Goal: Task Accomplishment & Management: Use online tool/utility

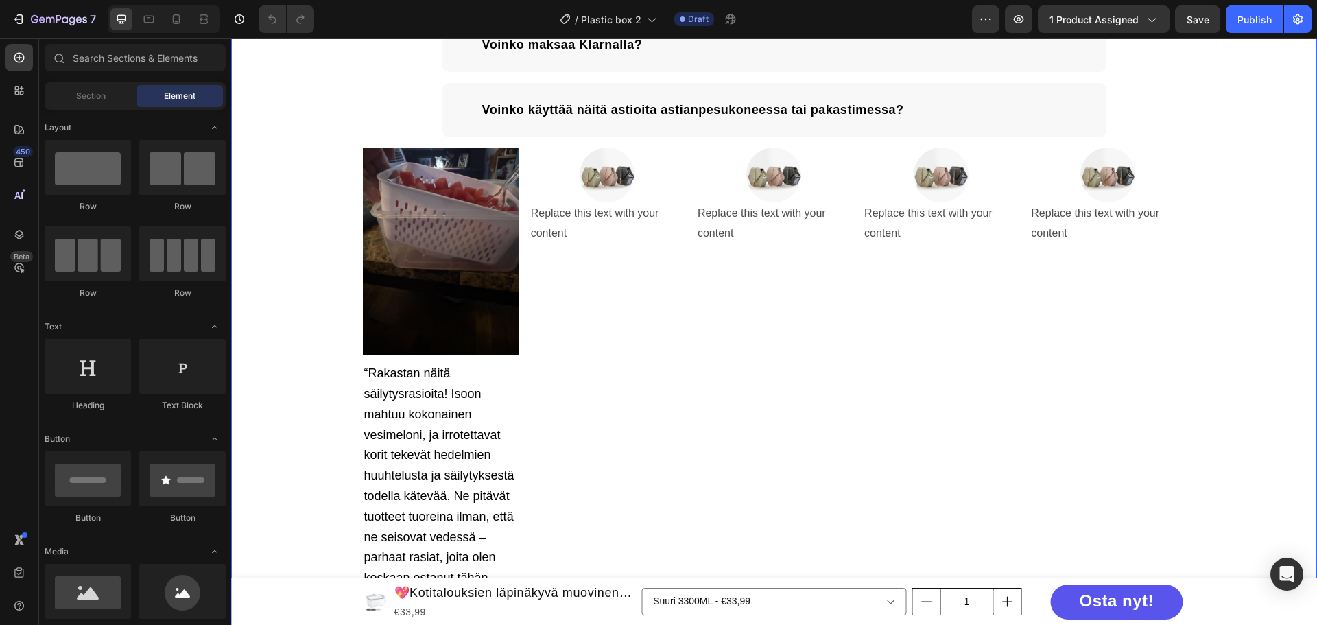
scroll to position [2895, 0]
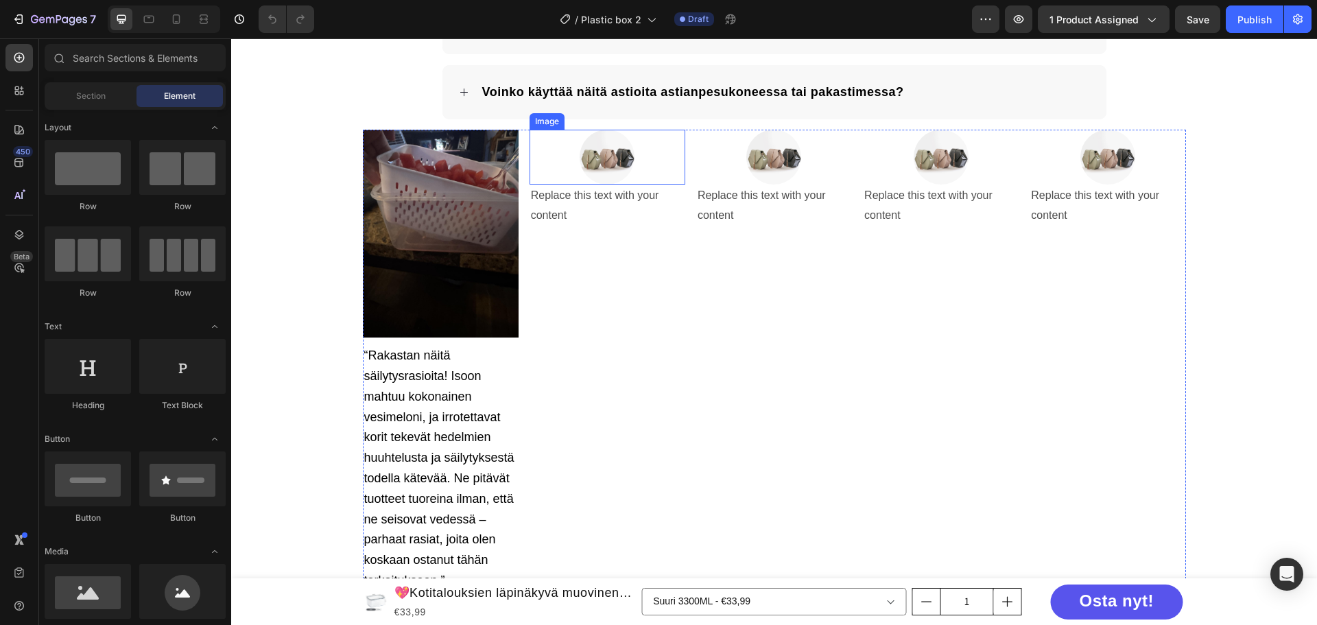
click at [615, 165] on img at bounding box center [607, 157] width 55 height 55
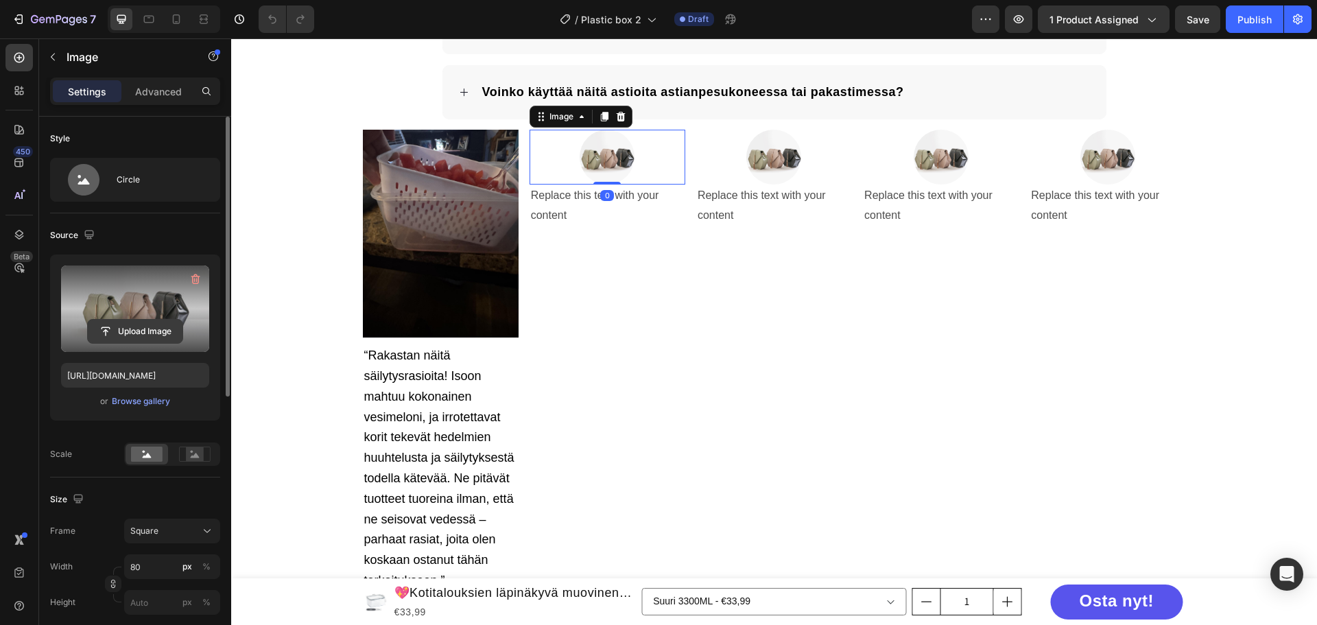
click at [122, 324] on input "file" at bounding box center [135, 331] width 95 height 23
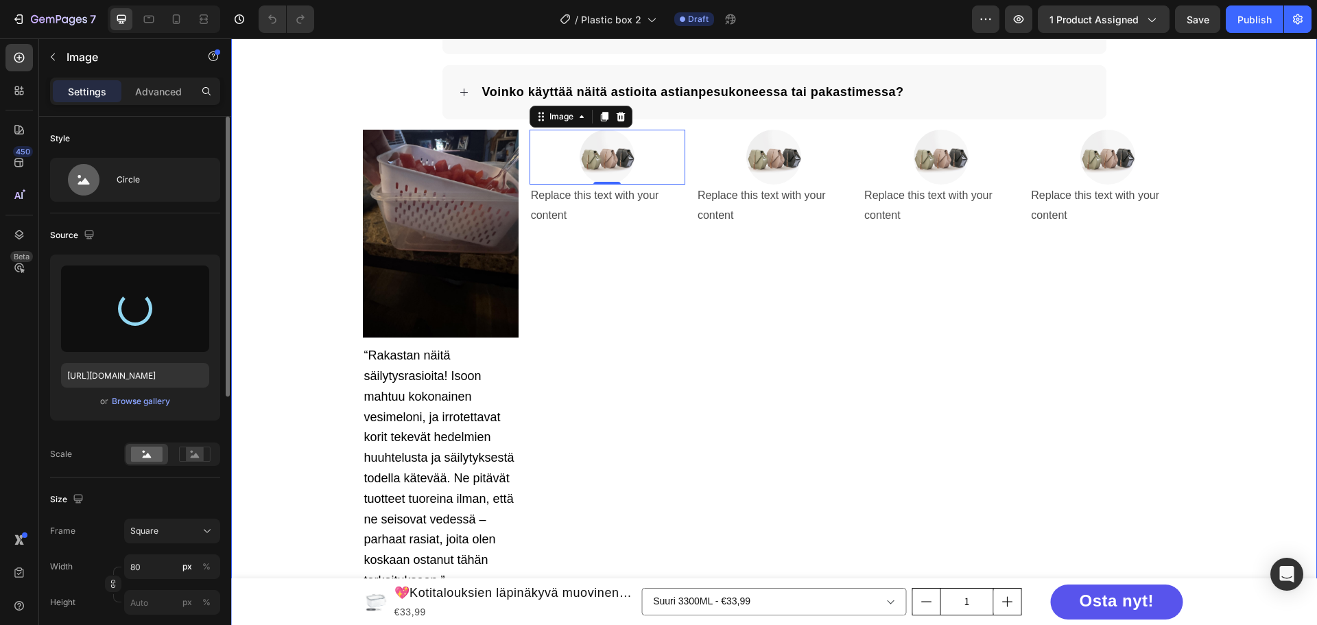
type input "[URL][DOMAIN_NAME]"
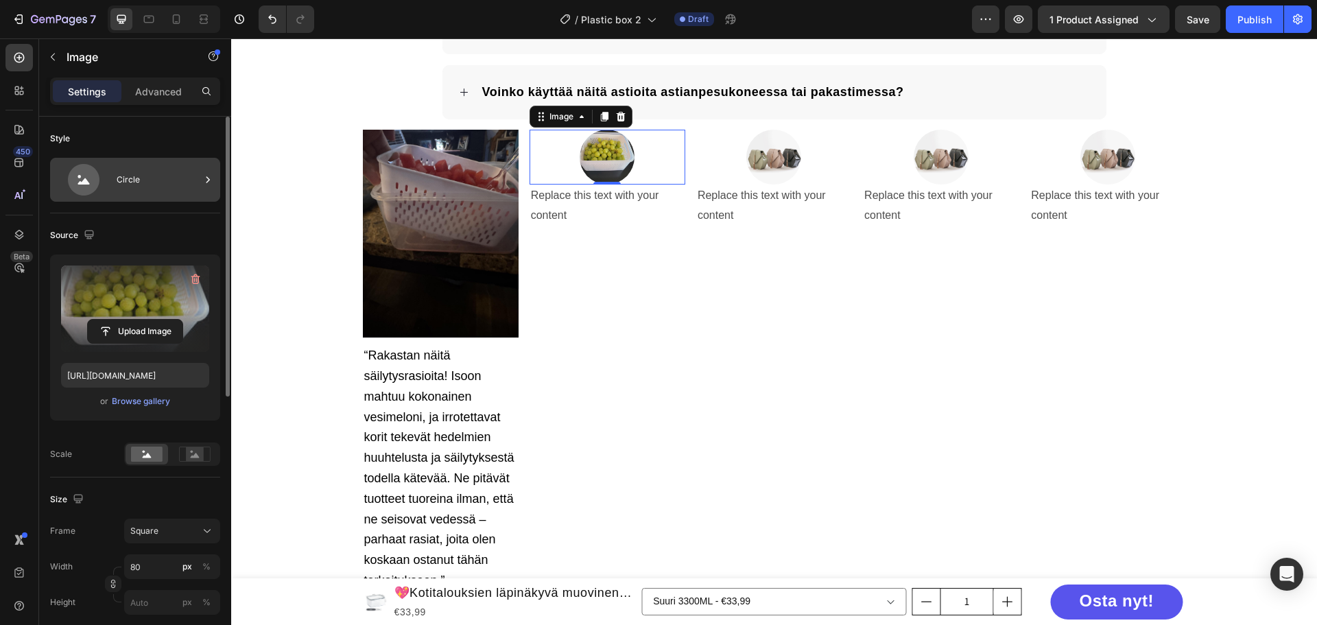
click at [135, 191] on div "Circle" at bounding box center [159, 180] width 84 height 32
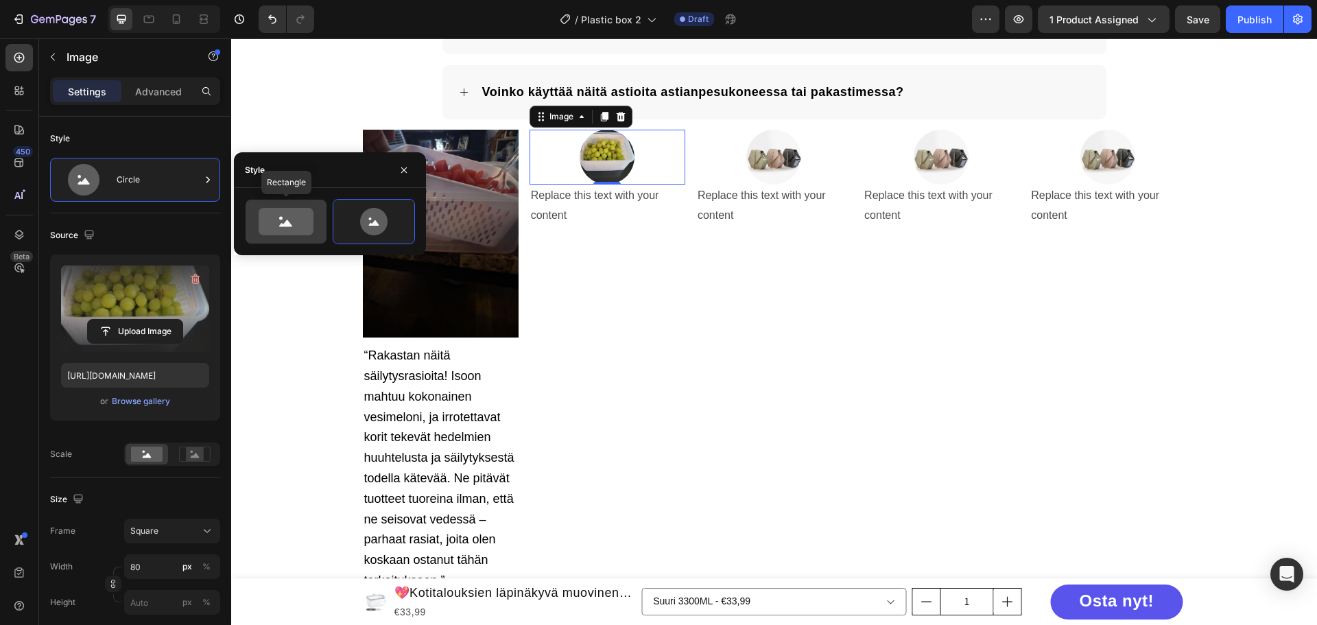
click at [300, 231] on icon at bounding box center [286, 221] width 55 height 27
type input "100"
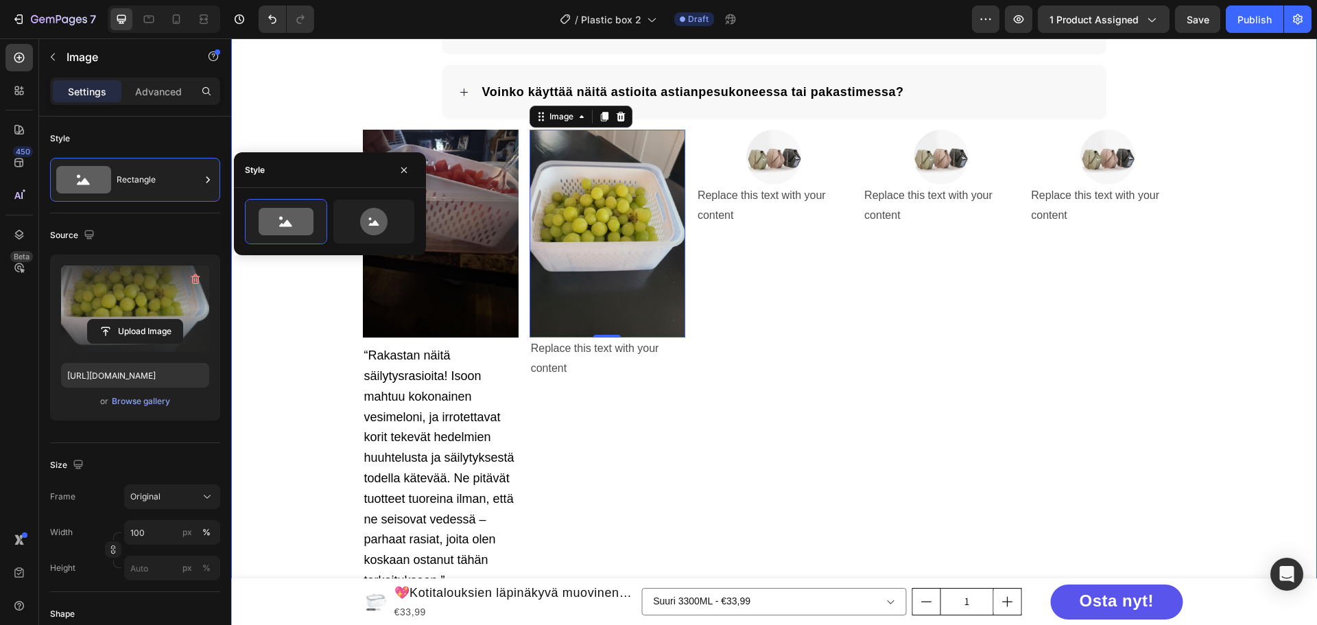
click at [258, 99] on div "Usein kysytyt kysymykset Heading Mikä on palautuskäytäntö? Voinko maksaa Klarna…" at bounding box center [774, 235] width 1086 height 713
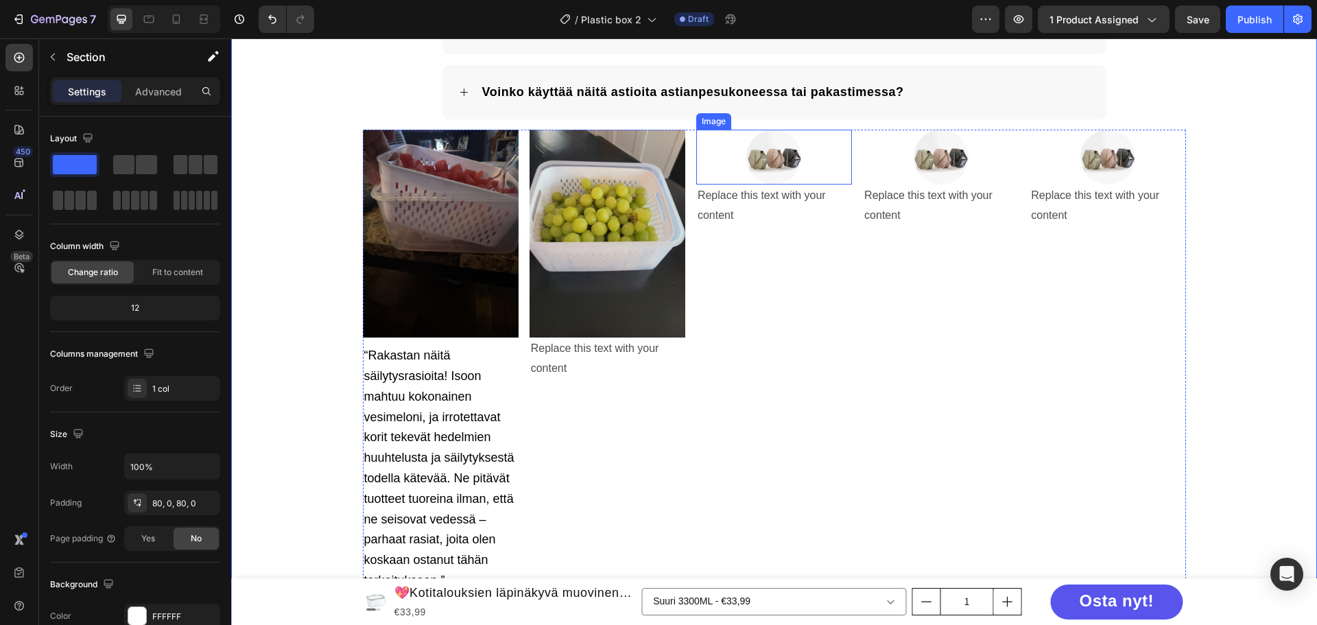
click at [772, 162] on img at bounding box center [773, 157] width 55 height 55
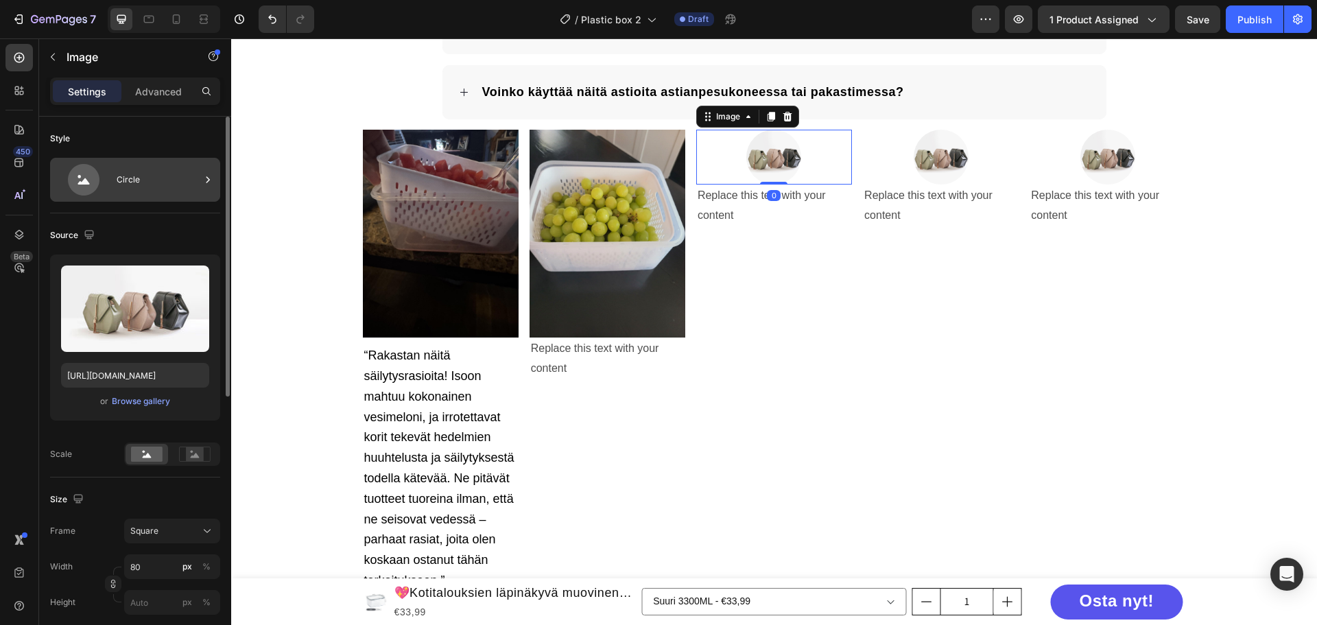
click at [156, 187] on div "Circle" at bounding box center [159, 180] width 84 height 32
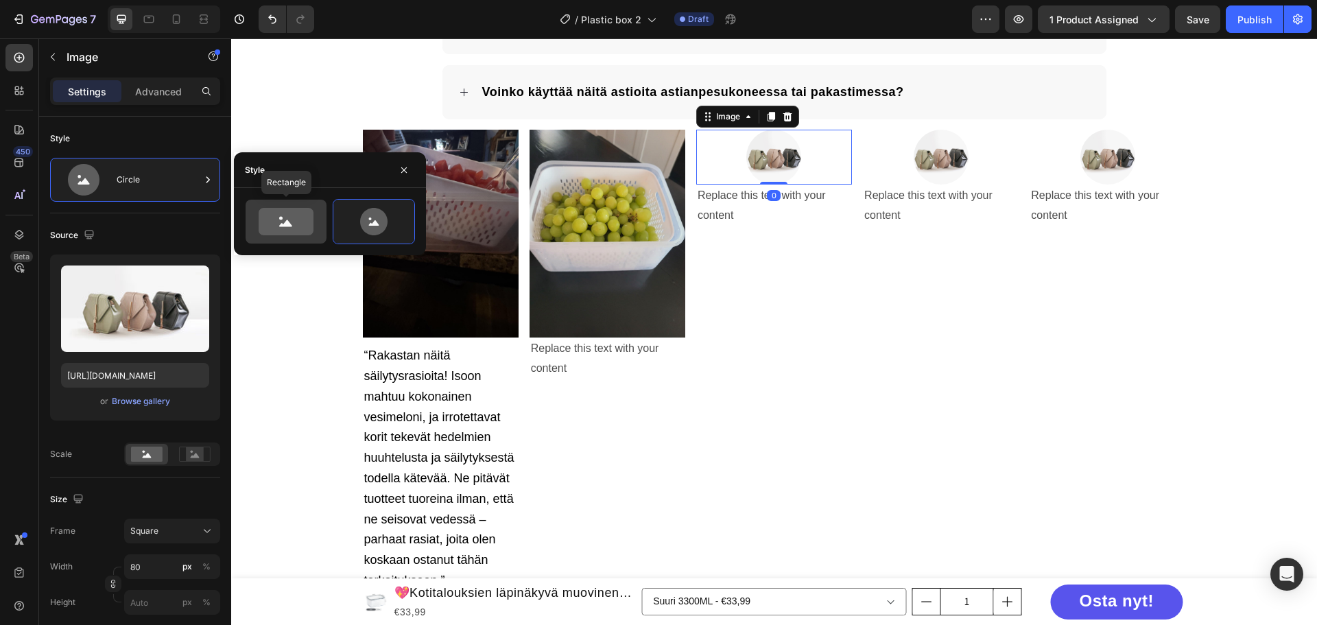
click at [291, 228] on icon at bounding box center [286, 221] width 55 height 27
type input "100"
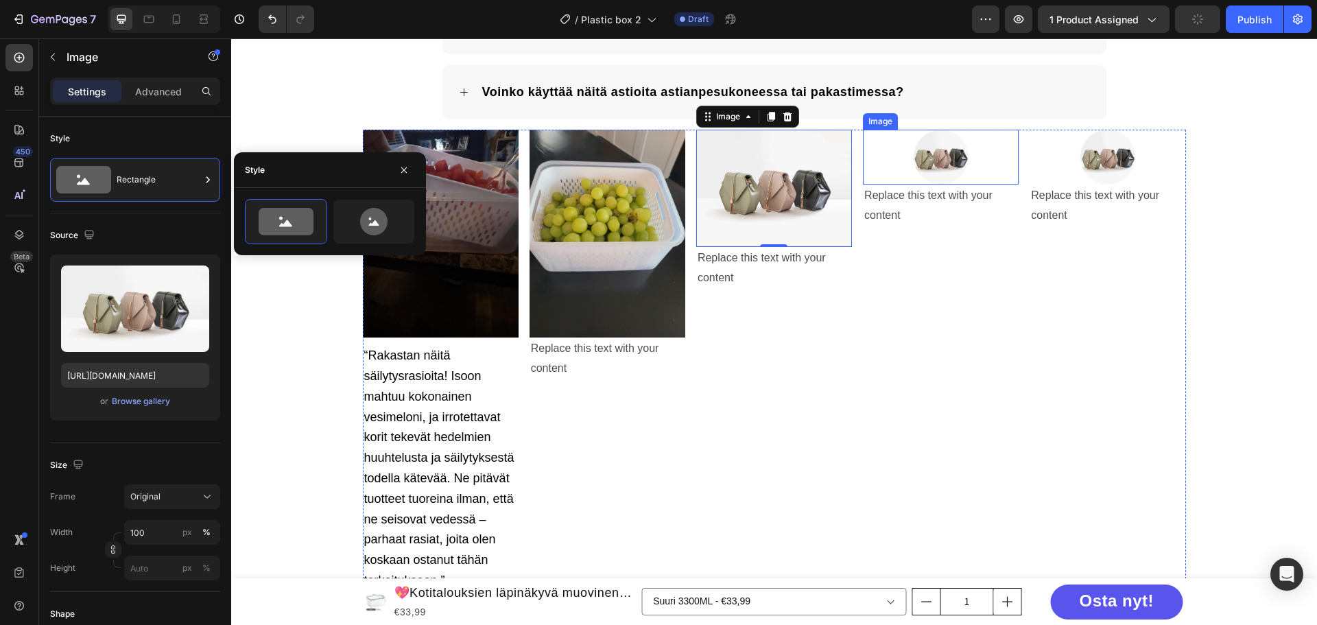
click at [960, 163] on img at bounding box center [941, 157] width 55 height 55
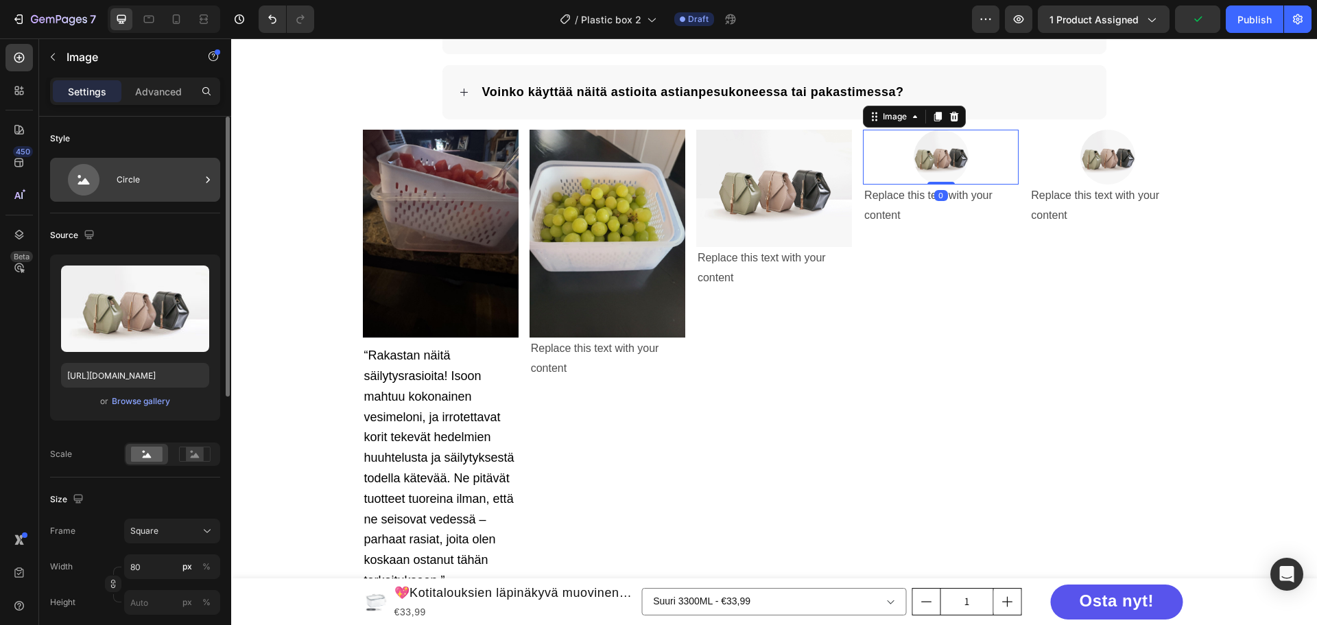
click at [142, 169] on div "Circle" at bounding box center [159, 180] width 84 height 32
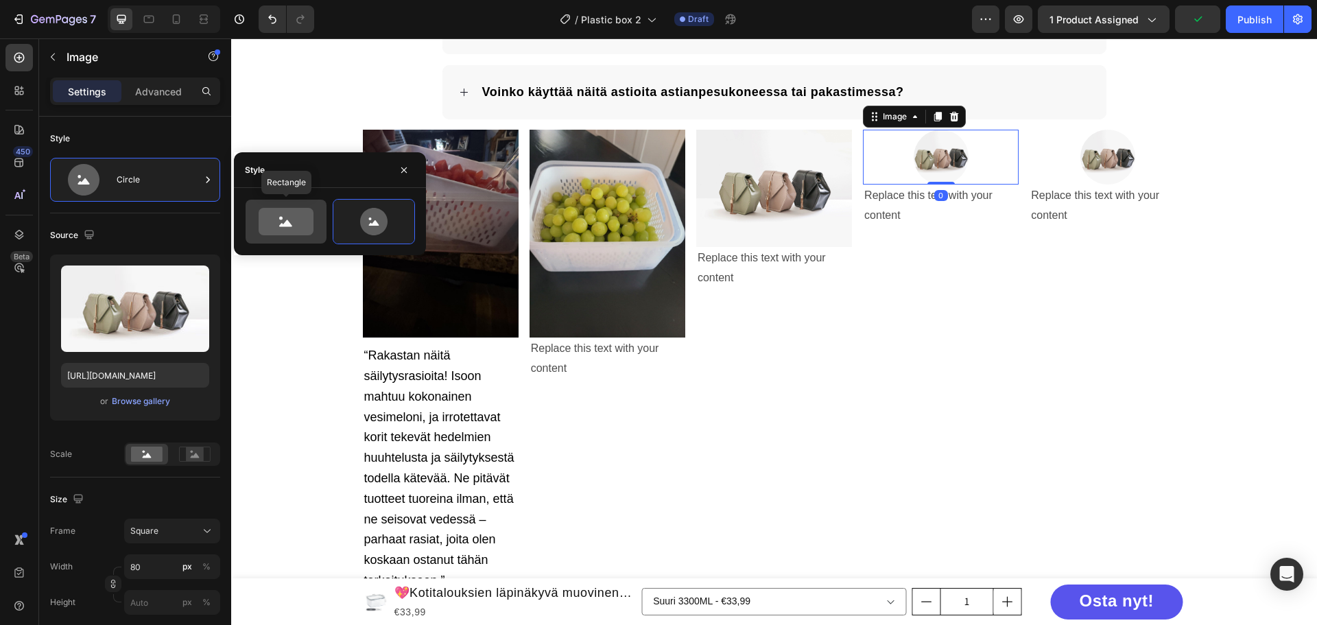
drag, startPoint x: 1, startPoint y: 179, endPoint x: 777, endPoint y: 135, distance: 776.9
click at [291, 217] on icon at bounding box center [286, 221] width 55 height 27
type input "100"
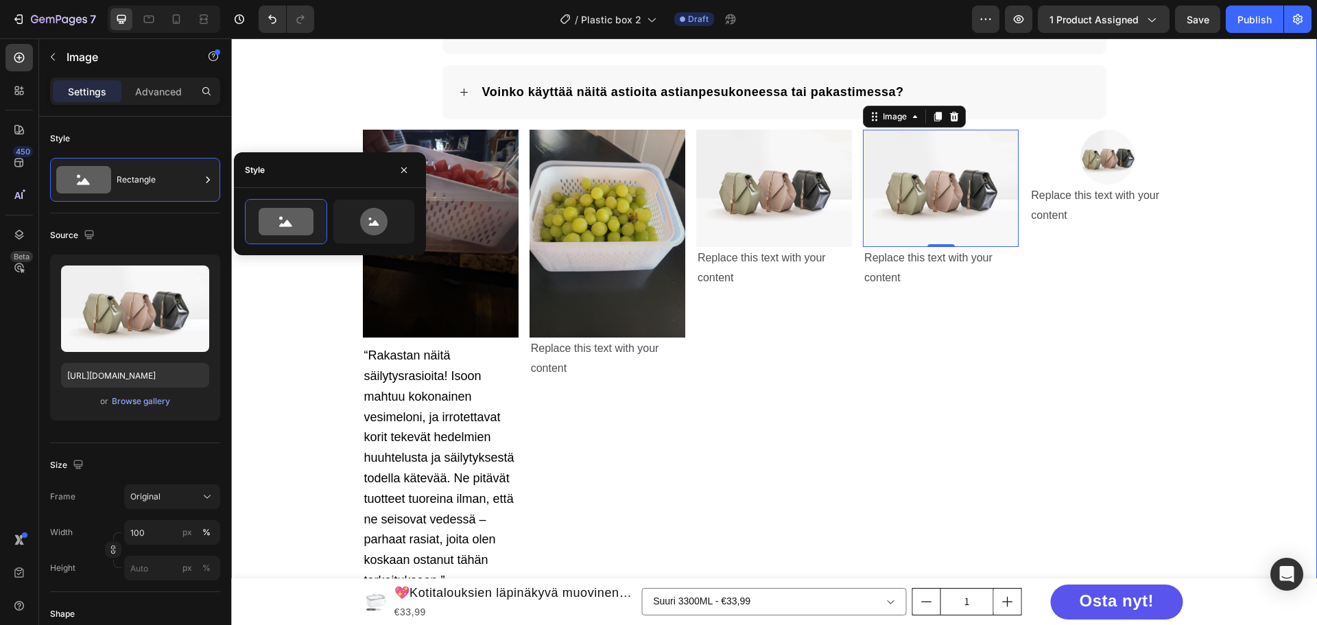
click at [1248, 109] on div "Usein kysytyt kysymykset Heading Mikä on palautuskäytäntö? Voinko maksaa Klarna…" at bounding box center [774, 235] width 1086 height 713
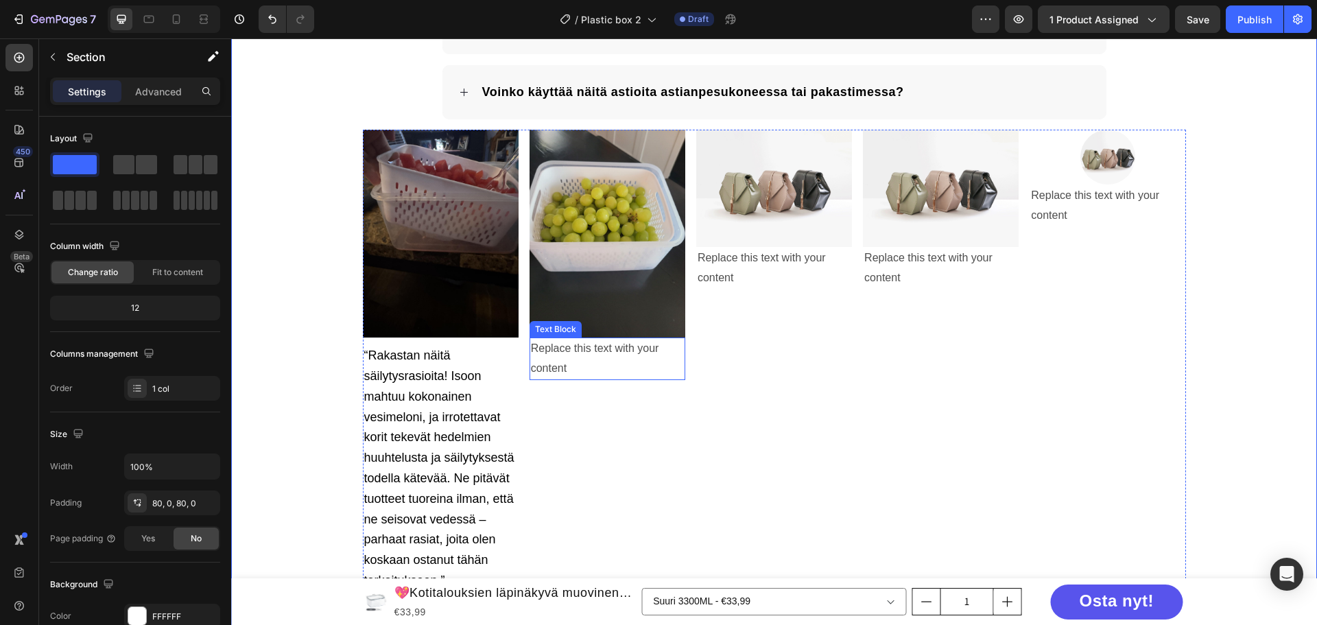
click at [584, 349] on div "Replace this text with your content" at bounding box center [607, 358] width 156 height 43
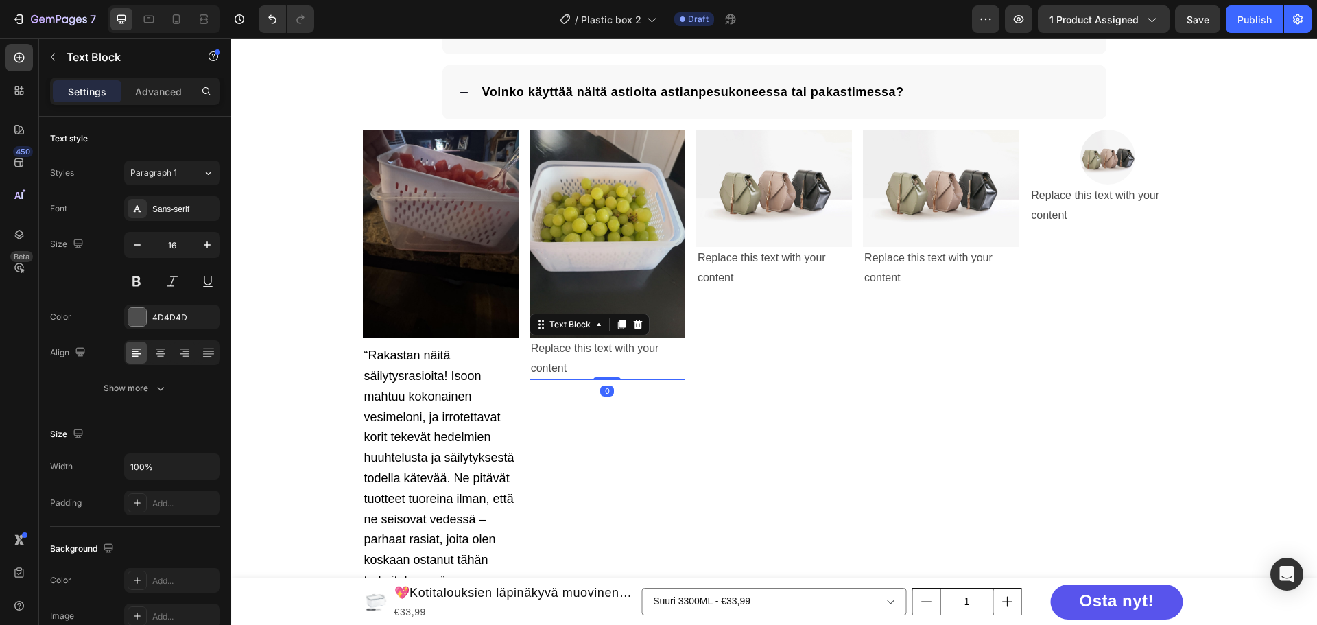
click at [584, 349] on div "Replace this text with your content" at bounding box center [607, 358] width 156 height 43
click at [584, 349] on p "Replace this text with your content" at bounding box center [607, 359] width 153 height 40
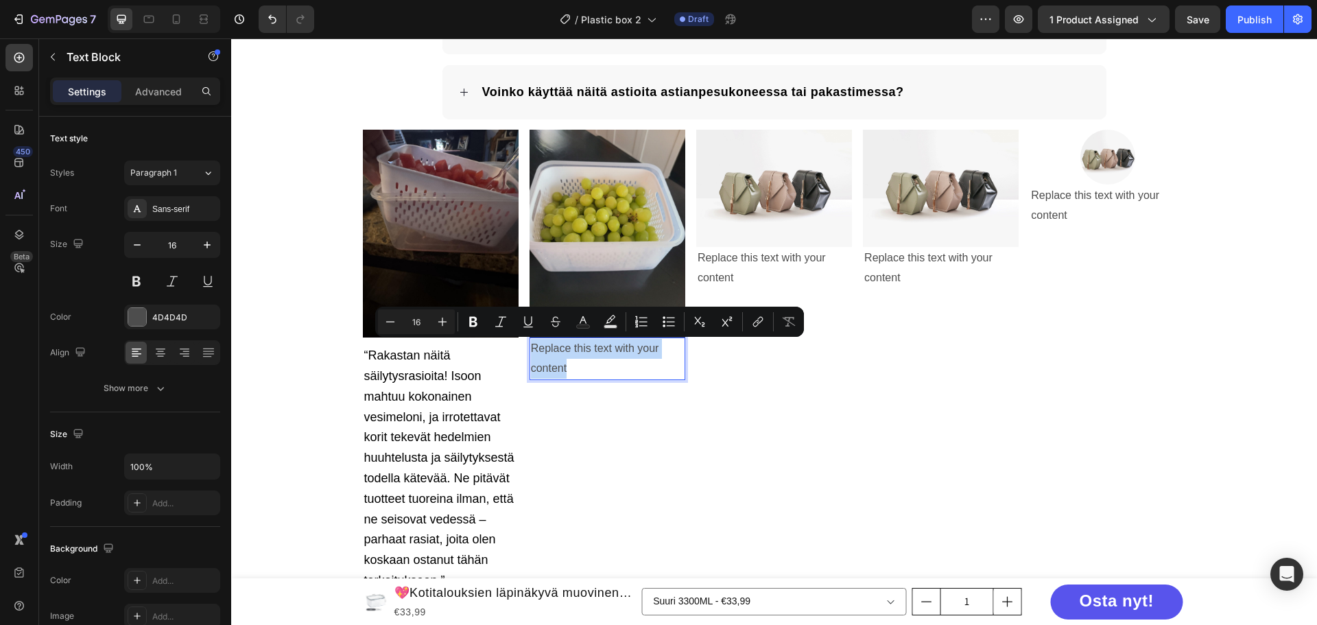
click at [658, 366] on p "Replace this text with your content" at bounding box center [607, 359] width 153 height 40
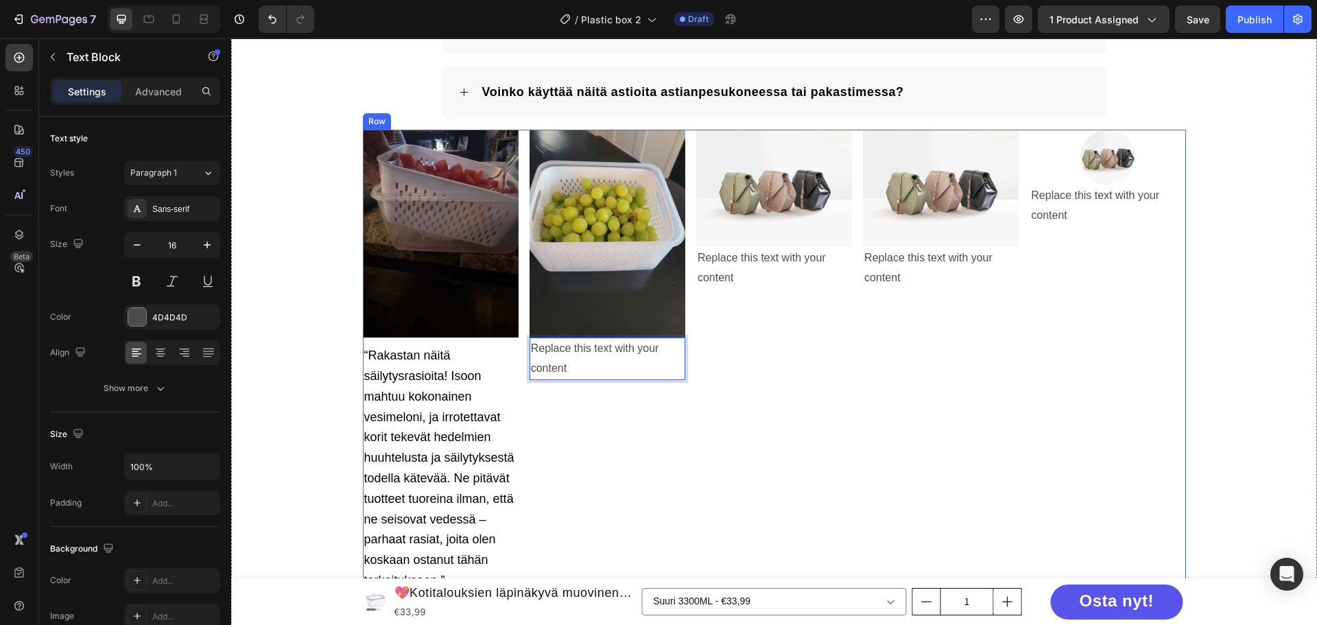
click at [680, 429] on div "Image “Rakastan näitä säilytysrasioita! Isoon mahtuu kokonainen vesimeloni, ja …" at bounding box center [774, 361] width 823 height 462
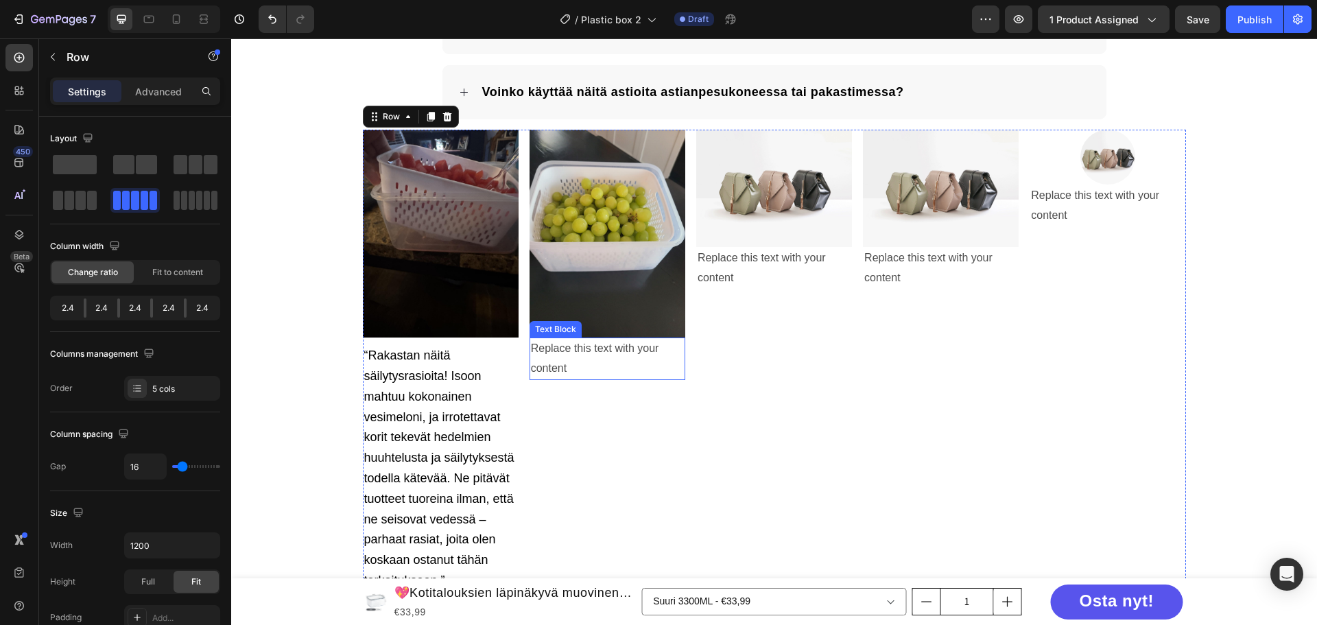
click at [661, 369] on p "Replace this text with your content" at bounding box center [607, 359] width 153 height 40
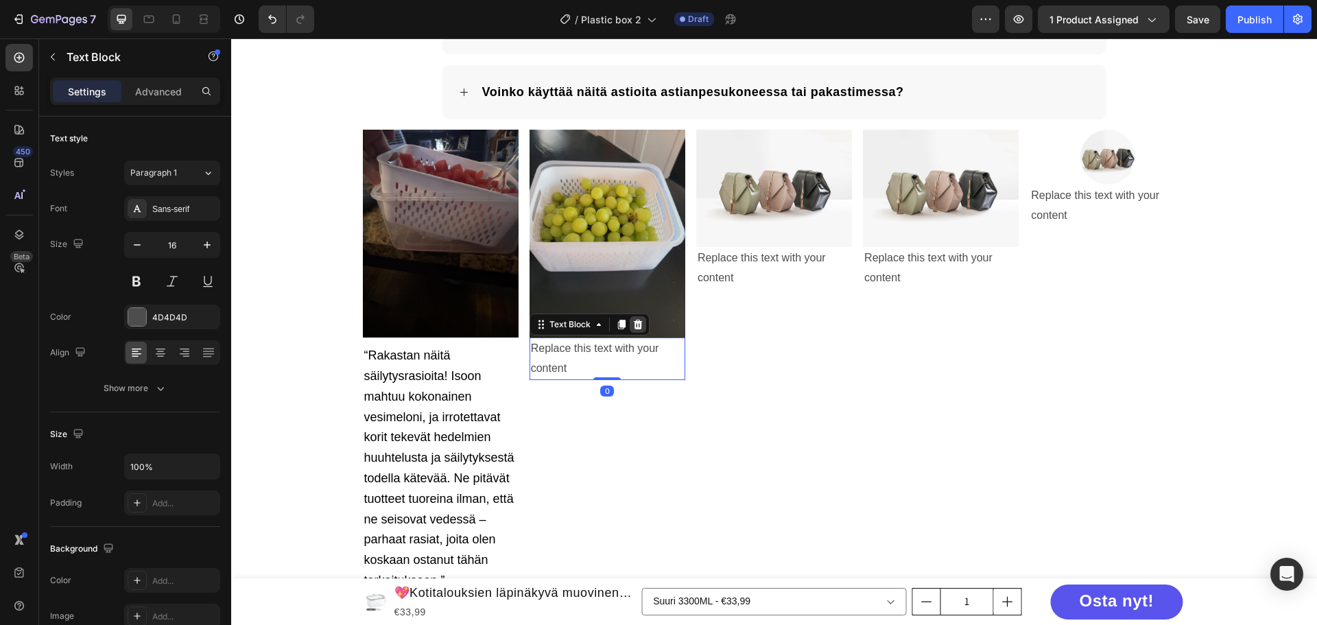
click at [633, 327] on icon at bounding box center [637, 325] width 9 height 10
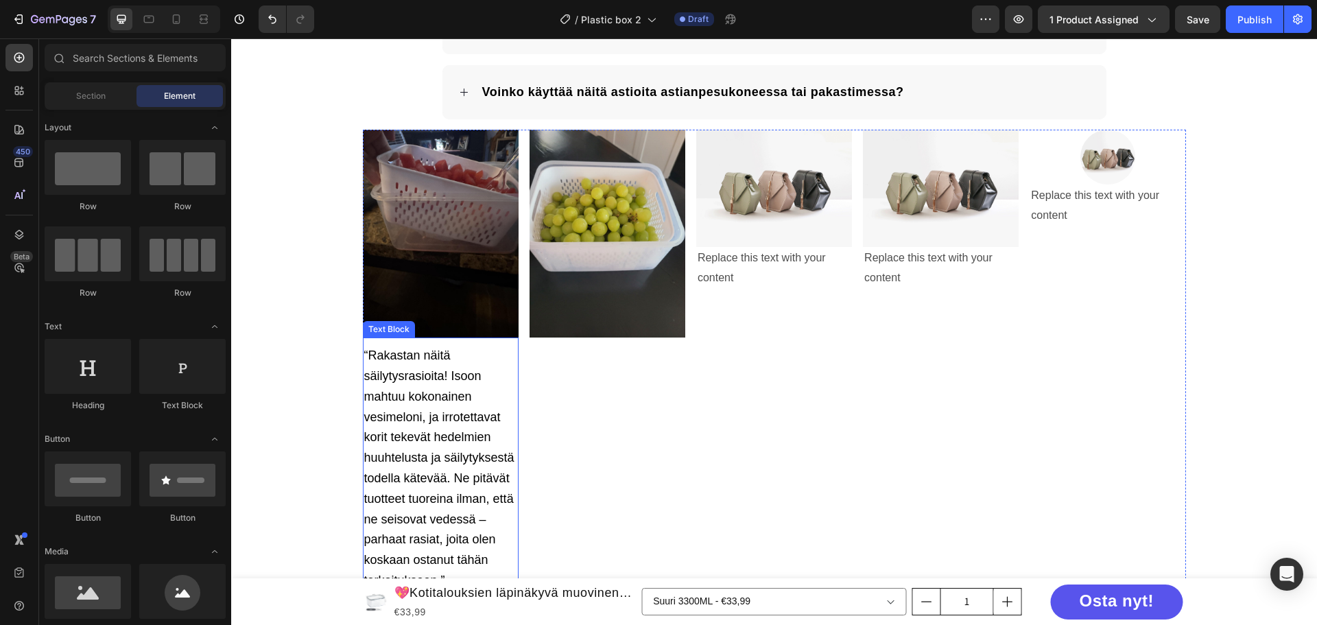
click at [418, 415] on span "“Rakastan näitä säilytysrasioita! Isoon mahtuu kokonainen vesimeloni, ja irrote…" at bounding box center [439, 467] width 150 height 239
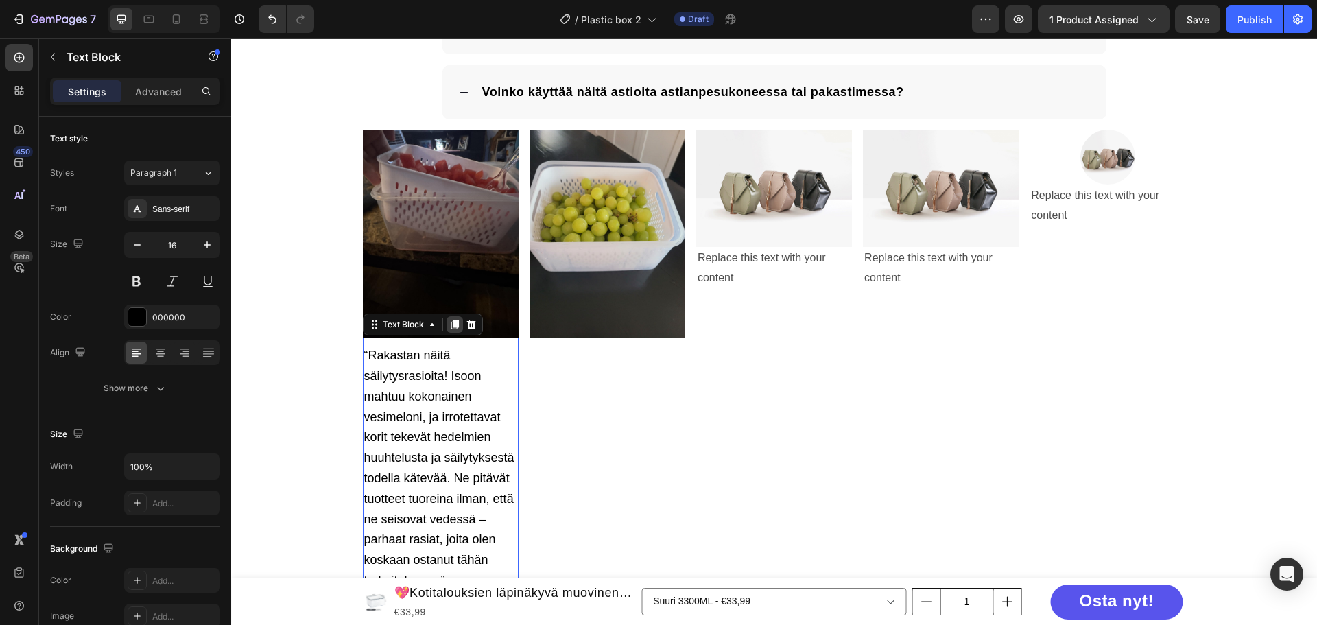
click at [451, 329] on icon at bounding box center [454, 324] width 11 height 11
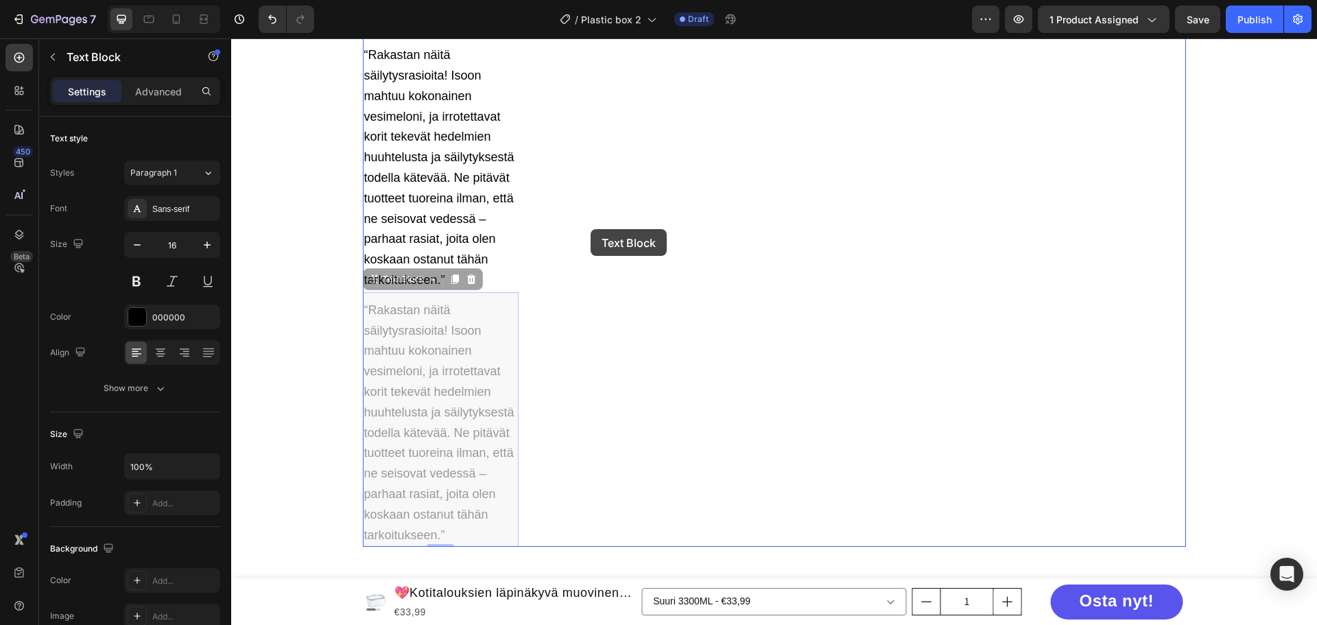
scroll to position [2852, 0]
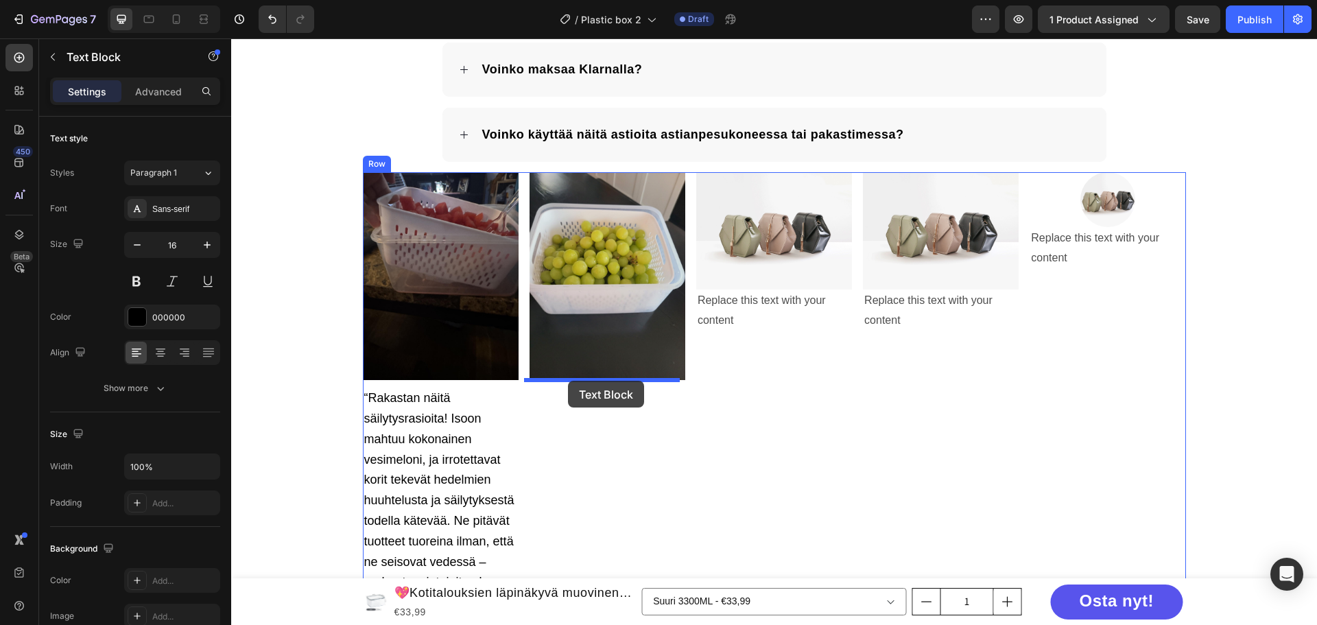
drag, startPoint x: 400, startPoint y: 282, endPoint x: 568, endPoint y: 381, distance: 194.9
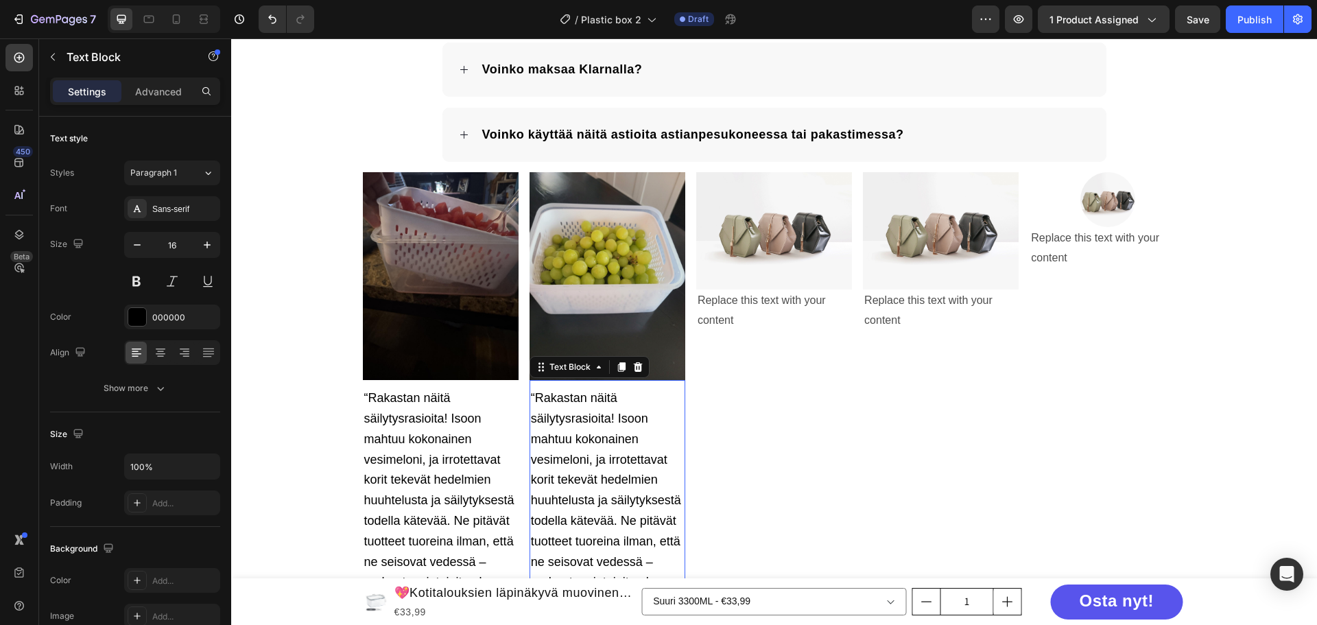
click at [586, 427] on p "“Rakastan näitä säilytysrasioita! Isoon mahtuu kokonainen vesimeloni, ja irrote…" at bounding box center [607, 511] width 153 height 246
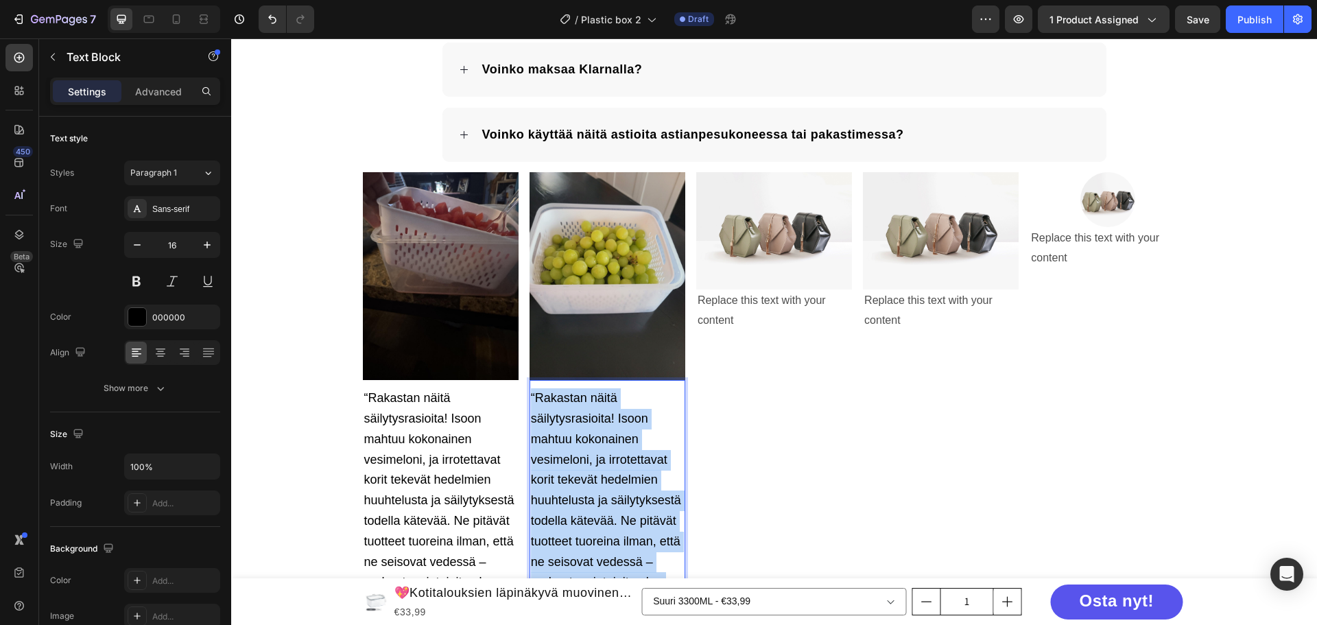
click at [586, 427] on p "“Rakastan näitä säilytysrasioita! Isoon mahtuu kokonainen vesimeloni, ja irrote…" at bounding box center [607, 511] width 153 height 246
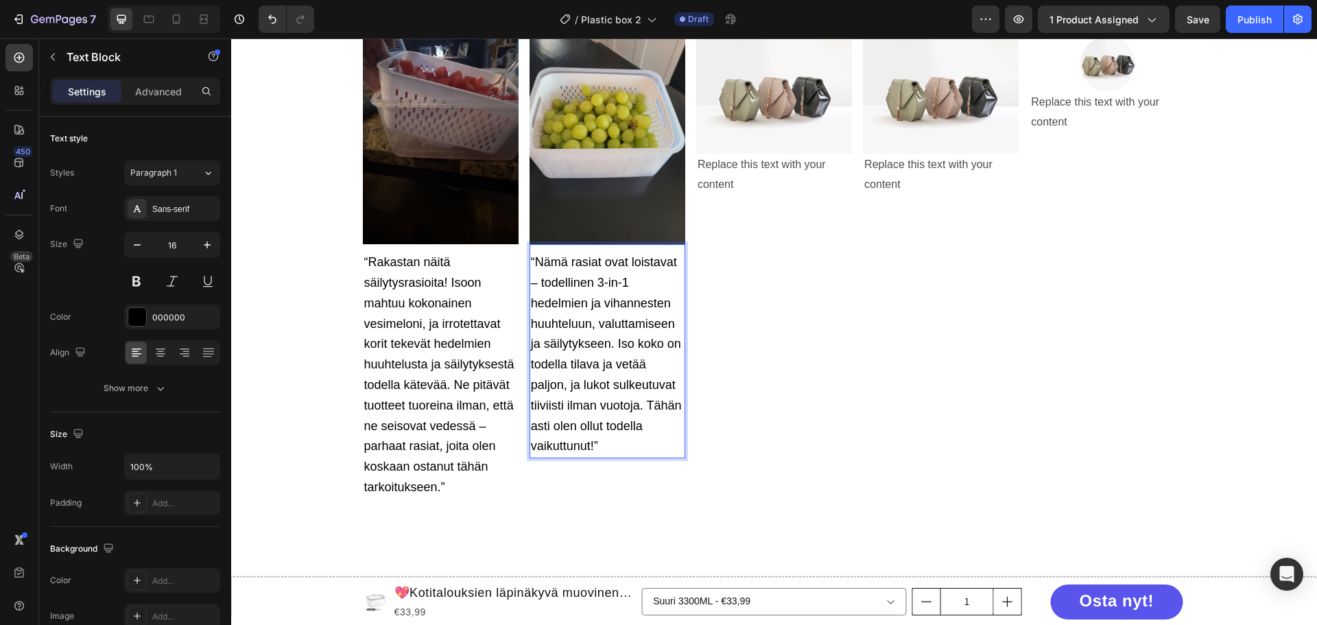
scroll to position [2990, 0]
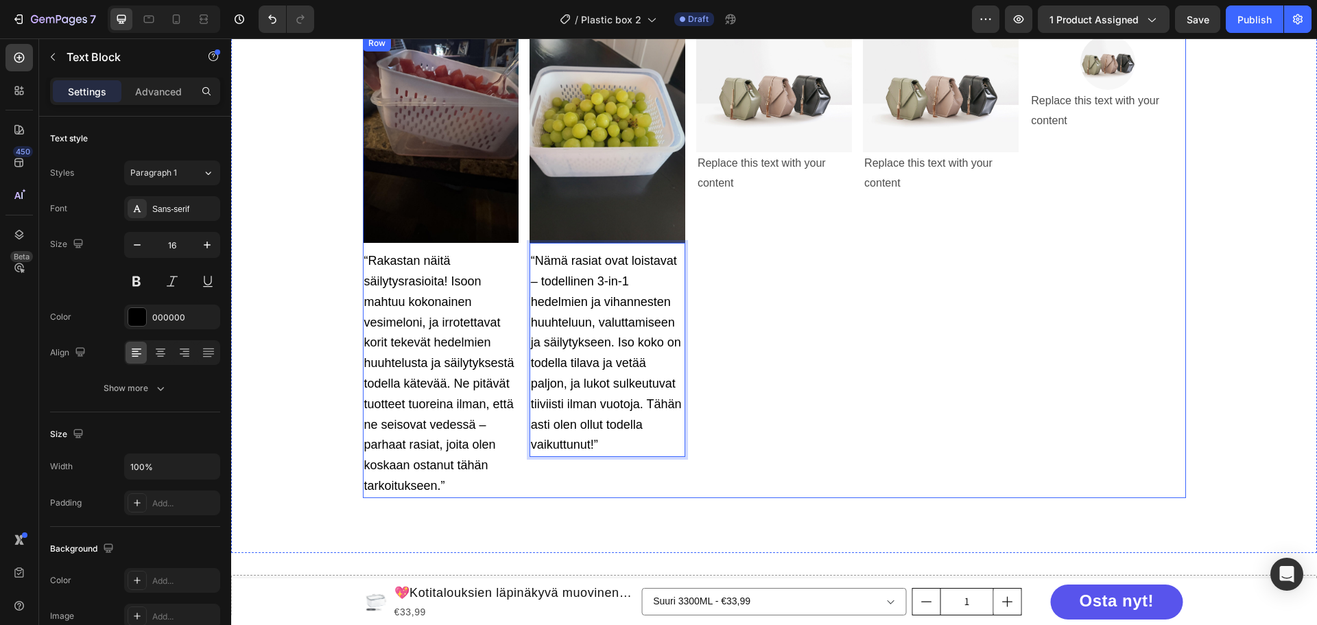
click at [815, 412] on div "Image Replace this text with your content Text Block" at bounding box center [774, 266] width 156 height 462
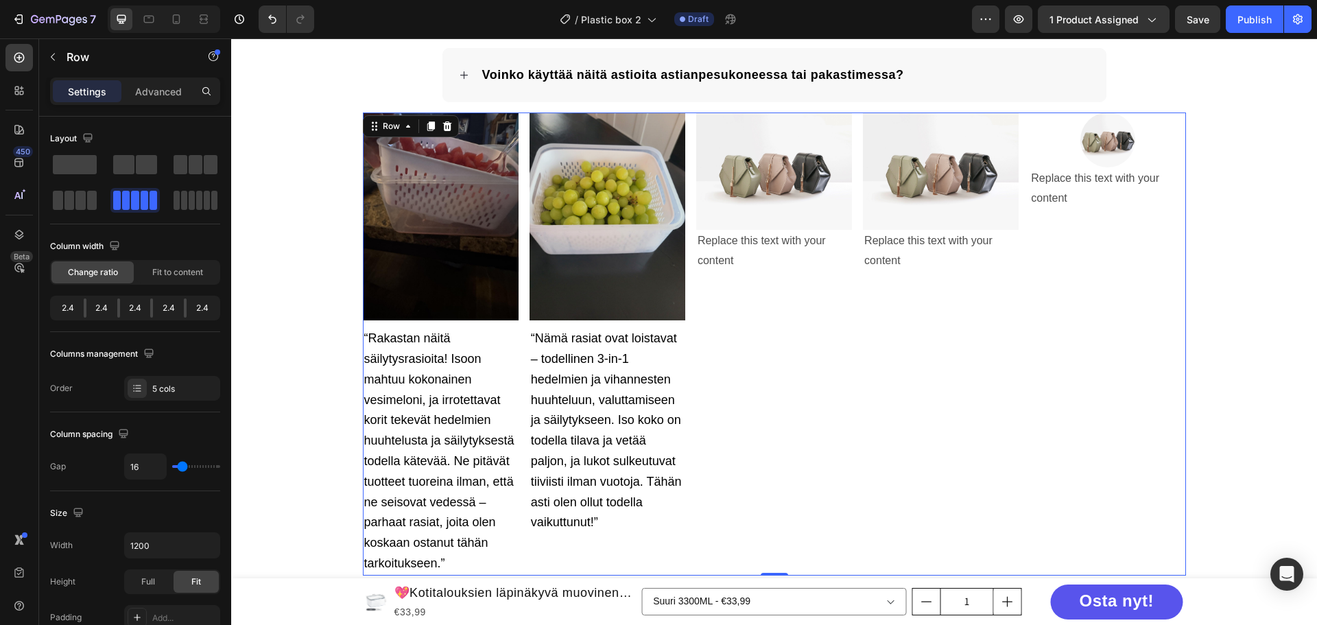
scroll to position [2852, 0]
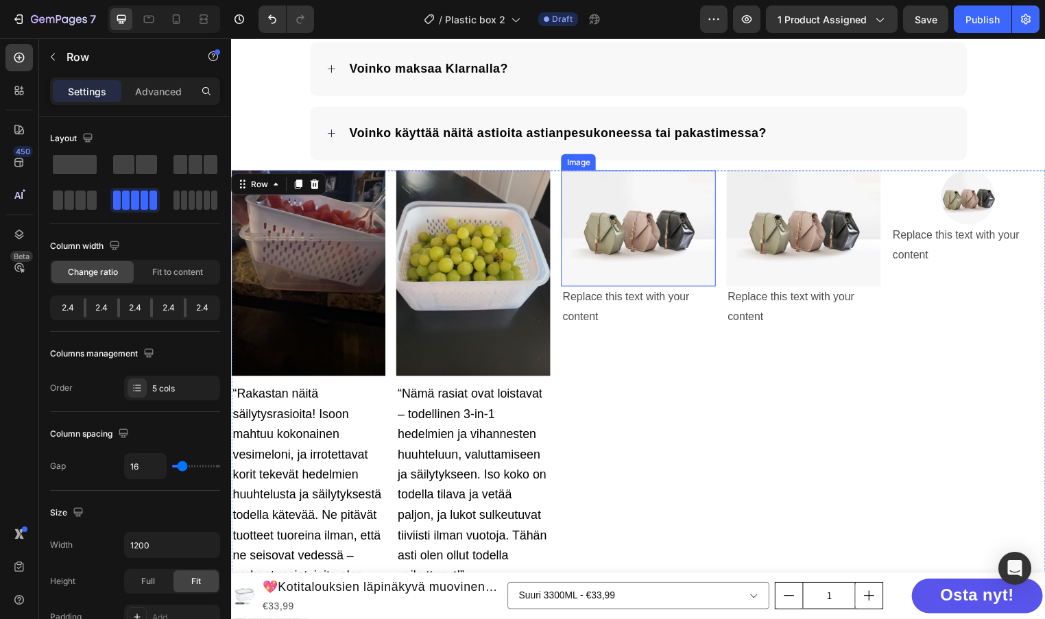
click at [641, 250] on img at bounding box center [642, 230] width 156 height 117
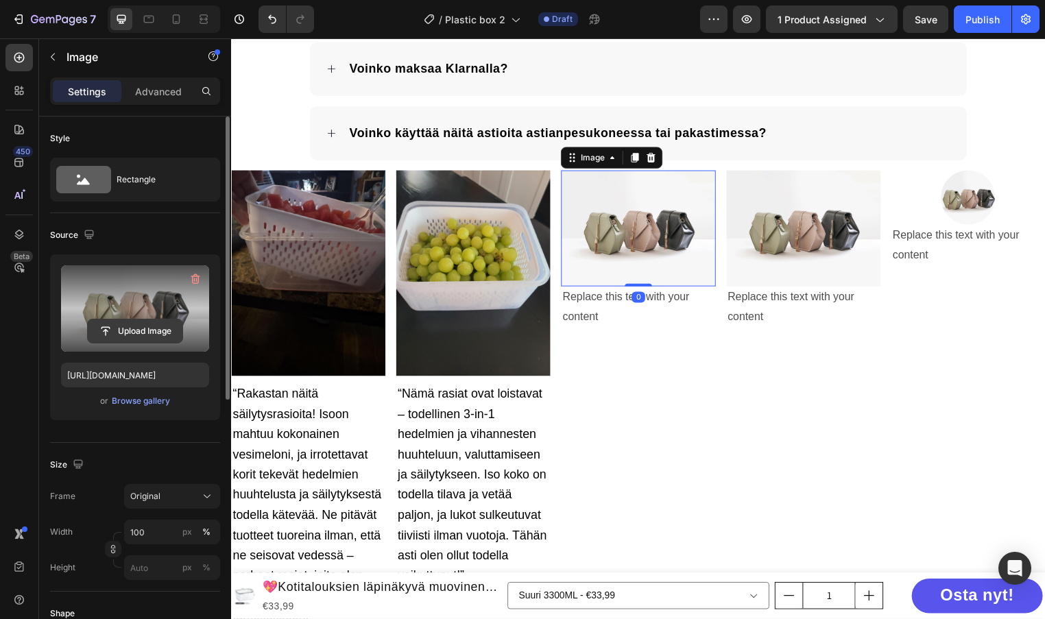
click at [154, 331] on input "file" at bounding box center [135, 331] width 95 height 23
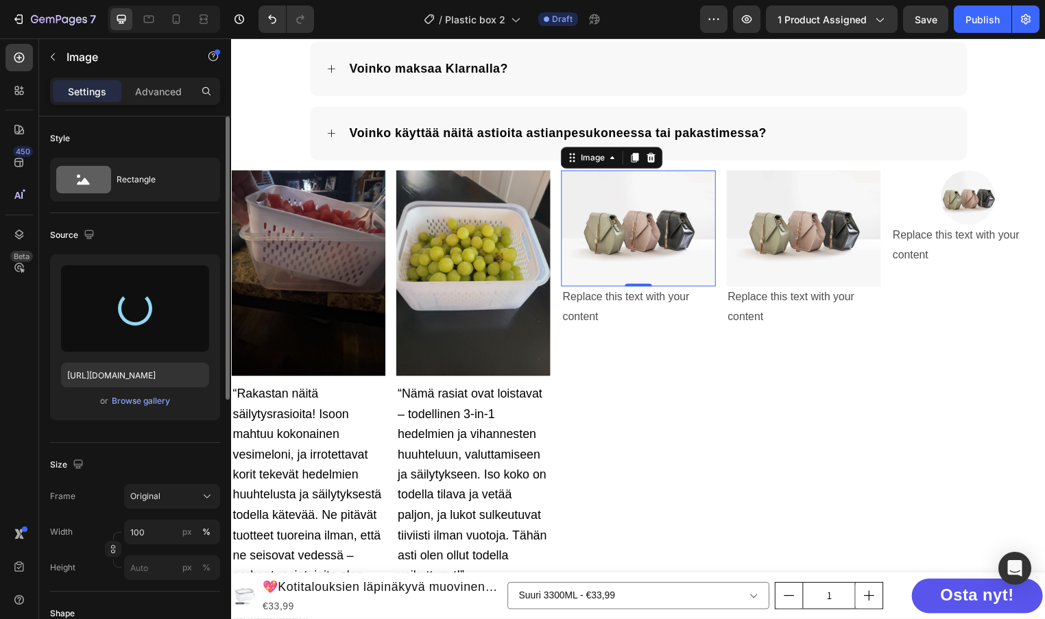
type input "[URL][DOMAIN_NAME]"
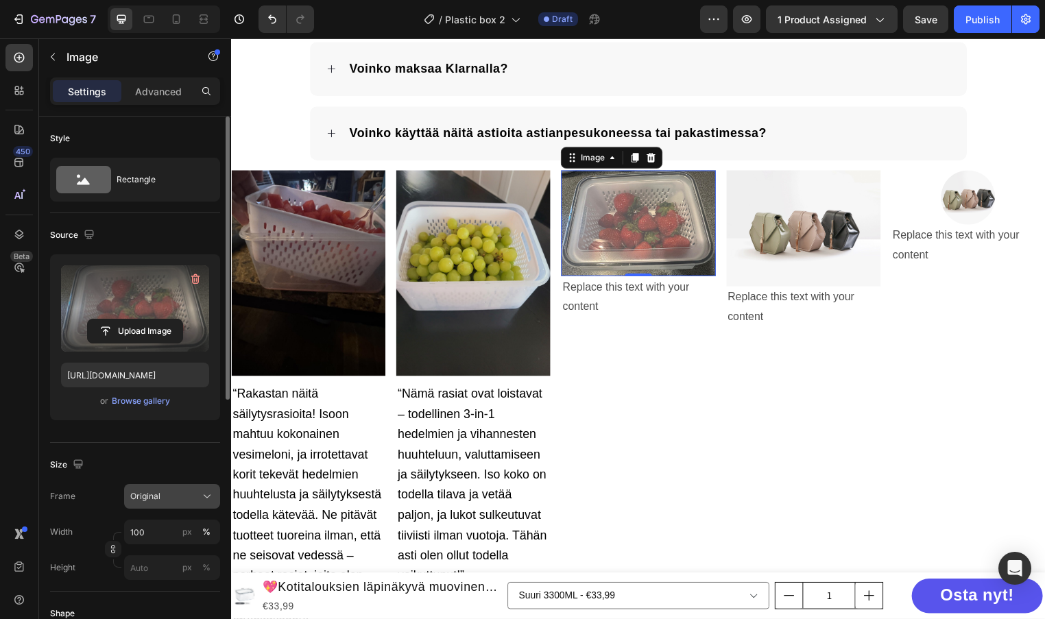
click at [190, 492] on div "Original" at bounding box center [163, 496] width 67 height 12
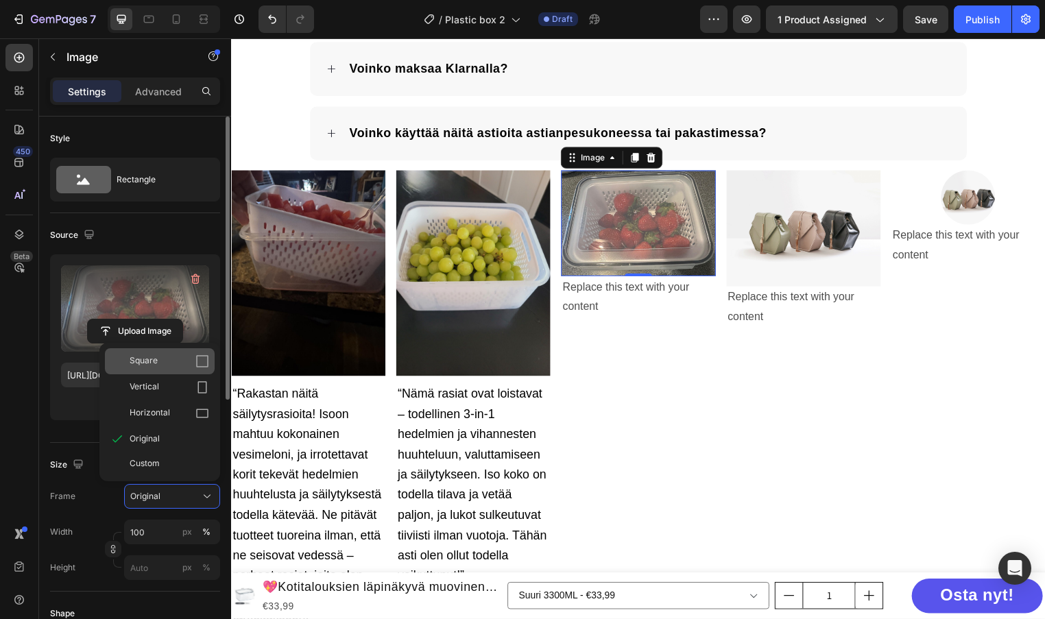
click at [165, 368] on div "Square" at bounding box center [160, 361] width 110 height 26
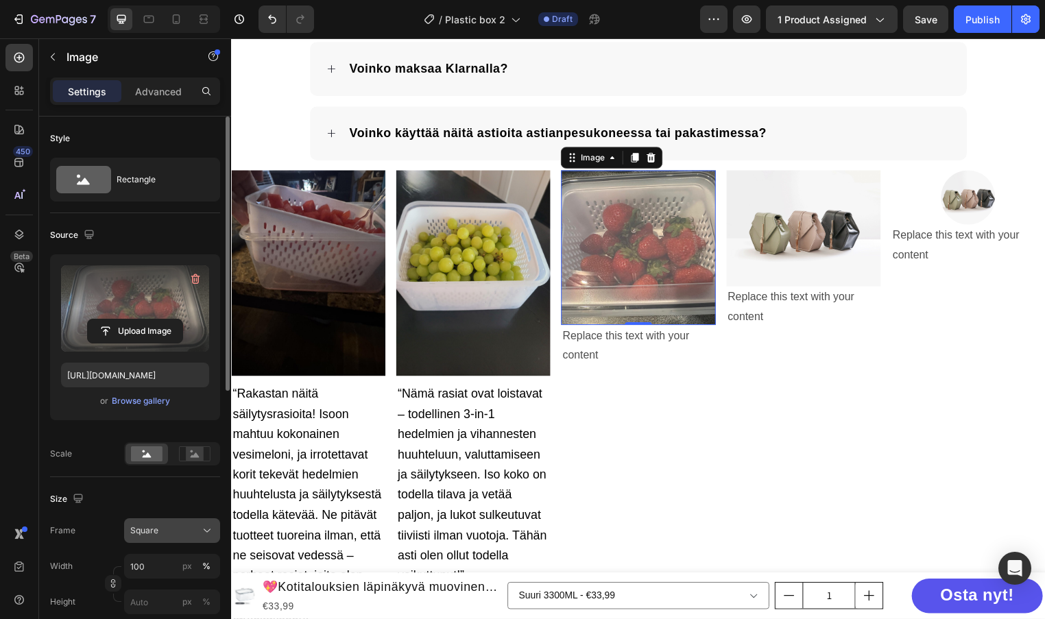
click at [182, 529] on div "Square" at bounding box center [163, 531] width 67 height 12
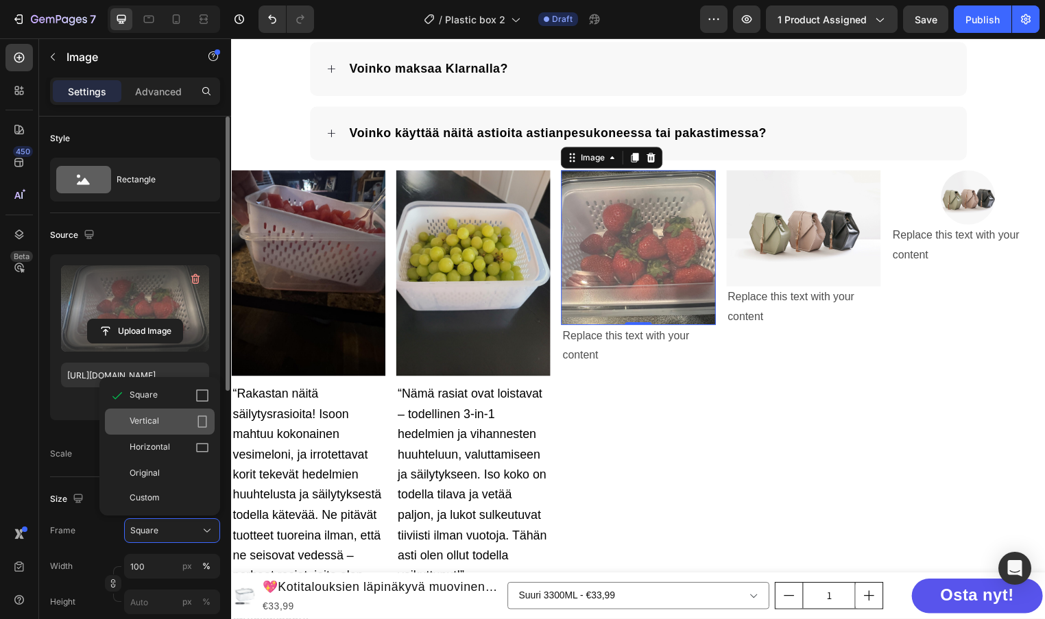
click at [171, 422] on div "Vertical" at bounding box center [170, 422] width 80 height 14
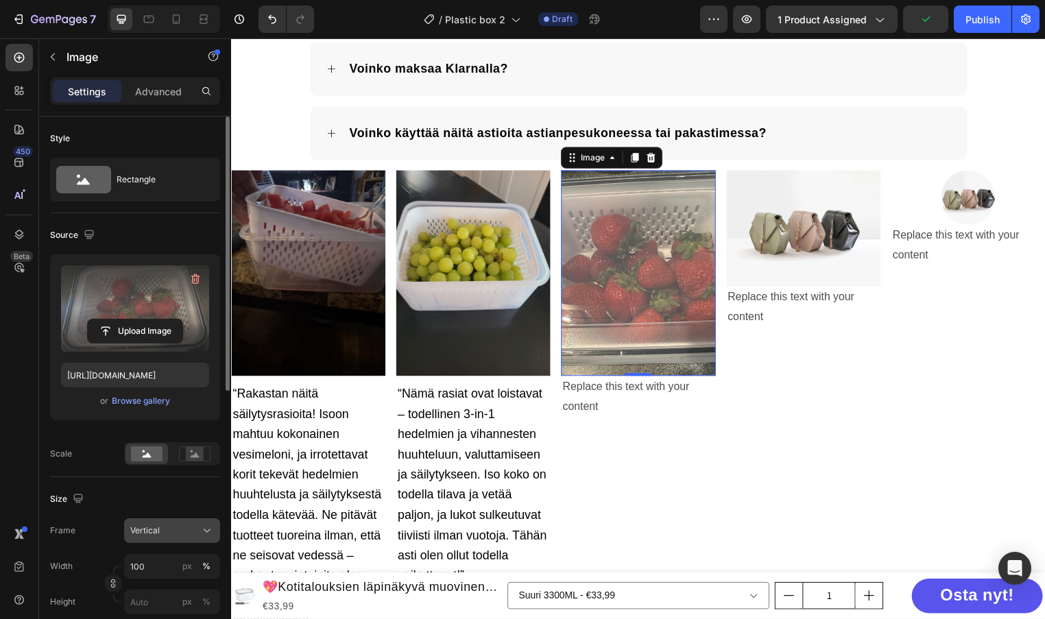
click at [192, 523] on button "Vertical" at bounding box center [172, 531] width 96 height 25
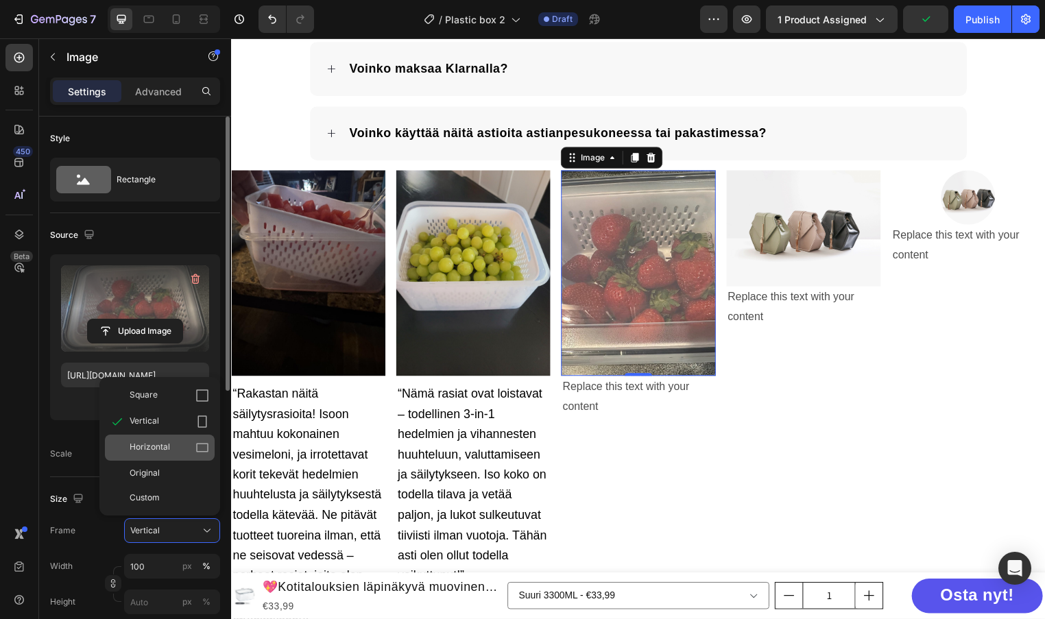
click at [179, 445] on div "Horizontal" at bounding box center [170, 448] width 80 height 14
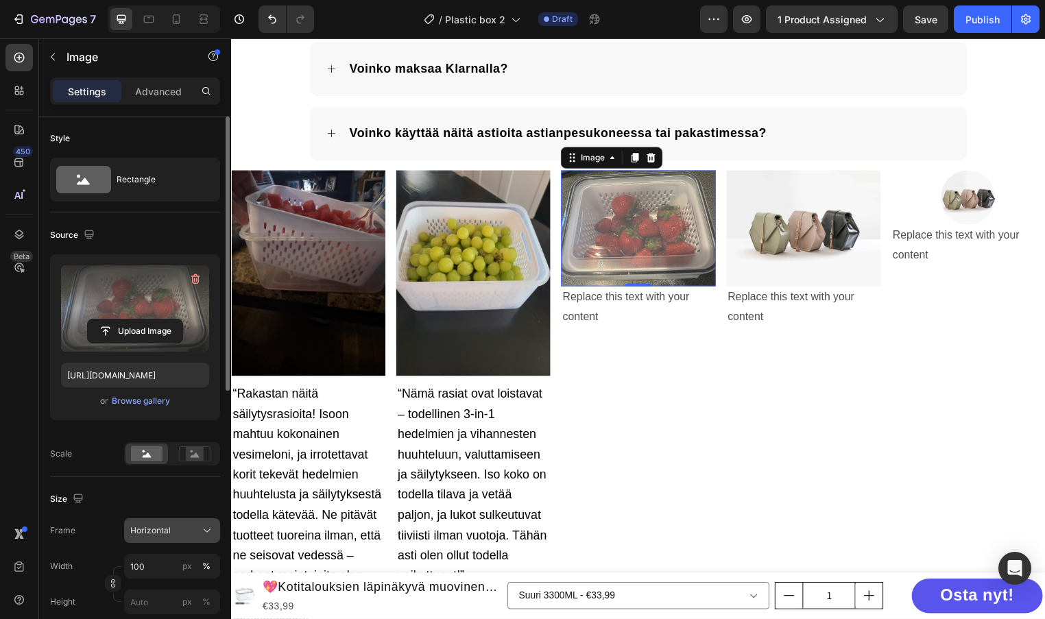
click at [193, 532] on div "Horizontal" at bounding box center [163, 531] width 67 height 12
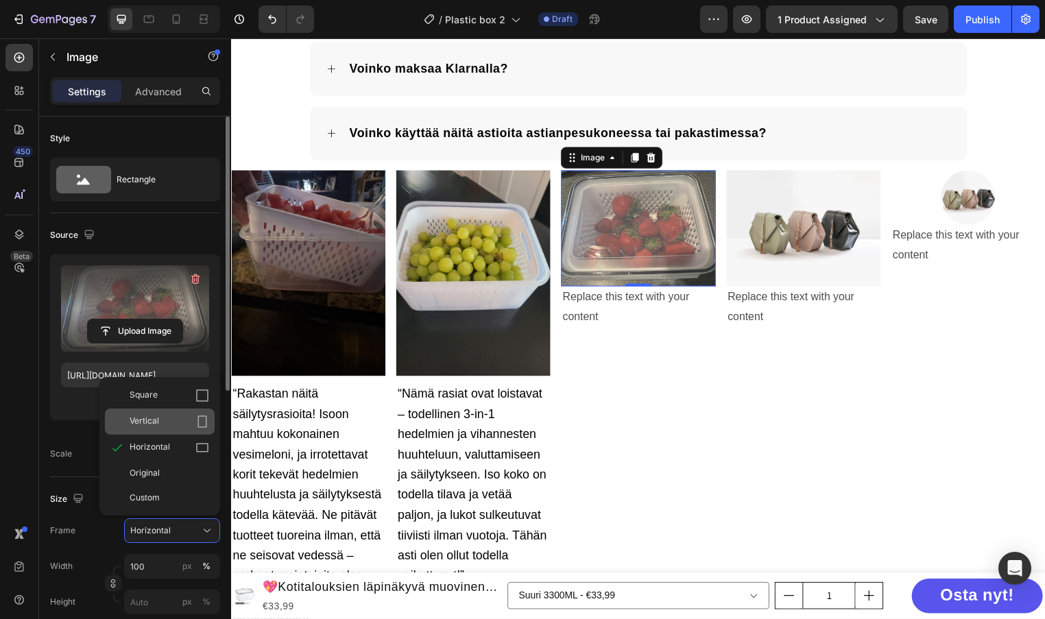
click at [181, 425] on div "Vertical" at bounding box center [170, 422] width 80 height 14
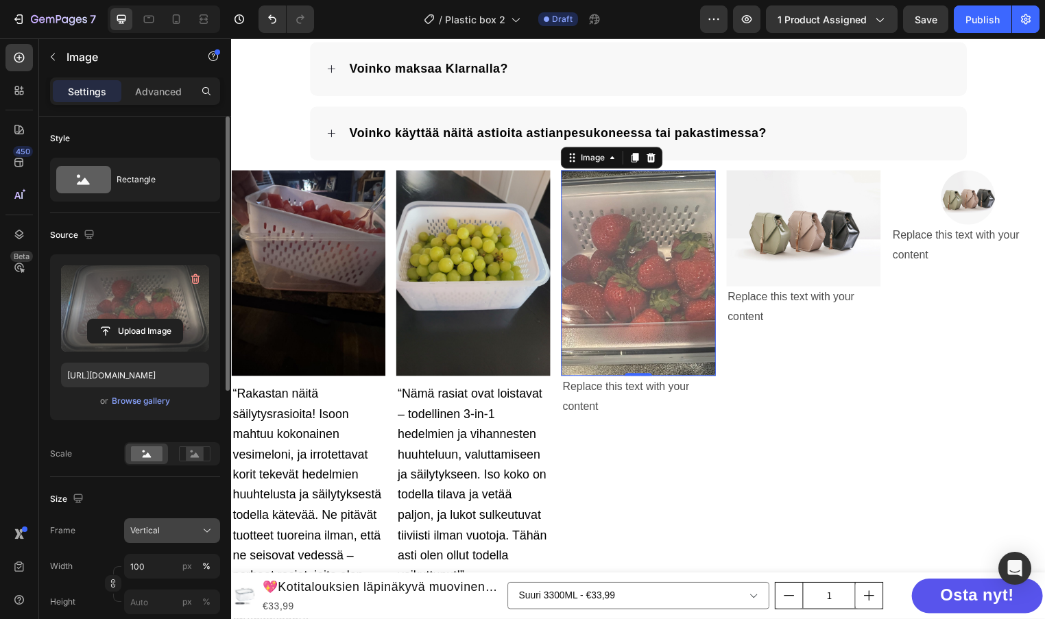
click at [193, 534] on div "Vertical" at bounding box center [163, 531] width 67 height 12
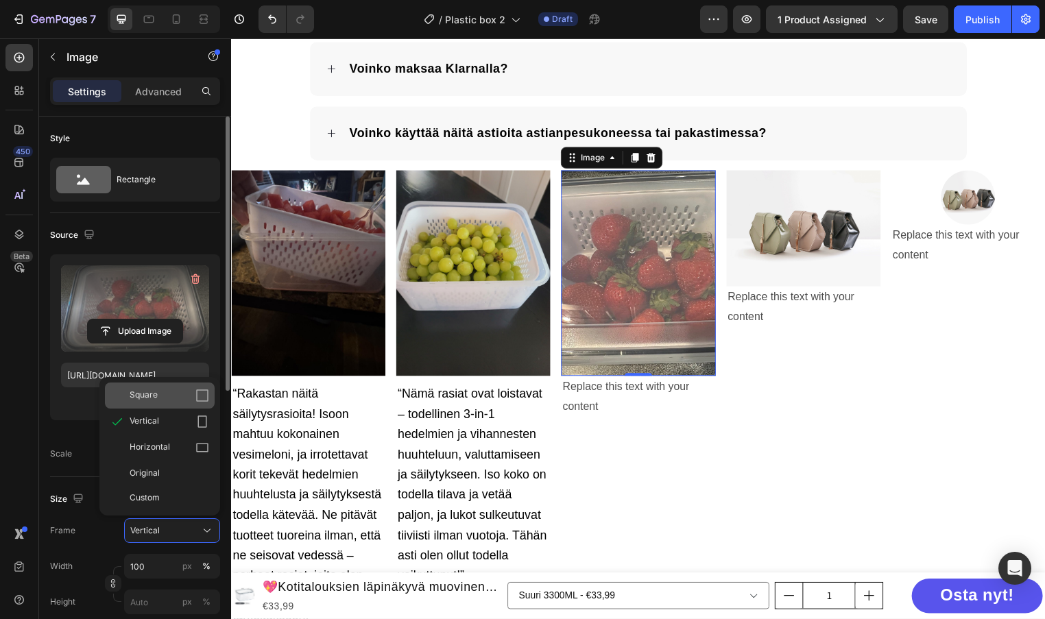
click at [174, 398] on div "Square" at bounding box center [170, 396] width 80 height 14
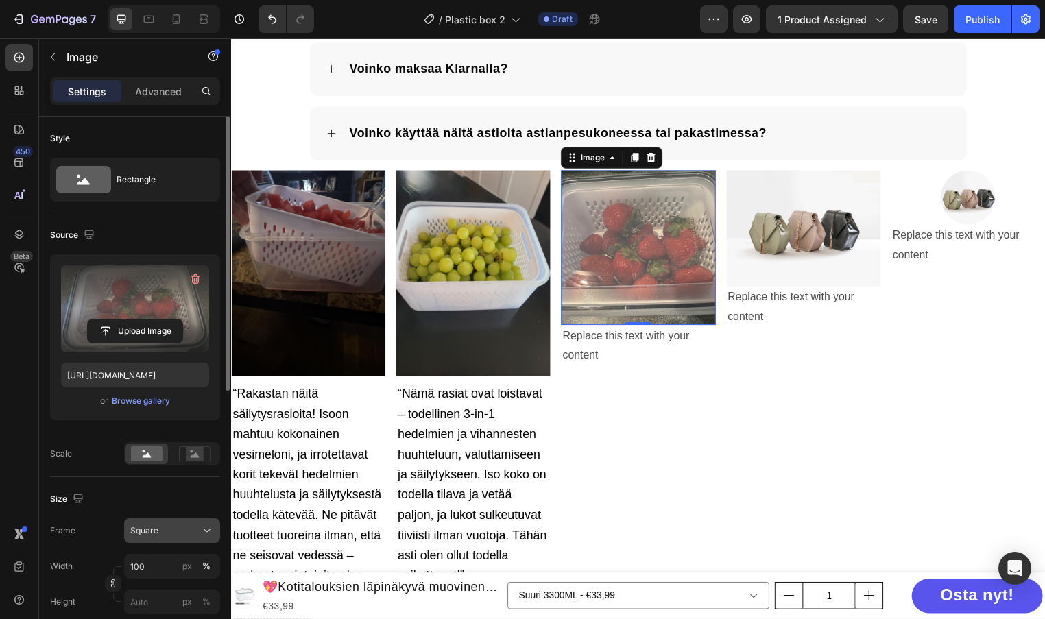
click at [177, 526] on div "Square" at bounding box center [163, 531] width 67 height 12
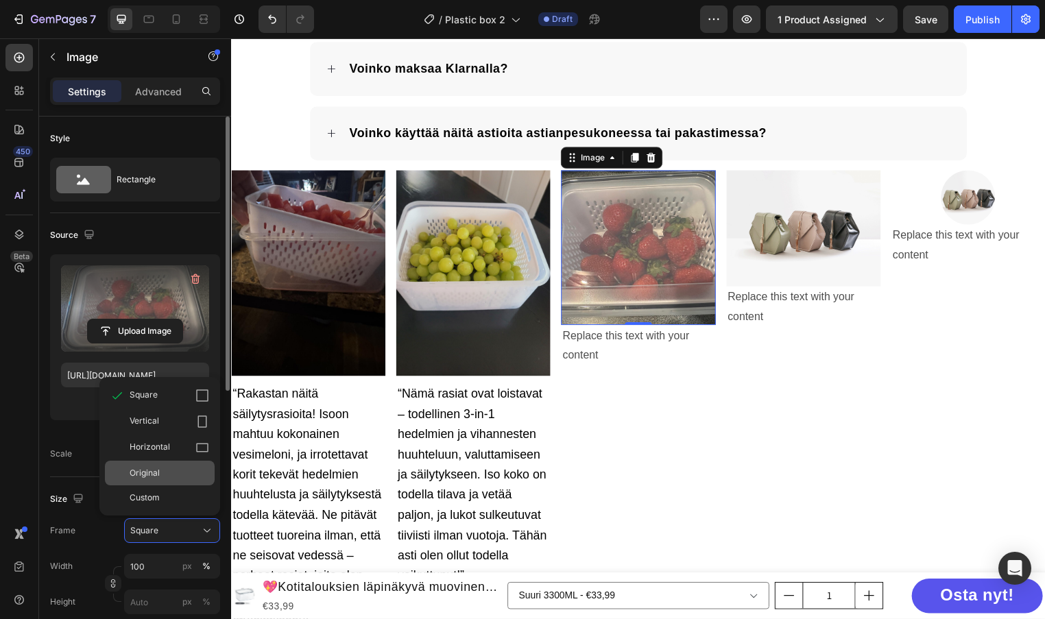
click at [180, 467] on div "Original" at bounding box center [160, 473] width 110 height 25
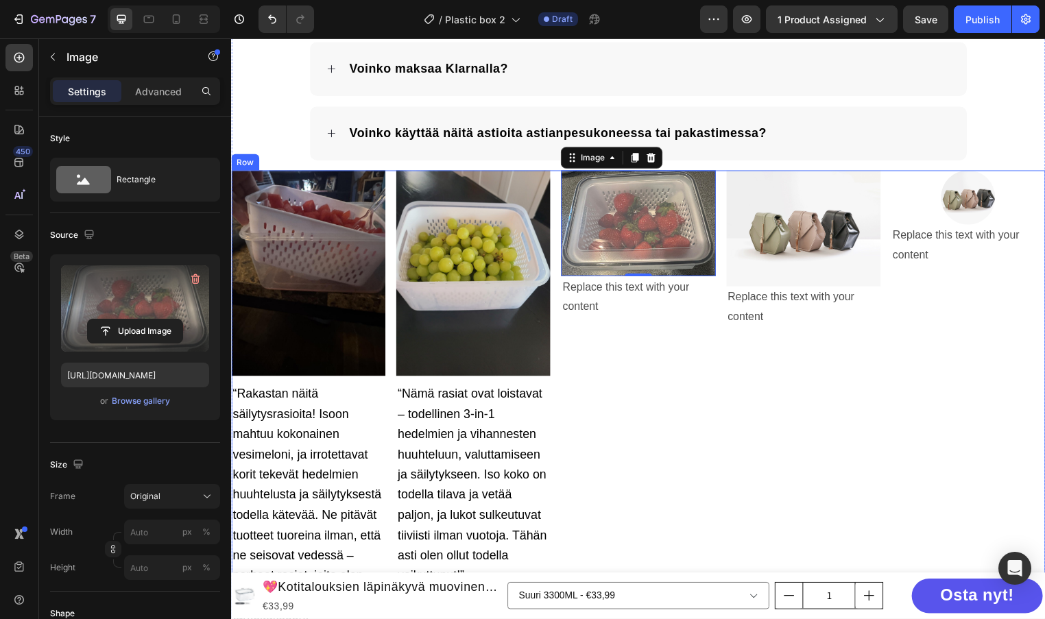
click at [642, 356] on div "Image 0 Replace this text with your content Text Block" at bounding box center [642, 403] width 156 height 462
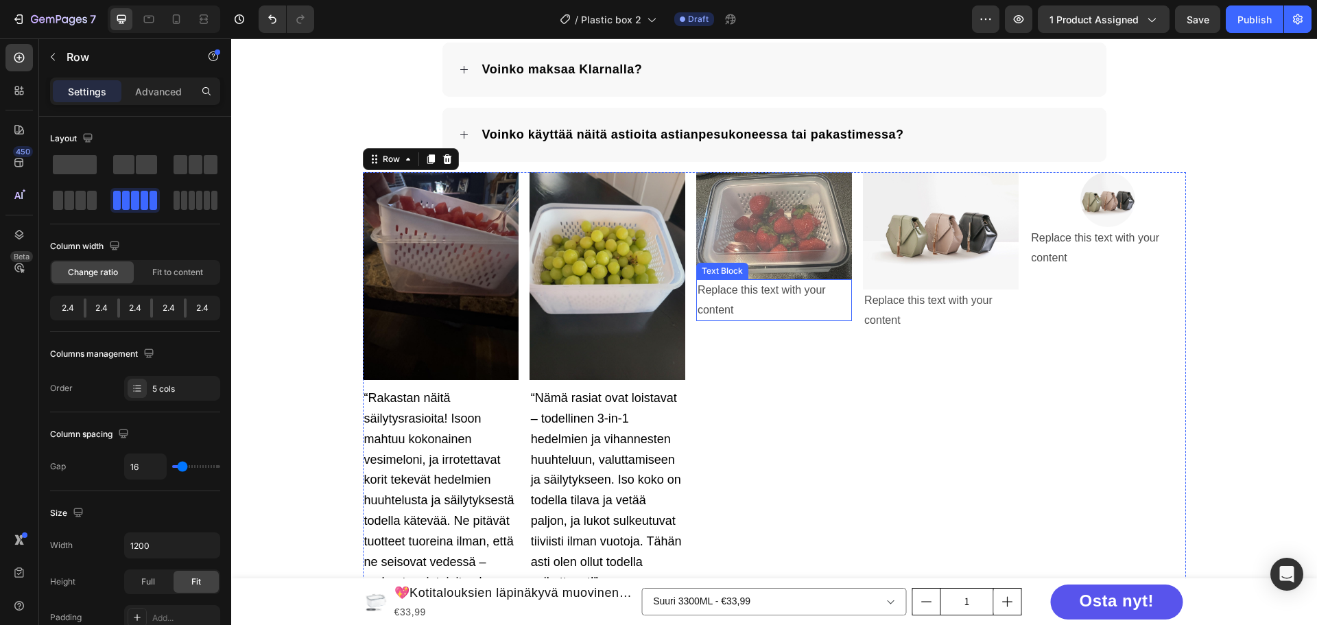
click at [739, 286] on div "Replace this text with your content" at bounding box center [774, 300] width 156 height 43
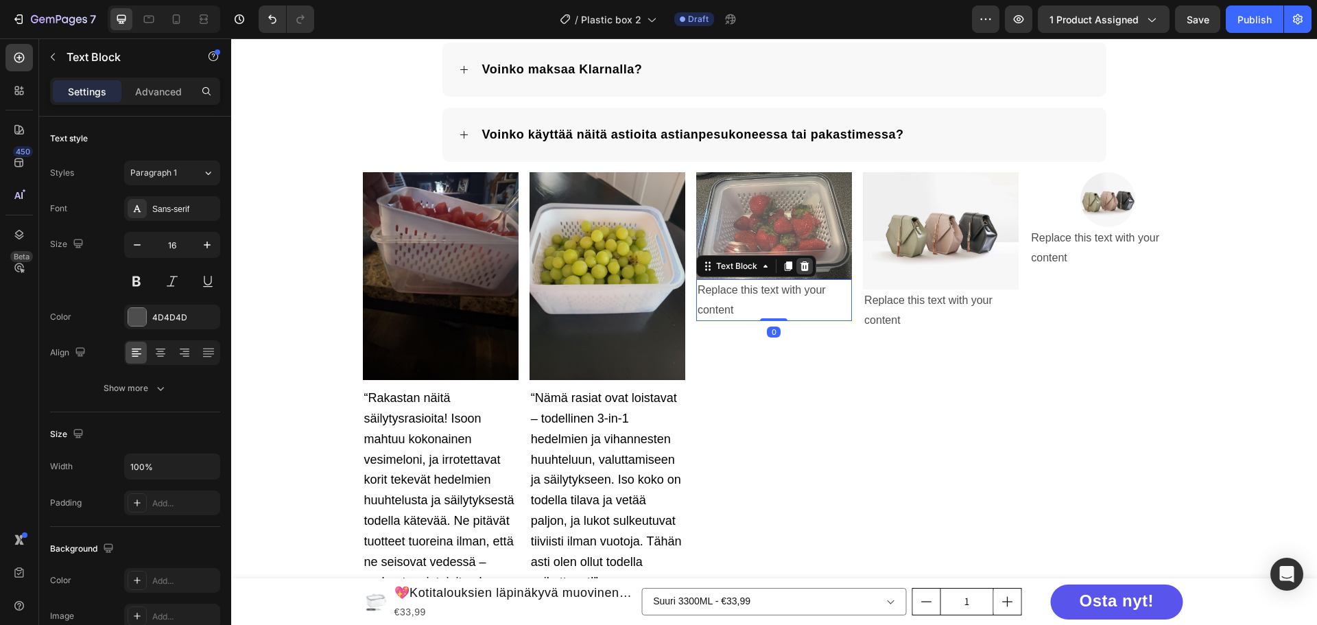
click at [803, 267] on icon at bounding box center [804, 266] width 11 height 11
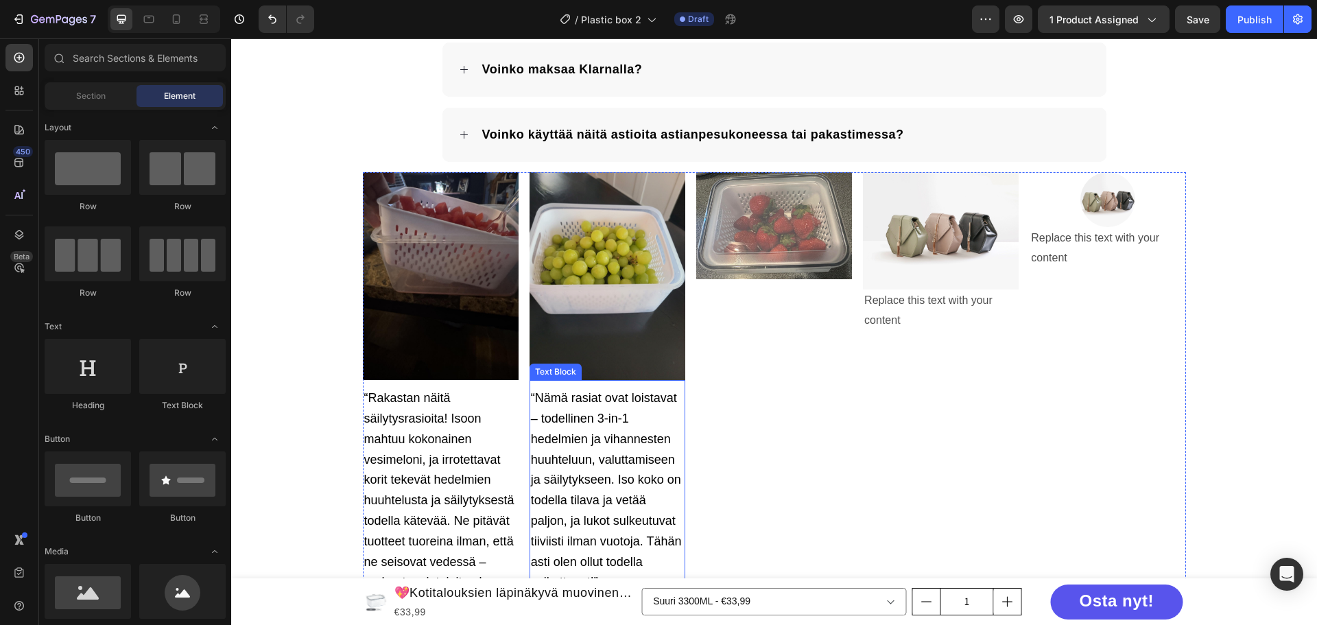
click at [549, 481] on span "“Nämä rasiat ovat loistavat – todellinen 3-in-1 hedelmien ja vihannesten huuhte…" at bounding box center [606, 490] width 151 height 198
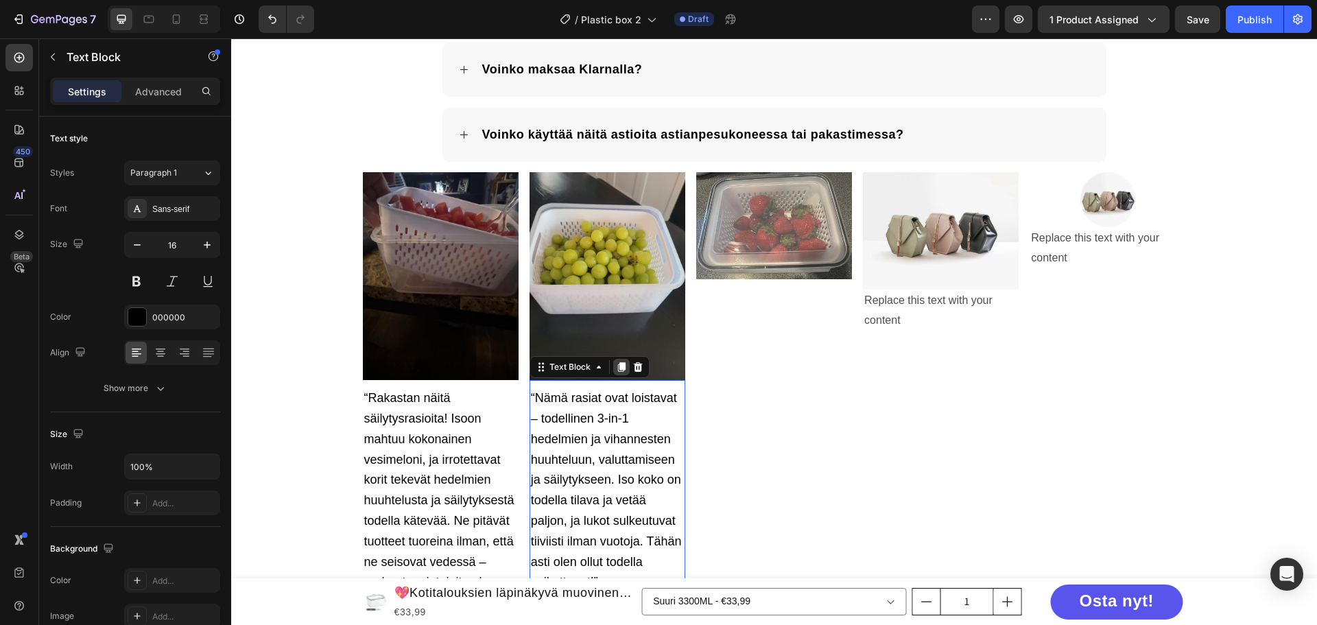
click at [621, 368] on icon at bounding box center [621, 366] width 11 height 11
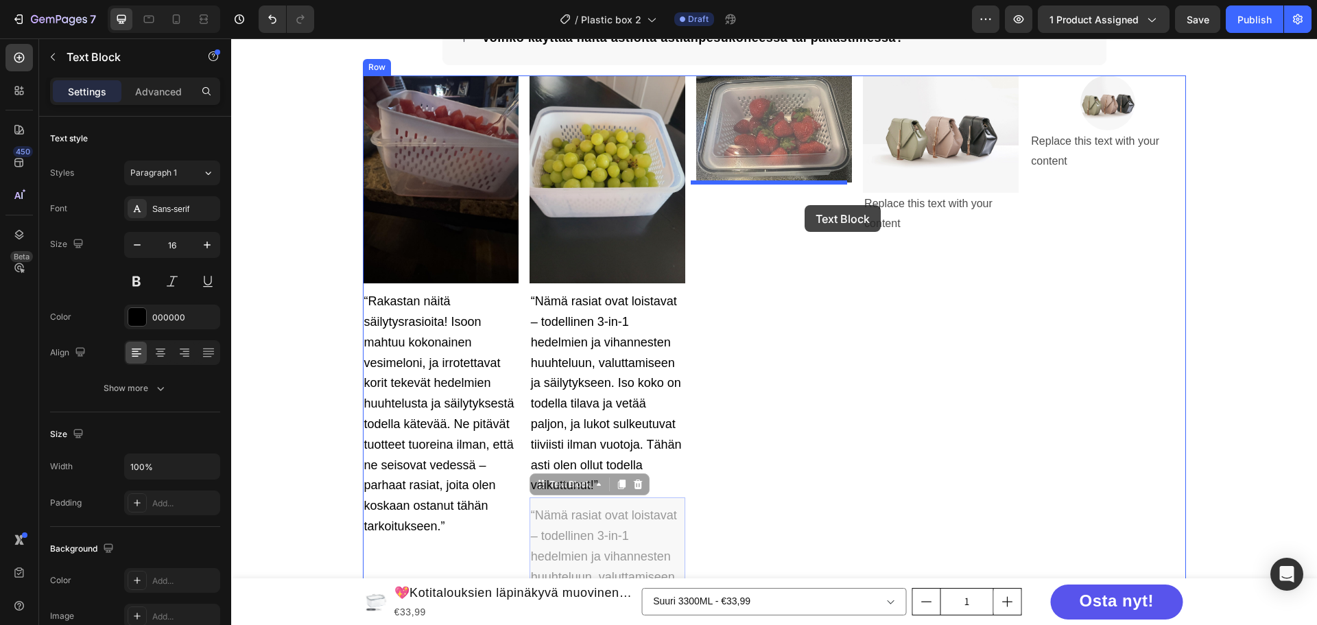
scroll to position [2949, 0]
drag, startPoint x: 564, startPoint y: 283, endPoint x: 763, endPoint y: 198, distance: 216.3
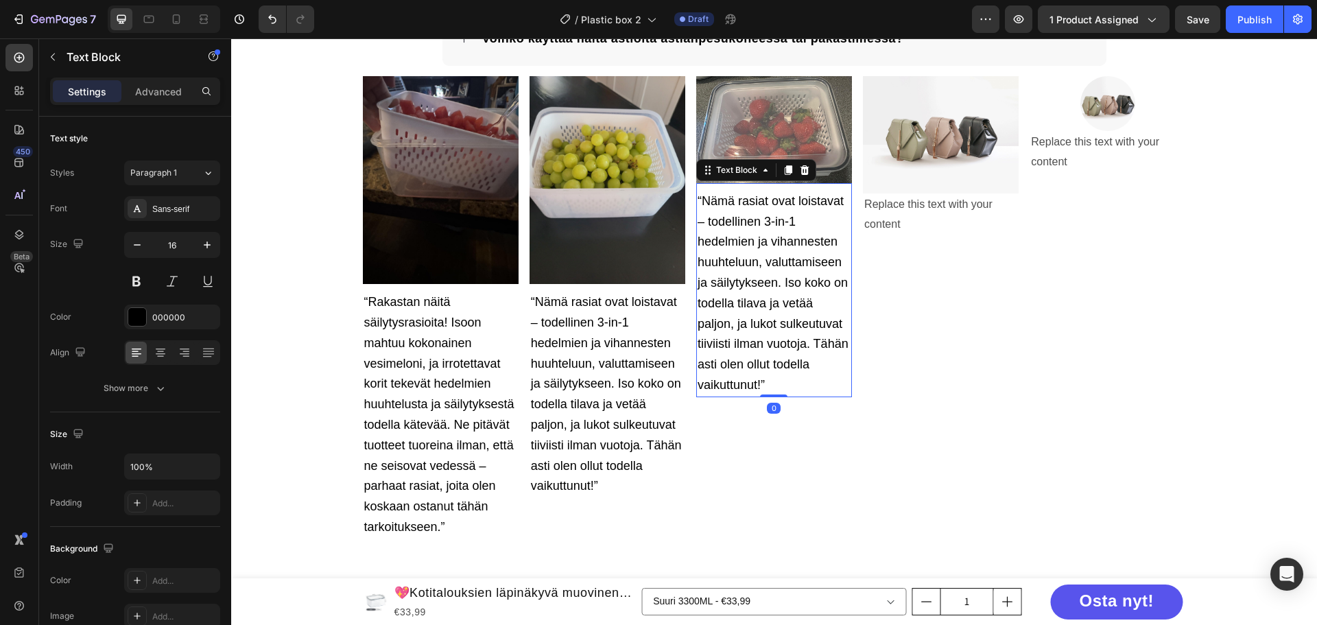
click at [757, 233] on p "“Nämä rasiat ovat loistavat – todellinen 3-in-1 hedelmien ja vihannesten huuhte…" at bounding box center [774, 293] width 153 height 204
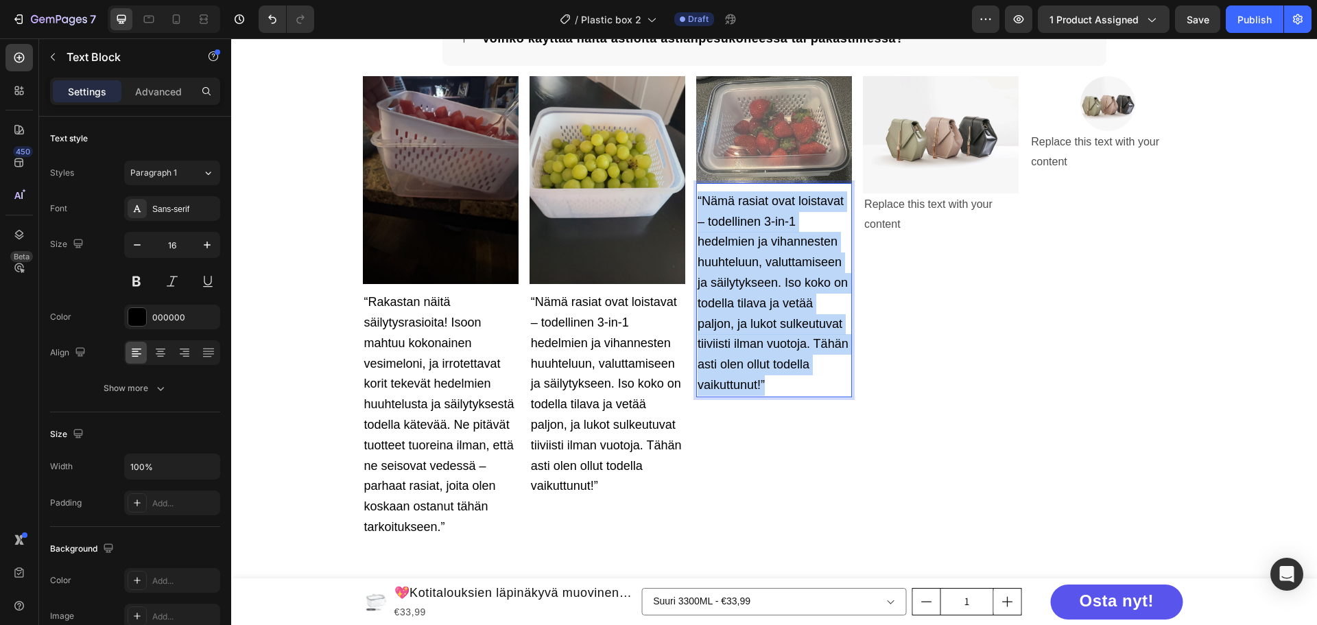
click at [757, 233] on p "“Nämä rasiat ovat loistavat – todellinen 3-in-1 hedelmien ja vihannesten huuhte…" at bounding box center [774, 293] width 153 height 204
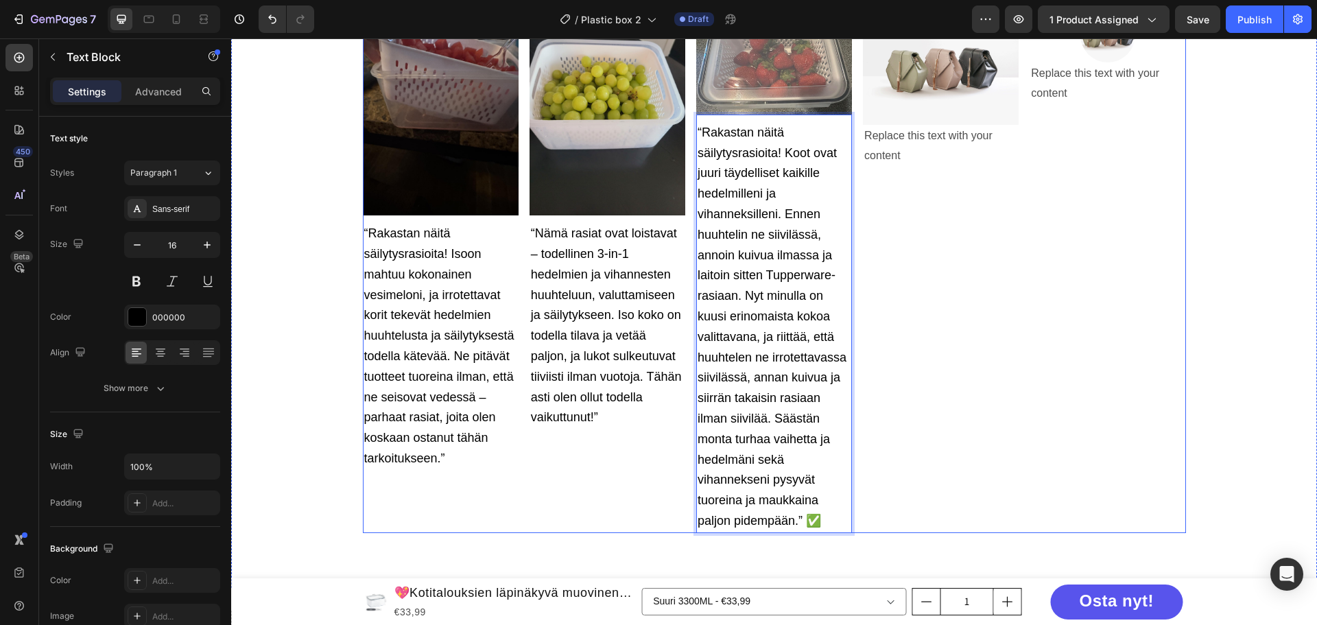
click at [882, 341] on div "Image Replace this text with your content Text Block" at bounding box center [941, 270] width 156 height 525
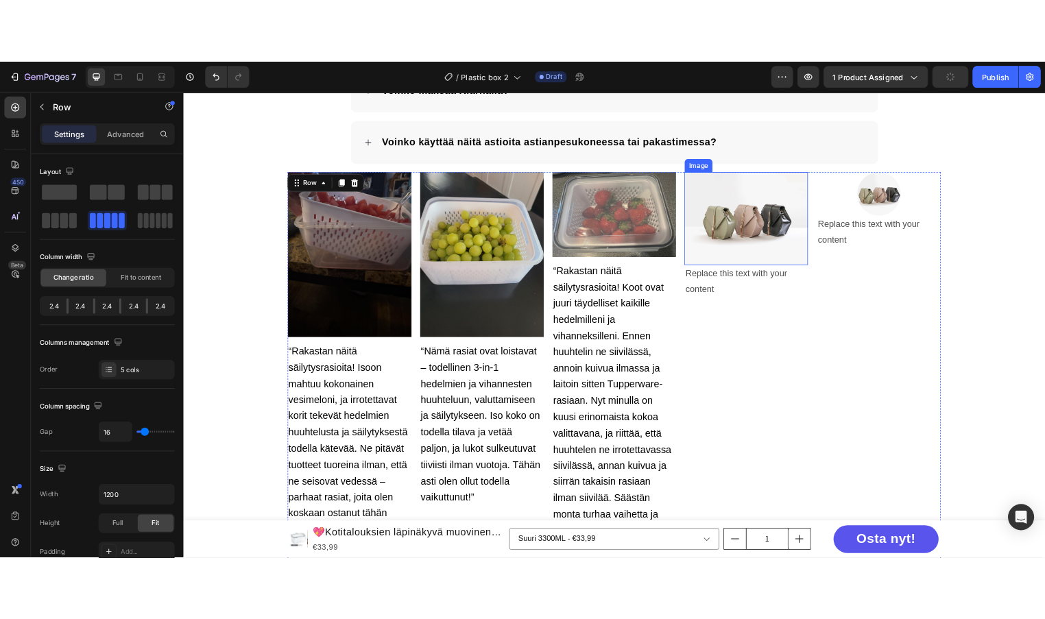
scroll to position [2880, 0]
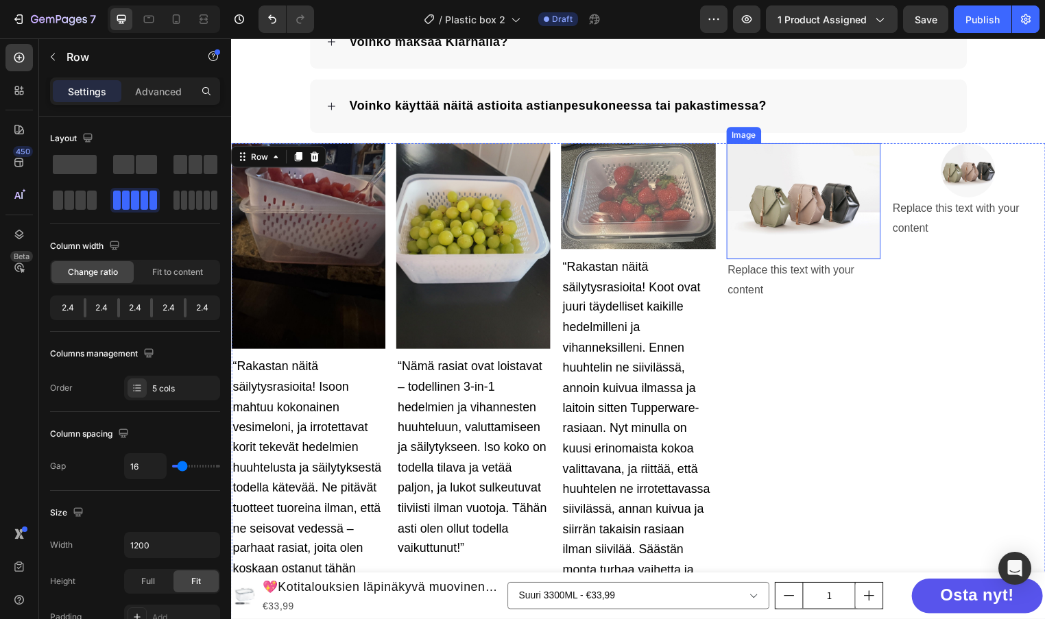
click at [796, 217] on img at bounding box center [810, 203] width 156 height 117
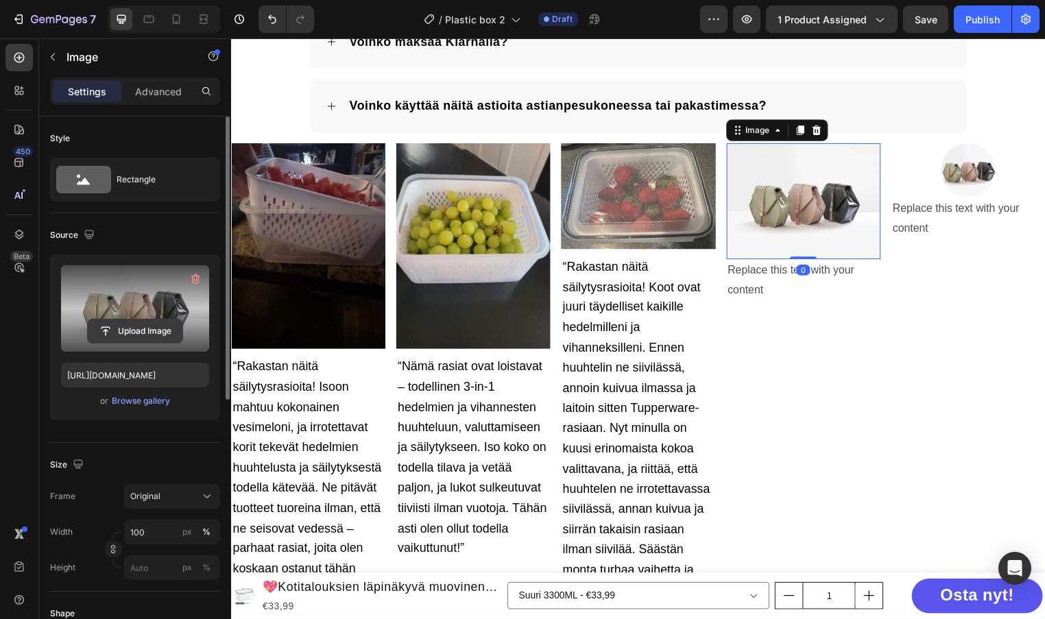
click at [140, 333] on input "file" at bounding box center [135, 331] width 95 height 23
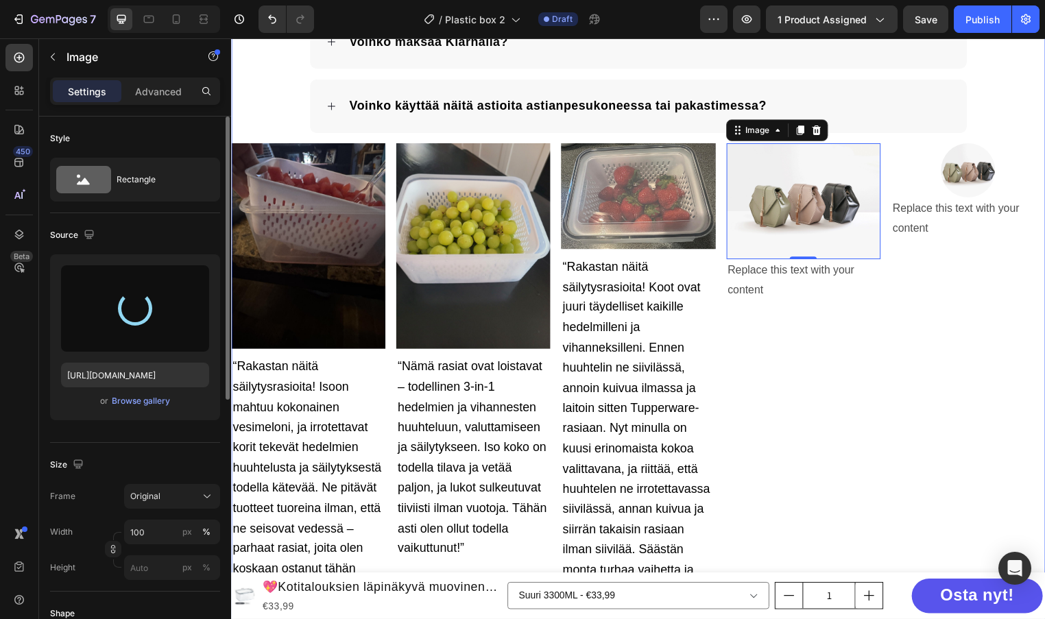
type input "[URL][DOMAIN_NAME]"
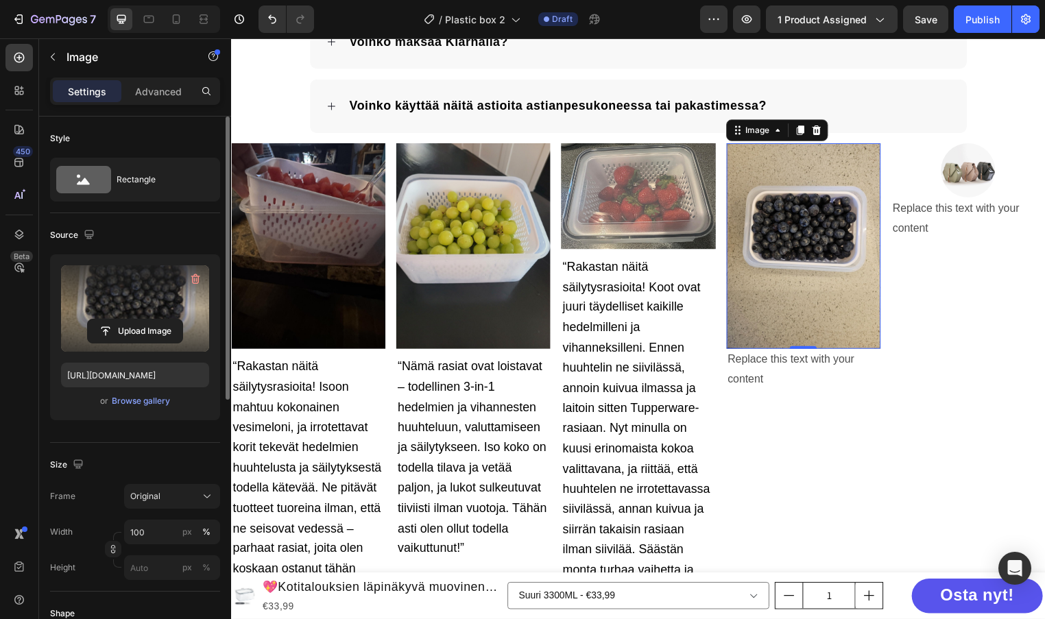
click at [802, 364] on div "0" at bounding box center [809, 363] width 14 height 11
click at [765, 372] on div "Replace this text with your content" at bounding box center [810, 374] width 156 height 43
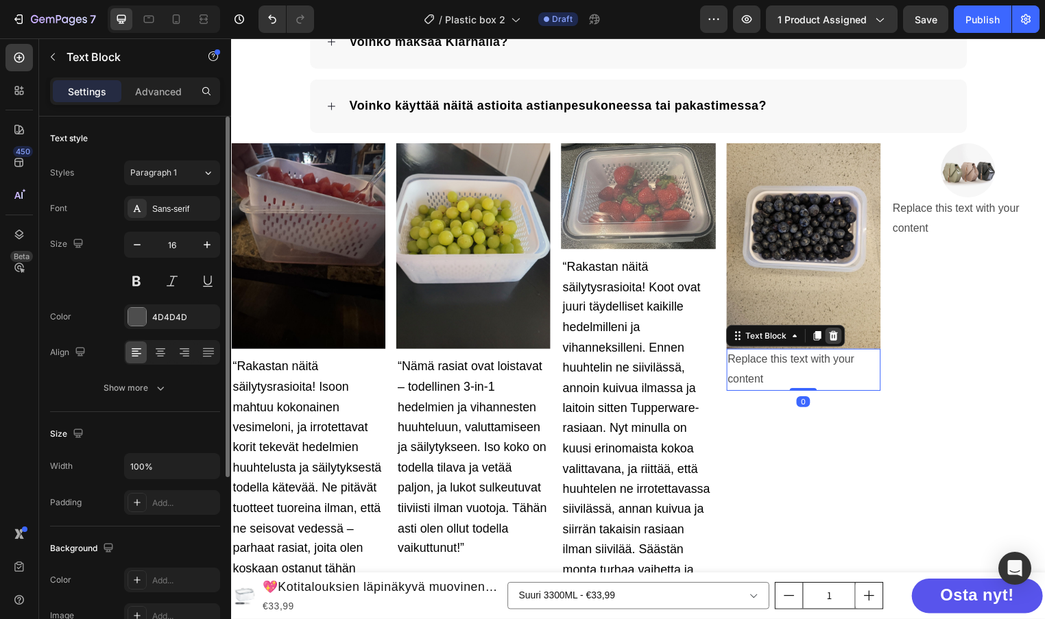
click at [835, 335] on icon at bounding box center [840, 339] width 11 height 11
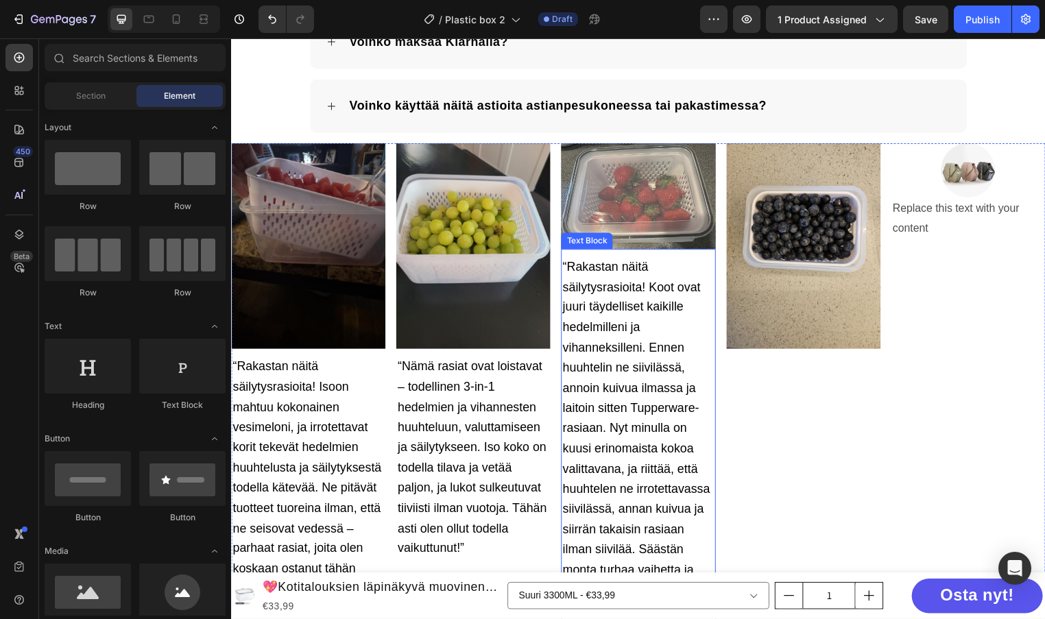
click at [606, 358] on p "“Rakastan näitä säilytysrasioita! Koot ovat juuri täydelliset kaikille hedelmil…" at bounding box center [642, 464] width 153 height 409
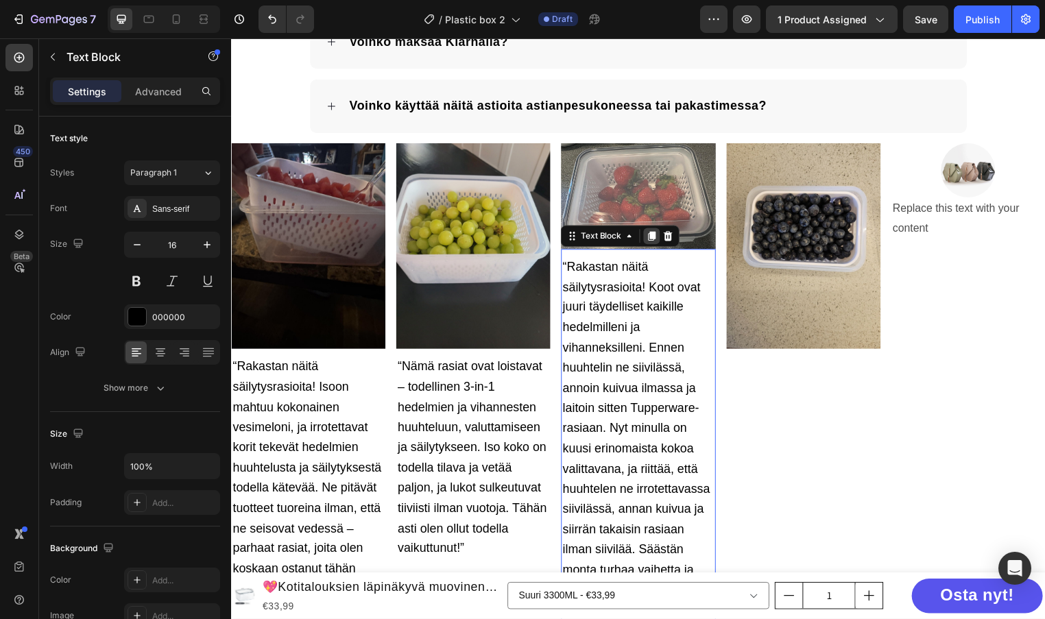
click at [653, 233] on icon at bounding box center [656, 238] width 11 height 11
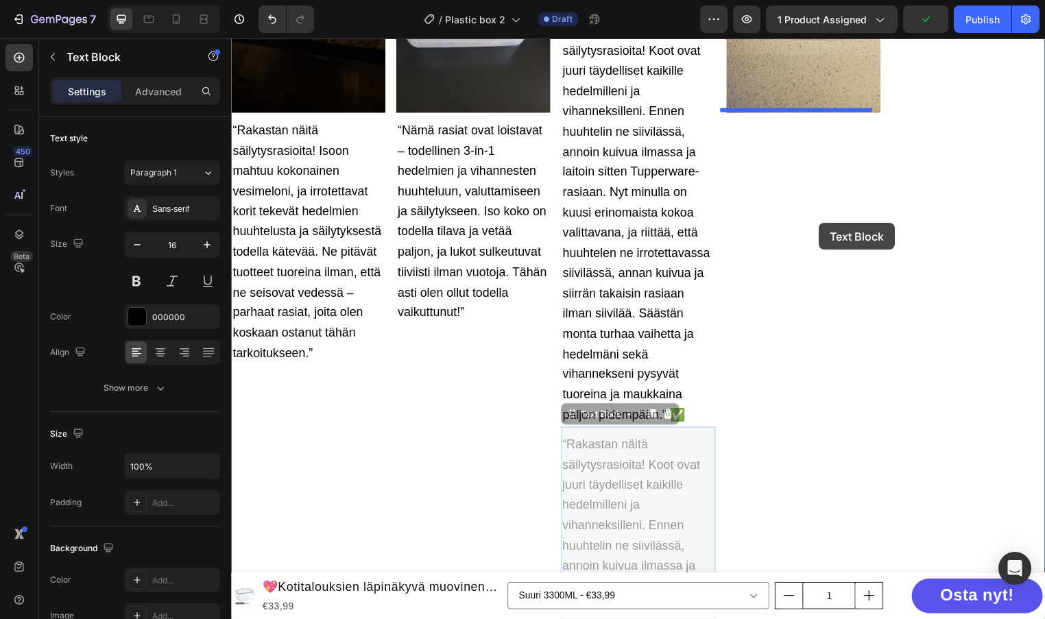
scroll to position [3051, 0]
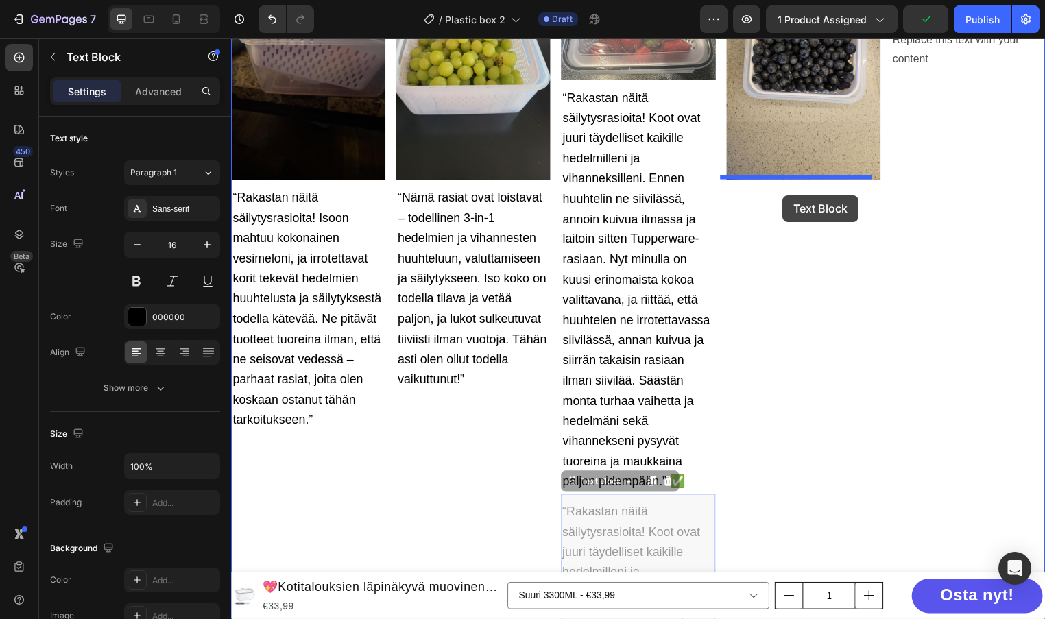
drag, startPoint x: 590, startPoint y: 282, endPoint x: 789, endPoint y: 197, distance: 216.3
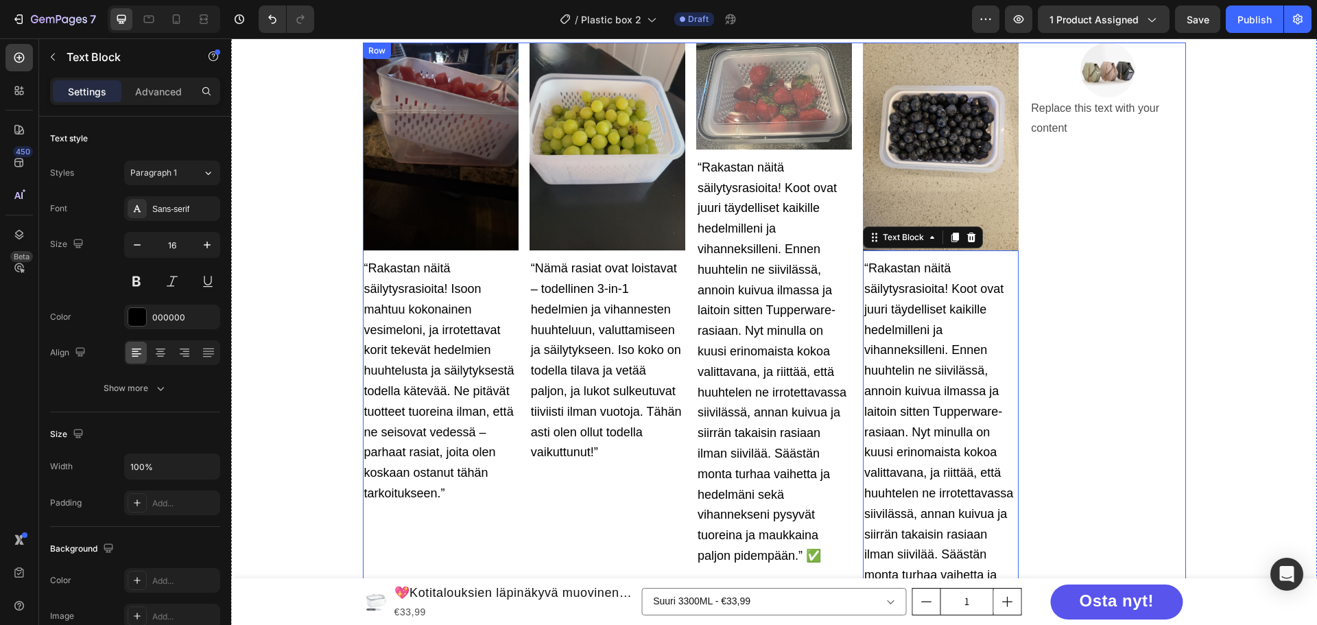
scroll to position [2914, 0]
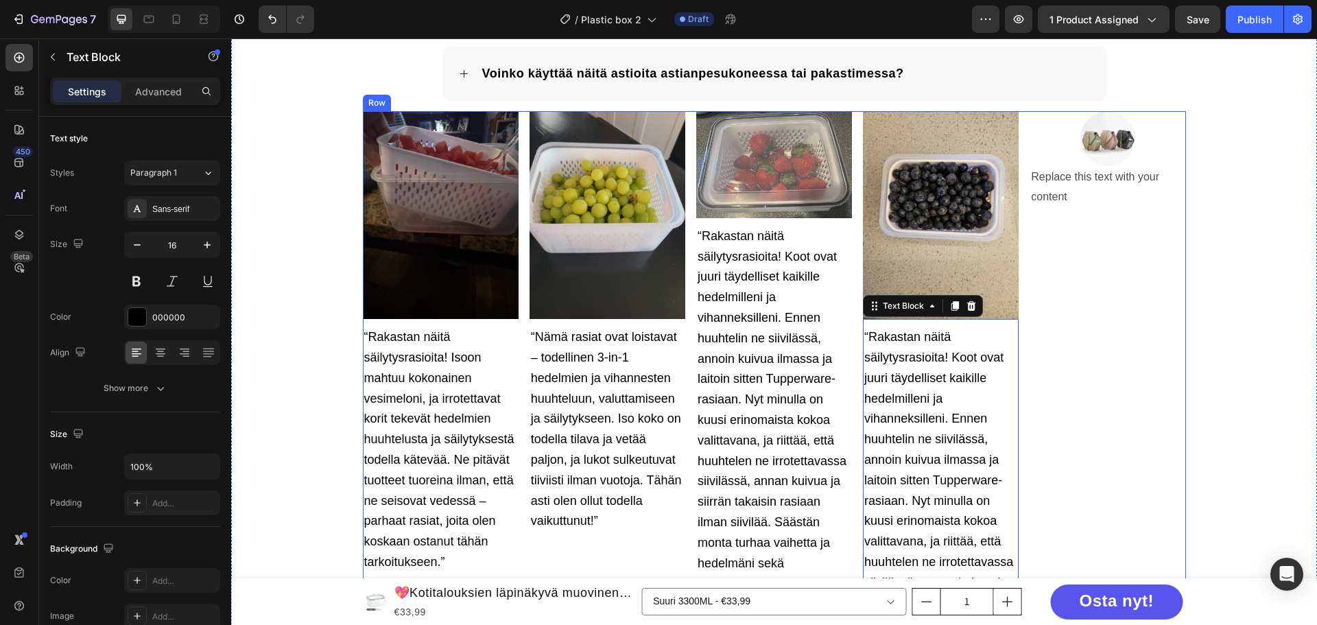
click at [1018, 123] on div "Image “Rakastan näitä säilytysrasioita! Isoon mahtuu kokonainen vesimeloni, ja …" at bounding box center [774, 424] width 823 height 626
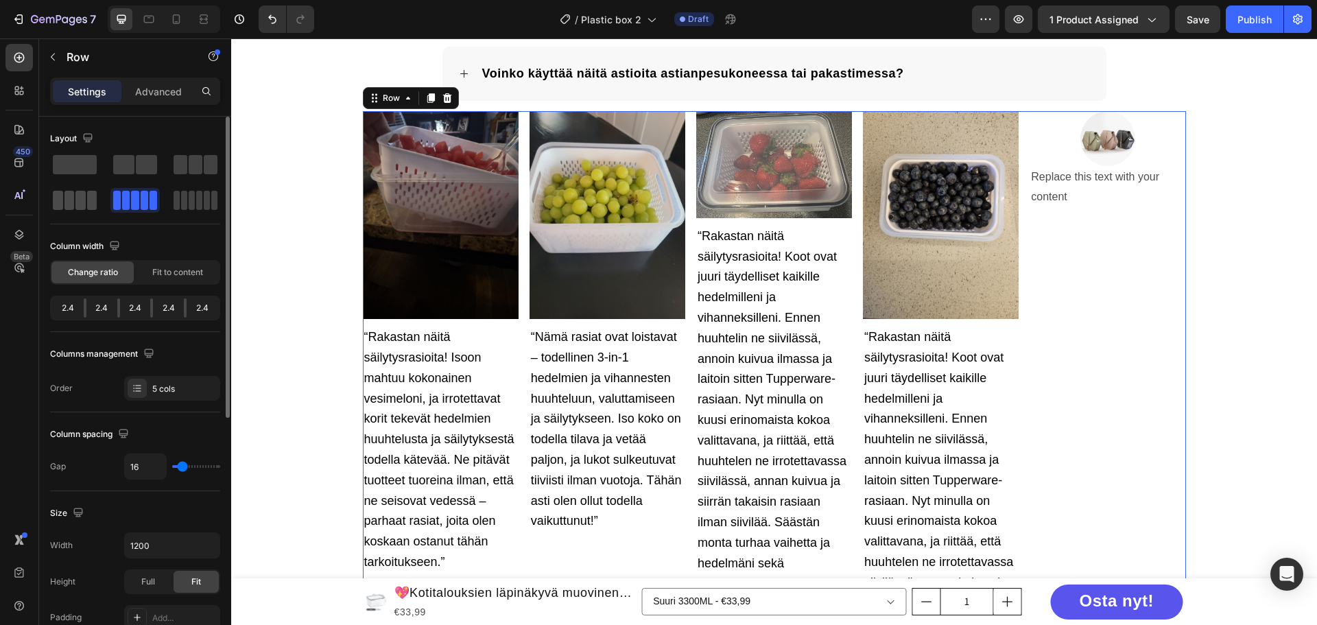
click at [204, 201] on span at bounding box center [207, 200] width 6 height 19
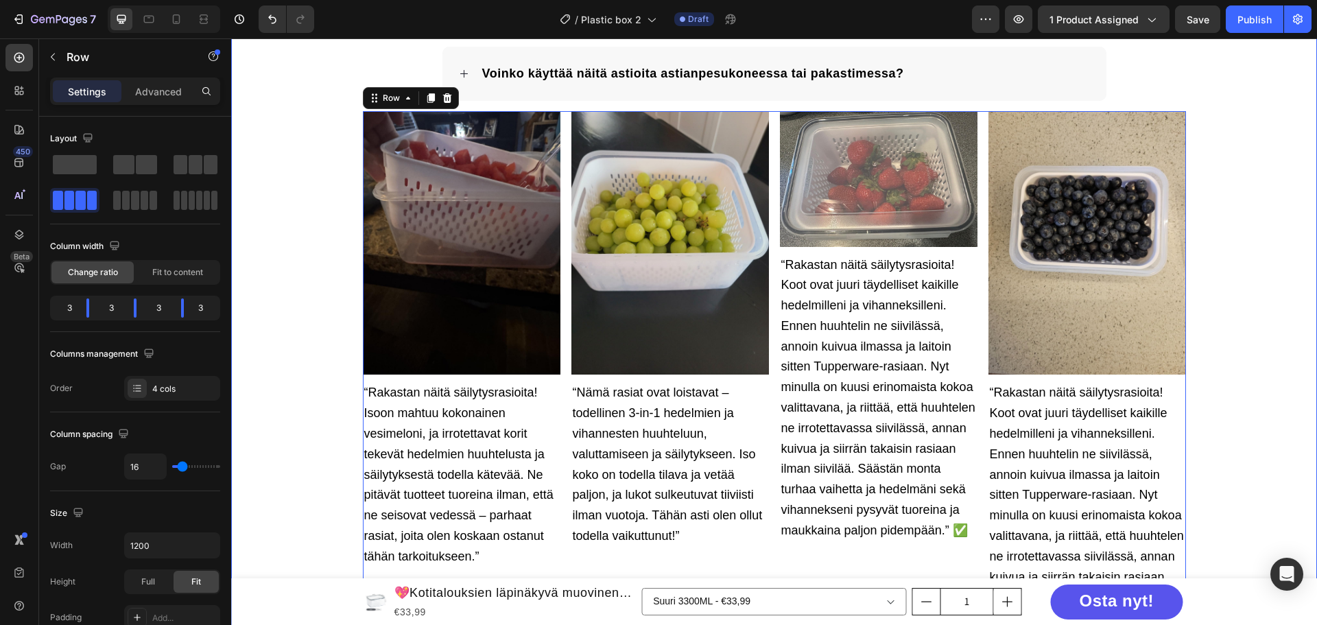
click at [1208, 222] on div "Usein kysytyt kysymykset Heading Mikä on palautuskäytäntö? Voinko maksaa Klarna…" at bounding box center [774, 304] width 1086 height 887
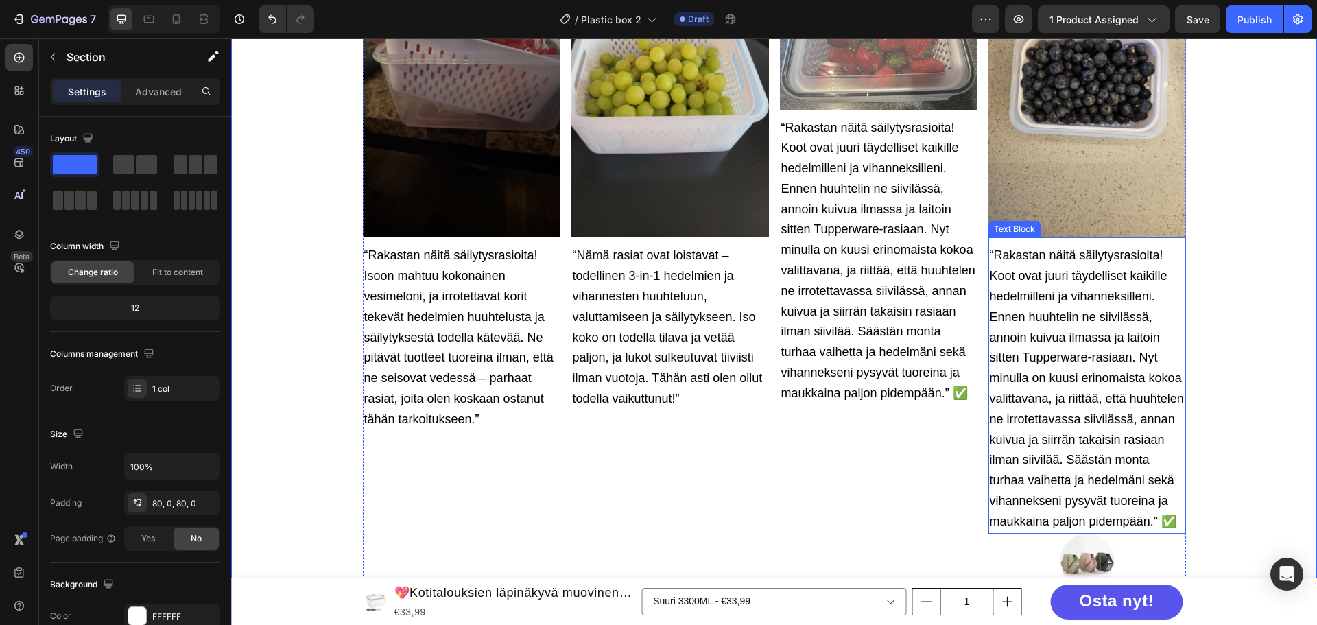
scroll to position [3188, 0]
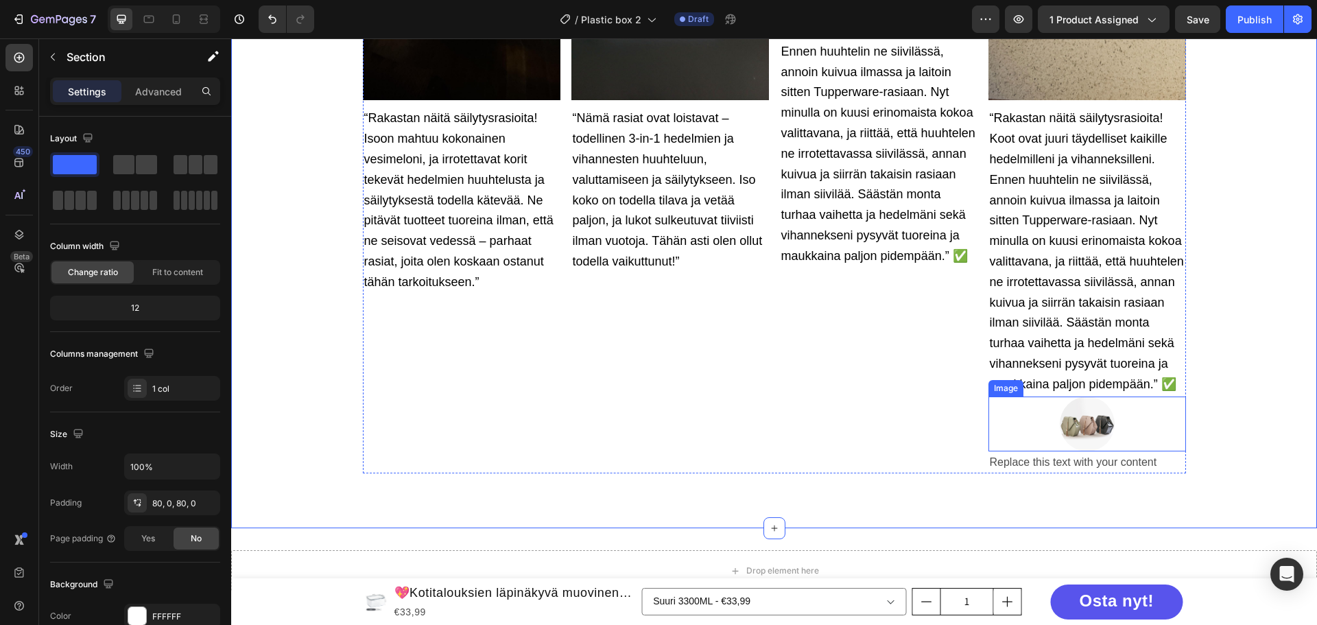
click at [1011, 421] on div at bounding box center [1087, 423] width 198 height 55
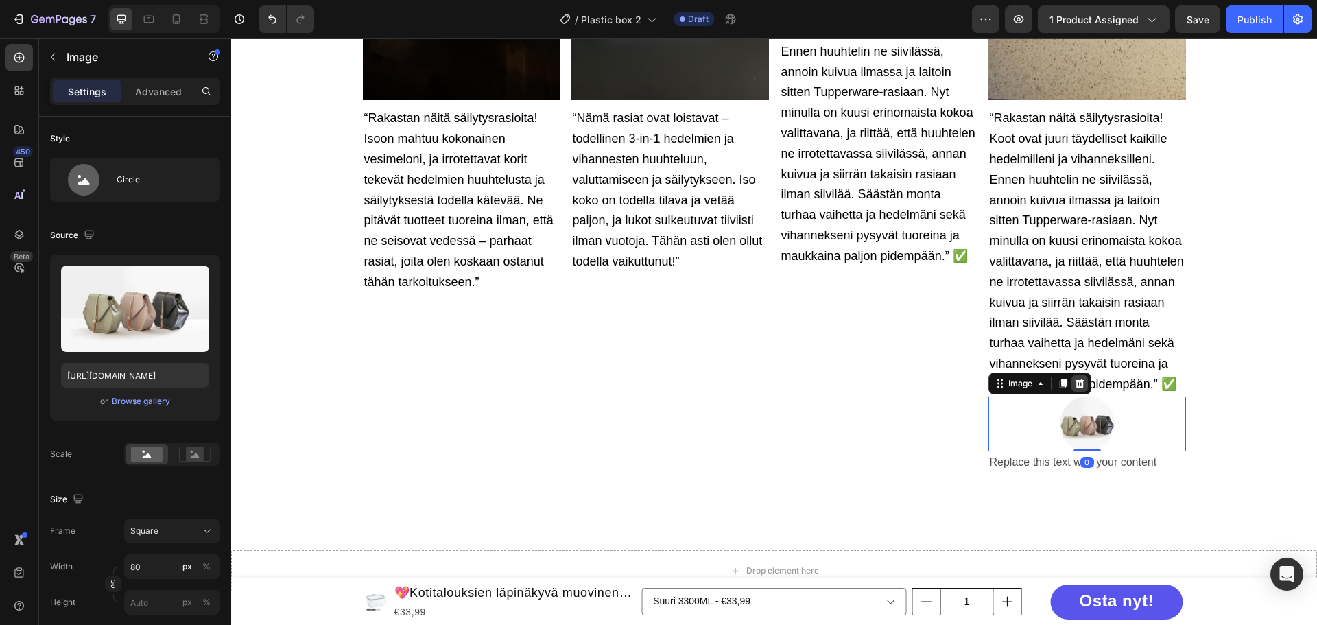
click at [1074, 388] on icon at bounding box center [1079, 383] width 11 height 11
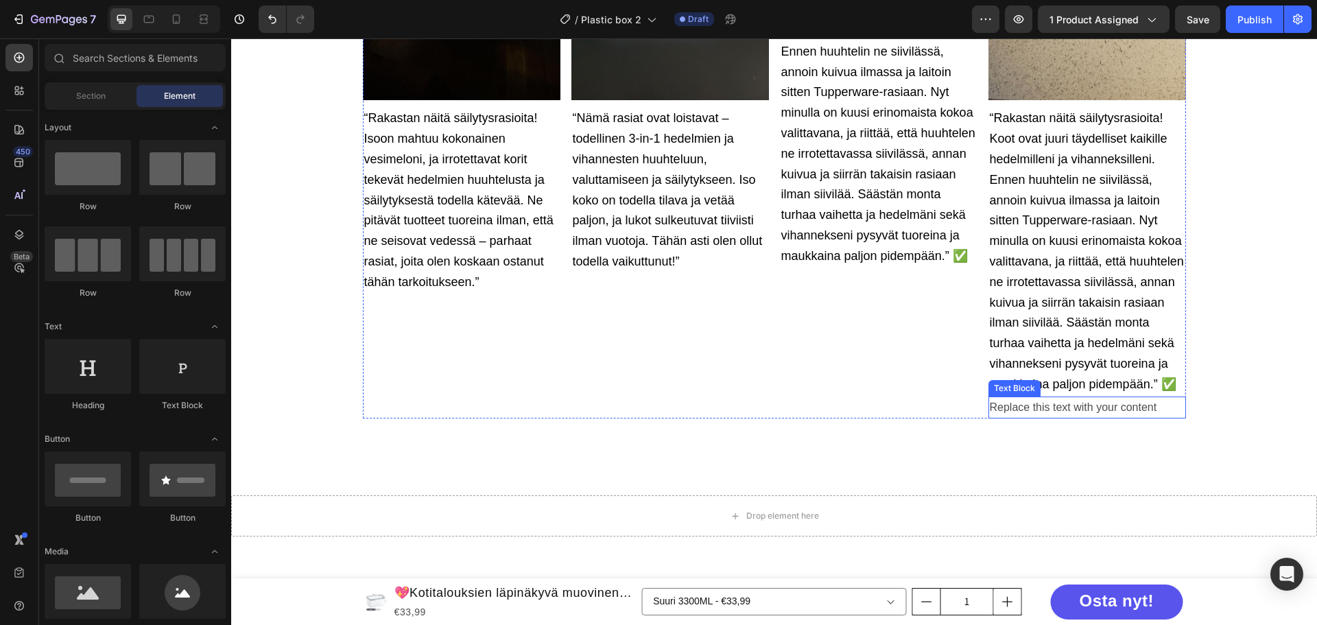
click at [1086, 411] on div "Replace this text with your content" at bounding box center [1087, 407] width 198 height 23
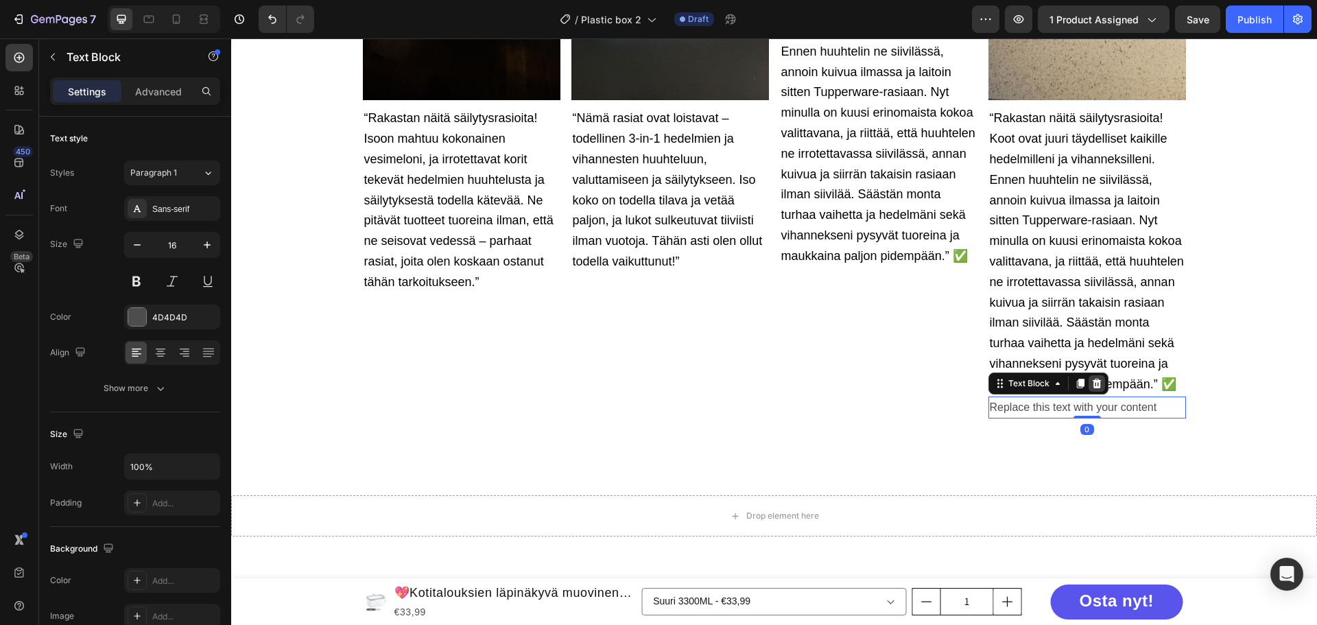
click at [1092, 383] on icon at bounding box center [1096, 383] width 9 height 10
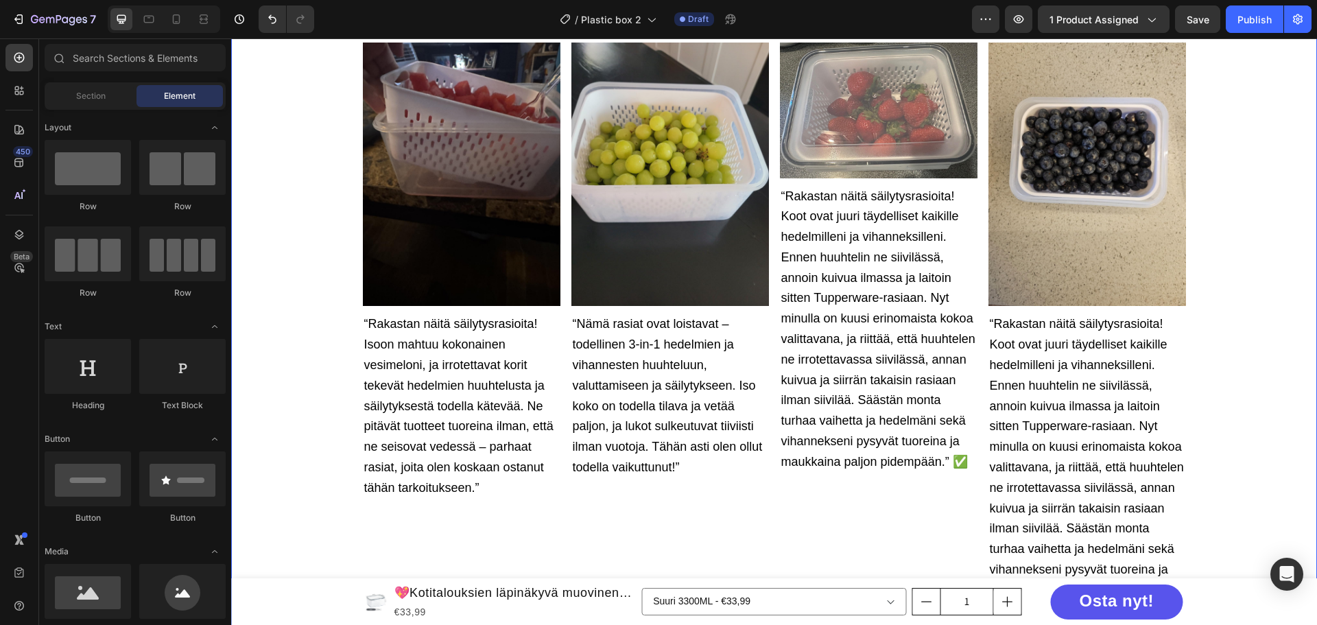
click at [1251, 155] on div "Usein kysytyt kysymykset Heading Mikä on palautuskäytäntö? Voinko maksaa Klarna…" at bounding box center [774, 196] width 1086 height 809
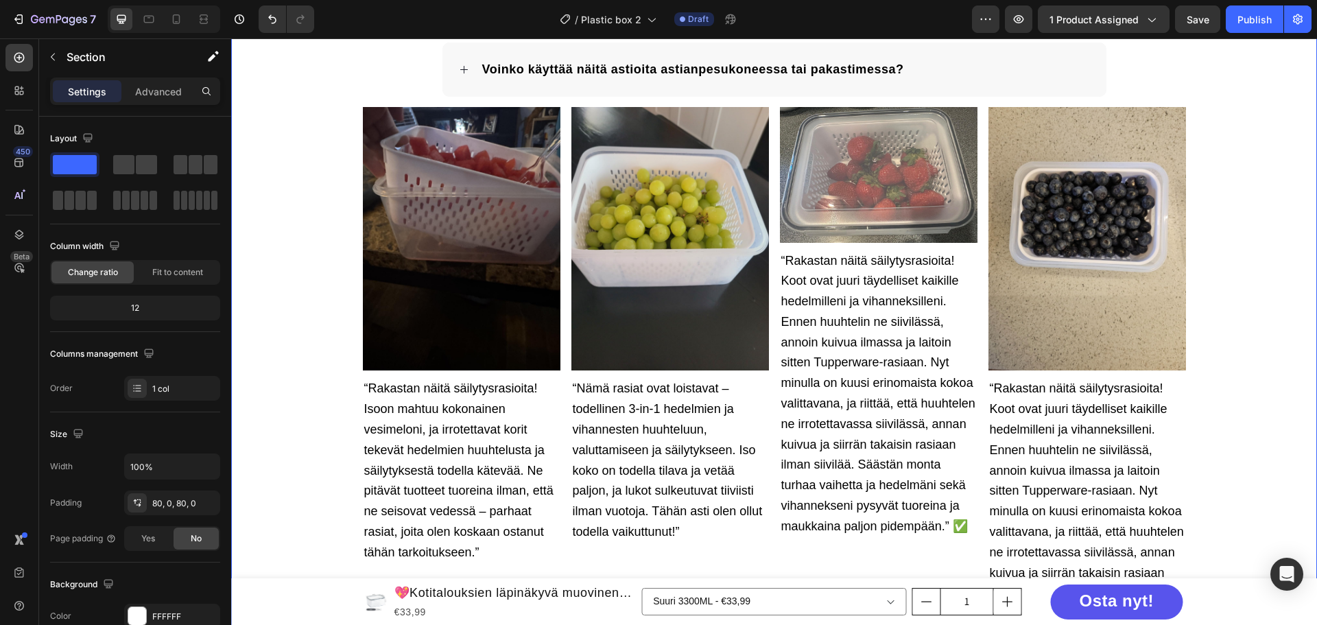
scroll to position [2845, 0]
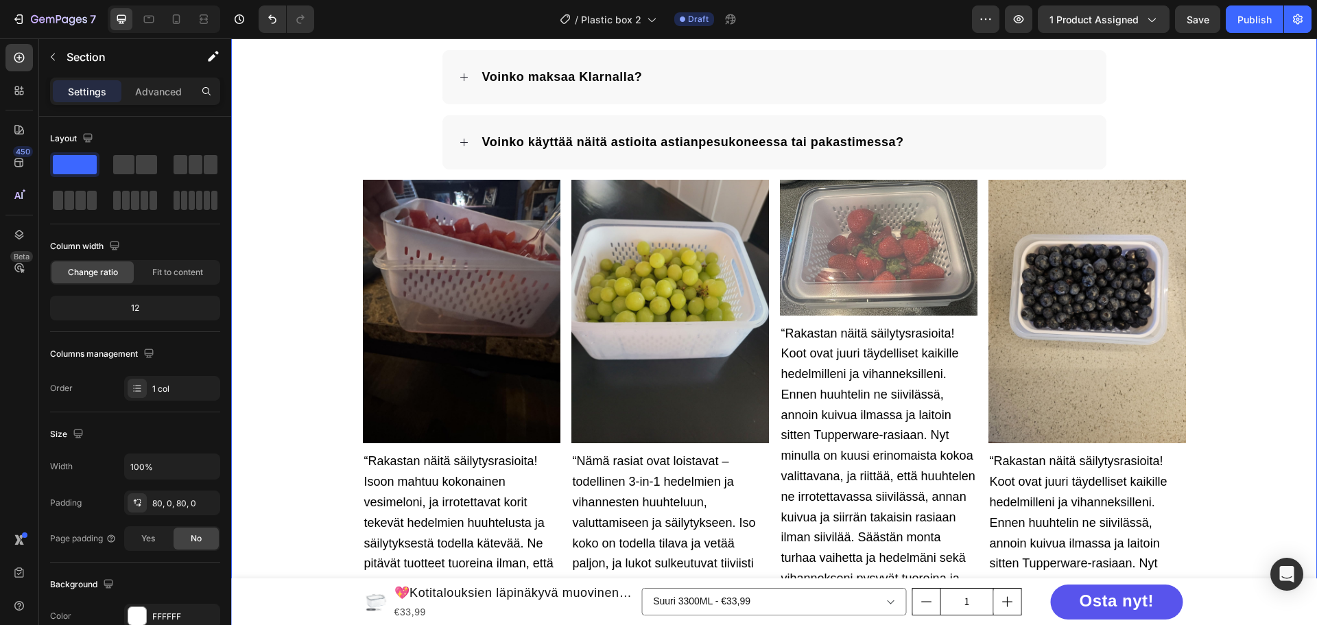
click at [1190, 31] on div "7 / Plastic box 2 Draft Preview 1 product assigned Save Publish" at bounding box center [658, 19] width 1317 height 39
click at [558, 209] on div "Image “Rakastan näitä säilytysrasioita! Isoon mahtuu kokonainen vesimeloni, ja …" at bounding box center [774, 459] width 823 height 559
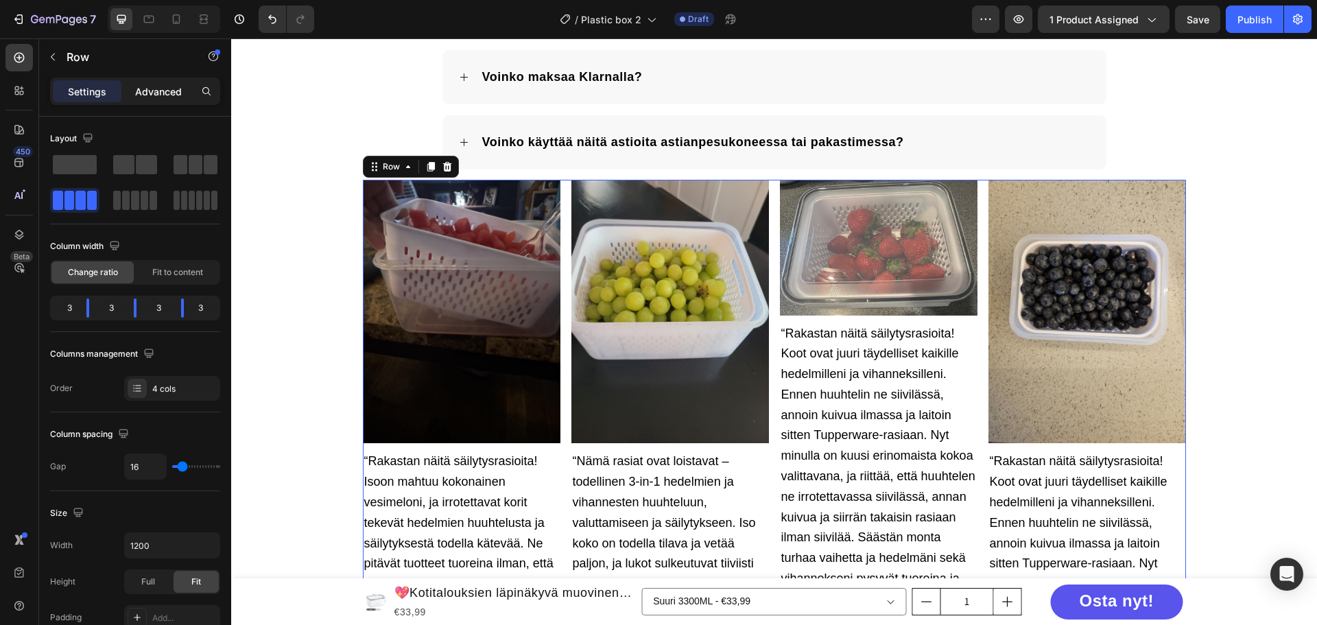
click at [143, 95] on p "Advanced" at bounding box center [158, 91] width 47 height 14
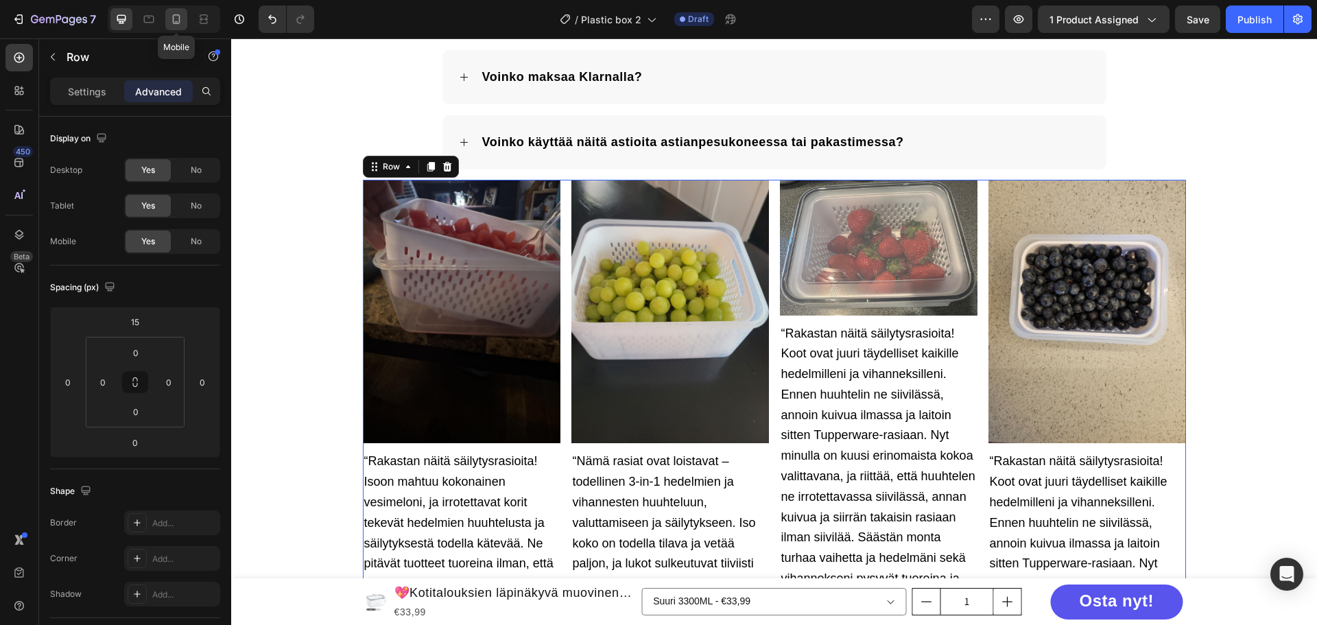
click at [178, 21] on icon at bounding box center [176, 19] width 14 height 14
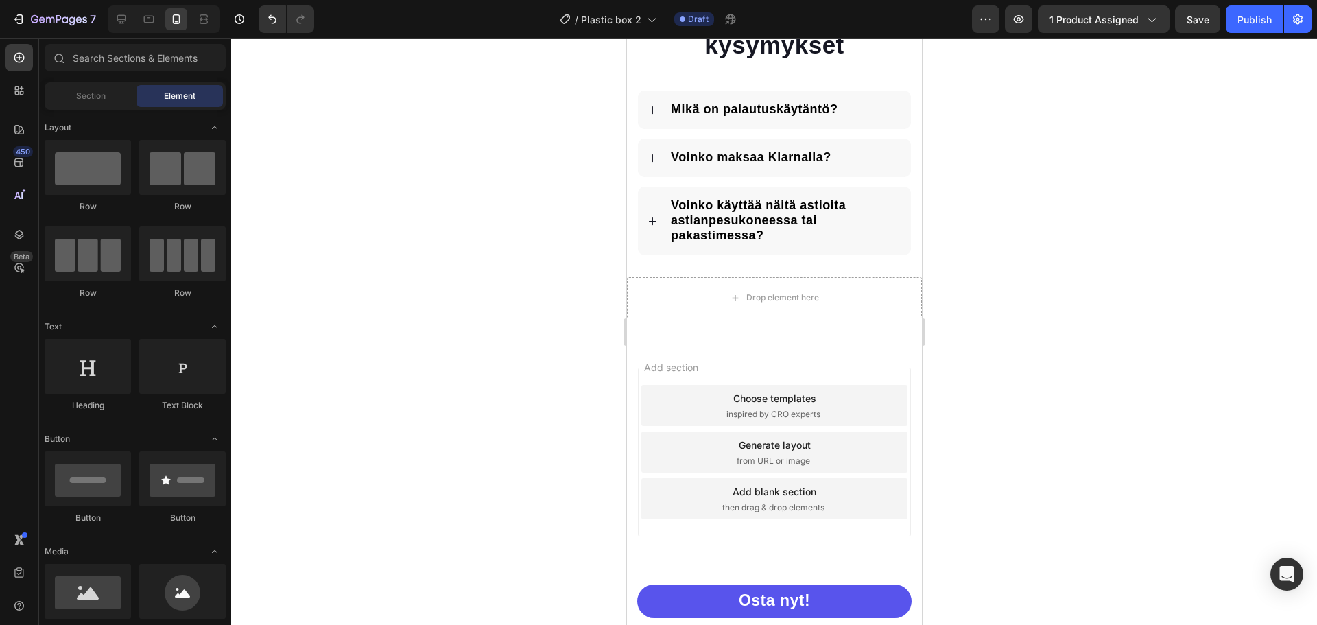
scroll to position [2957, 0]
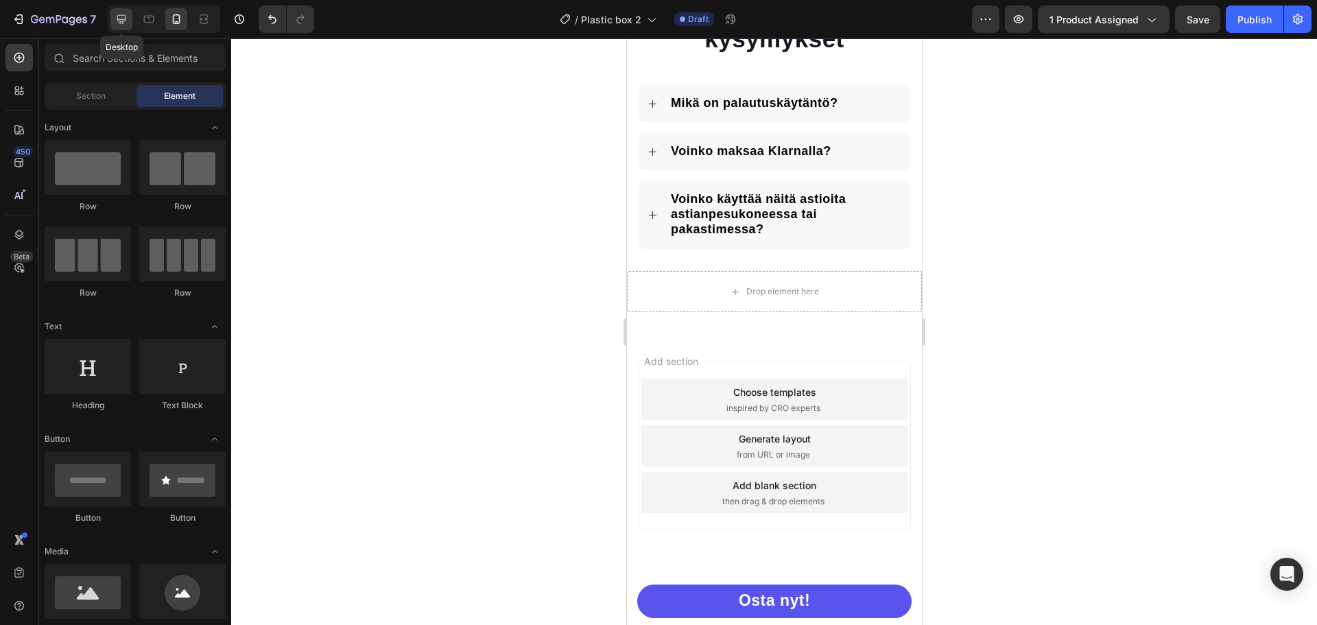
click at [124, 20] on icon at bounding box center [121, 19] width 9 height 9
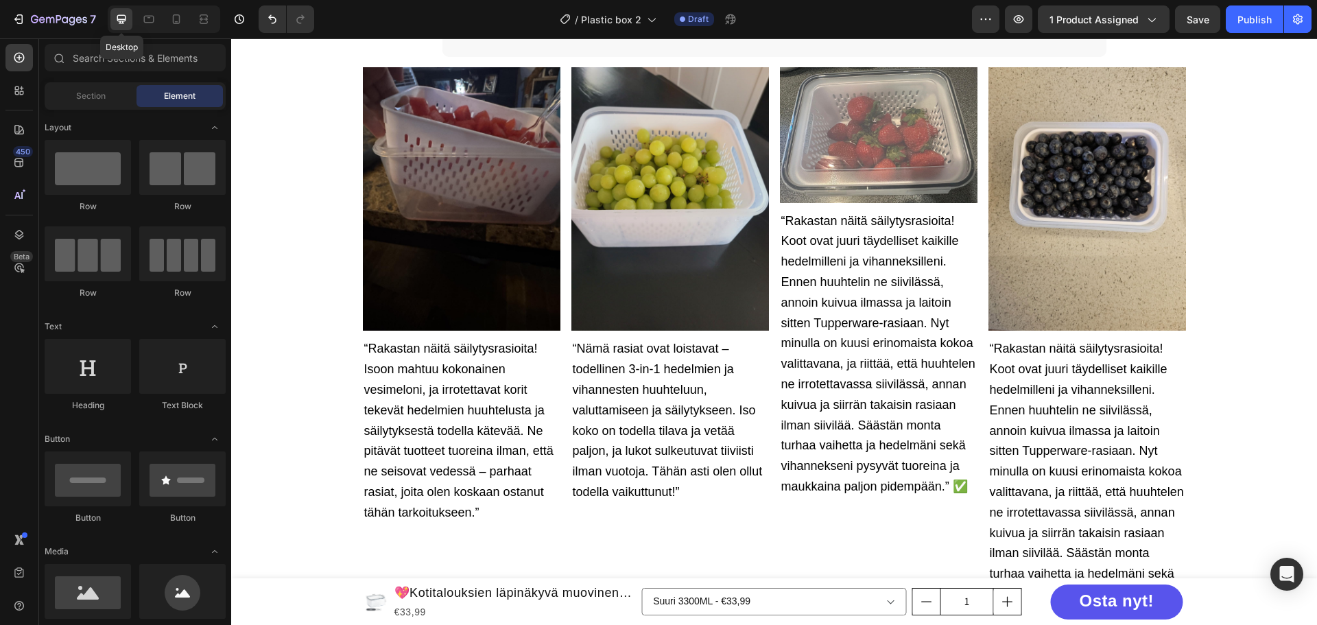
scroll to position [2866, 0]
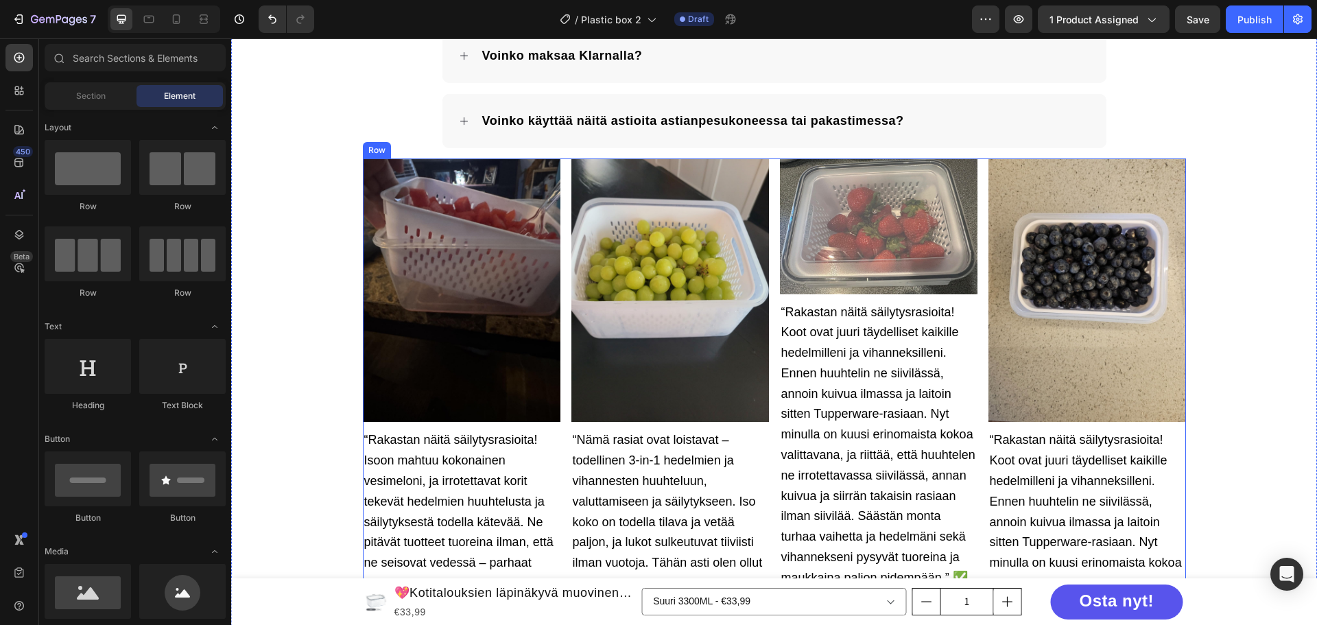
click at [767, 184] on div "Image “Rakastan näitä säilytysrasioita! Isoon mahtuu kokonainen vesimeloni, ja …" at bounding box center [774, 437] width 823 height 559
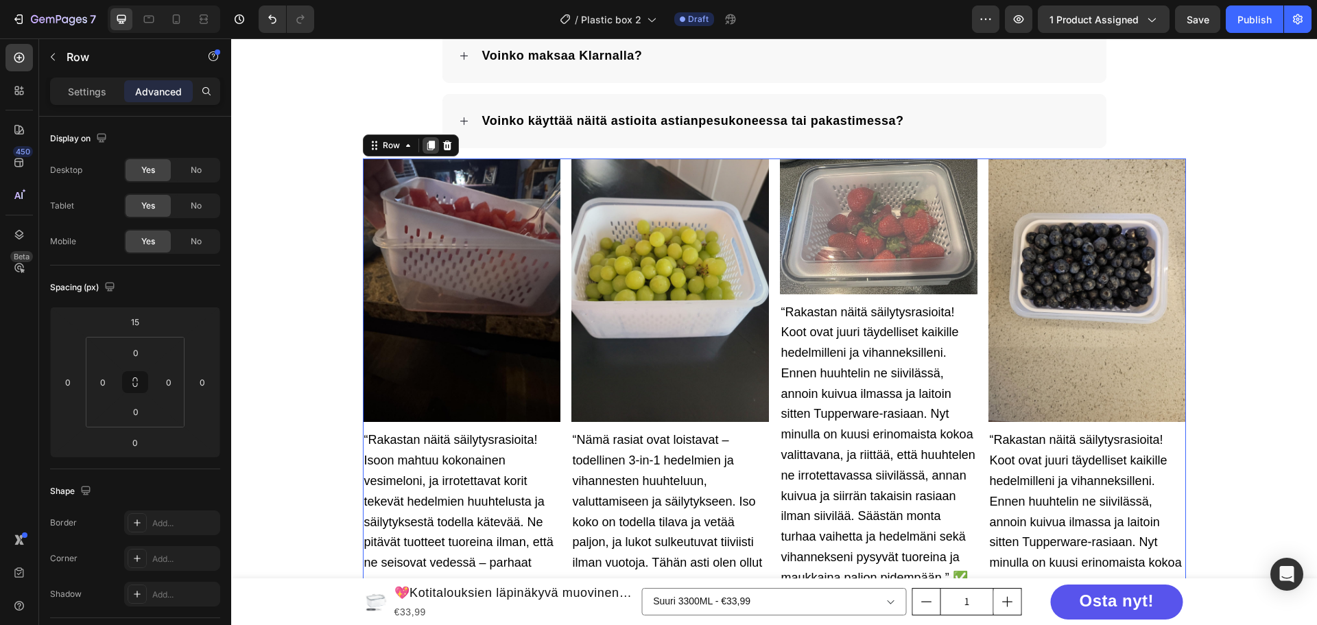
click at [427, 148] on icon at bounding box center [431, 146] width 8 height 10
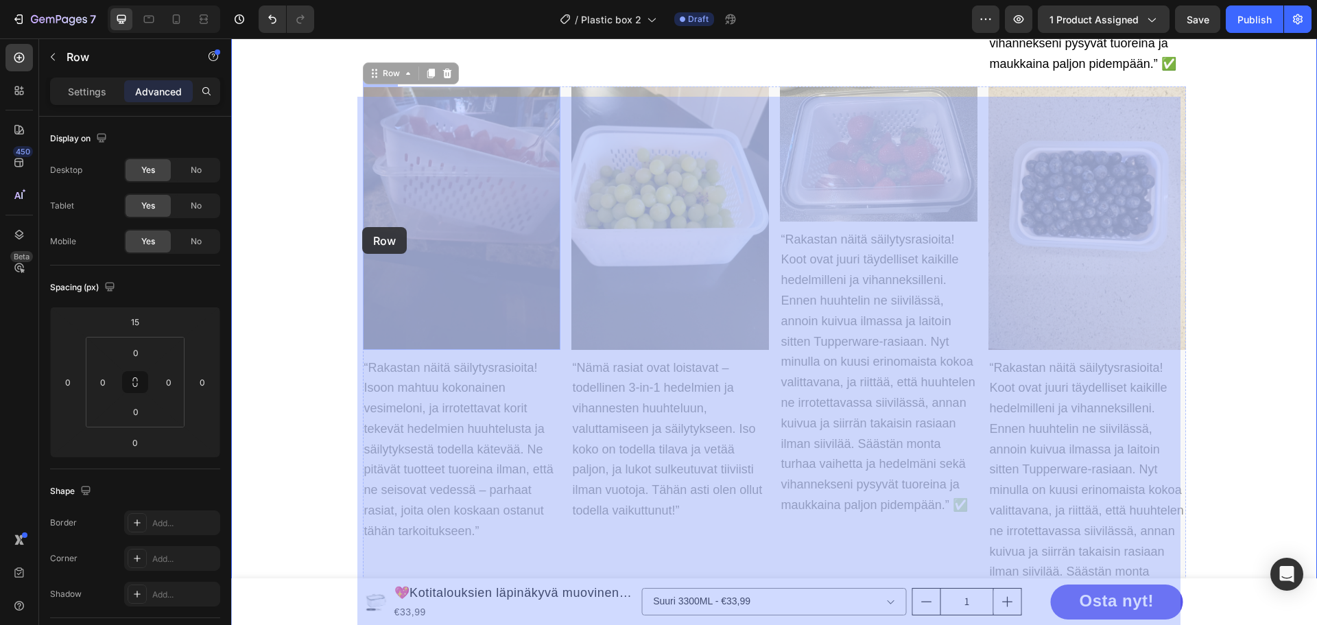
scroll to position [3866, 0]
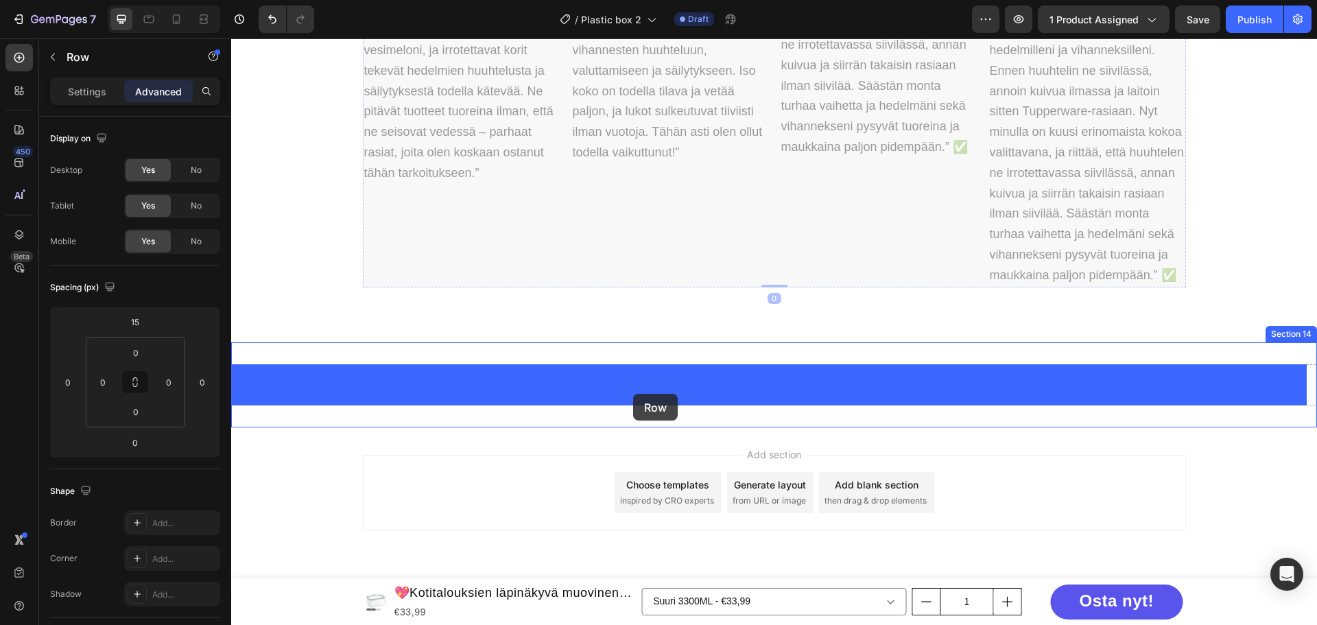
drag, startPoint x: 377, startPoint y: 77, endPoint x: 633, endPoint y: 394, distance: 407.2
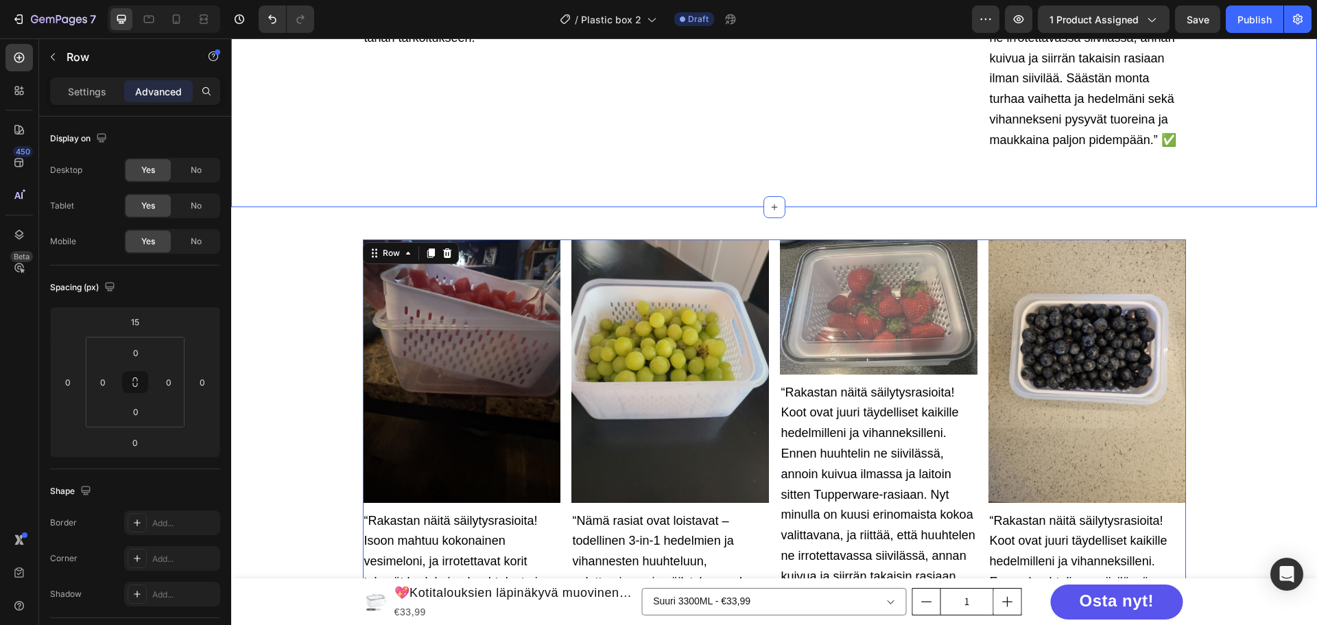
scroll to position [3414, 0]
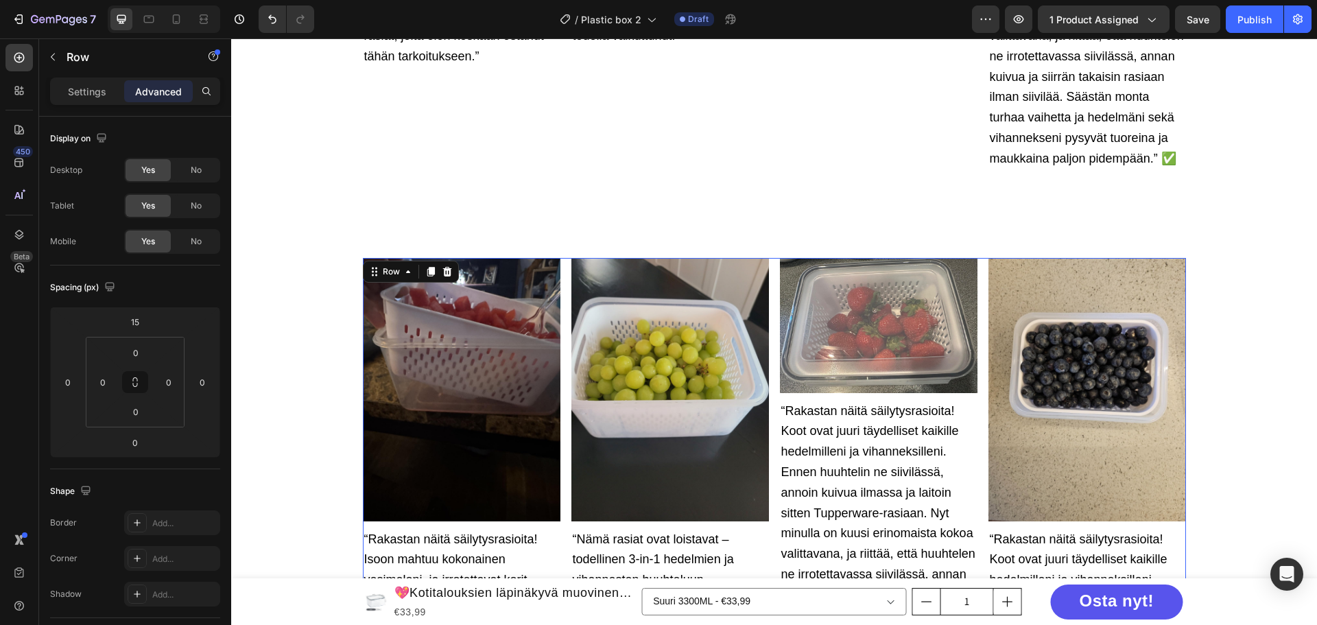
click at [560, 270] on div "Image “Rakastan näitä säilytysrasioita! Isoon mahtuu kokonainen vesimeloni, ja …" at bounding box center [774, 537] width 823 height 559
click at [183, 171] on div "No" at bounding box center [196, 170] width 45 height 22
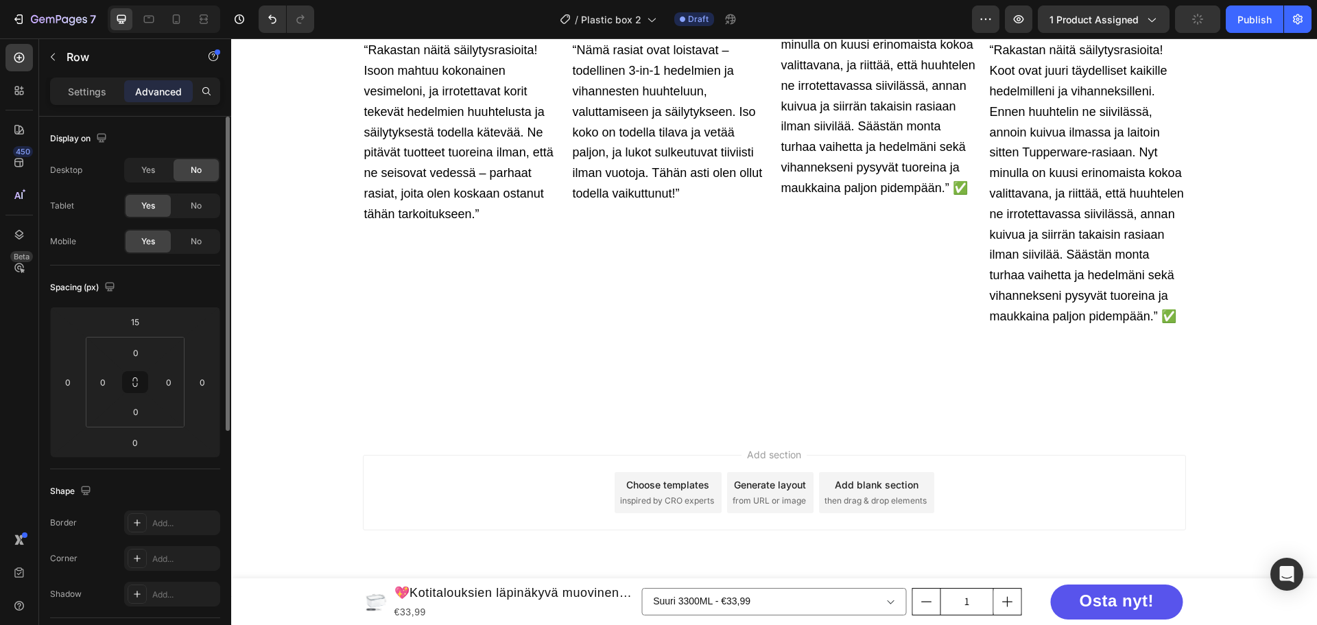
scroll to position [3256, 0]
click at [169, 13] on div at bounding box center [176, 19] width 22 height 22
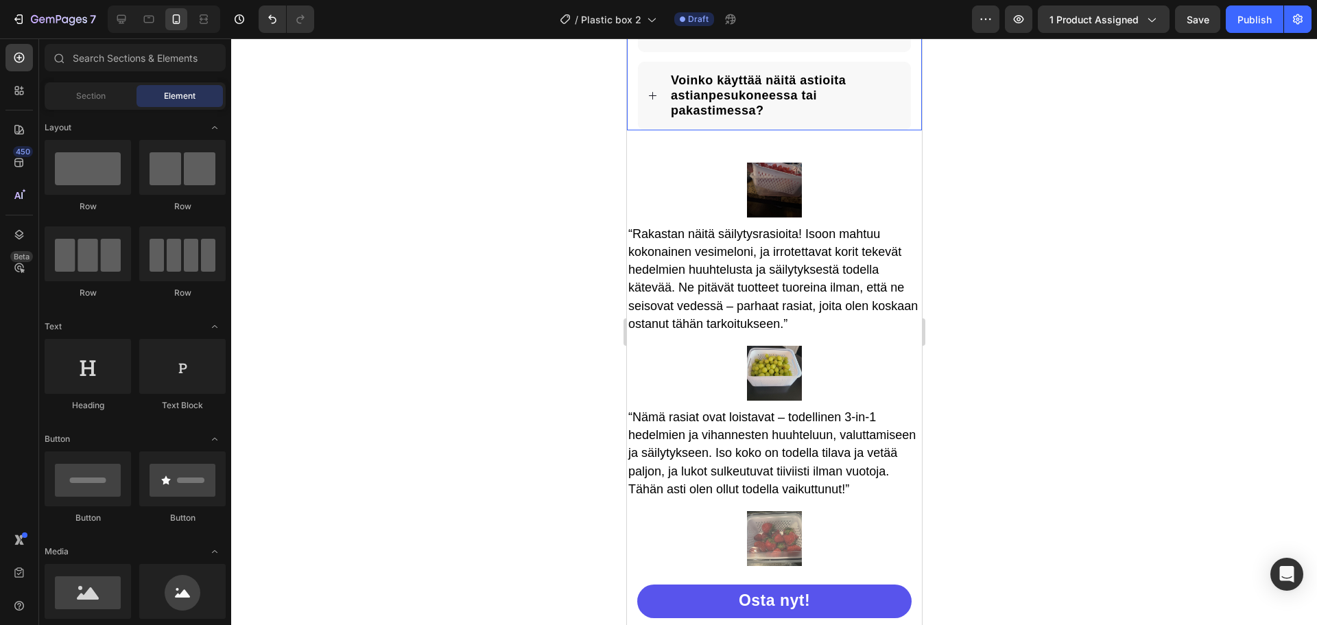
scroll to position [3905, 0]
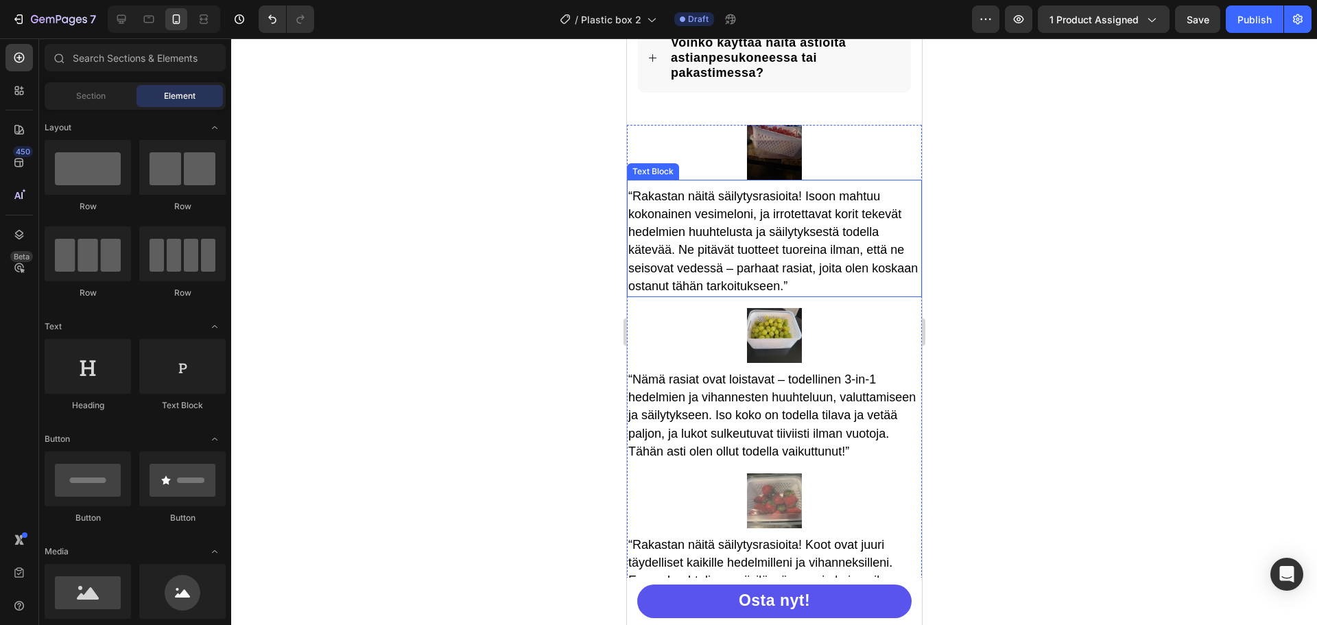
click at [908, 180] on div "“Rakastan näitä säilytysrasioita! Isoon mahtuu kokonainen vesimeloni, ja irrote…" at bounding box center [773, 238] width 295 height 117
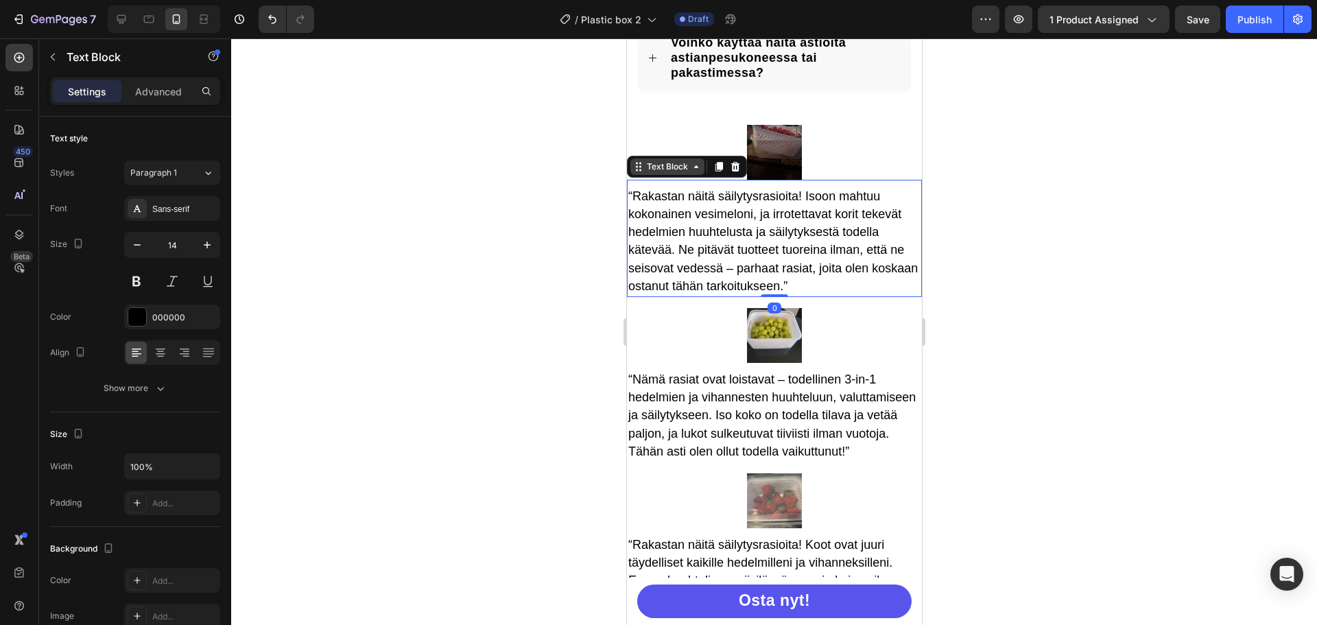
click at [660, 171] on div "Text Block" at bounding box center [666, 166] width 47 height 12
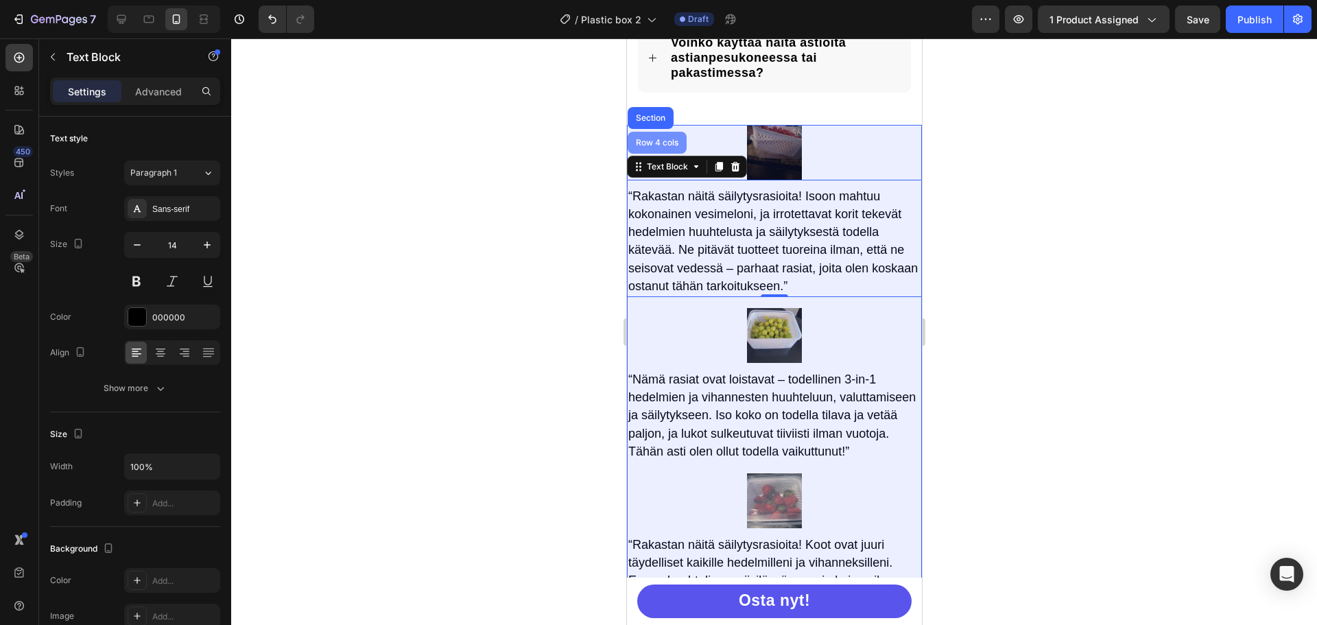
click at [653, 134] on div "Row 4 cols" at bounding box center [656, 143] width 59 height 22
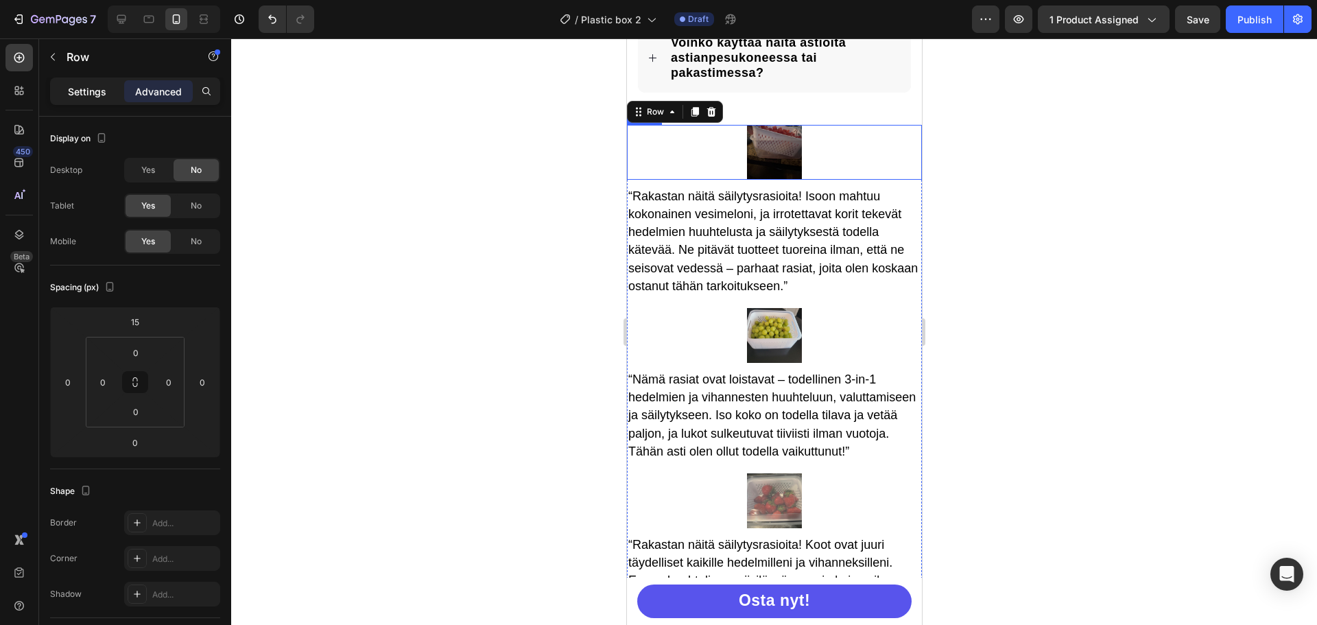
click at [81, 90] on p "Settings" at bounding box center [87, 91] width 38 height 14
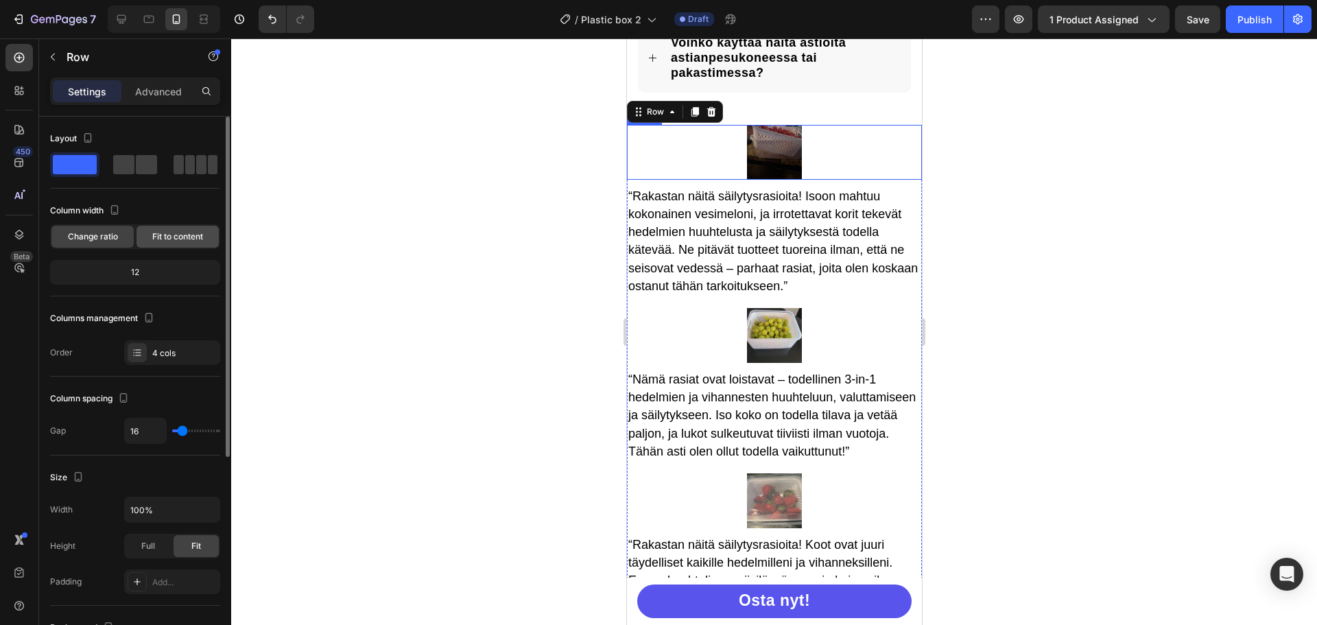
click at [145, 235] on div "Fit to content" at bounding box center [177, 237] width 82 height 22
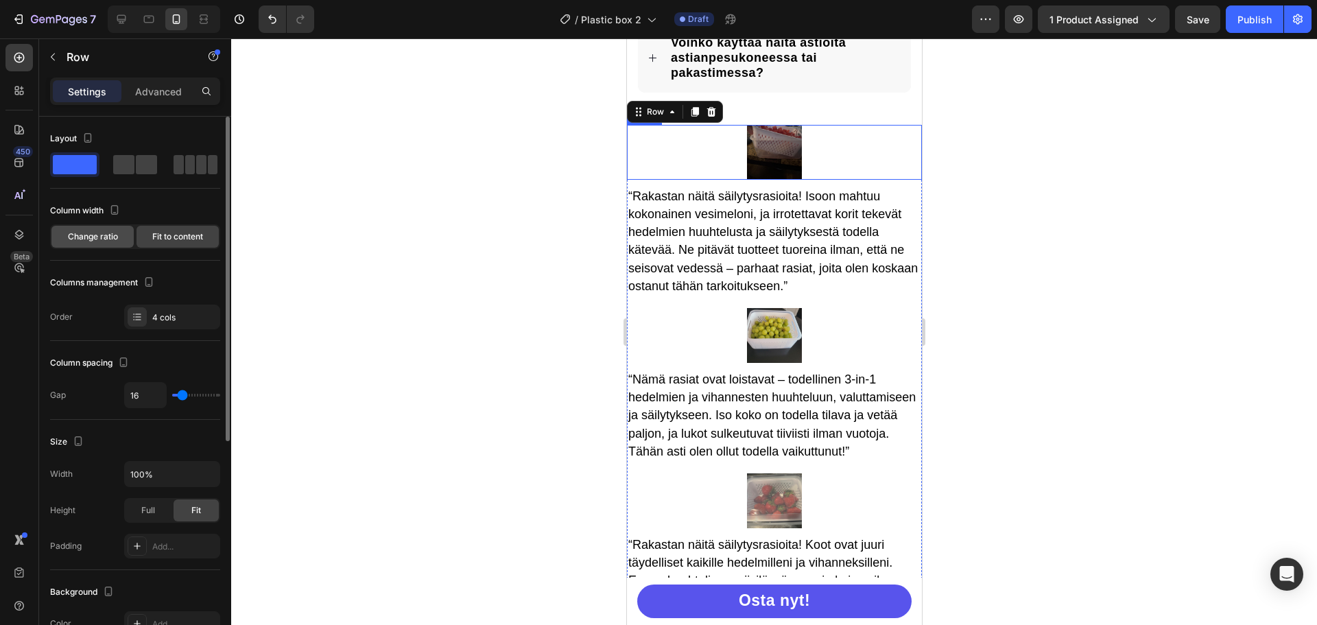
click at [91, 233] on span "Change ratio" at bounding box center [93, 236] width 50 height 12
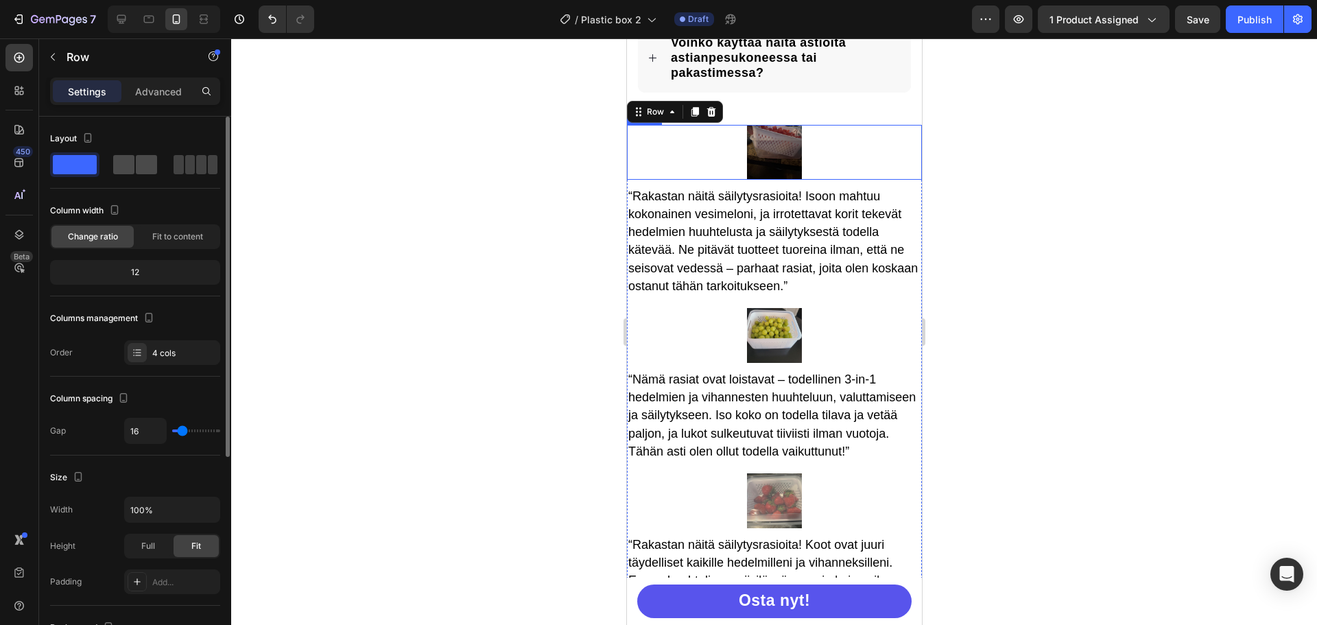
click at [196, 161] on span at bounding box center [201, 164] width 10 height 19
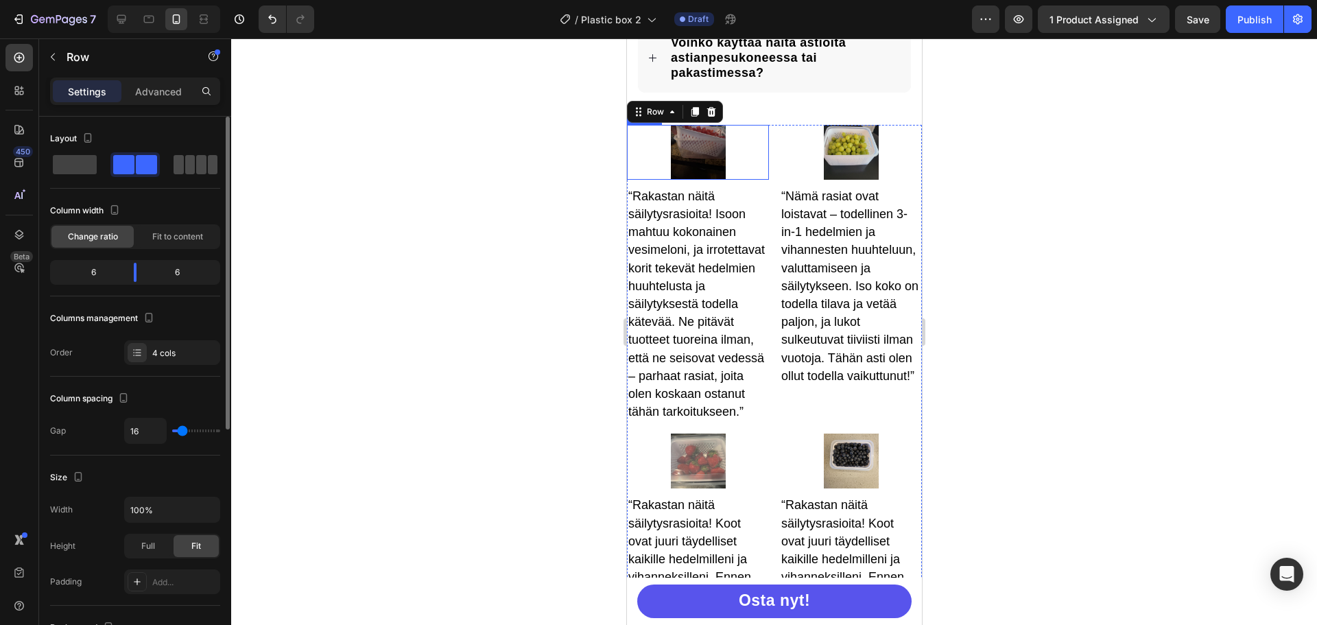
click at [196, 165] on span at bounding box center [201, 164] width 10 height 19
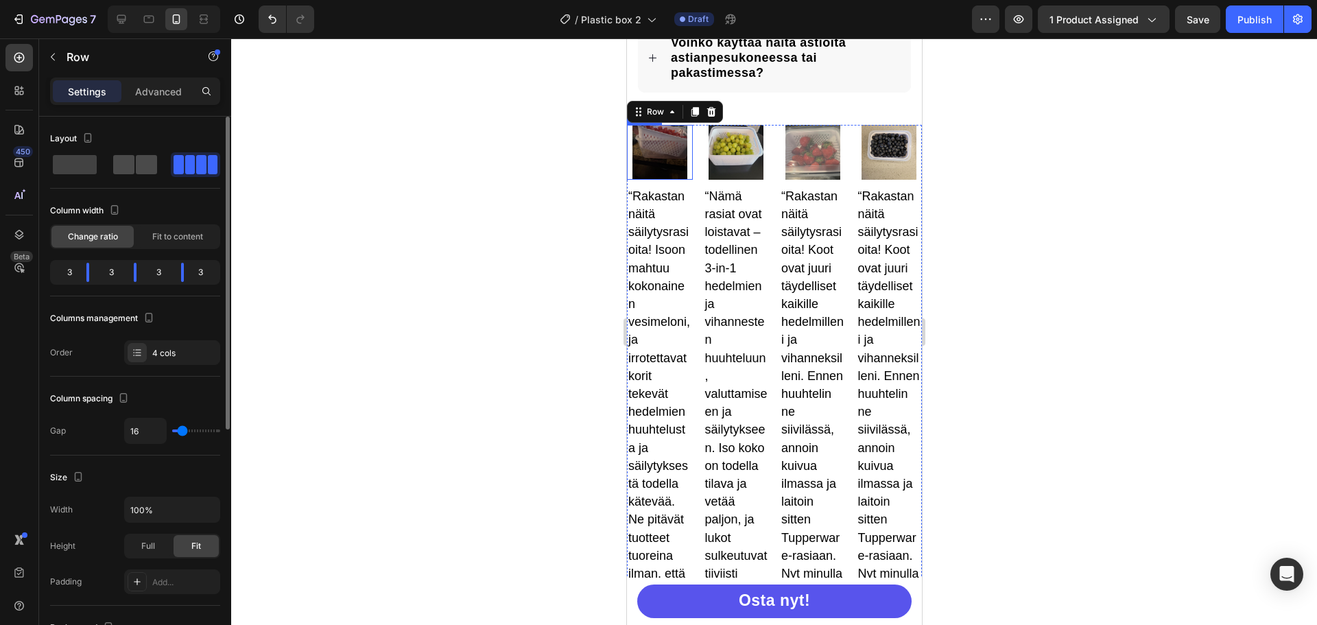
click at [144, 166] on span at bounding box center [146, 164] width 21 height 19
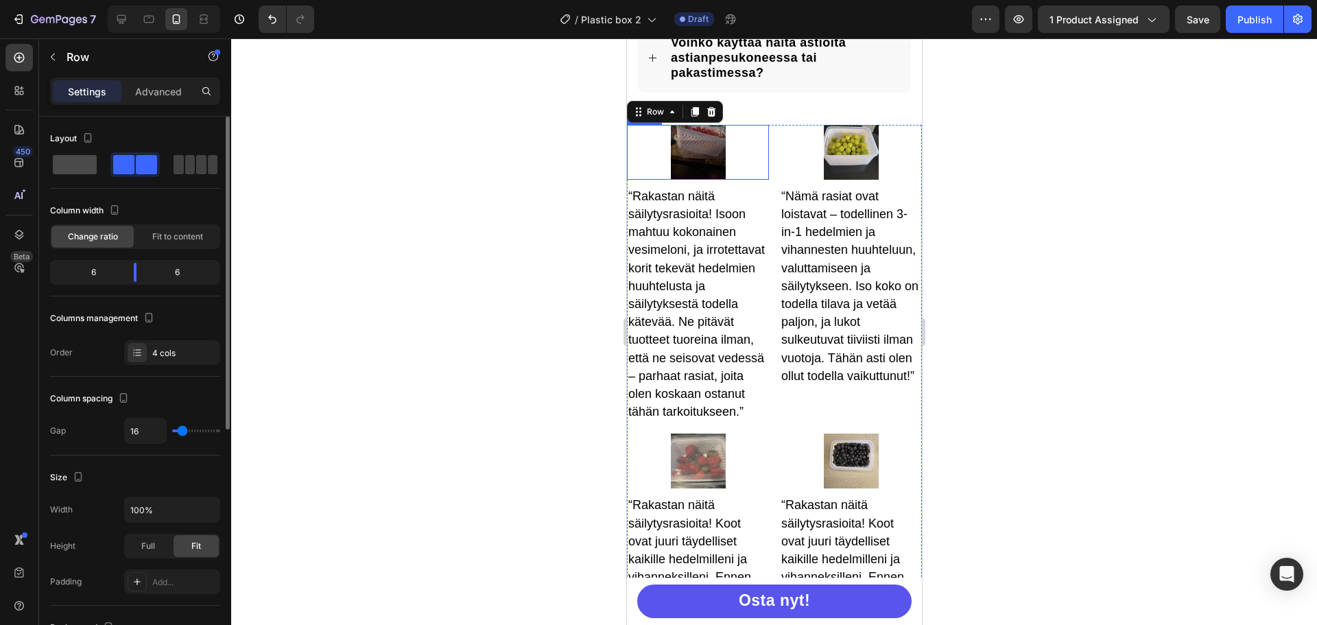
click at [185, 165] on span at bounding box center [190, 164] width 10 height 19
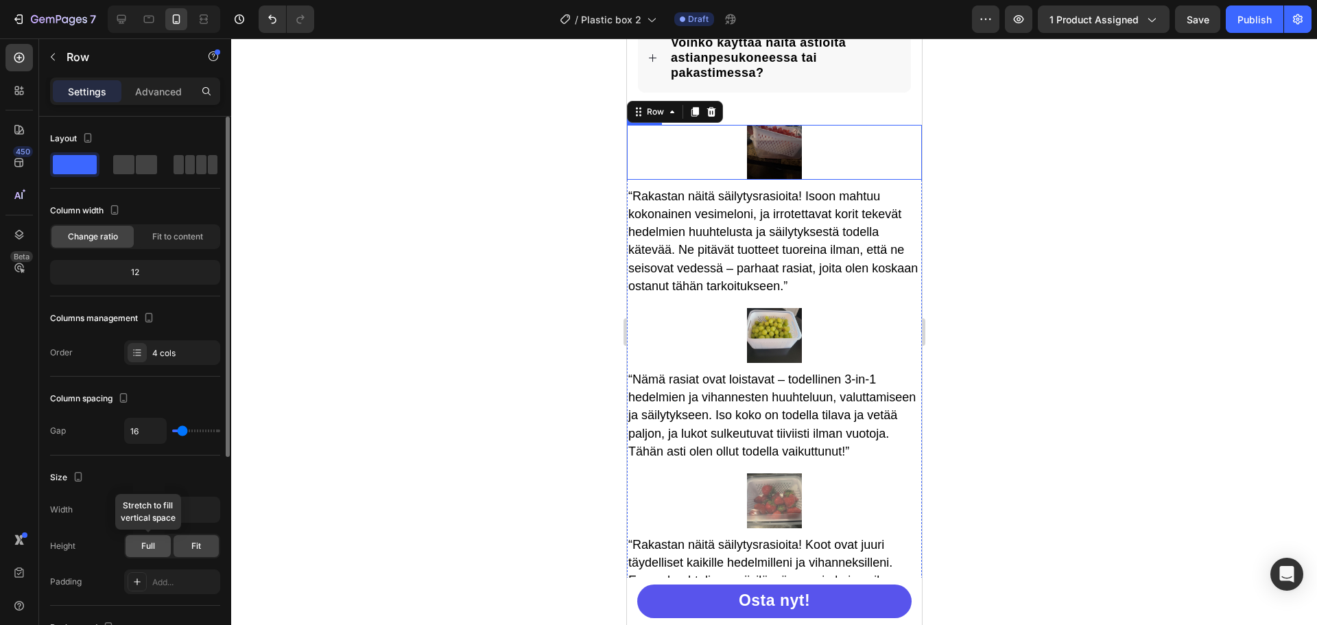
click at [145, 549] on span "Full" at bounding box center [148, 546] width 14 height 12
click at [195, 551] on span "Fit" at bounding box center [196, 546] width 10 height 12
click at [781, 171] on img at bounding box center [773, 152] width 55 height 55
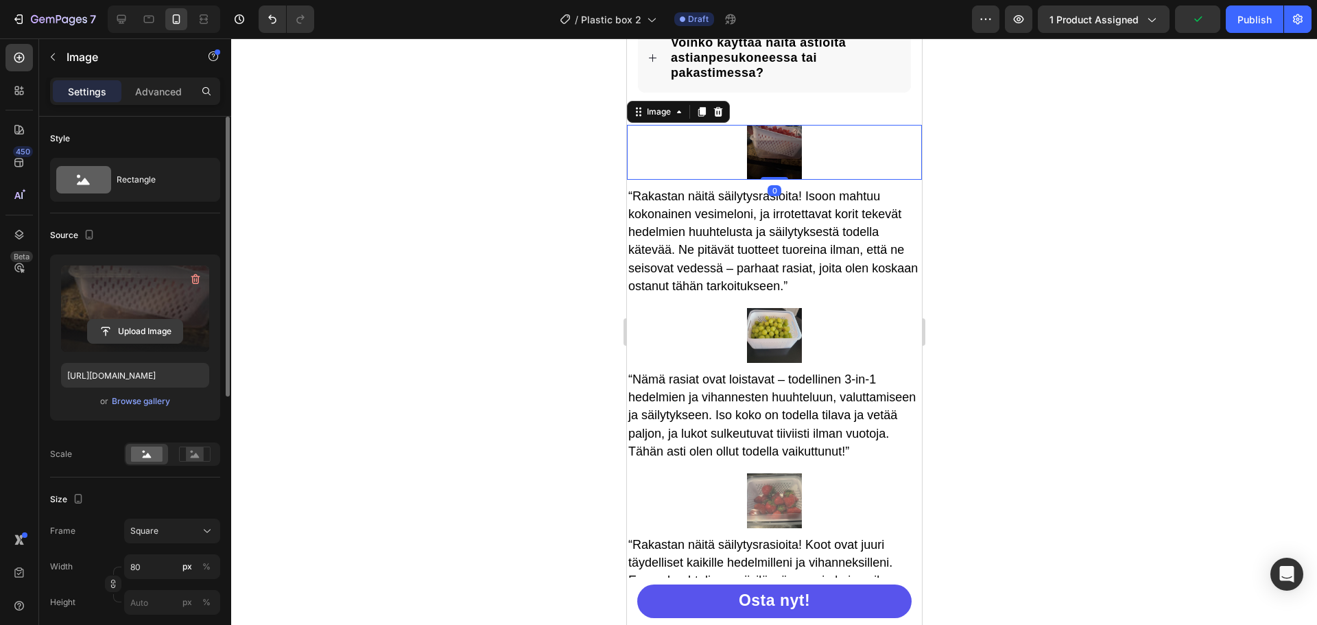
scroll to position [137, 0]
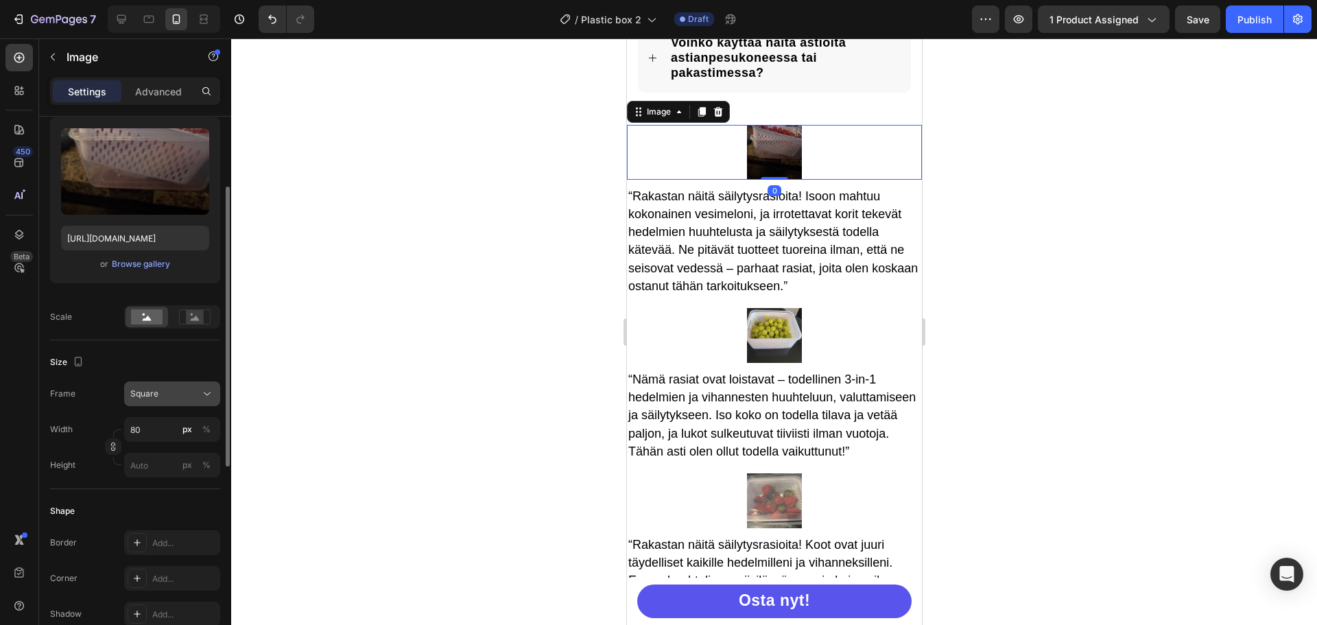
click at [189, 390] on div "Square" at bounding box center [163, 394] width 67 height 12
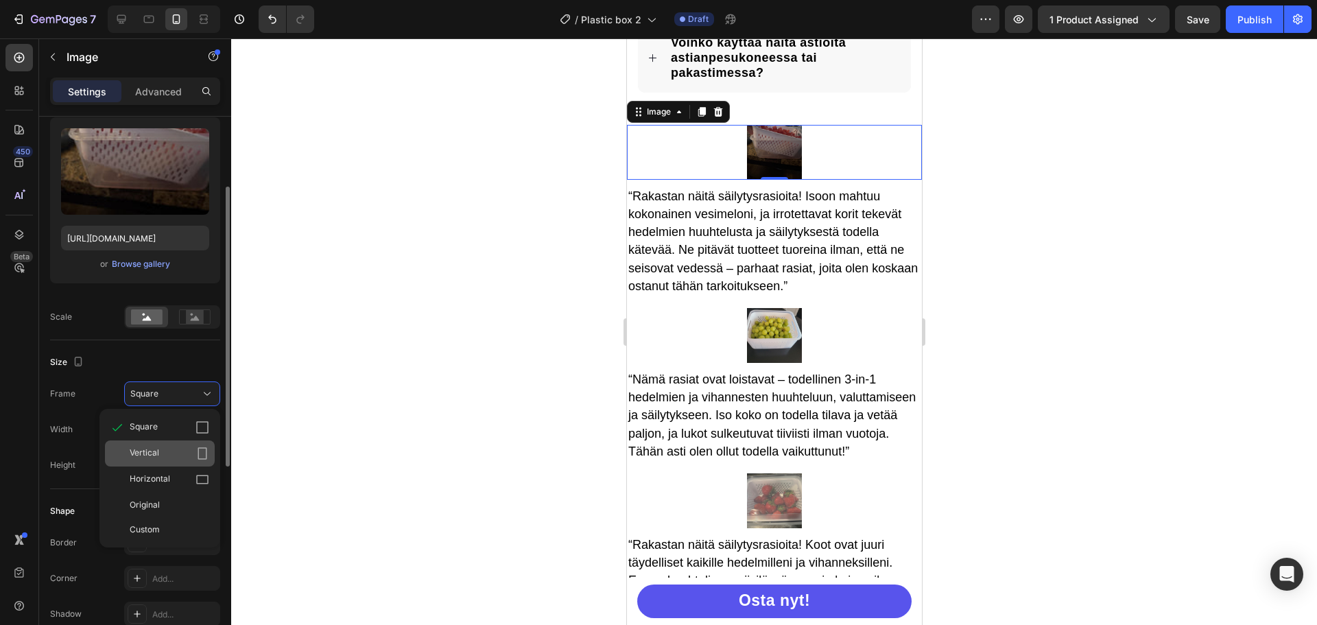
click at [168, 446] on div "Vertical" at bounding box center [160, 453] width 110 height 26
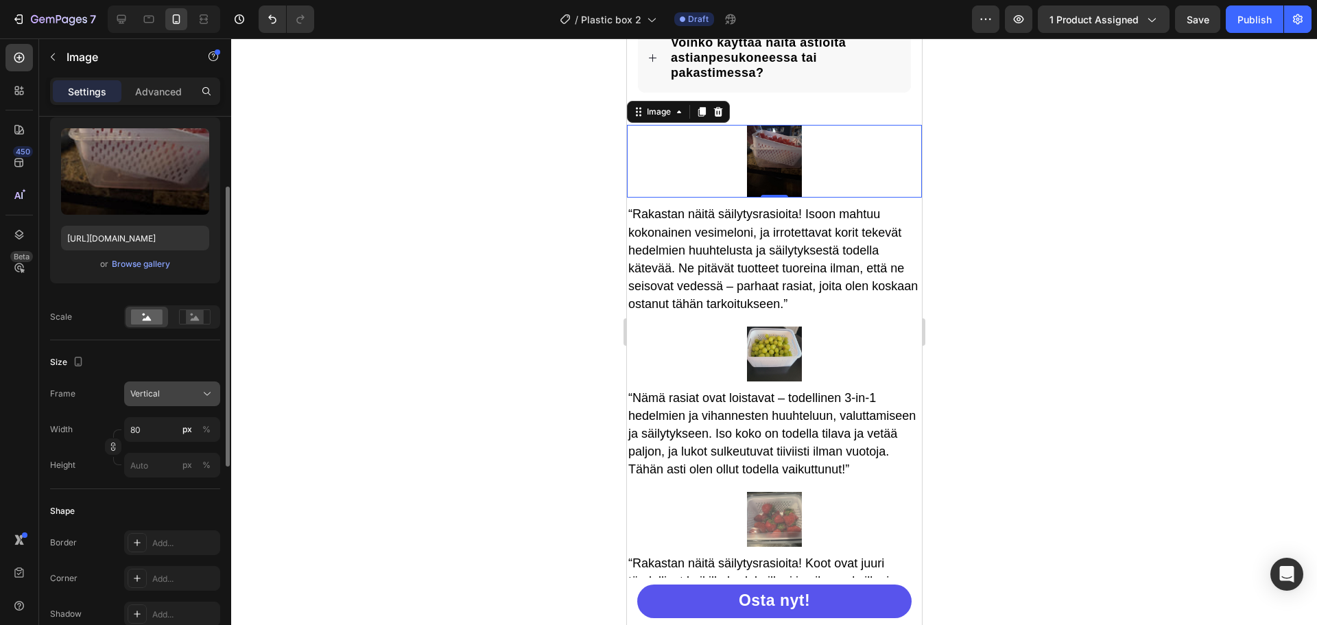
click at [175, 385] on button "Vertical" at bounding box center [172, 393] width 96 height 25
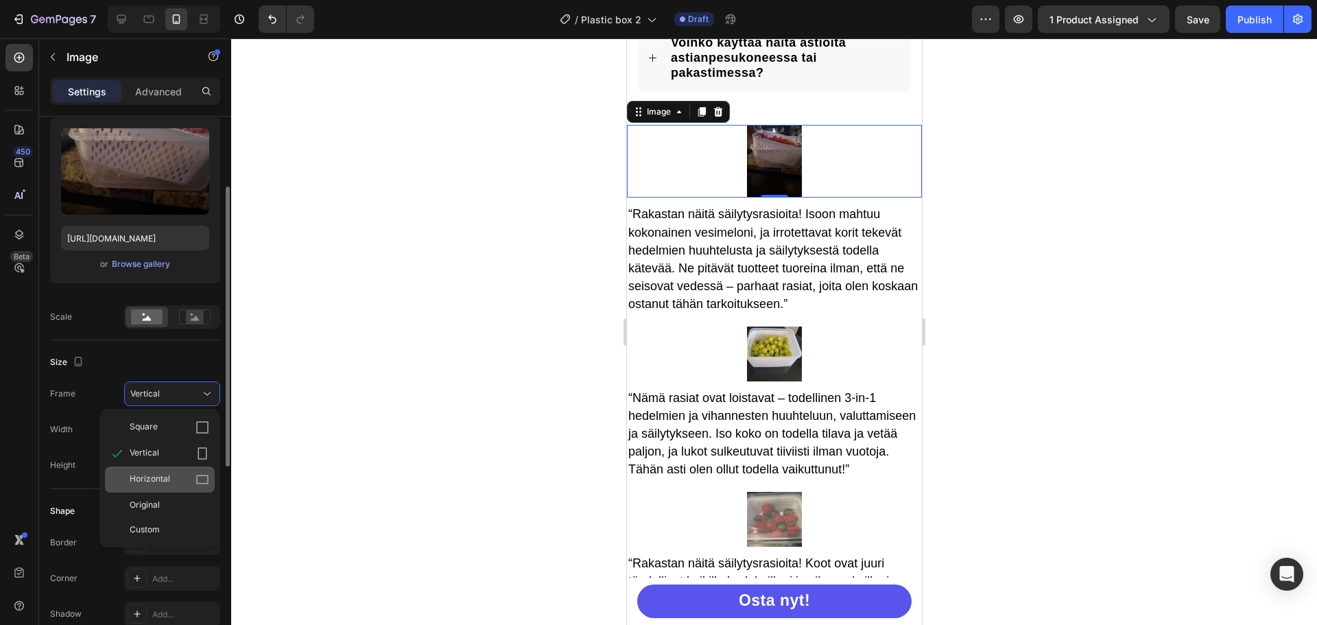
click at [171, 476] on div "Horizontal" at bounding box center [170, 480] width 80 height 14
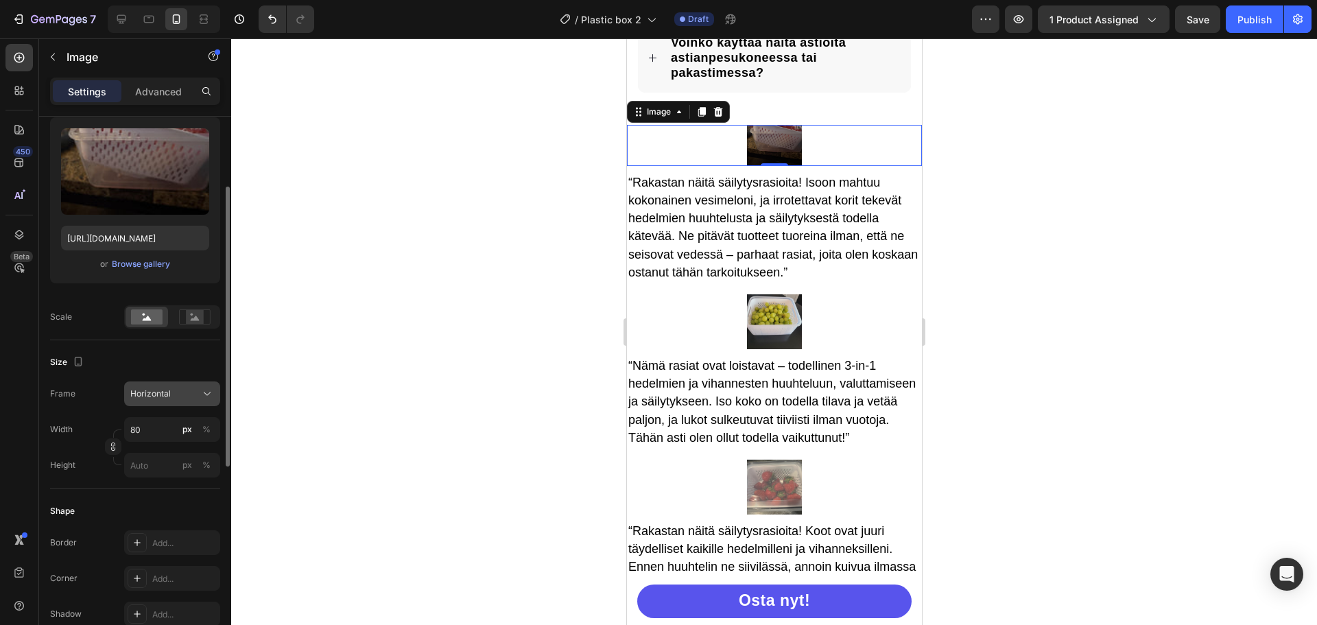
click at [180, 390] on div "Horizontal" at bounding box center [163, 394] width 67 height 12
click at [163, 508] on div "Original" at bounding box center [170, 505] width 80 height 12
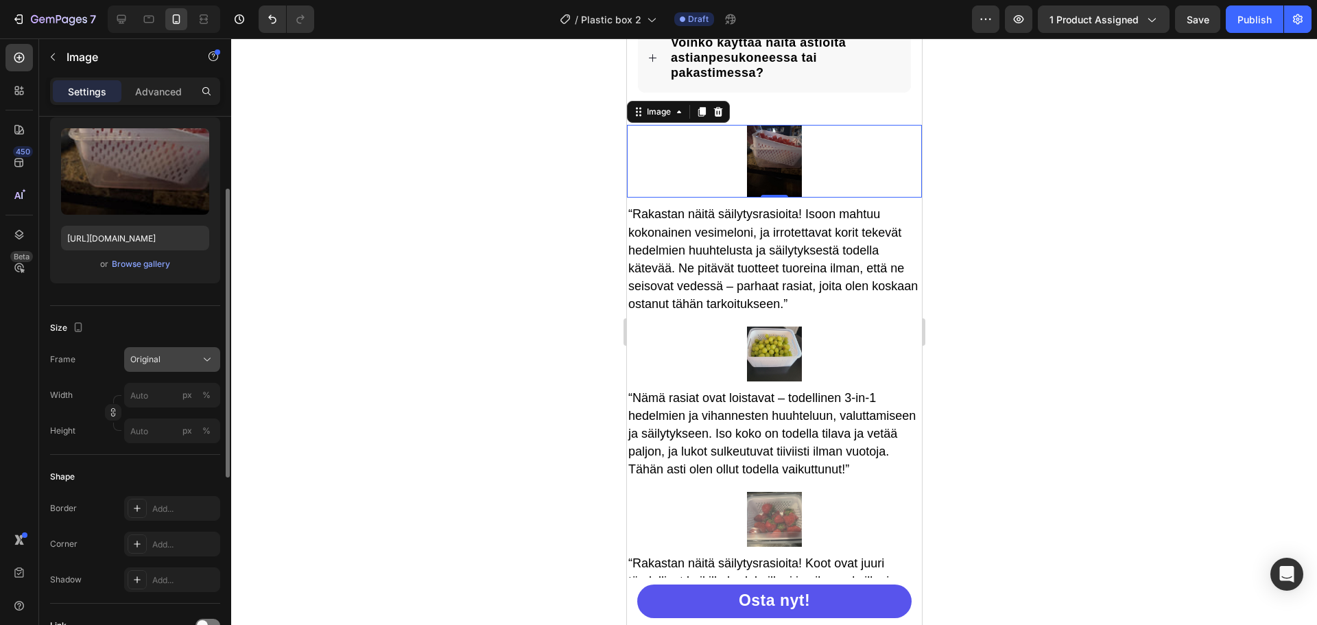
click at [182, 365] on div "Original" at bounding box center [163, 359] width 67 height 12
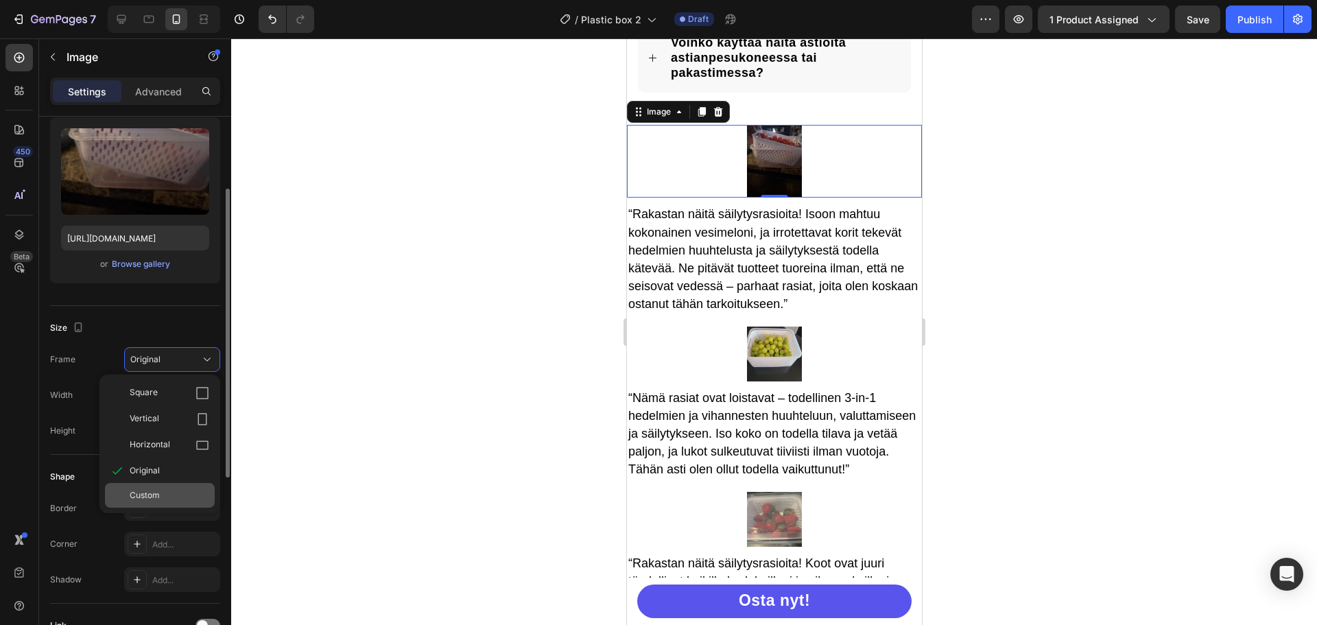
click at [161, 492] on div "Custom" at bounding box center [170, 495] width 80 height 12
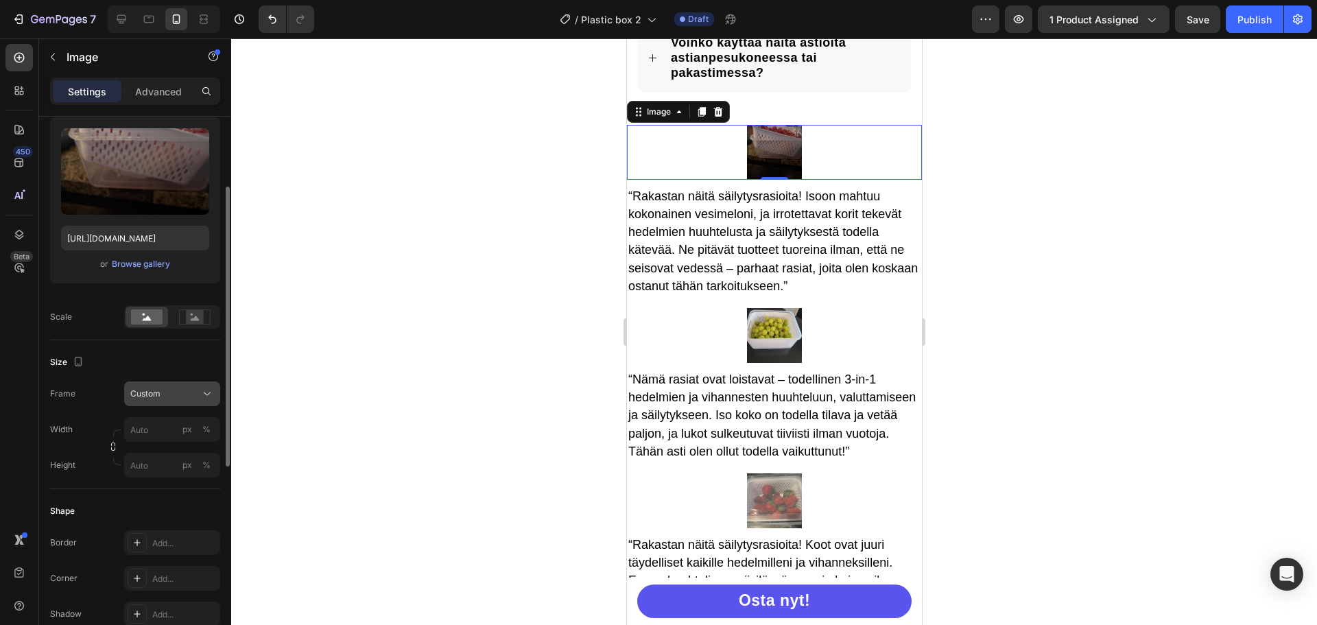
click at [178, 401] on div "Frame Custom Width px % Height px %" at bounding box center [135, 429] width 170 height 96
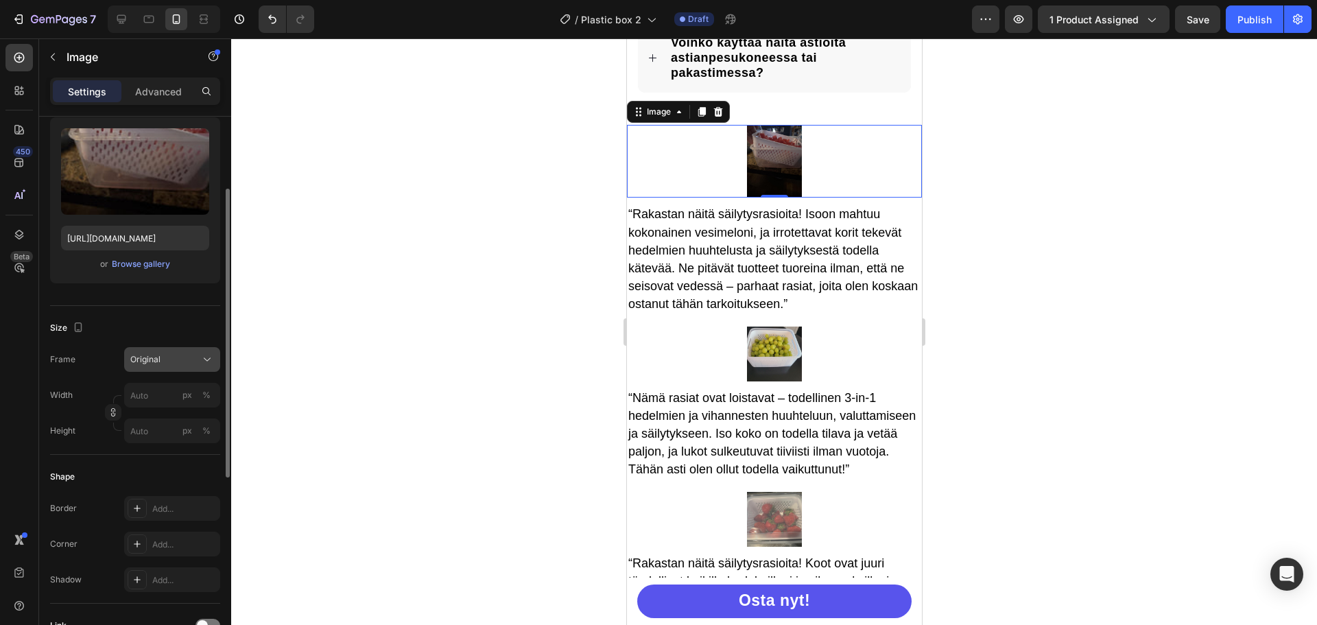
click at [175, 358] on div "Original" at bounding box center [163, 359] width 67 height 12
click at [156, 468] on span "Original" at bounding box center [145, 470] width 30 height 12
click at [180, 364] on div "Original" at bounding box center [163, 359] width 67 height 12
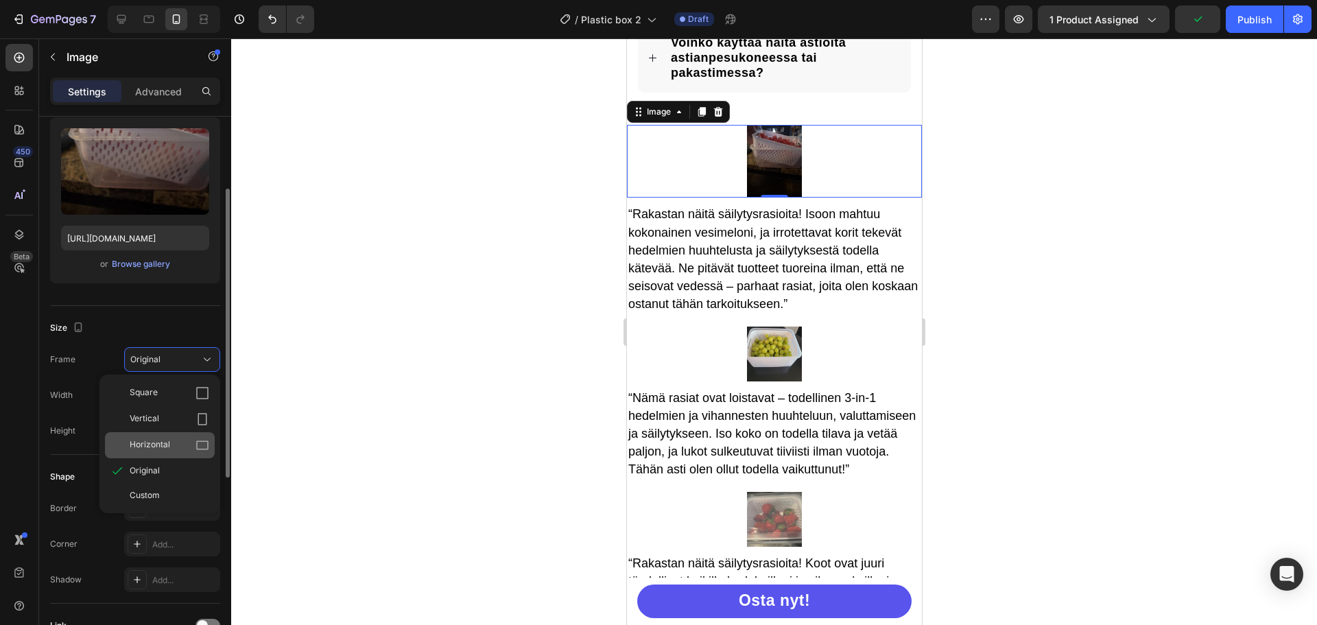
click at [167, 444] on span "Horizontal" at bounding box center [150, 445] width 40 height 14
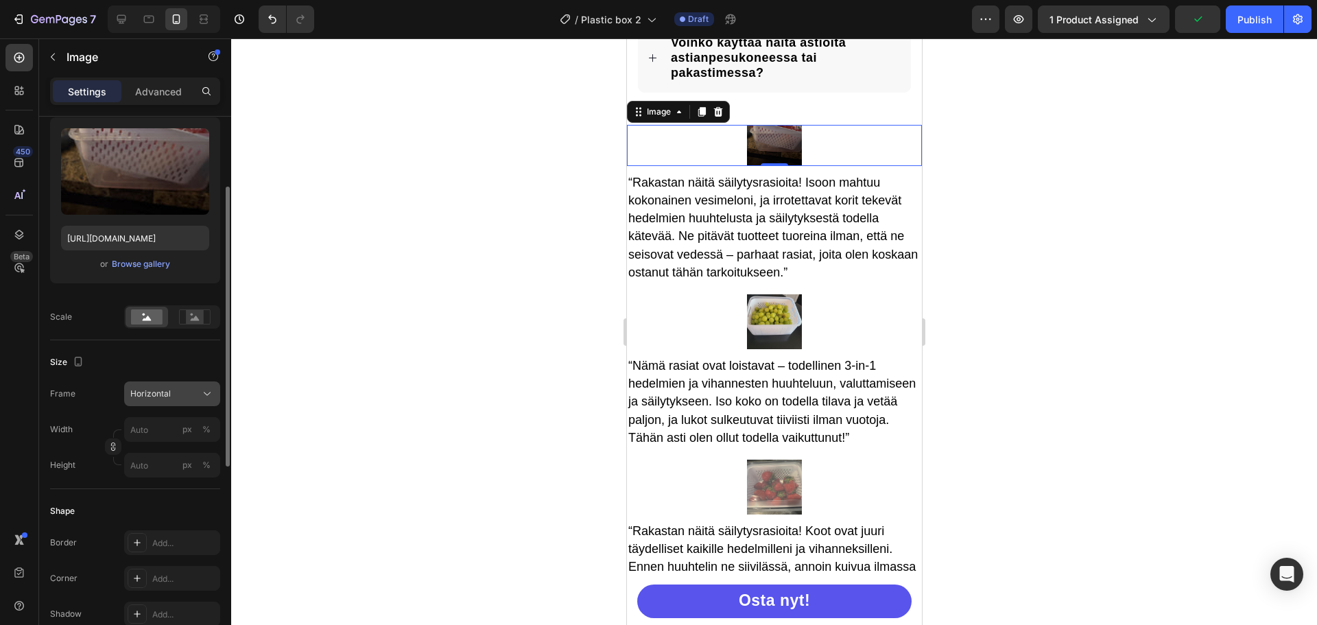
click at [184, 396] on div "Horizontal" at bounding box center [163, 394] width 67 height 12
click at [169, 501] on div "Original" at bounding box center [170, 505] width 80 height 12
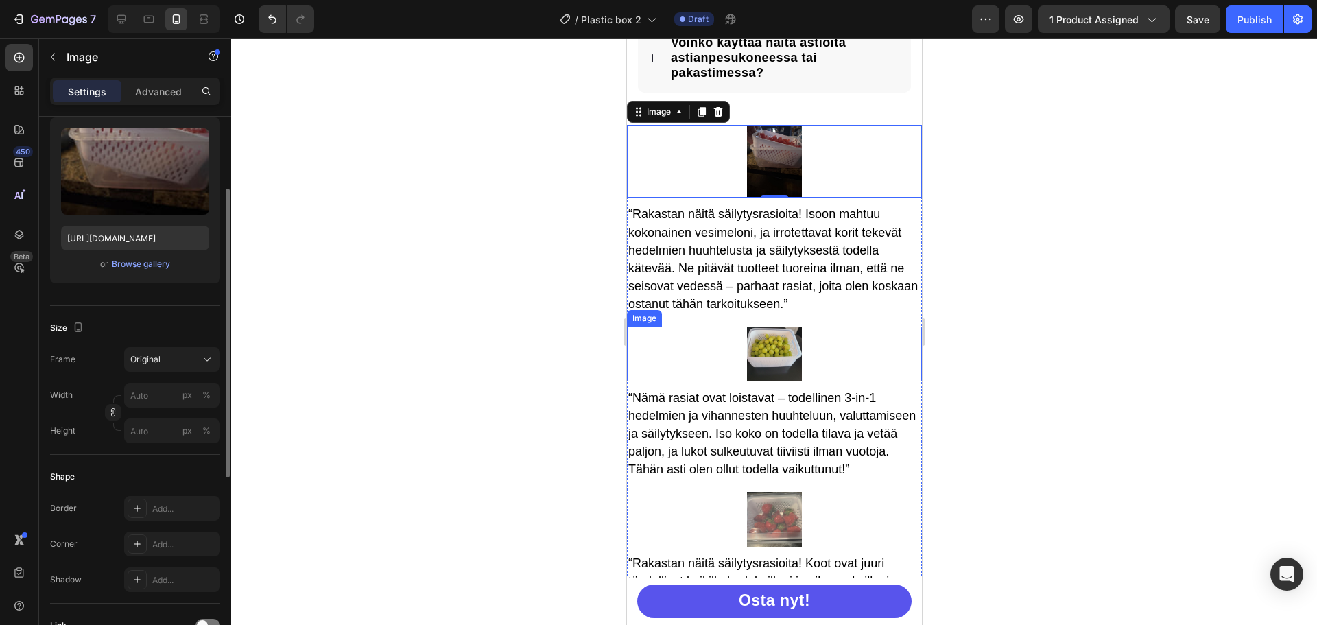
click at [815, 348] on div at bounding box center [773, 353] width 295 height 55
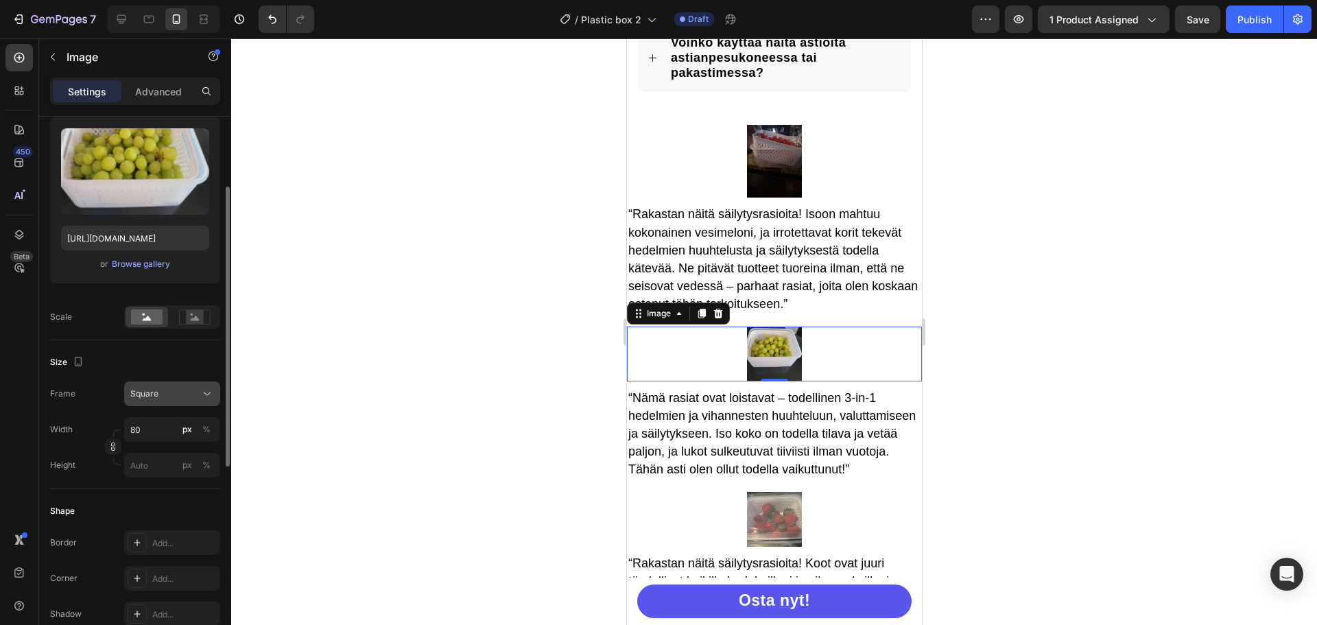
click at [166, 394] on div "Square" at bounding box center [163, 394] width 67 height 12
click at [162, 503] on div "Original" at bounding box center [170, 505] width 80 height 12
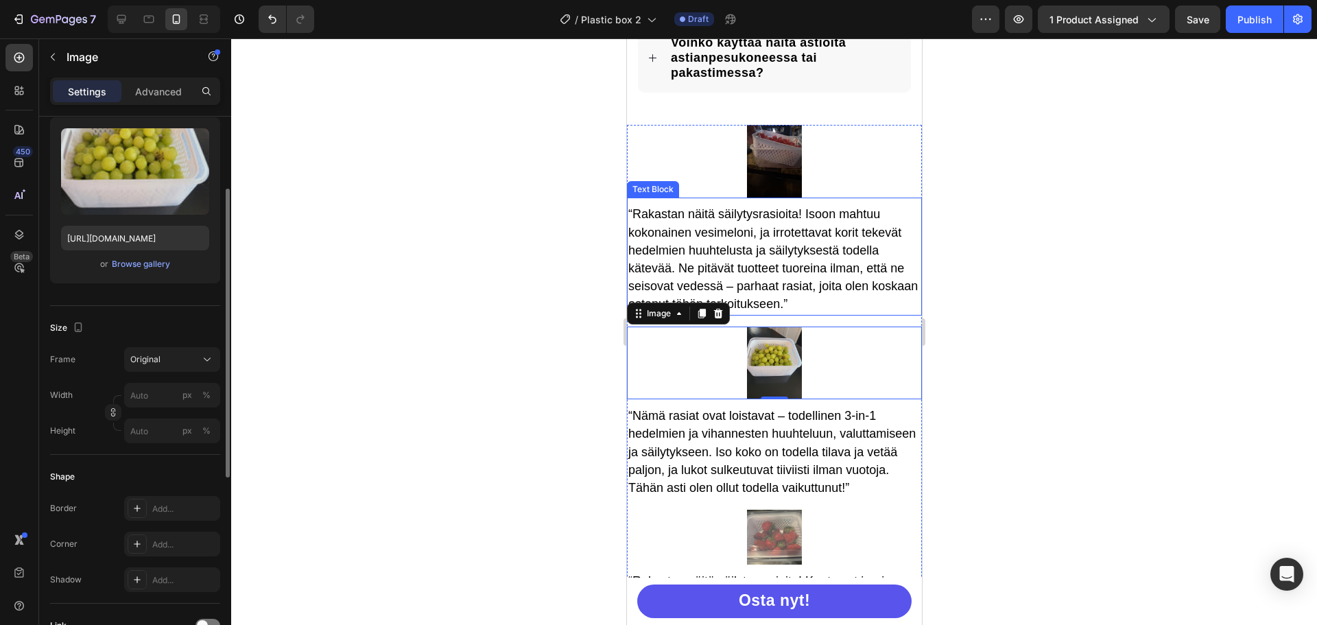
scroll to position [4110, 0]
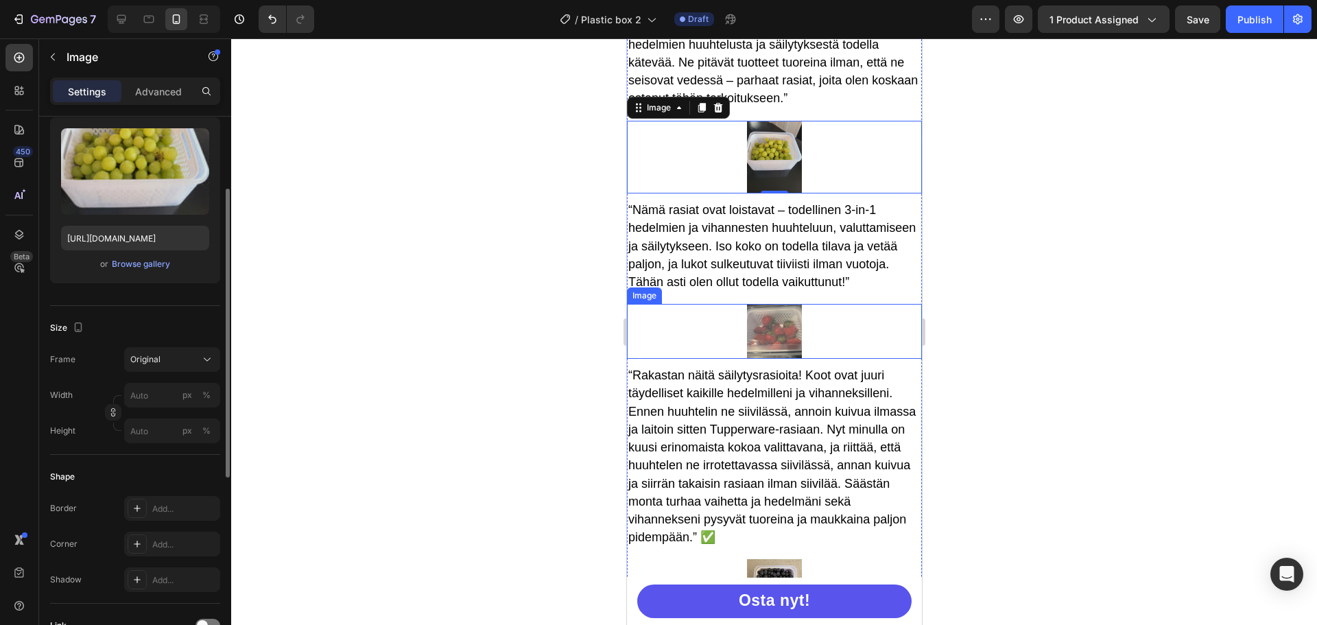
click at [764, 333] on img at bounding box center [773, 331] width 55 height 55
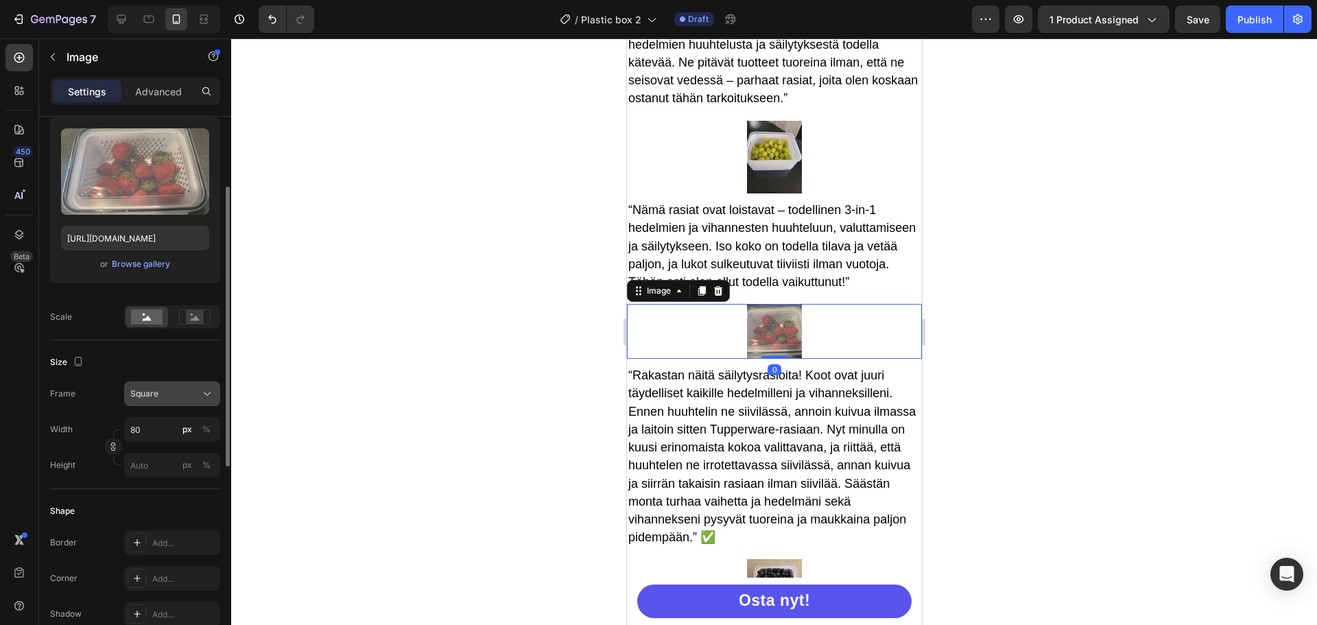
click at [167, 397] on div "Square" at bounding box center [163, 394] width 67 height 12
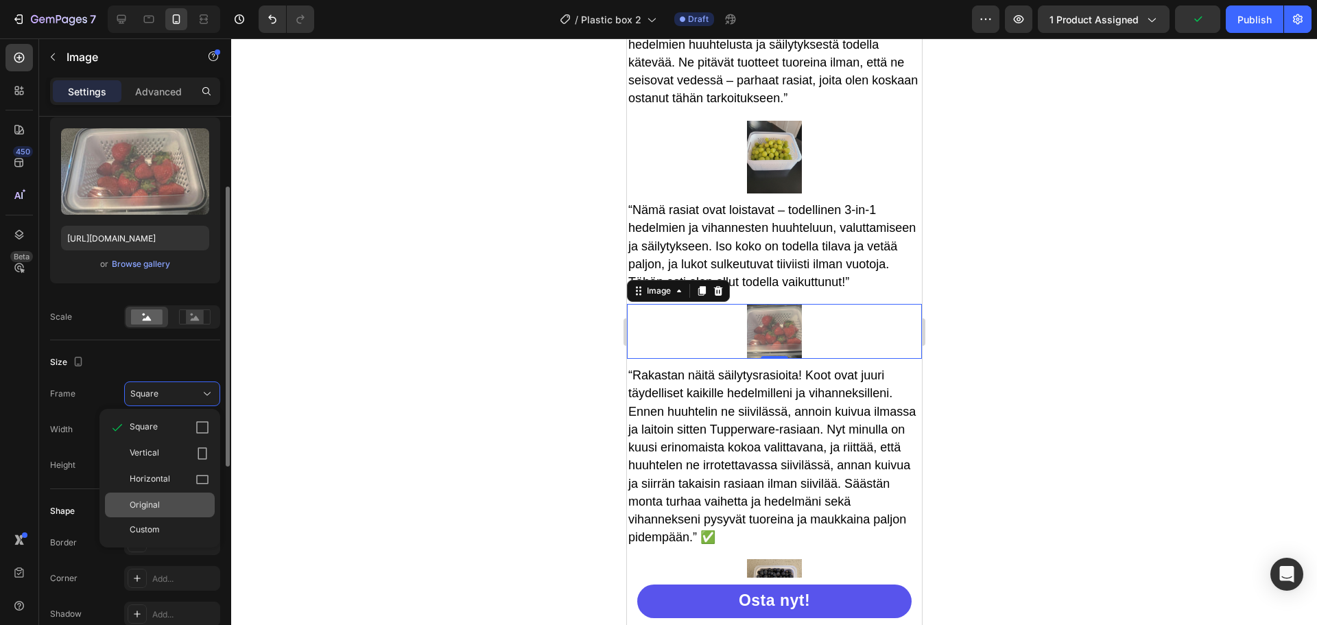
click at [175, 499] on div "Original" at bounding box center [170, 505] width 80 height 12
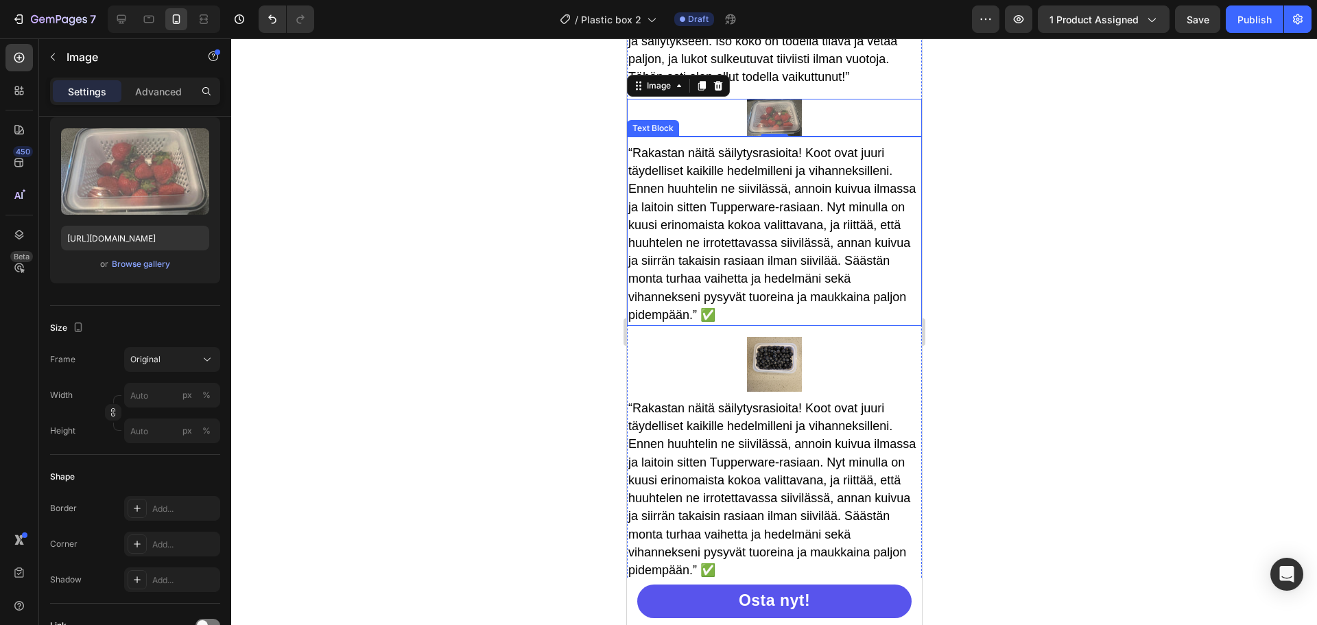
scroll to position [4316, 0]
click at [833, 379] on div at bounding box center [773, 363] width 295 height 55
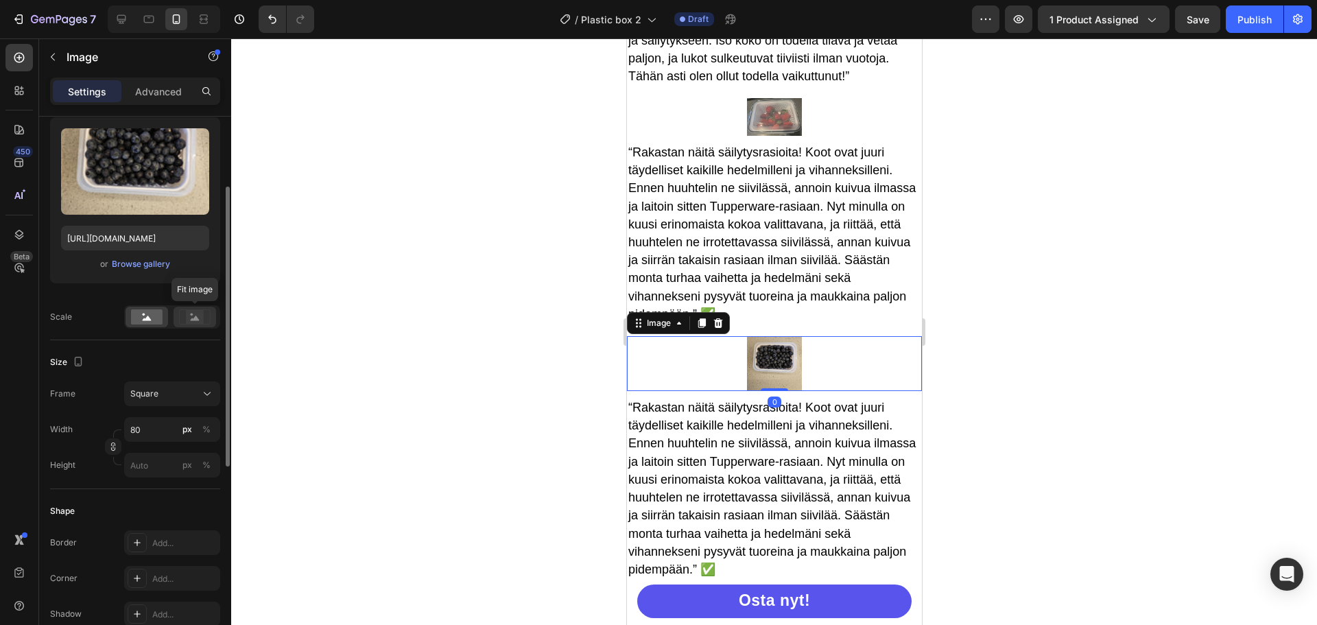
click at [183, 322] on icon at bounding box center [195, 316] width 32 height 15
click at [153, 323] on rect at bounding box center [147, 316] width 32 height 15
click at [161, 430] on input "80" at bounding box center [172, 429] width 96 height 25
click at [158, 464] on p "Full 100%" at bounding box center [170, 462] width 80 height 12
type input "100"
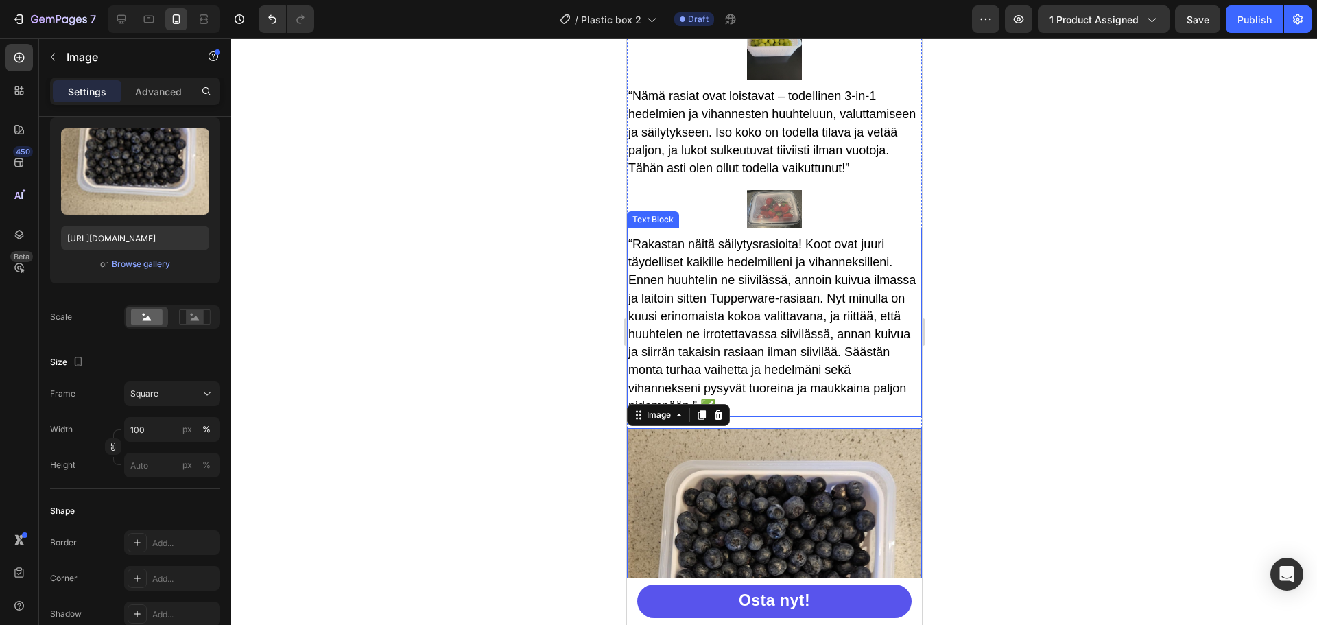
scroll to position [4179, 0]
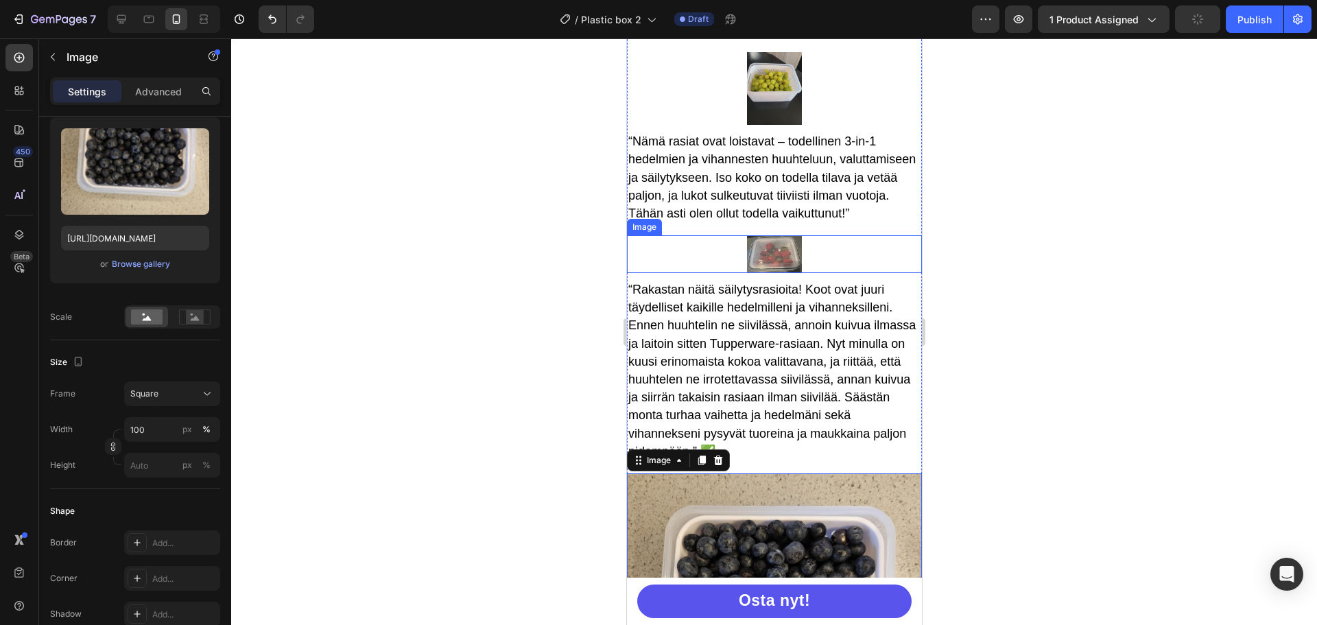
click at [761, 267] on img at bounding box center [773, 254] width 55 height 38
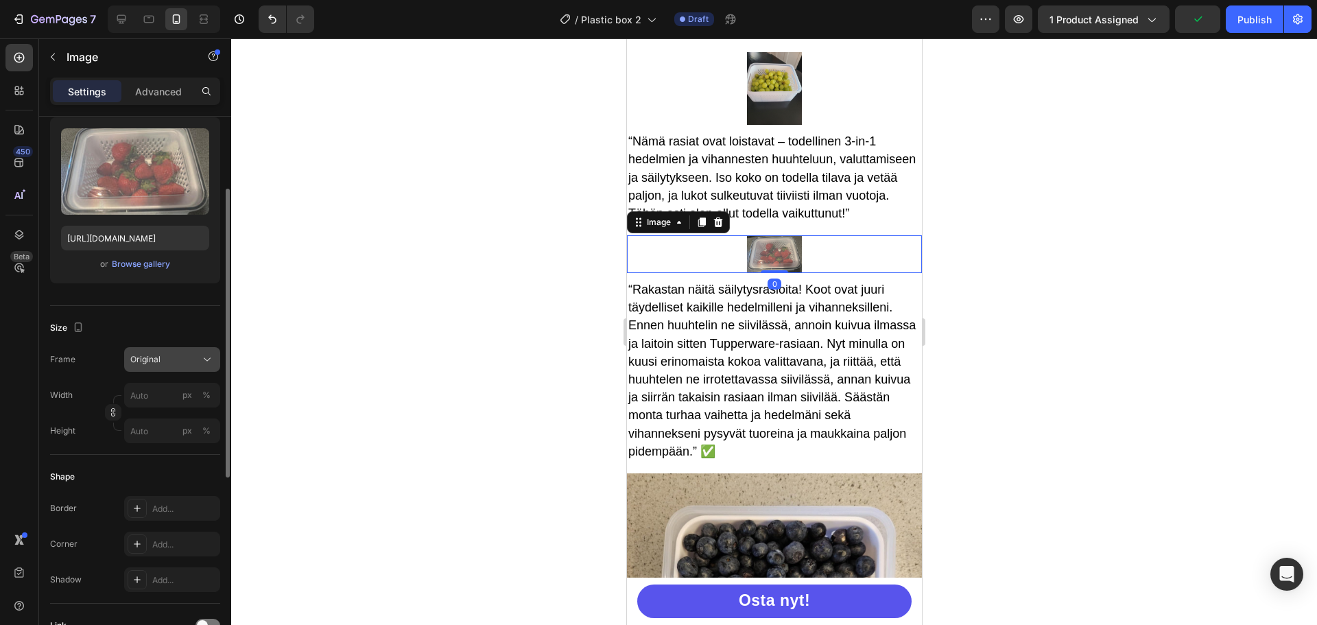
click at [147, 359] on span "Original" at bounding box center [145, 359] width 30 height 12
click at [137, 313] on div "Size Frame Original Width px % Height px %" at bounding box center [135, 380] width 170 height 149
click at [172, 363] on div "Original" at bounding box center [163, 359] width 67 height 12
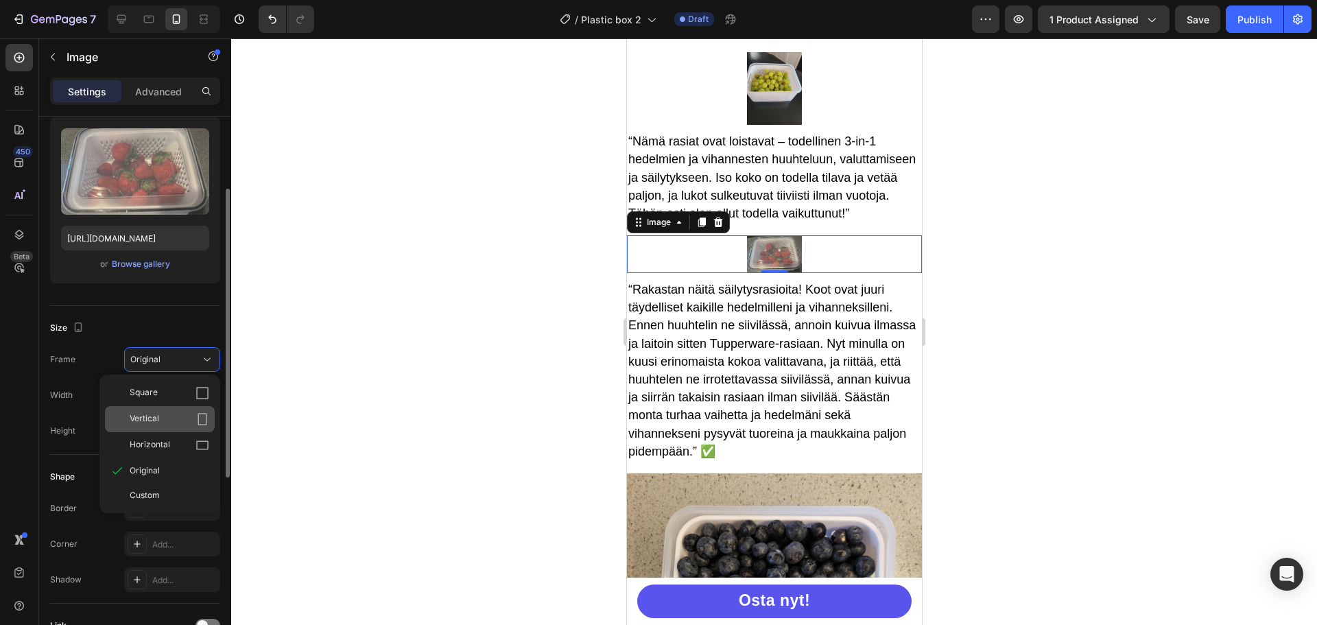
click at [166, 422] on div "Vertical" at bounding box center [170, 419] width 80 height 14
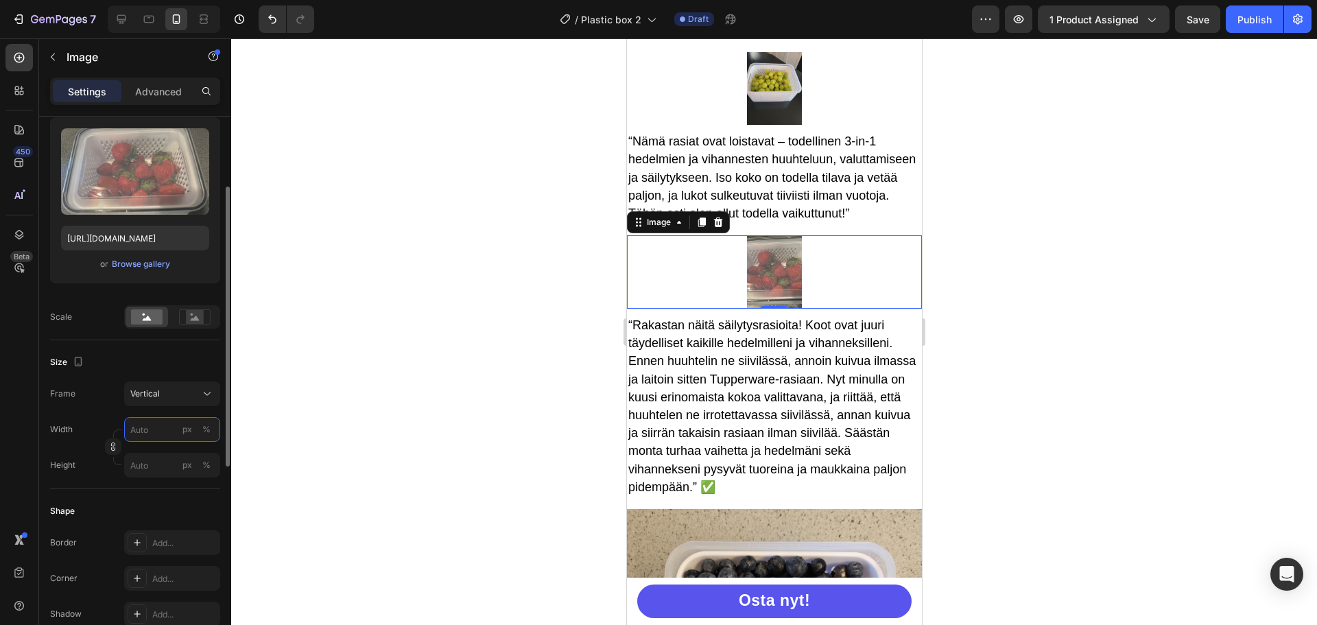
click at [169, 432] on input "px %" at bounding box center [172, 429] width 96 height 25
click at [169, 457] on p "Full 100%" at bounding box center [170, 462] width 80 height 12
type input "100"
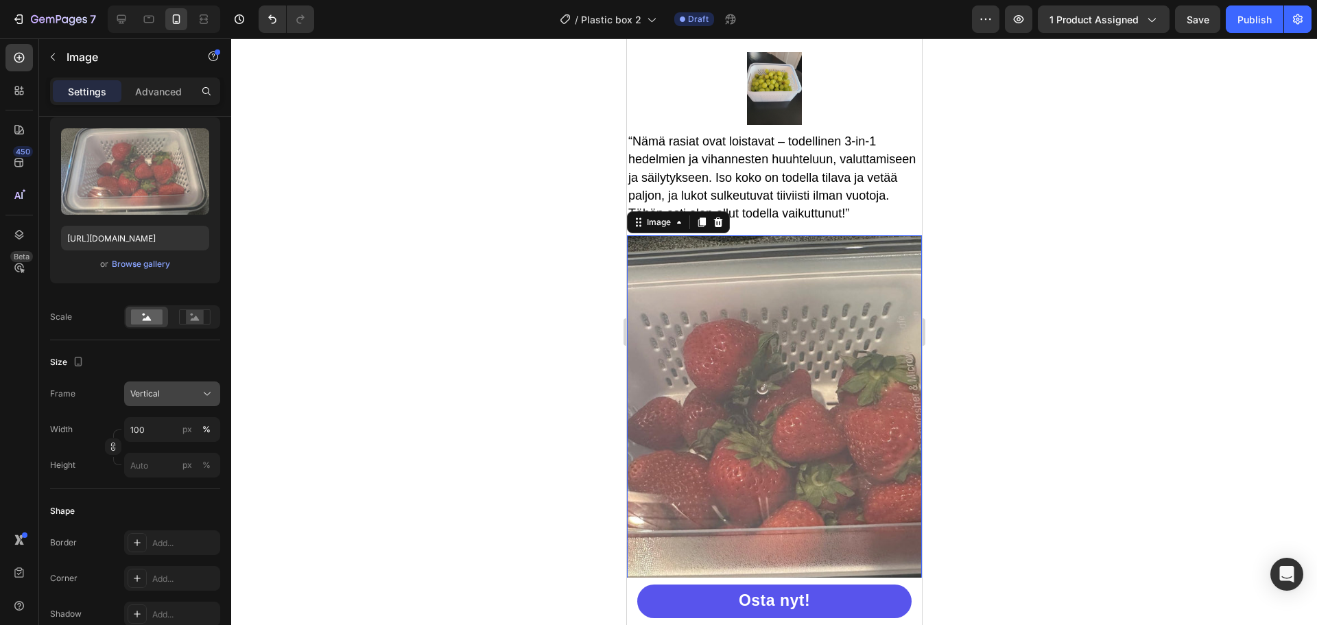
click at [170, 398] on div "Vertical" at bounding box center [163, 394] width 67 height 12
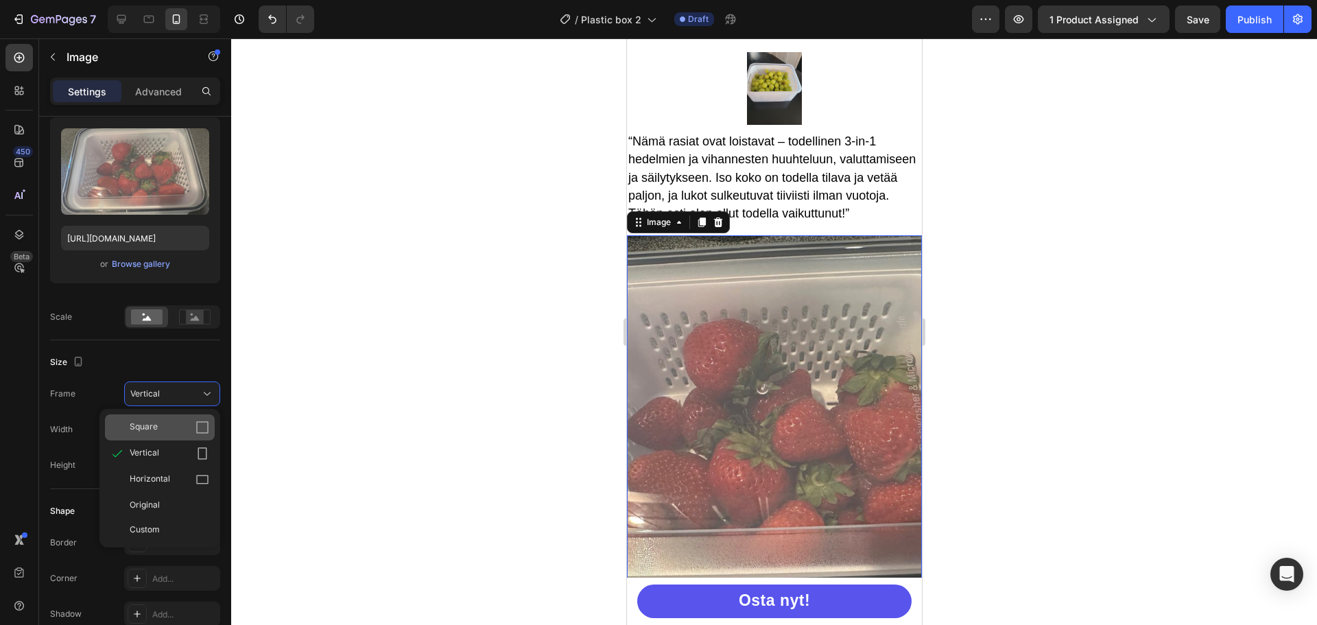
click at [169, 429] on div "Square" at bounding box center [170, 427] width 80 height 14
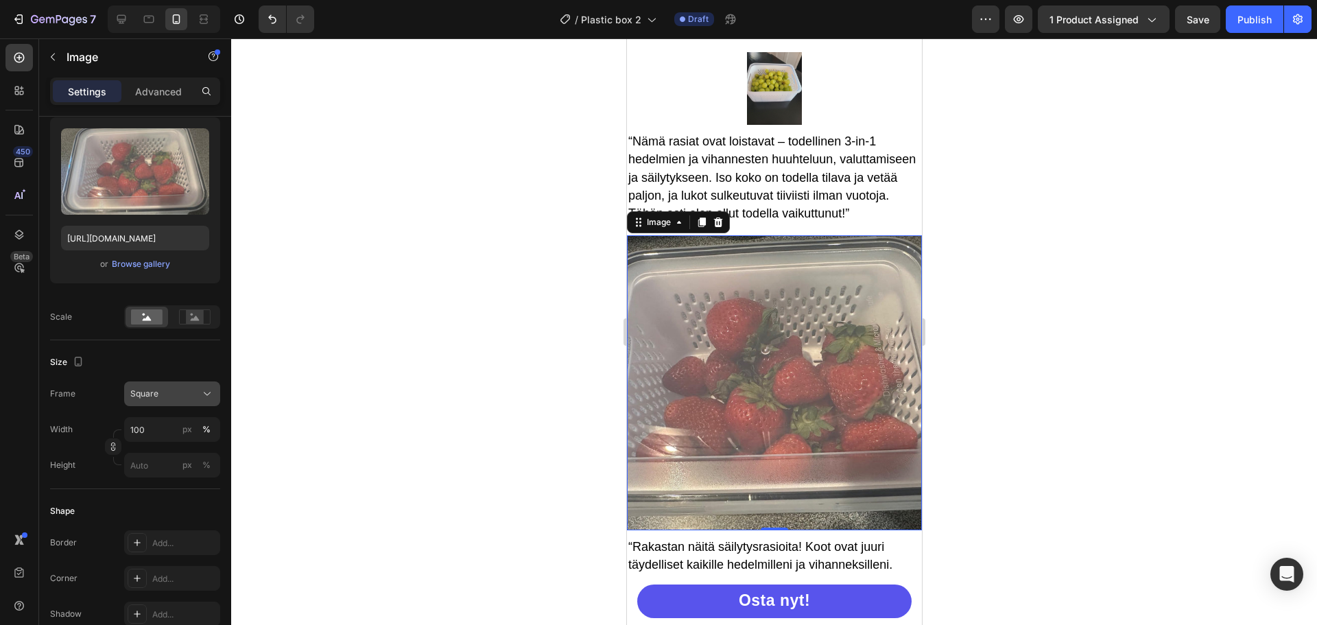
click at [178, 390] on div "Square" at bounding box center [163, 394] width 67 height 12
click at [176, 501] on div "Original" at bounding box center [170, 505] width 80 height 12
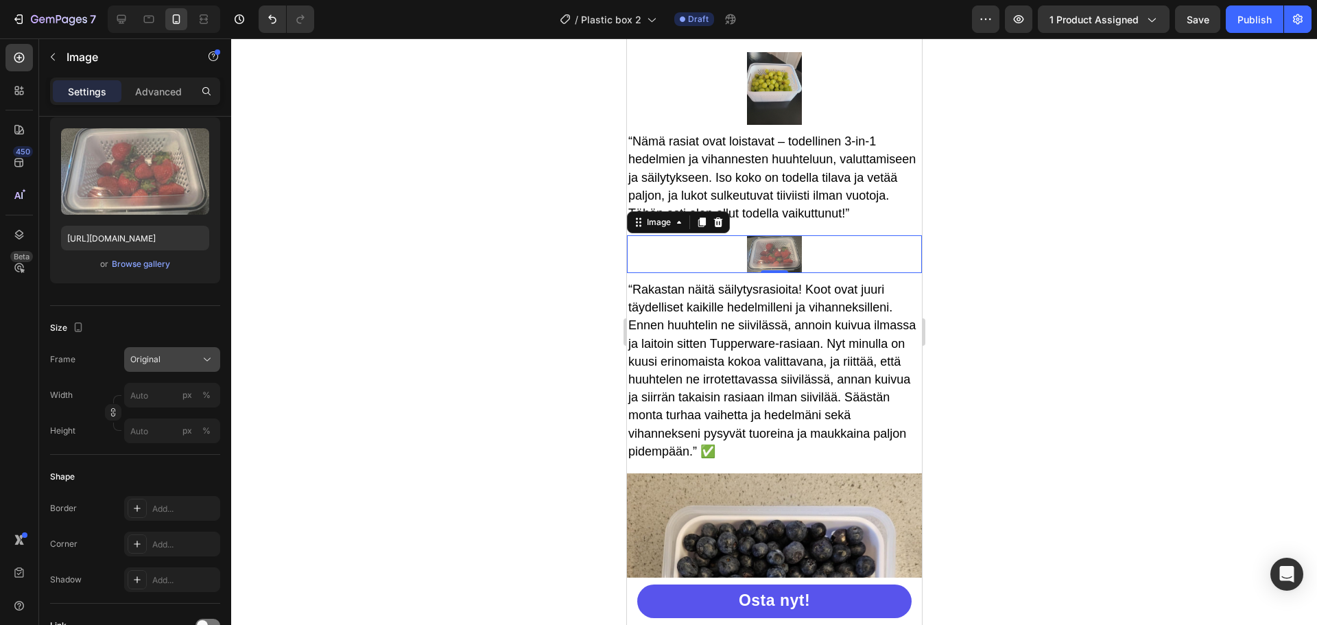
click at [187, 354] on div "Original" at bounding box center [163, 359] width 67 height 12
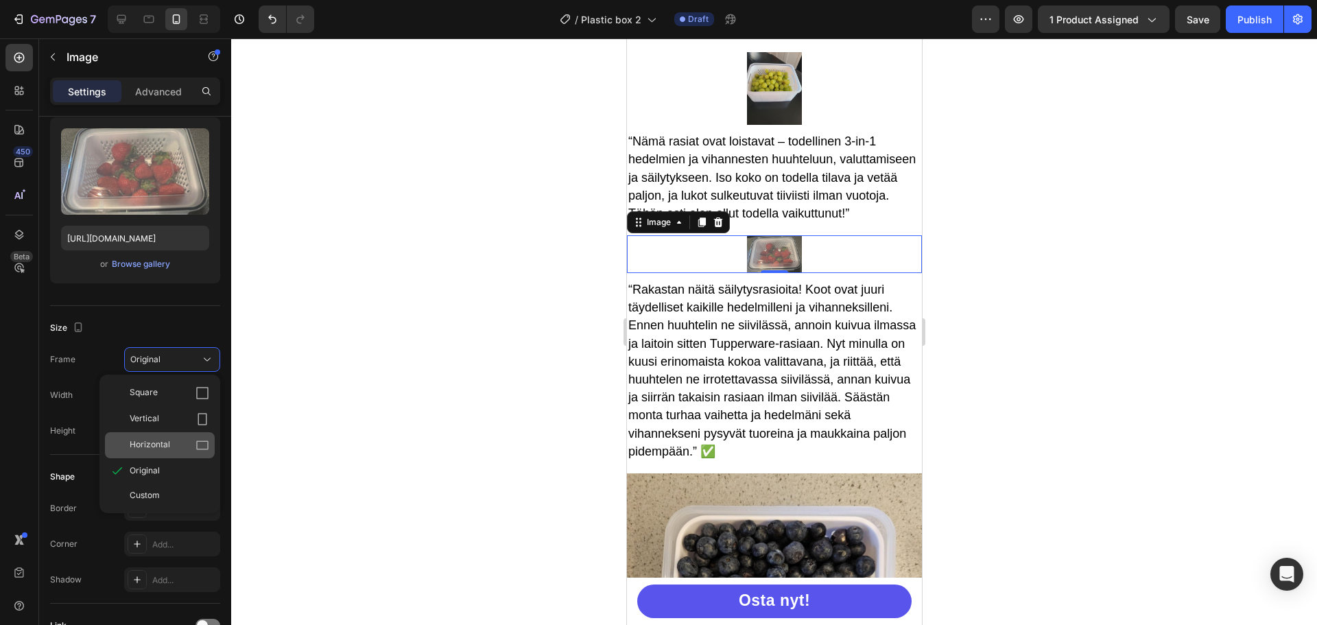
click at [175, 438] on div "Horizontal" at bounding box center [170, 445] width 80 height 14
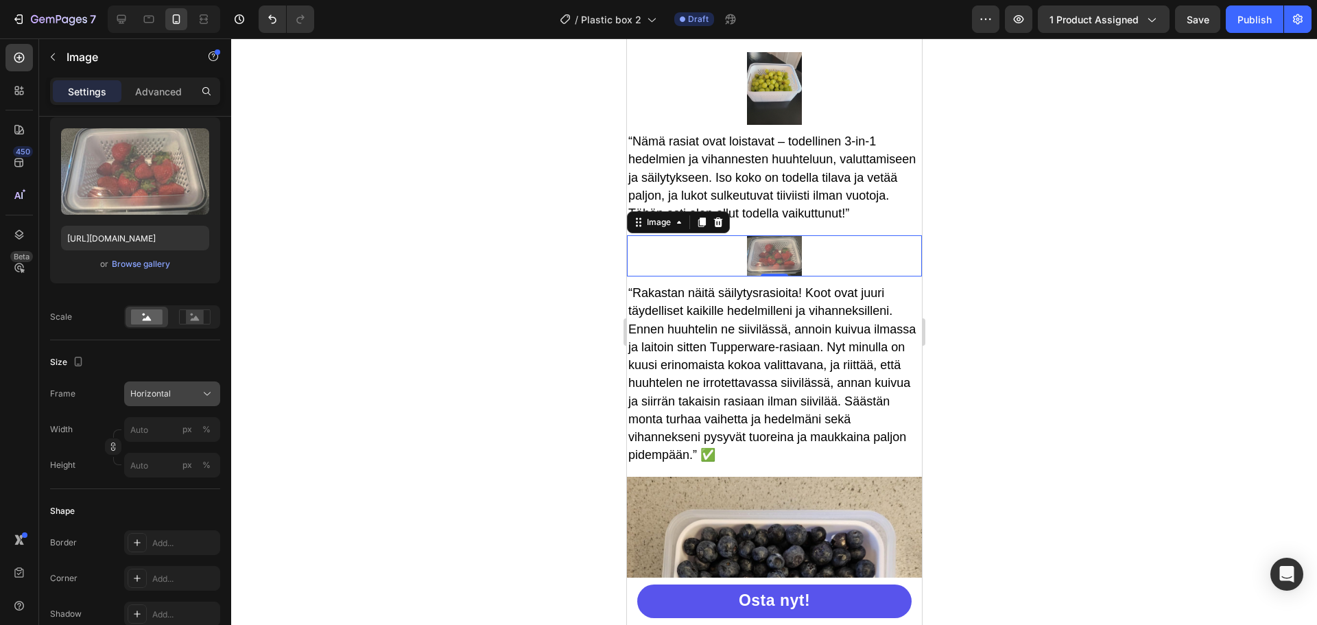
click at [189, 394] on div "Horizontal" at bounding box center [163, 394] width 67 height 12
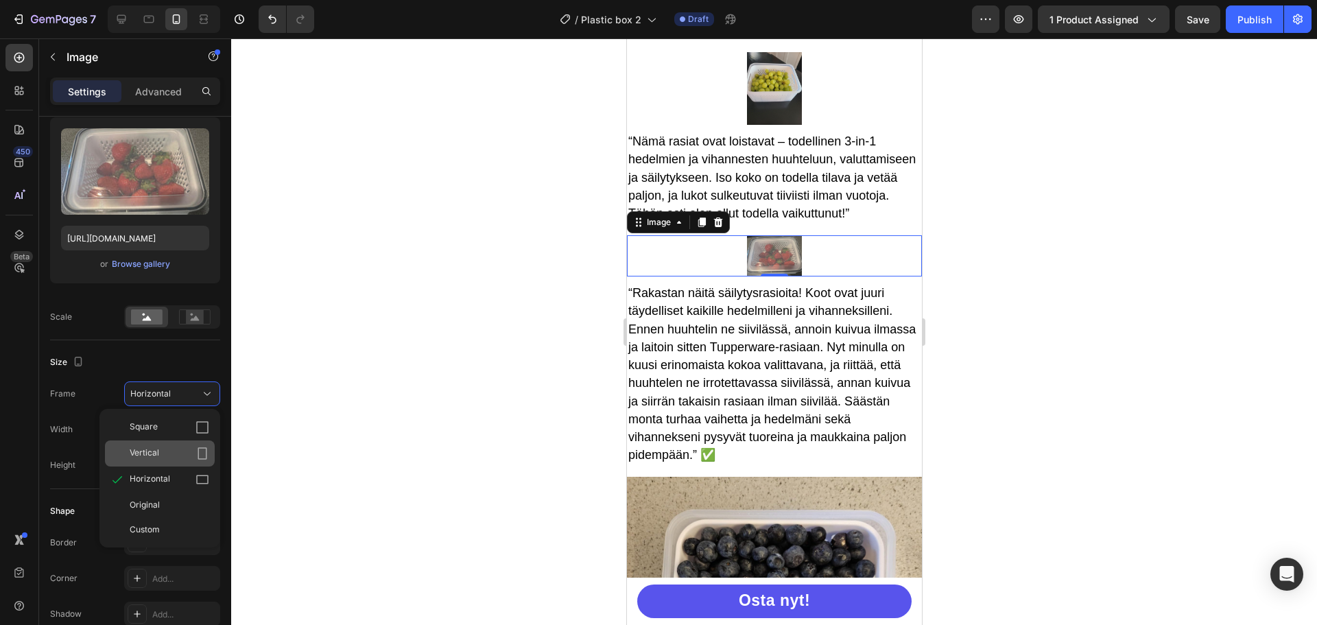
click at [174, 457] on div "Vertical" at bounding box center [170, 453] width 80 height 14
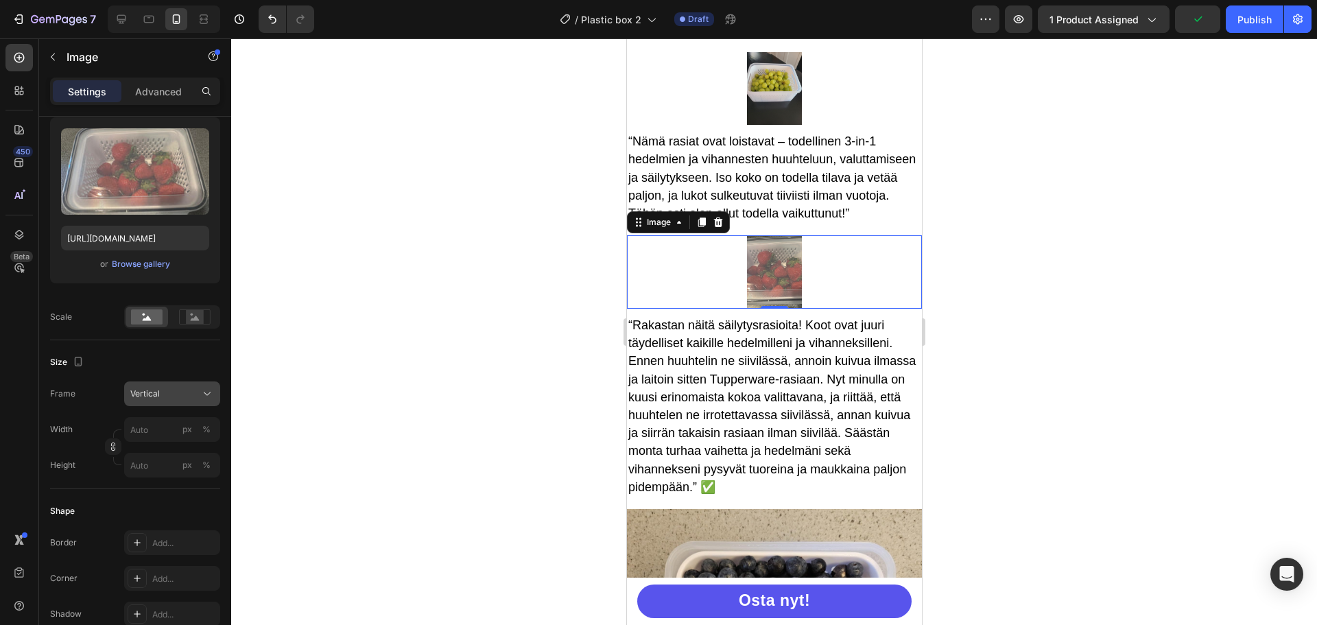
click at [183, 387] on div "Vertical" at bounding box center [172, 394] width 84 height 14
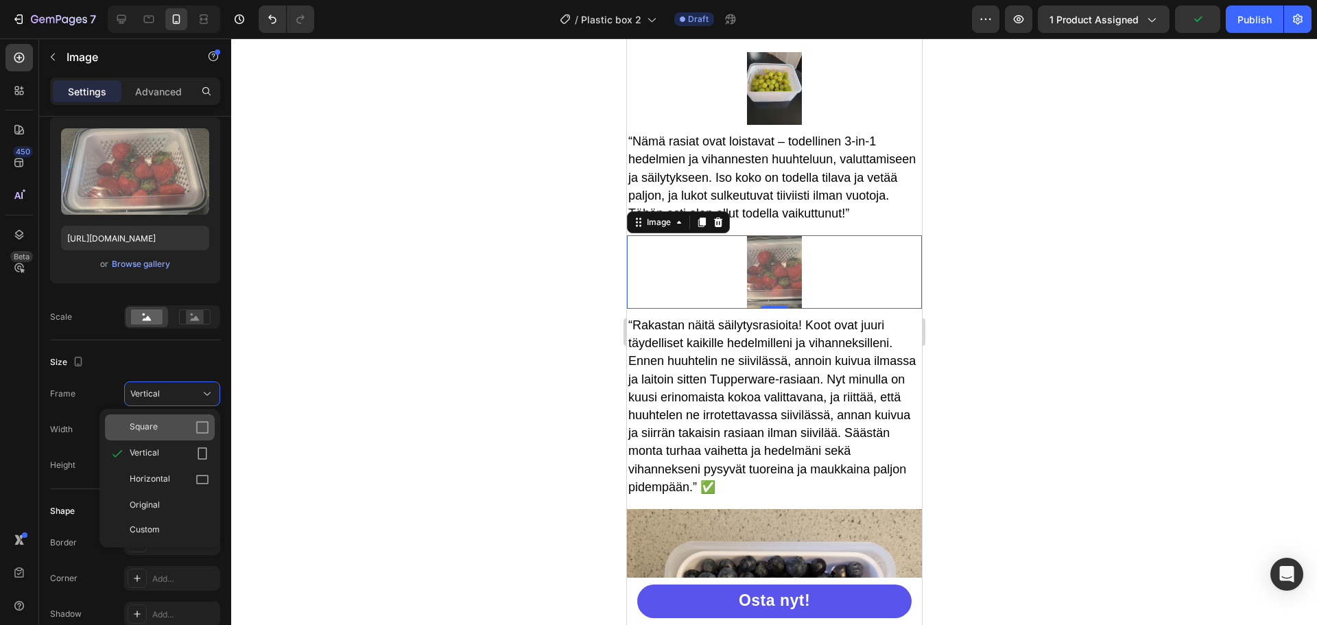
click at [177, 425] on div "Square" at bounding box center [170, 427] width 80 height 14
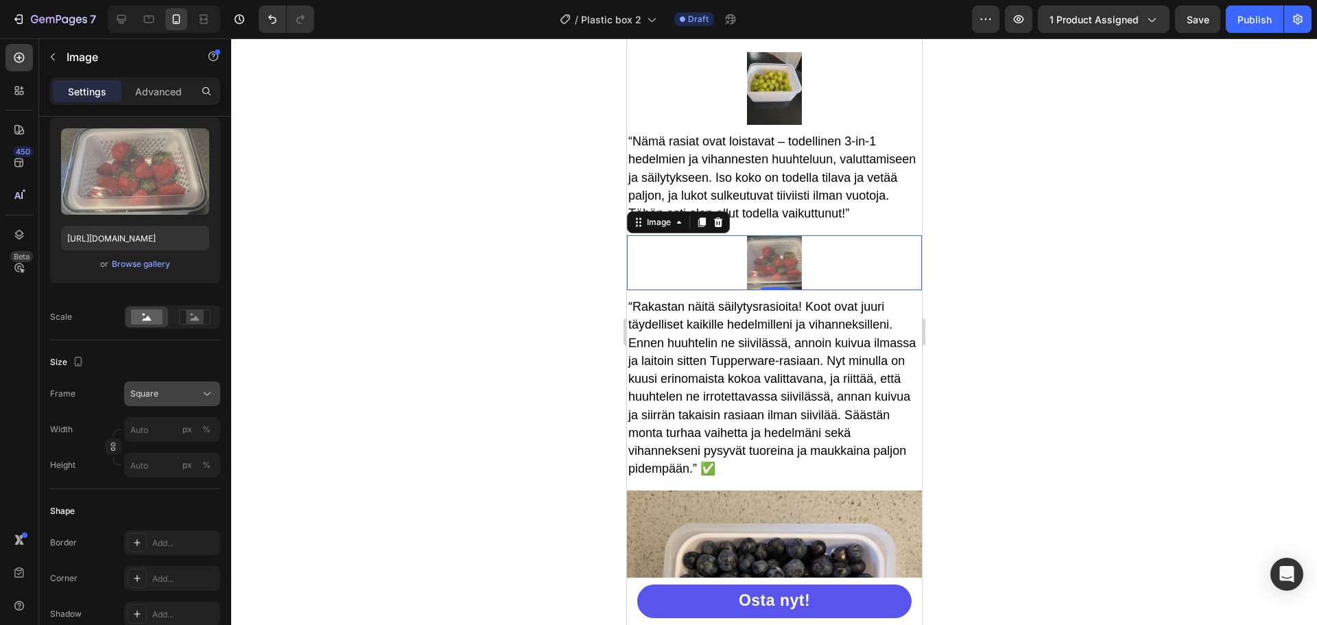
click at [177, 397] on div "Square" at bounding box center [163, 394] width 67 height 12
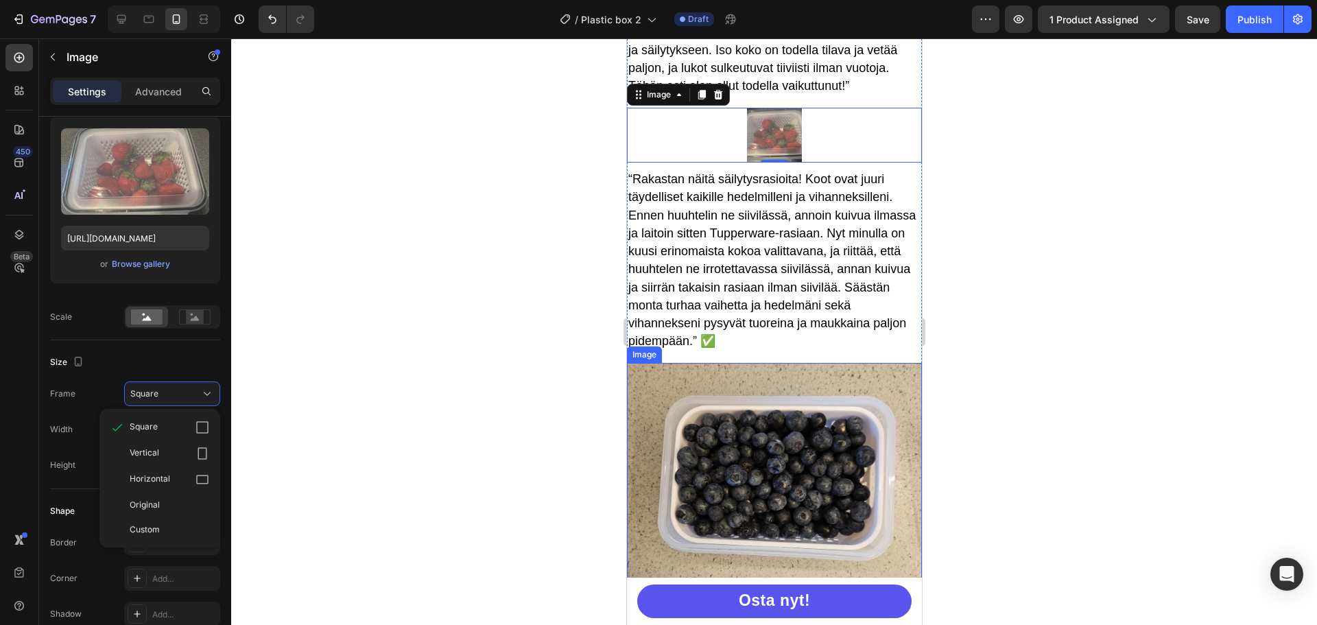
scroll to position [4385, 0]
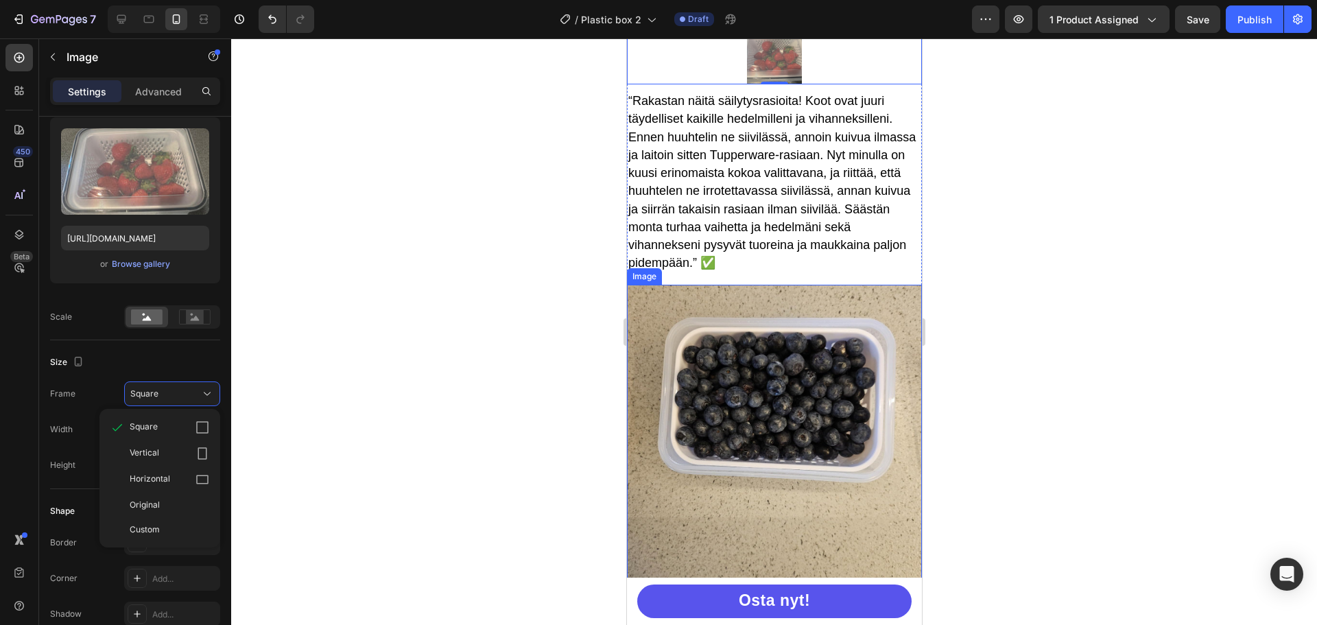
click at [720, 419] on img at bounding box center [773, 432] width 295 height 295
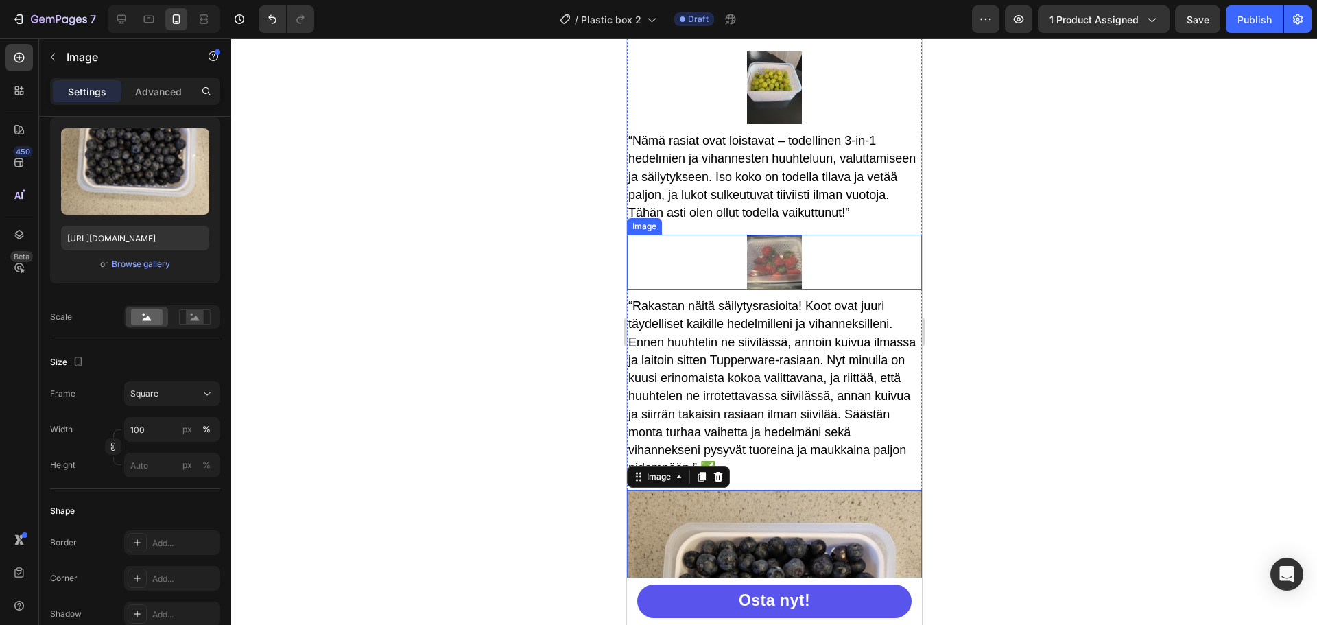
scroll to position [4179, 0]
click at [780, 272] on img at bounding box center [773, 262] width 55 height 55
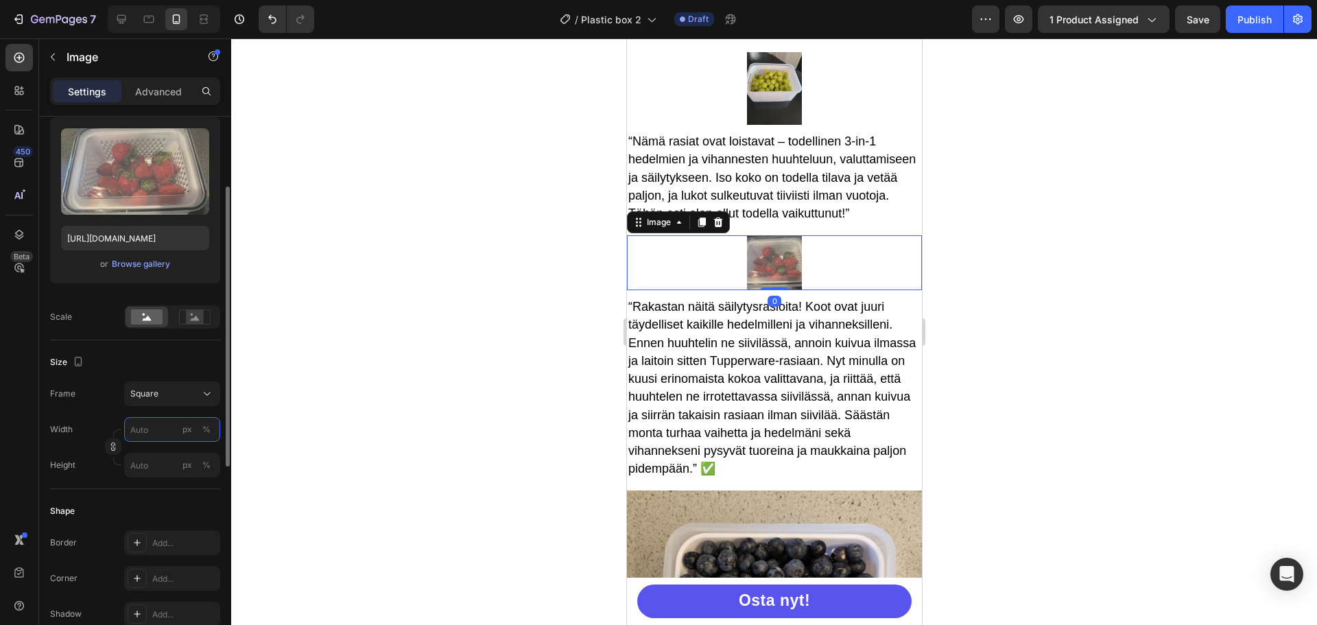
click at [156, 427] on input "px %" at bounding box center [172, 429] width 96 height 25
click at [165, 453] on div "Full 100%" at bounding box center [158, 462] width 112 height 25
type input "100"
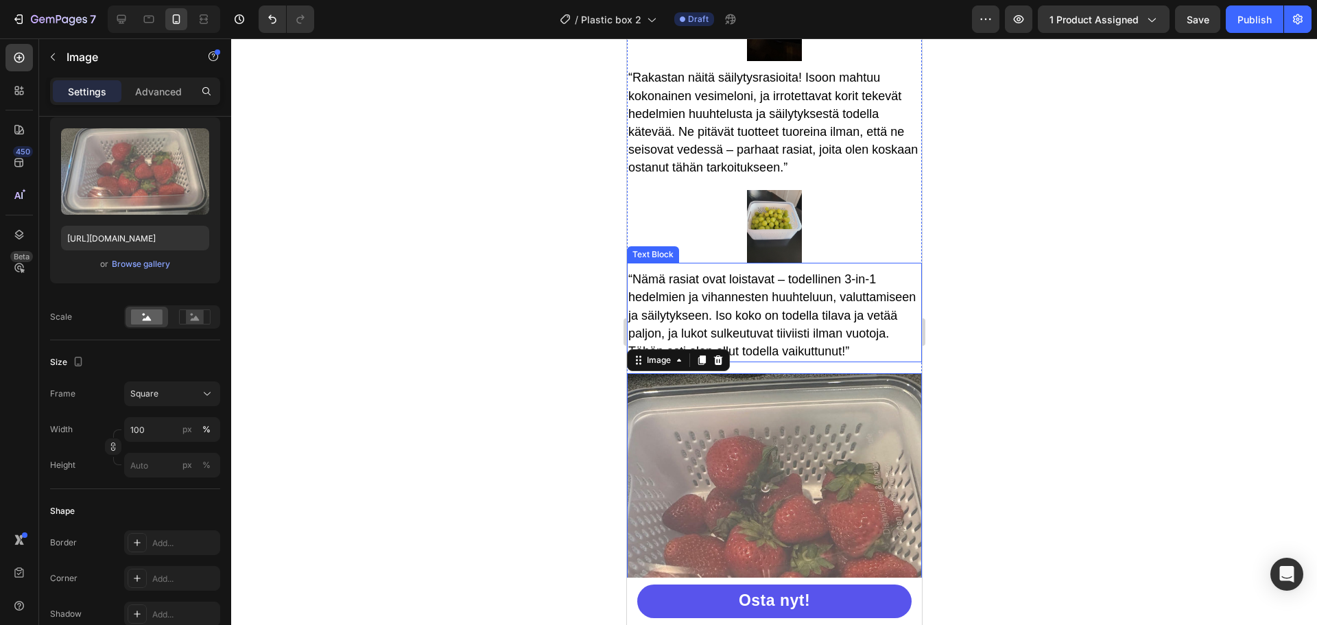
scroll to position [3973, 0]
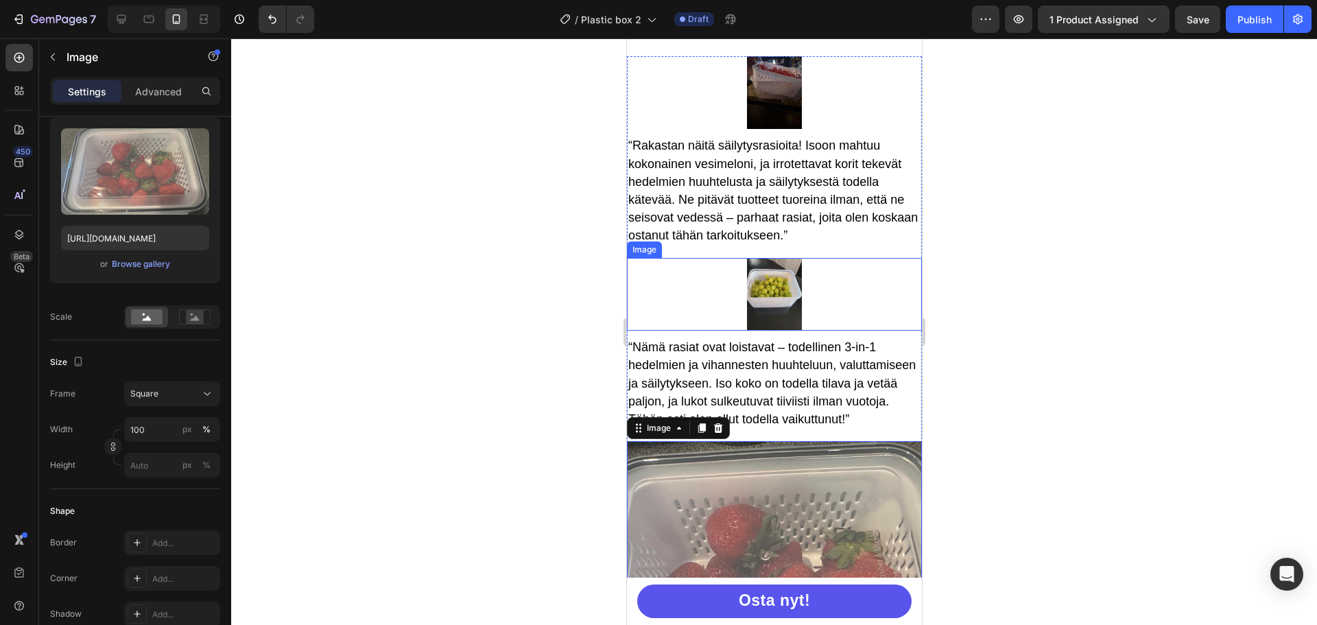
click at [764, 285] on img at bounding box center [773, 294] width 55 height 73
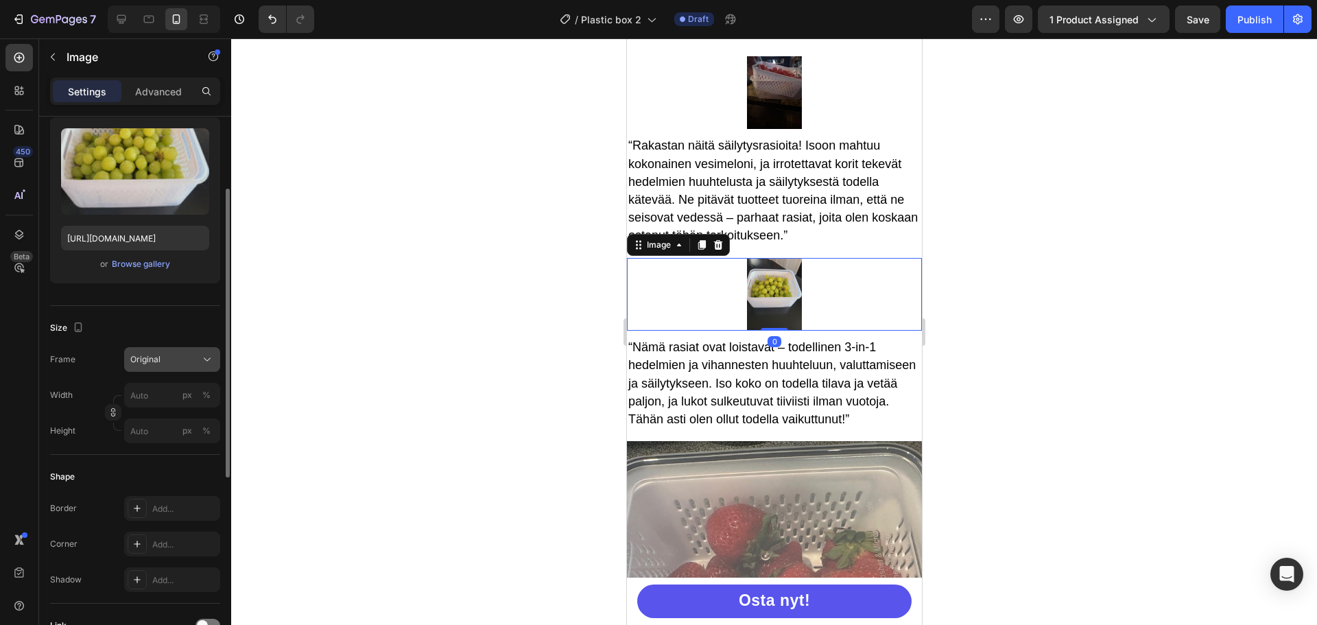
click at [182, 360] on div "Original" at bounding box center [163, 359] width 67 height 12
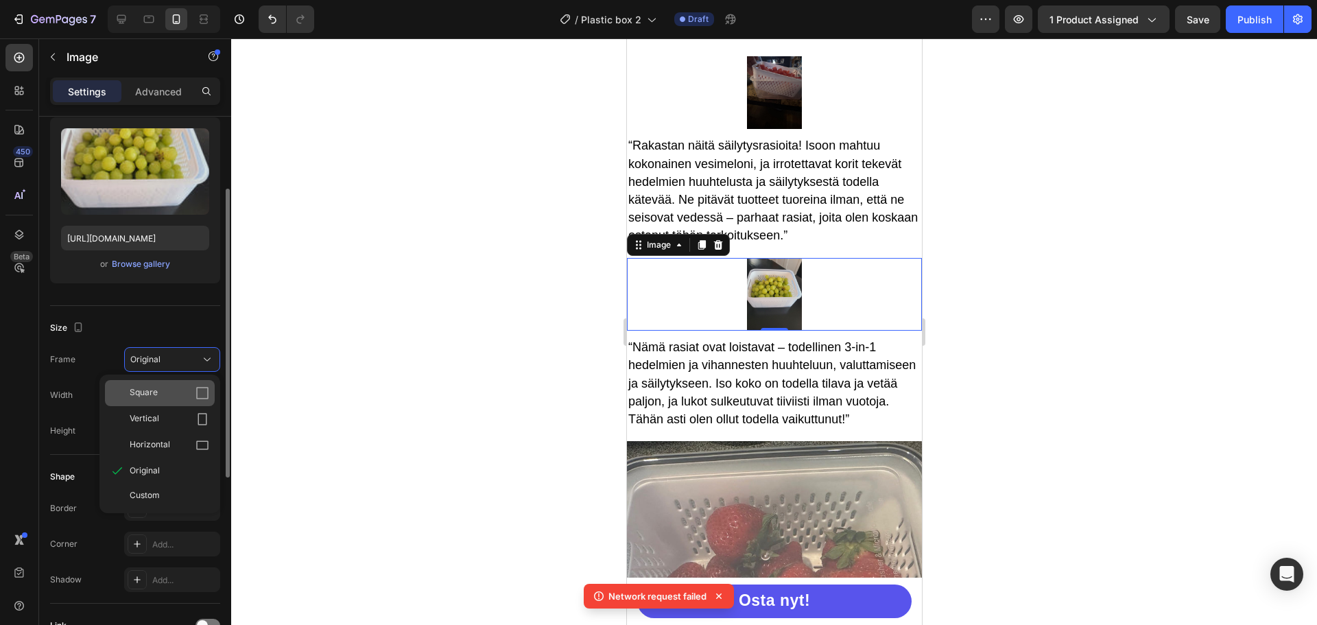
click at [167, 395] on div "Square" at bounding box center [170, 393] width 80 height 14
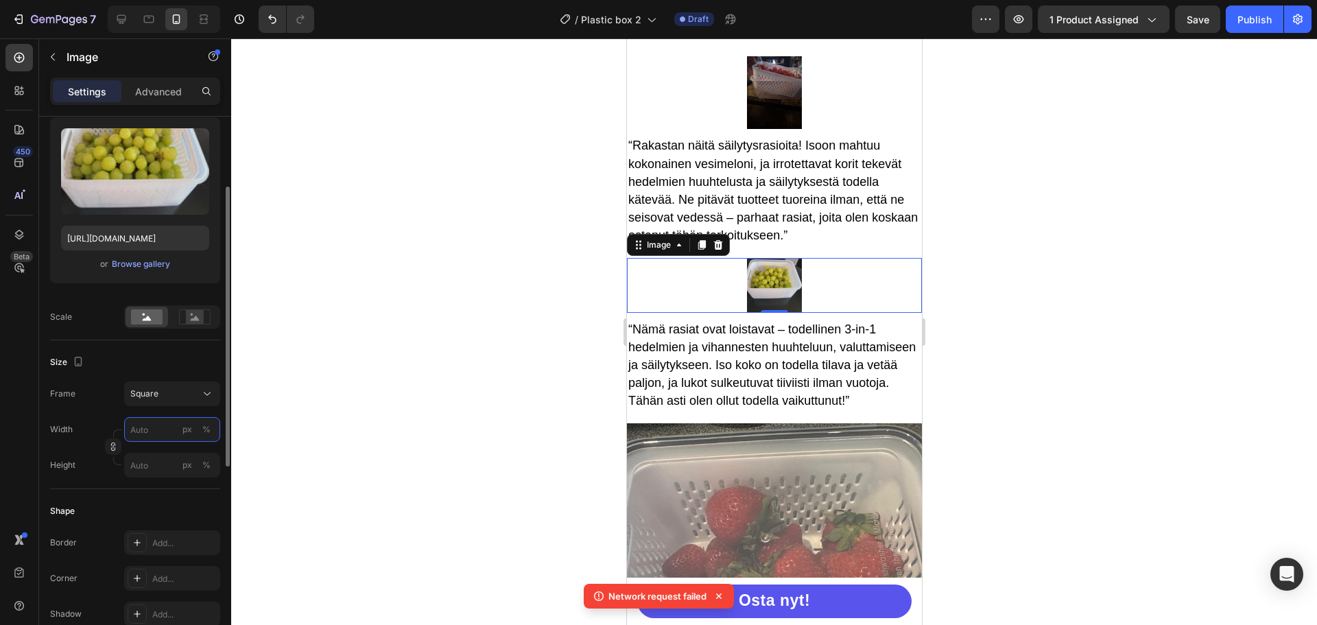
click at [178, 430] on input "px %" at bounding box center [172, 429] width 96 height 25
click at [169, 474] on div "Full 100%" at bounding box center [158, 462] width 112 height 25
type input "100"
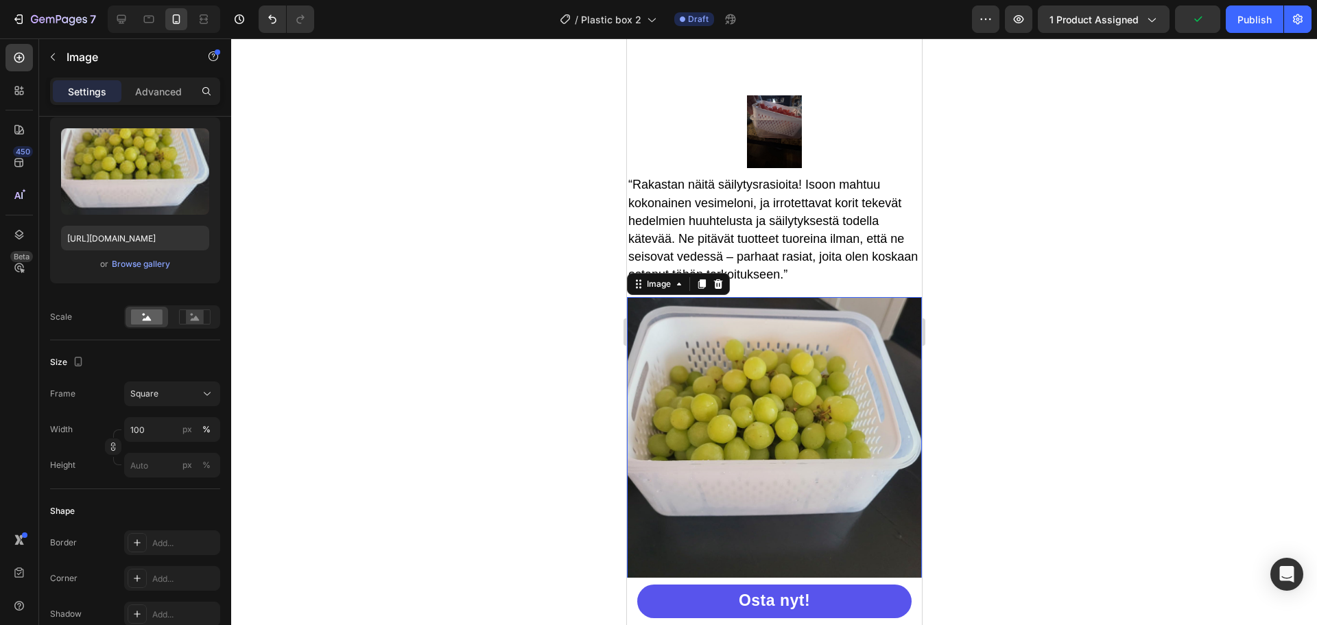
scroll to position [3836, 0]
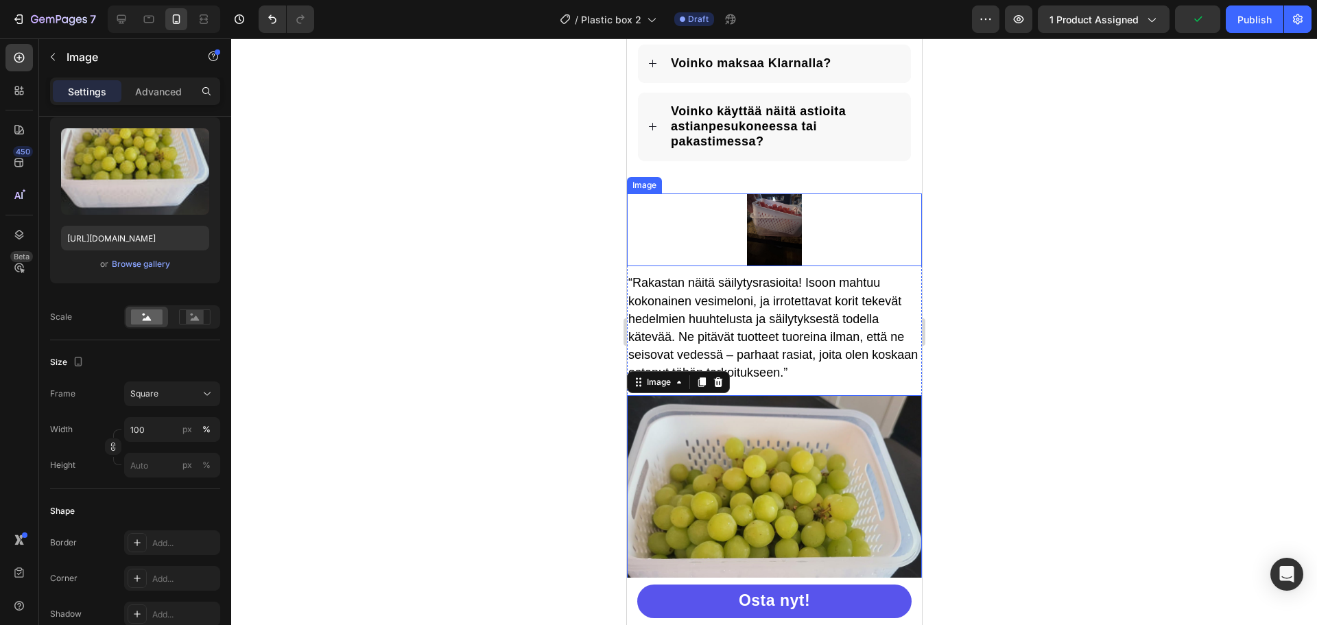
click at [761, 223] on img at bounding box center [773, 229] width 55 height 73
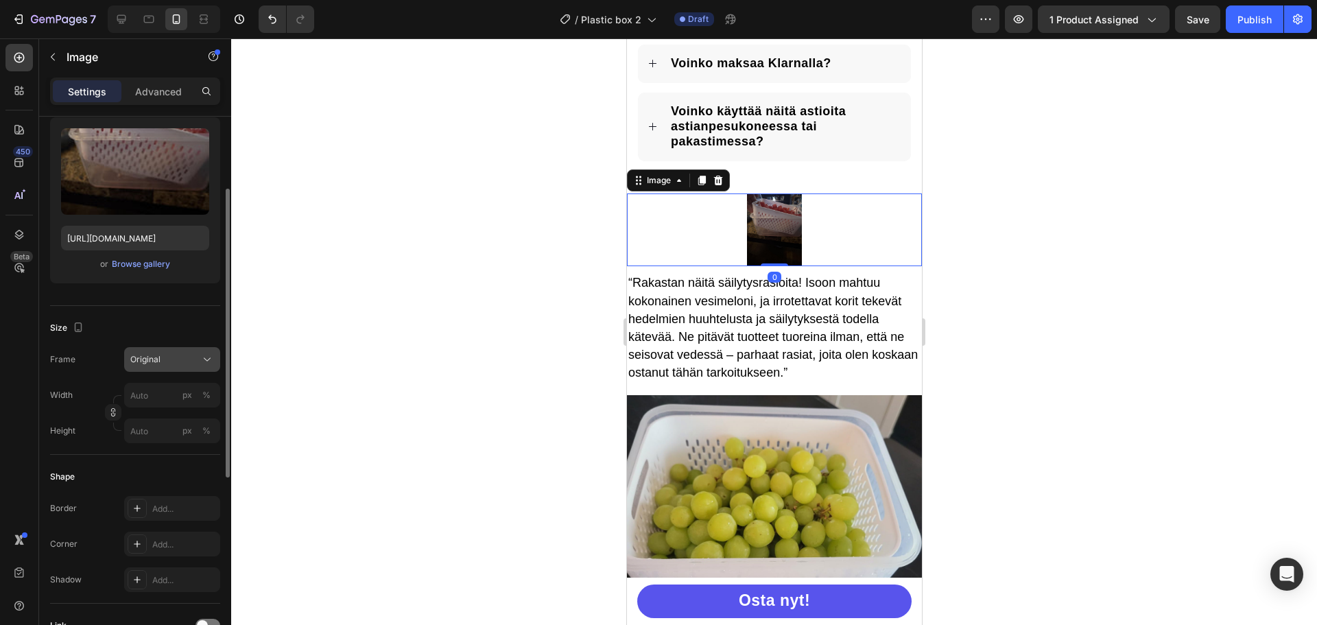
click at [150, 361] on span "Original" at bounding box center [145, 359] width 30 height 12
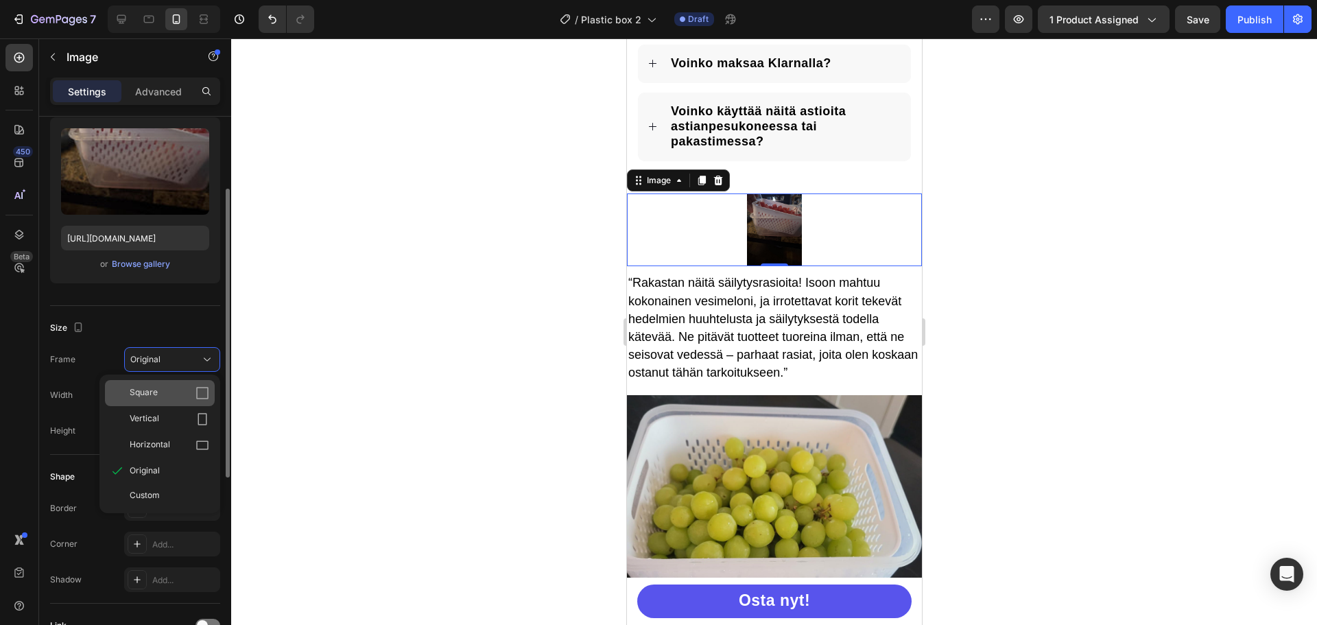
click at [153, 398] on span "Square" at bounding box center [144, 393] width 28 height 14
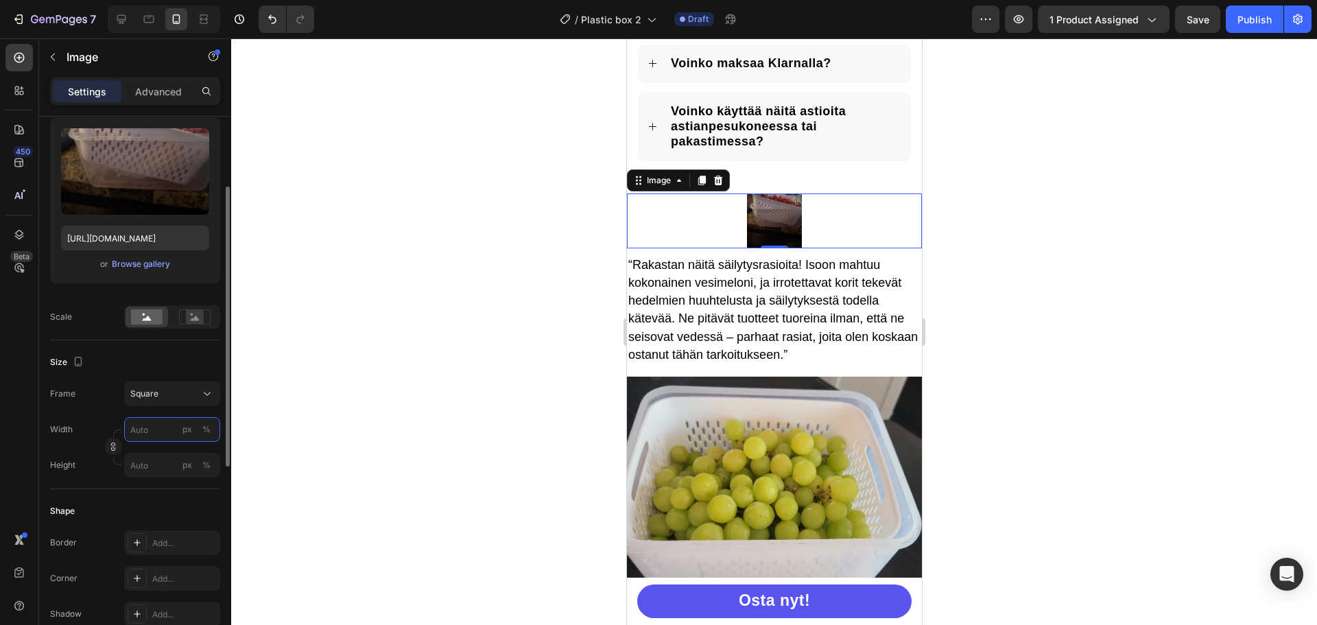
click at [166, 429] on input "px %" at bounding box center [172, 429] width 96 height 25
click at [158, 471] on div "Full 100%" at bounding box center [158, 462] width 112 height 25
type input "100"
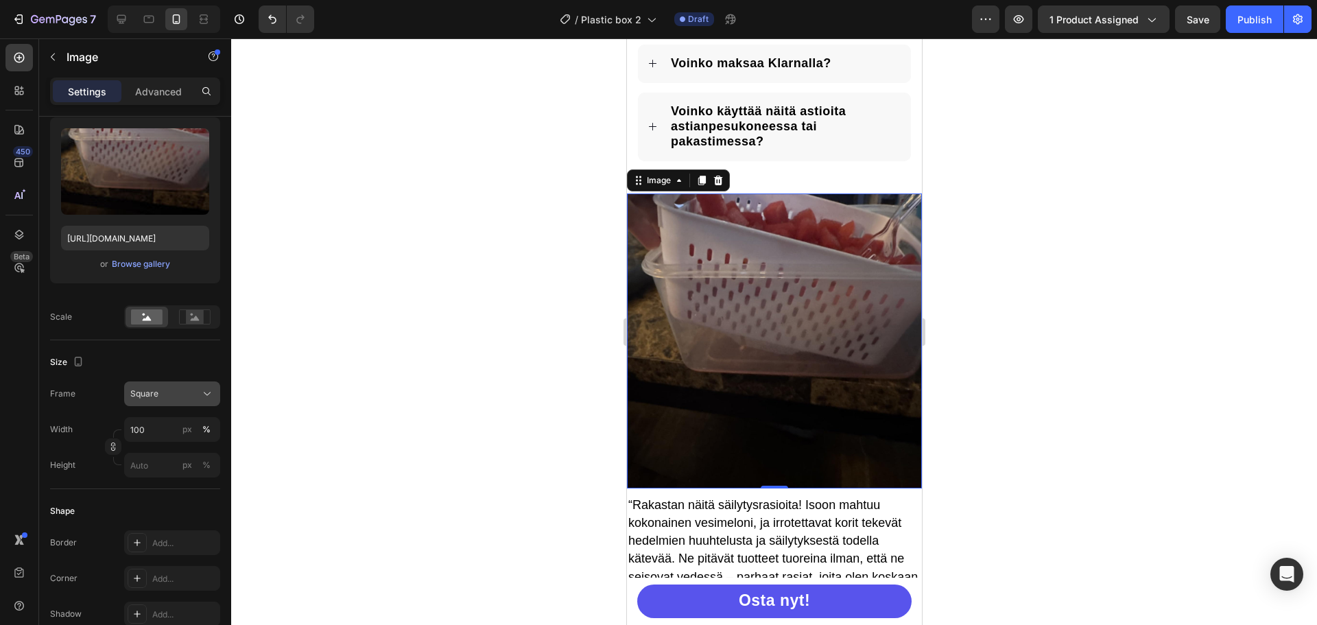
click at [171, 394] on div "Square" at bounding box center [163, 394] width 67 height 12
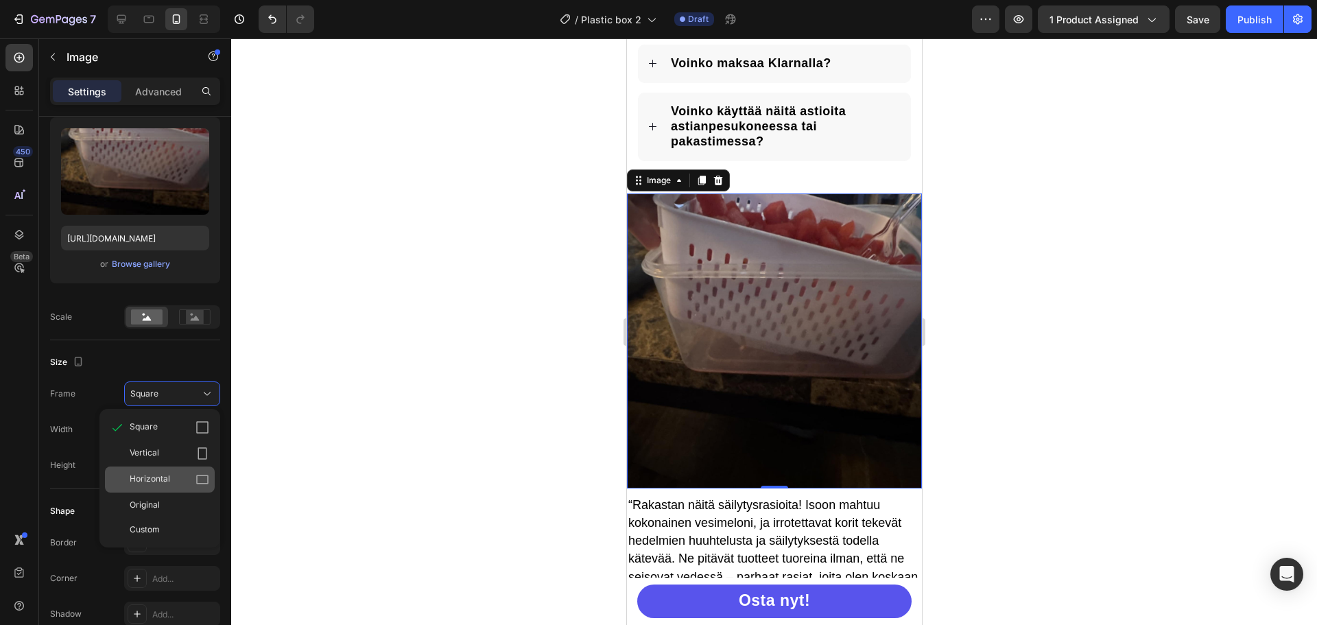
click at [169, 472] on div "Horizontal" at bounding box center [160, 479] width 110 height 26
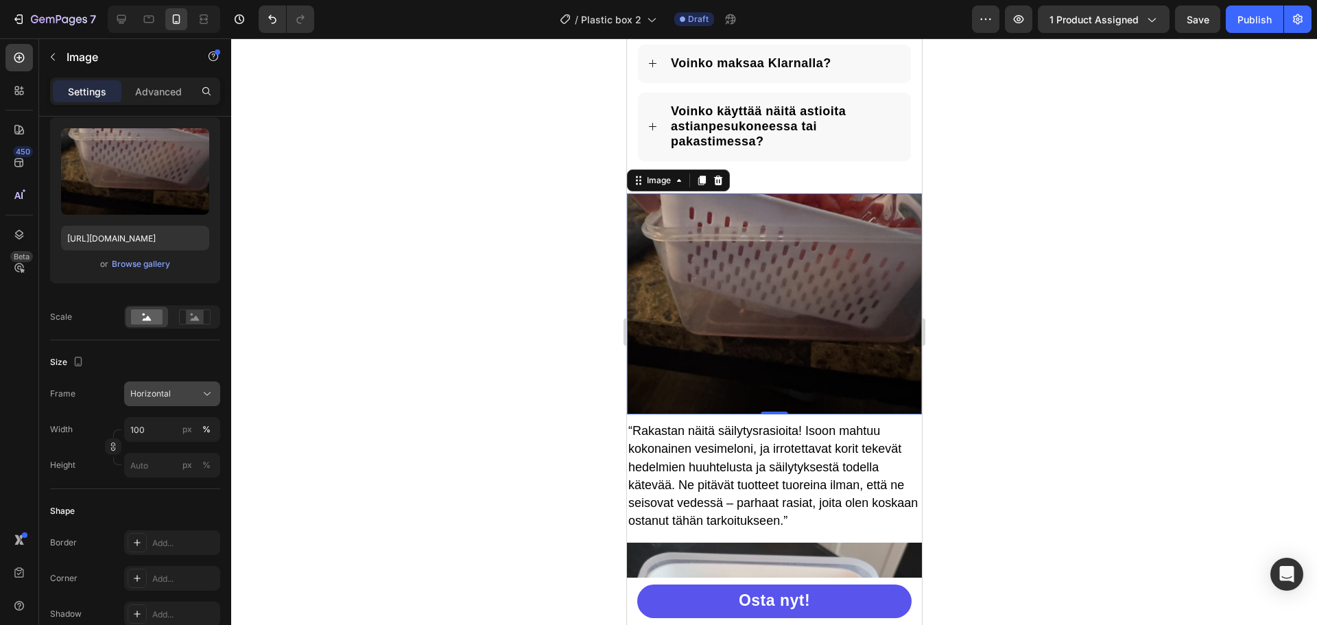
click at [185, 396] on div "Horizontal" at bounding box center [163, 394] width 67 height 12
click at [171, 504] on div "Original" at bounding box center [170, 505] width 80 height 12
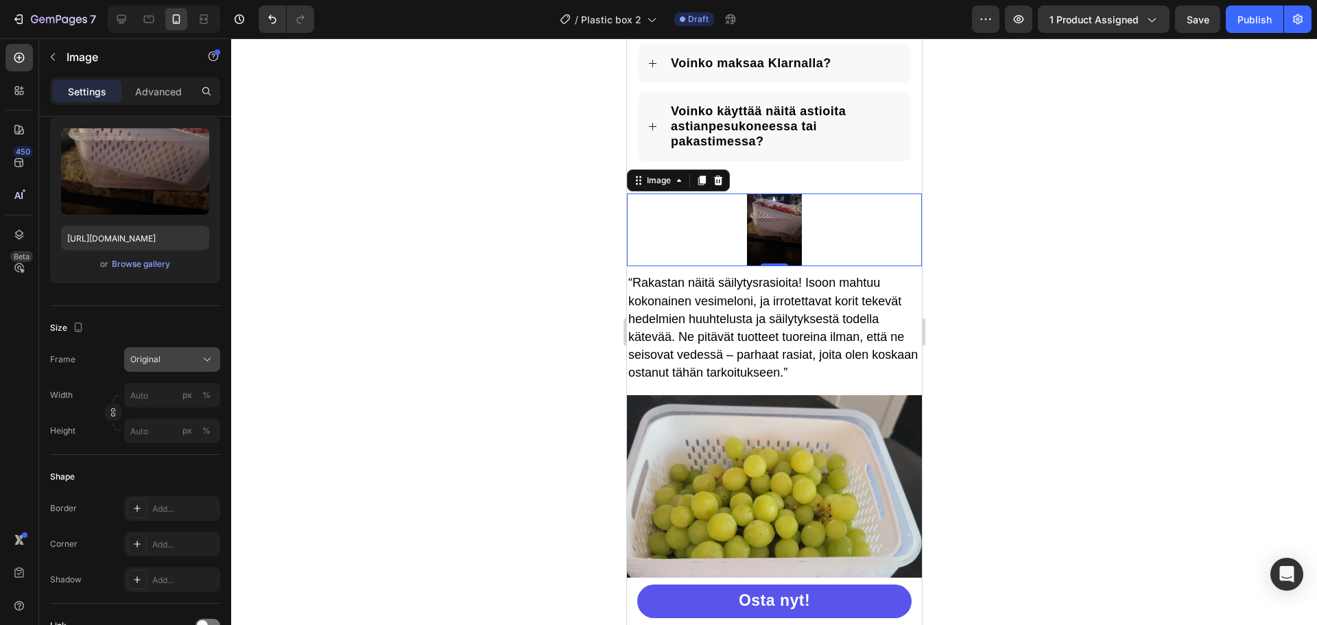
click at [193, 367] on button "Original" at bounding box center [172, 359] width 96 height 25
click at [112, 322] on div "Size" at bounding box center [135, 328] width 170 height 22
click at [156, 361] on span "Original" at bounding box center [145, 359] width 30 height 12
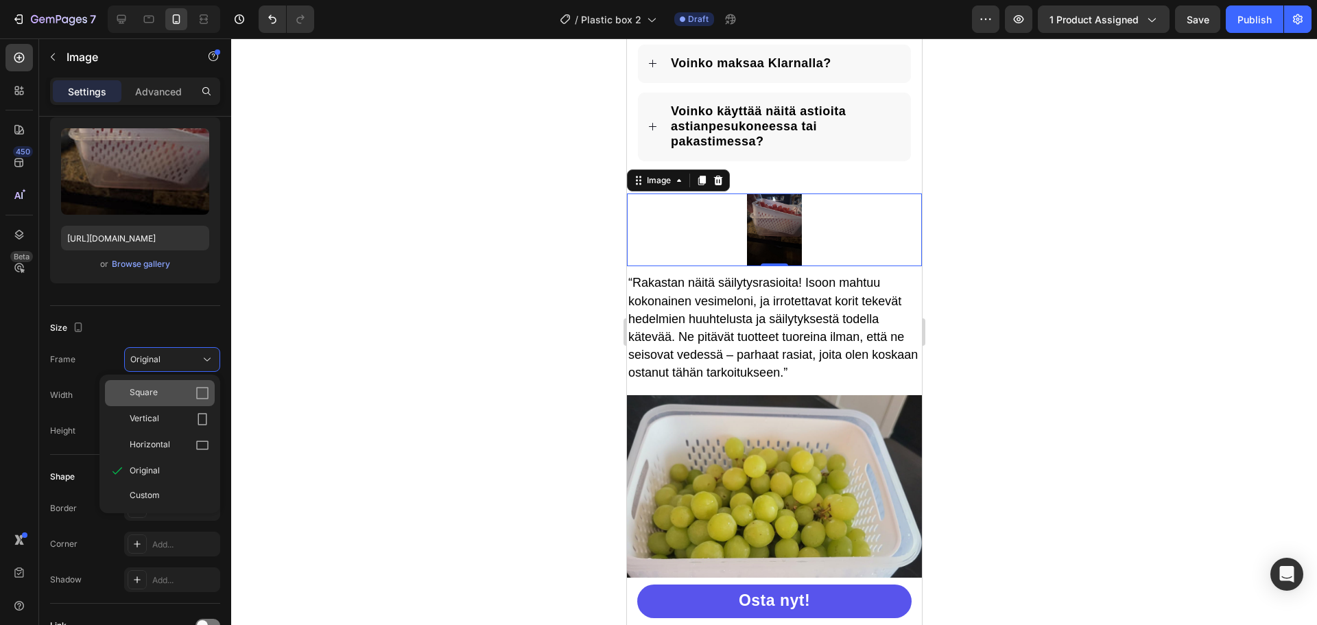
click at [165, 396] on div "Square" at bounding box center [170, 393] width 80 height 14
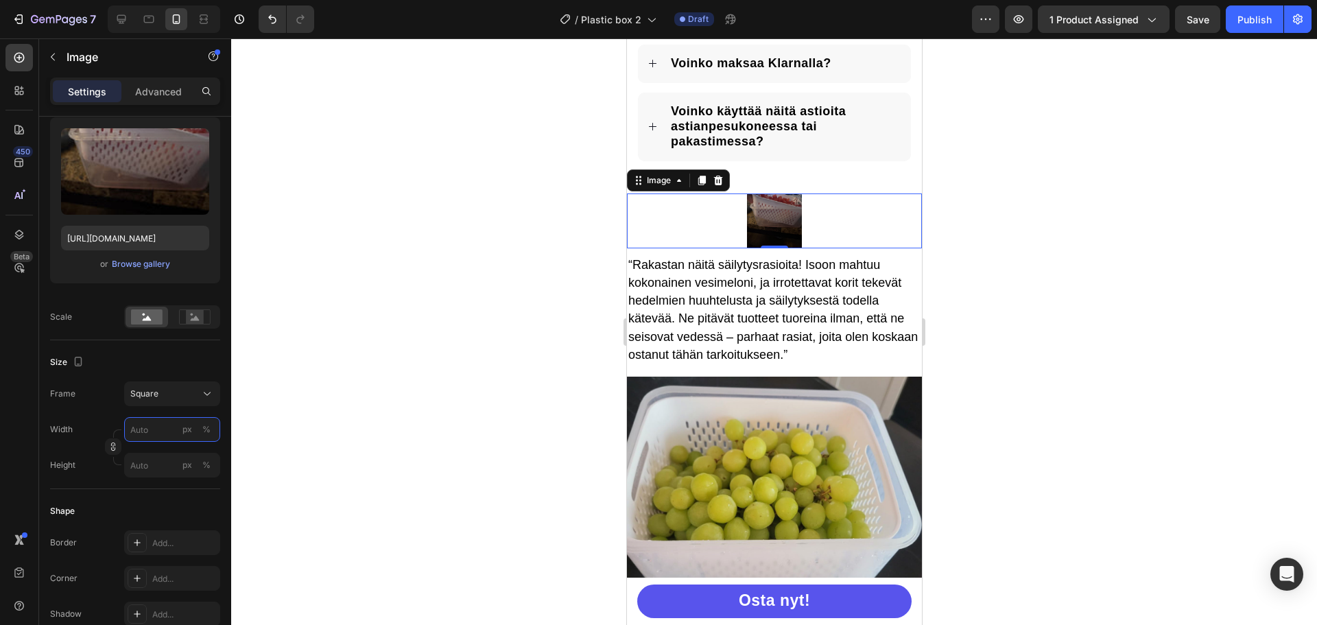
click at [176, 422] on input "px %" at bounding box center [172, 429] width 96 height 25
click at [167, 464] on p "Full 100%" at bounding box center [170, 462] width 80 height 12
type input "100"
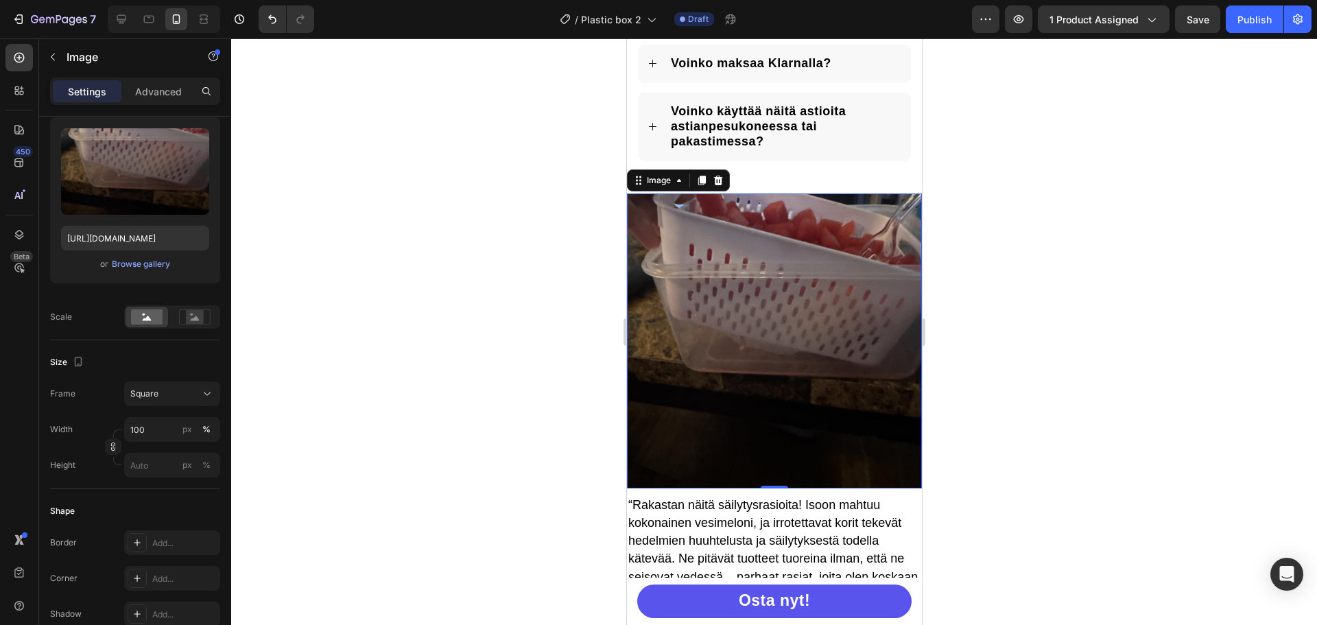
click at [1070, 284] on div at bounding box center [774, 331] width 1086 height 586
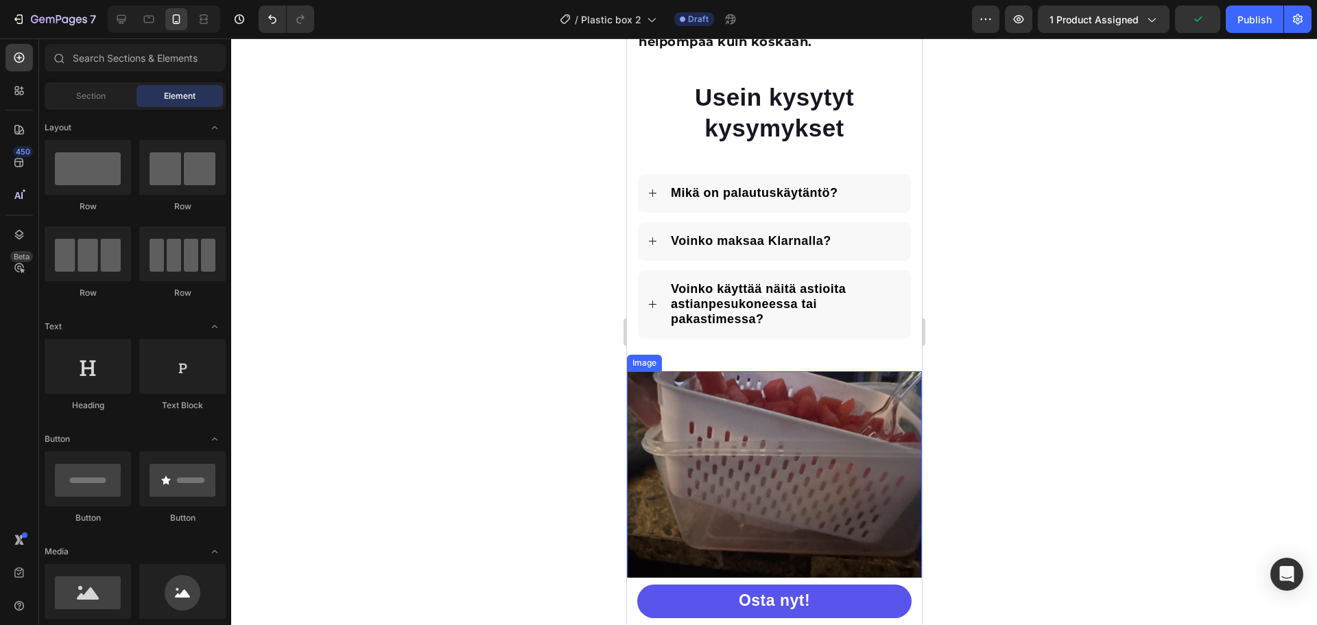
scroll to position [3828, 0]
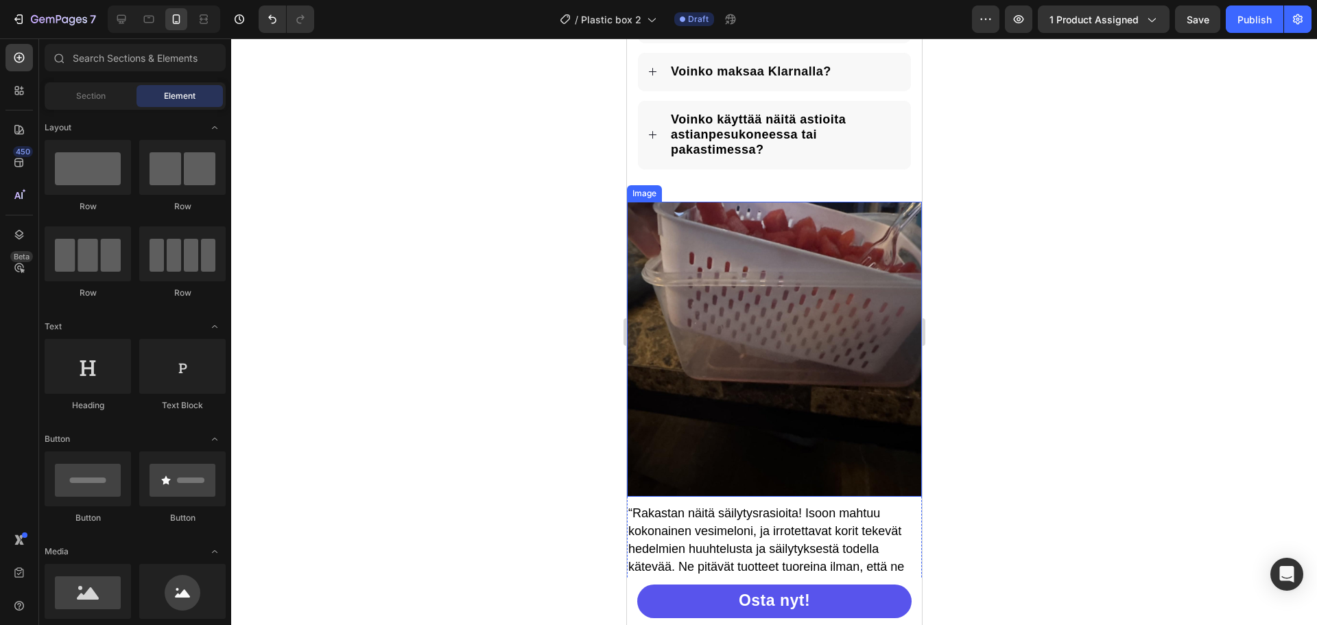
click at [650, 195] on div "Image" at bounding box center [643, 193] width 29 height 12
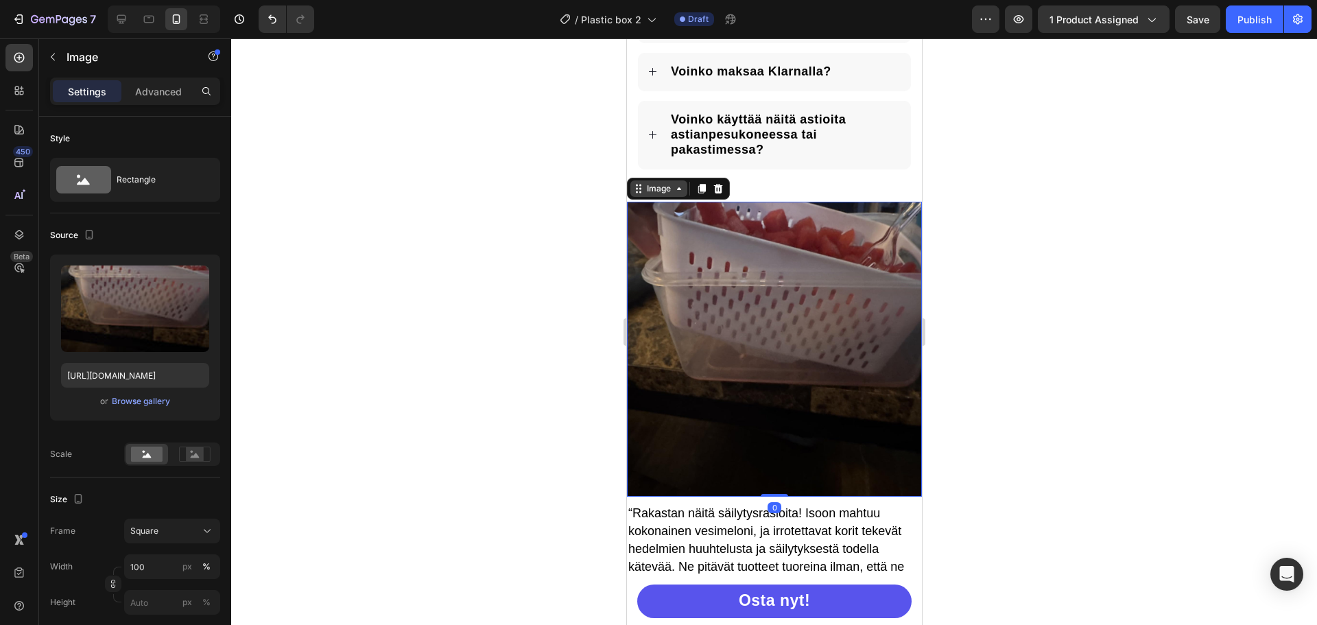
click at [651, 193] on div "Image" at bounding box center [657, 188] width 29 height 12
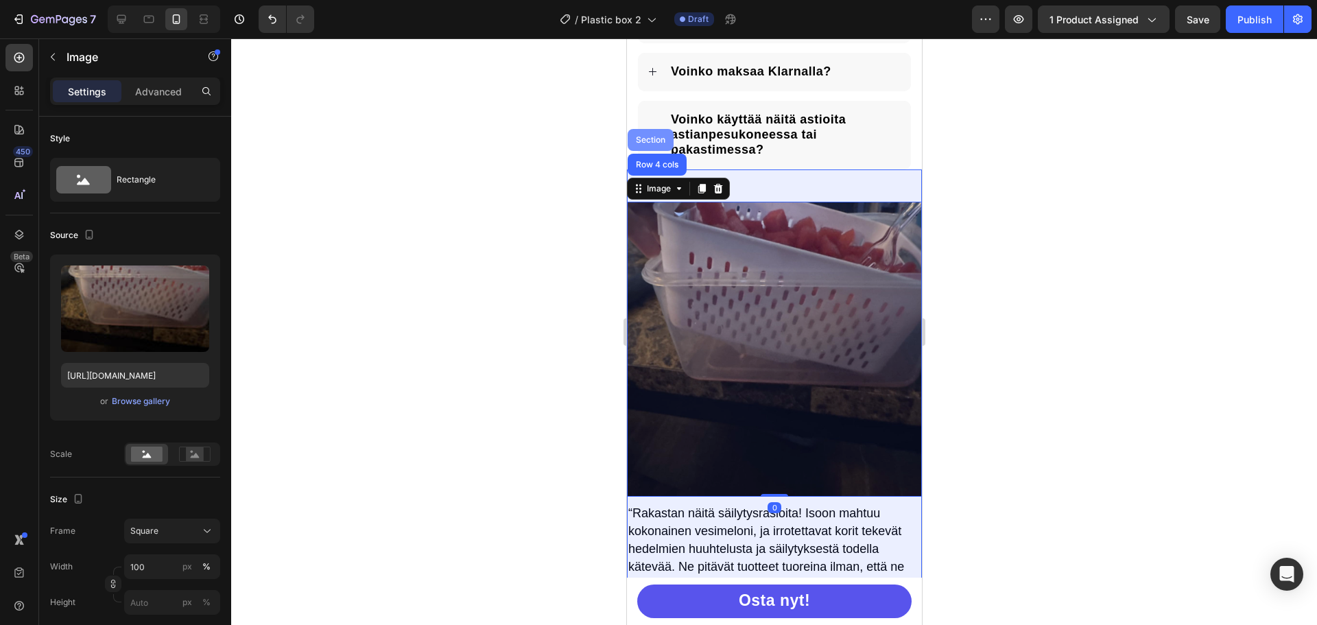
click at [657, 140] on div "Section" at bounding box center [649, 140] width 35 height 8
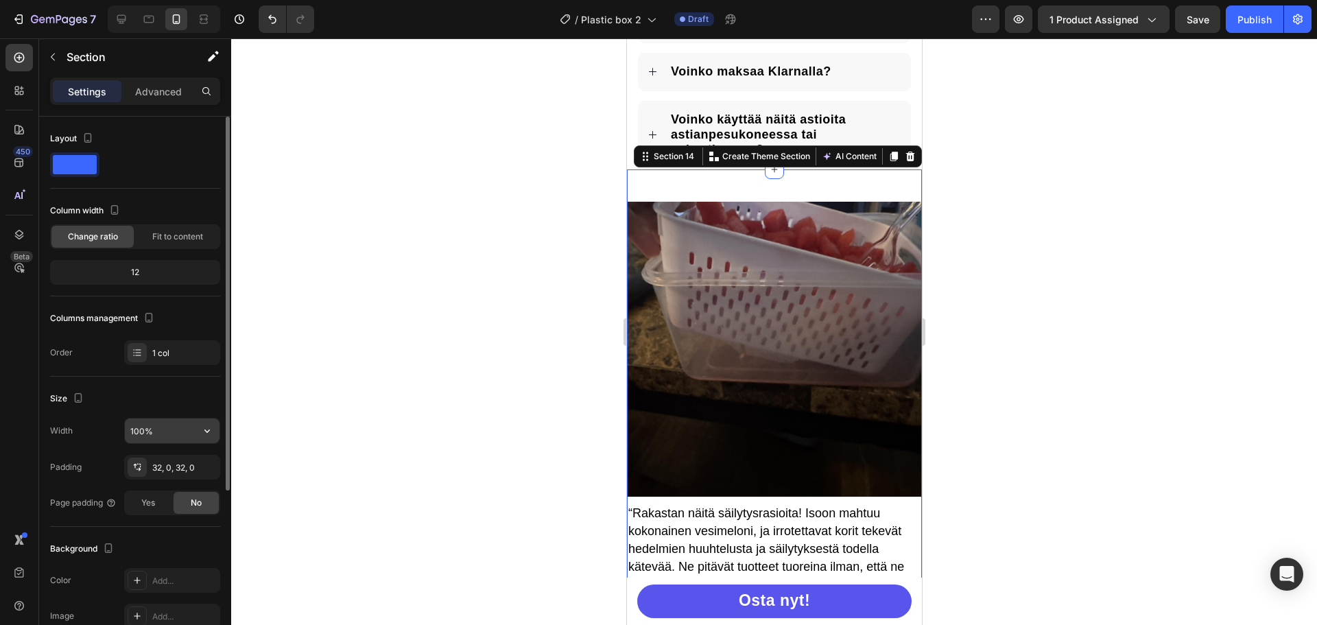
click at [176, 428] on input "100%" at bounding box center [172, 430] width 95 height 25
drag, startPoint x: 142, startPoint y: 429, endPoint x: 124, endPoint y: 429, distance: 17.8
click at [124, 429] on div "100%" at bounding box center [172, 431] width 96 height 26
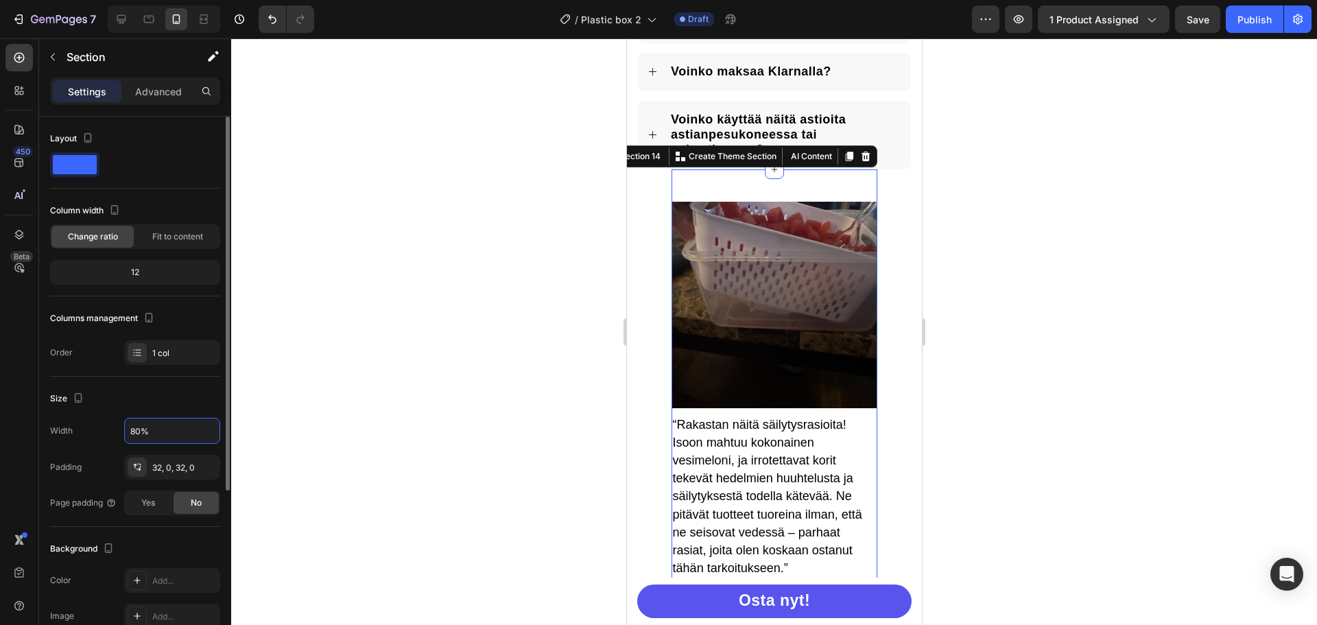
click at [132, 387] on div "Size Width 80% Padding 32, 0, 32, 0 Page padding Yes No" at bounding box center [135, 452] width 170 height 150
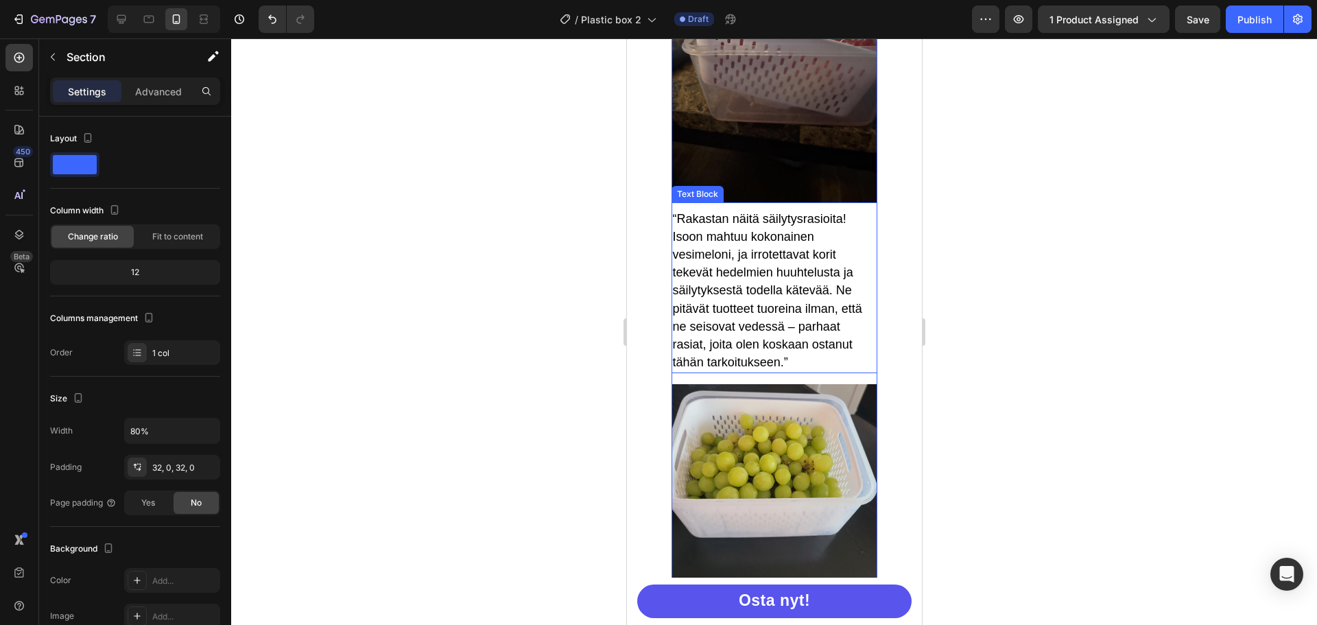
scroll to position [4102, 0]
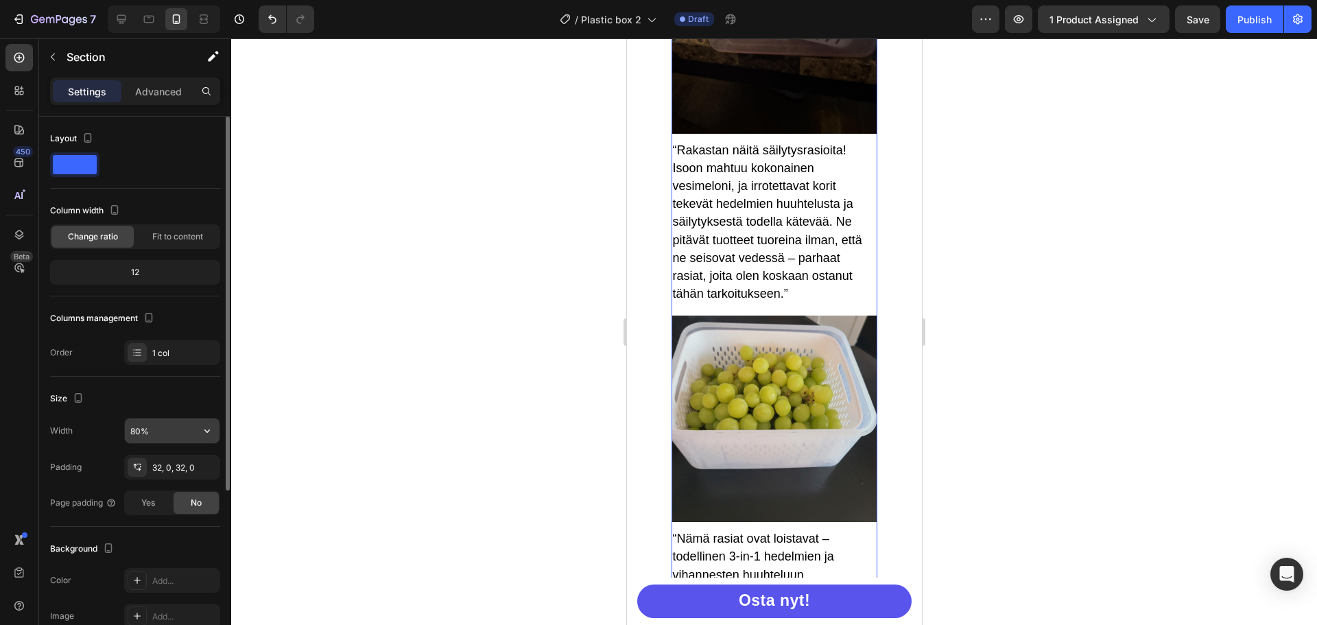
click at [139, 432] on input "80%" at bounding box center [172, 430] width 95 height 25
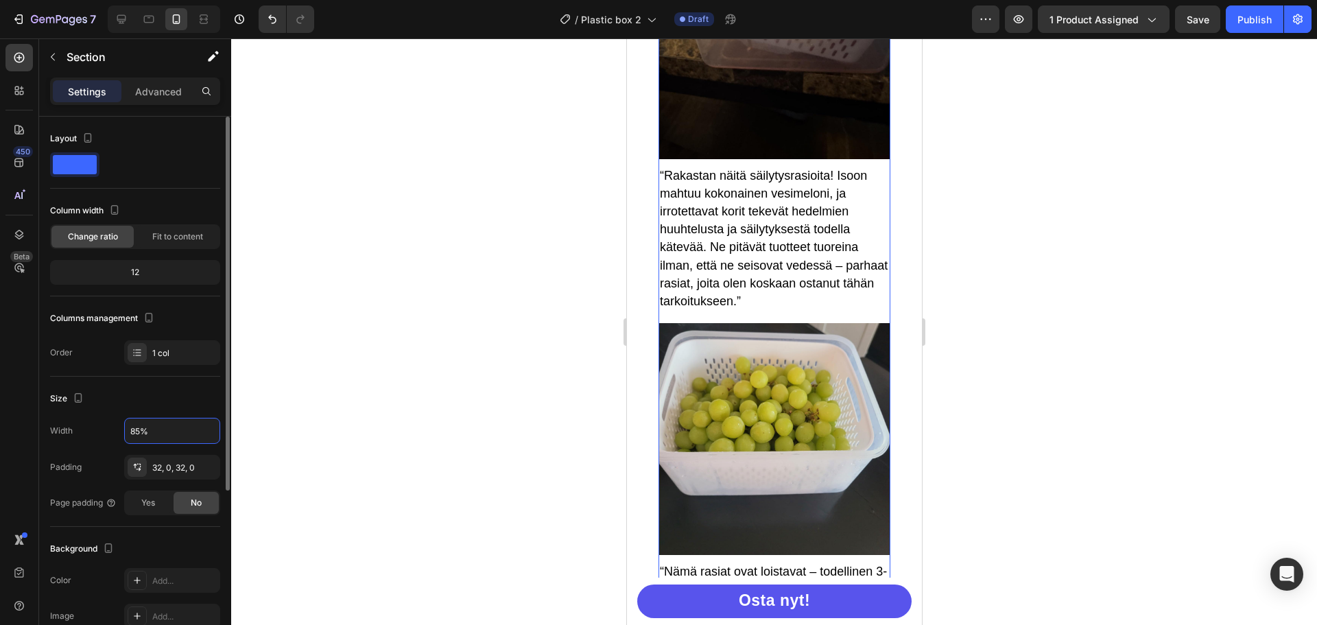
type input "85%"
click at [137, 394] on div "Size" at bounding box center [135, 399] width 170 height 22
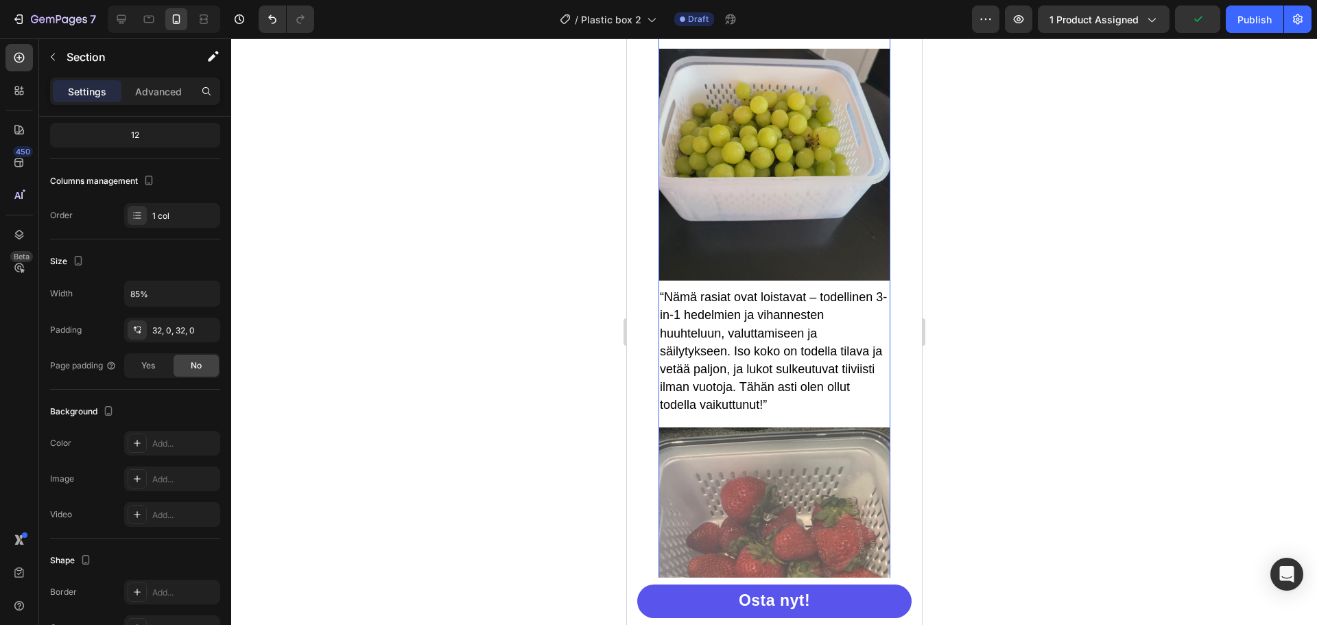
click at [1073, 265] on div at bounding box center [774, 331] width 1086 height 586
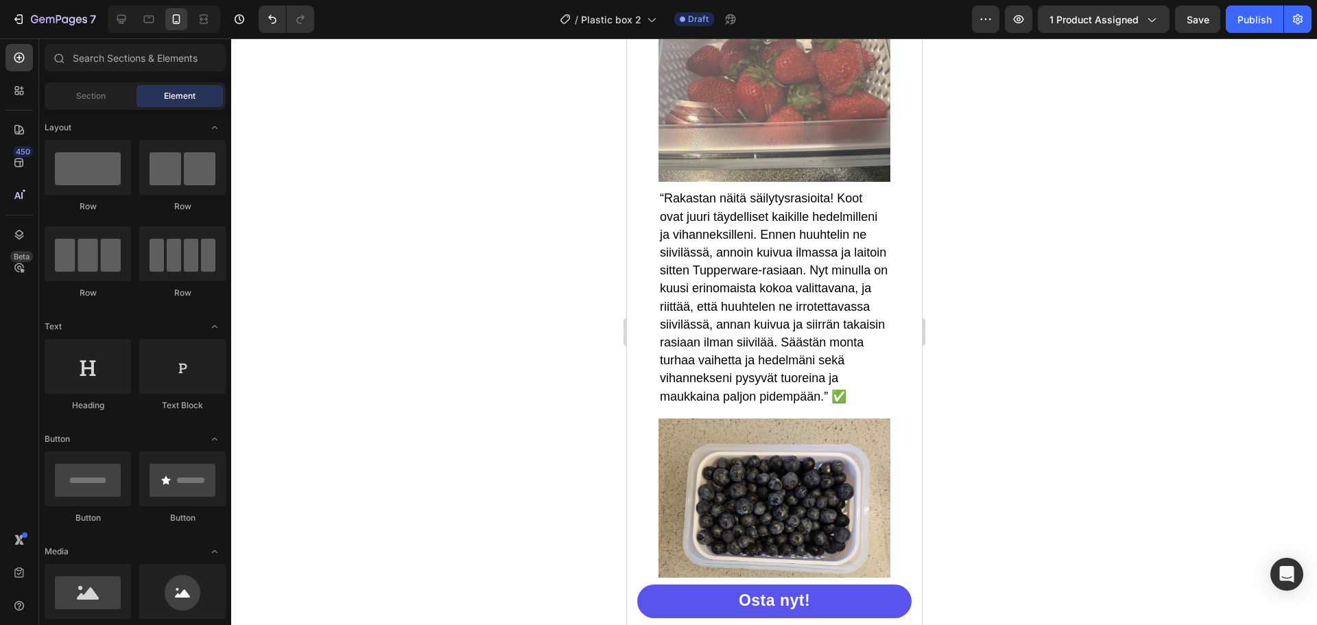
scroll to position [4719, 0]
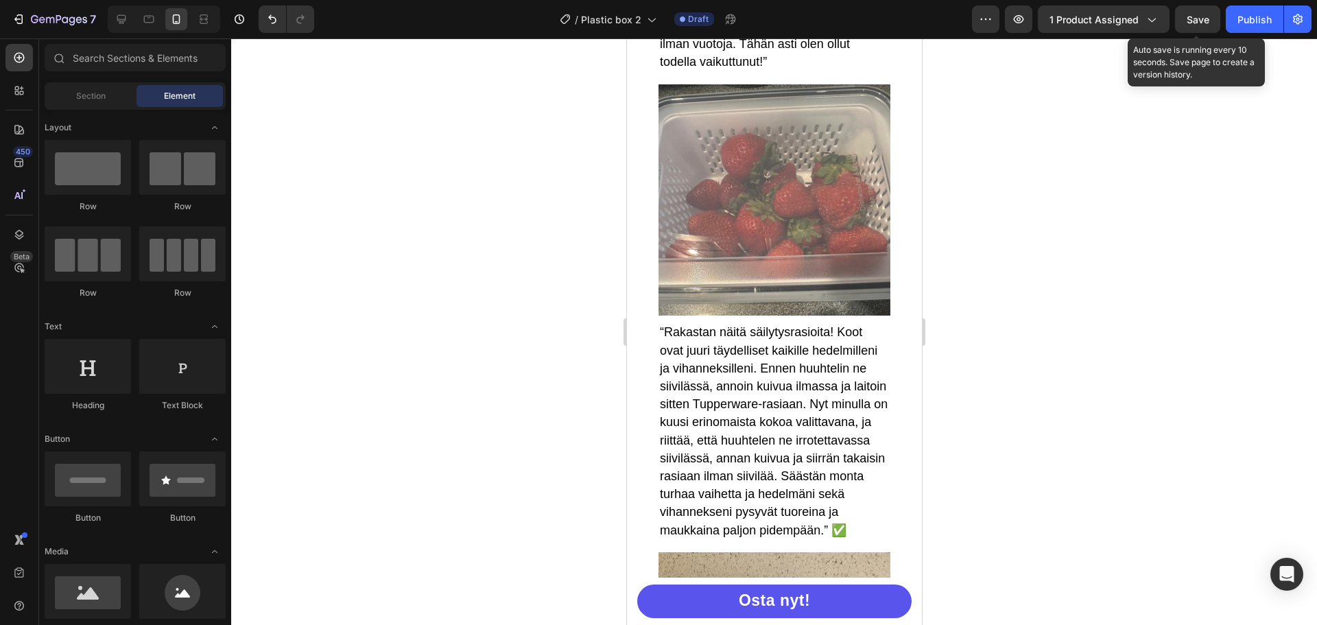
drag, startPoint x: 1197, startPoint y: 18, endPoint x: 1084, endPoint y: 39, distance: 115.1
click at [1196, 17] on span "Save" at bounding box center [1198, 20] width 23 height 12
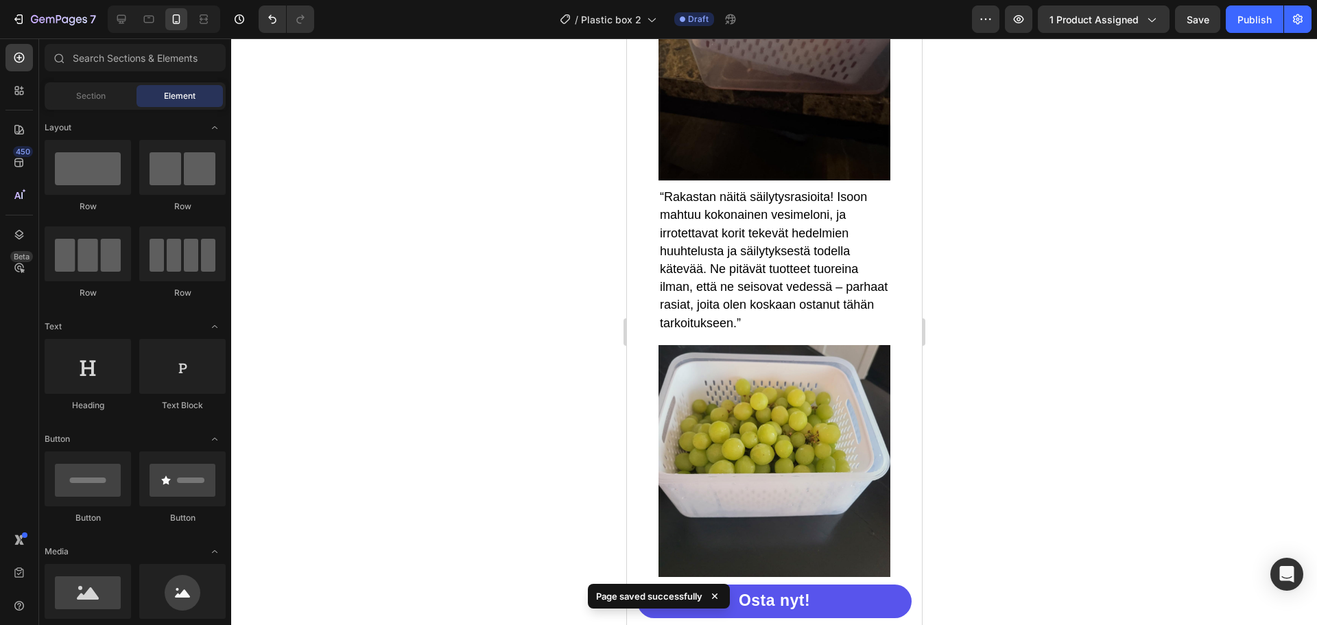
scroll to position [4034, 0]
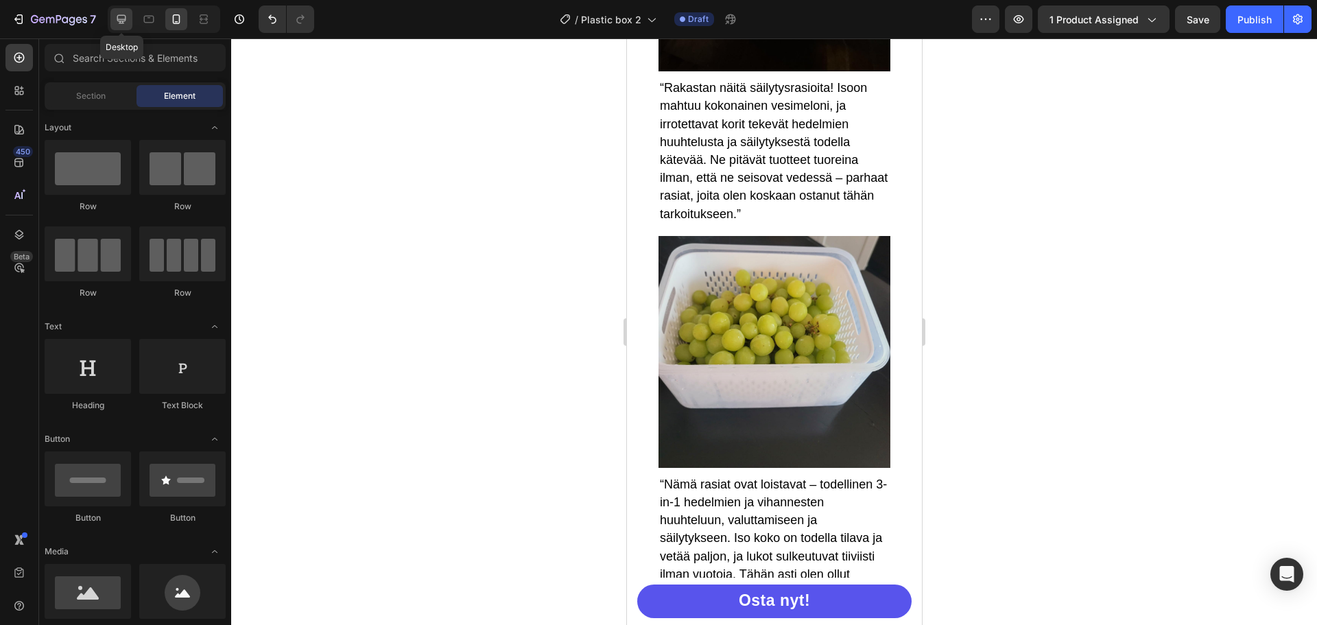
click at [121, 21] on icon at bounding box center [121, 19] width 9 height 9
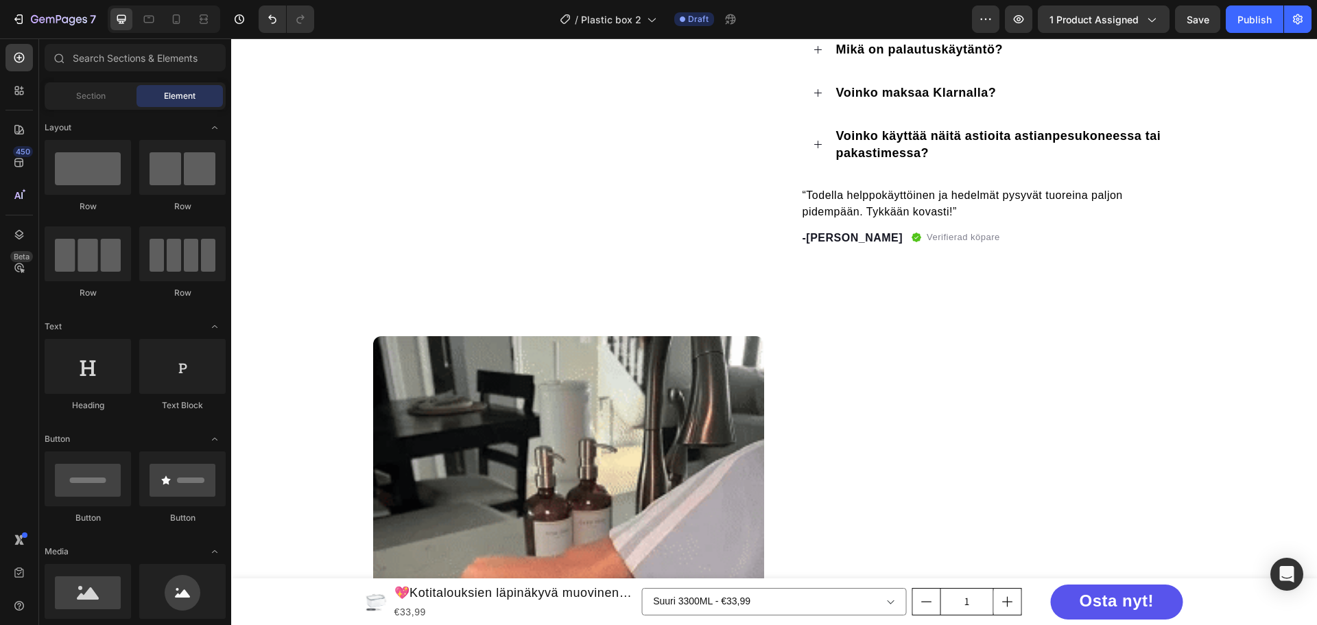
scroll to position [412, 0]
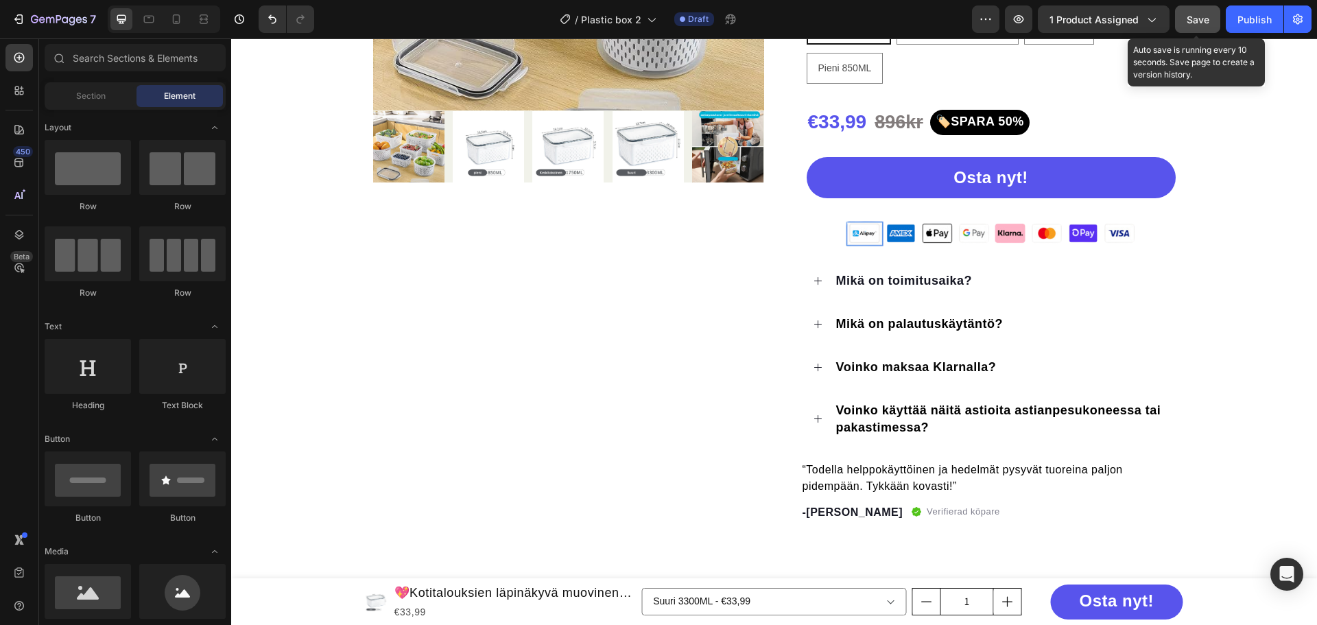
click at [1202, 24] on span "Save" at bounding box center [1198, 20] width 23 height 12
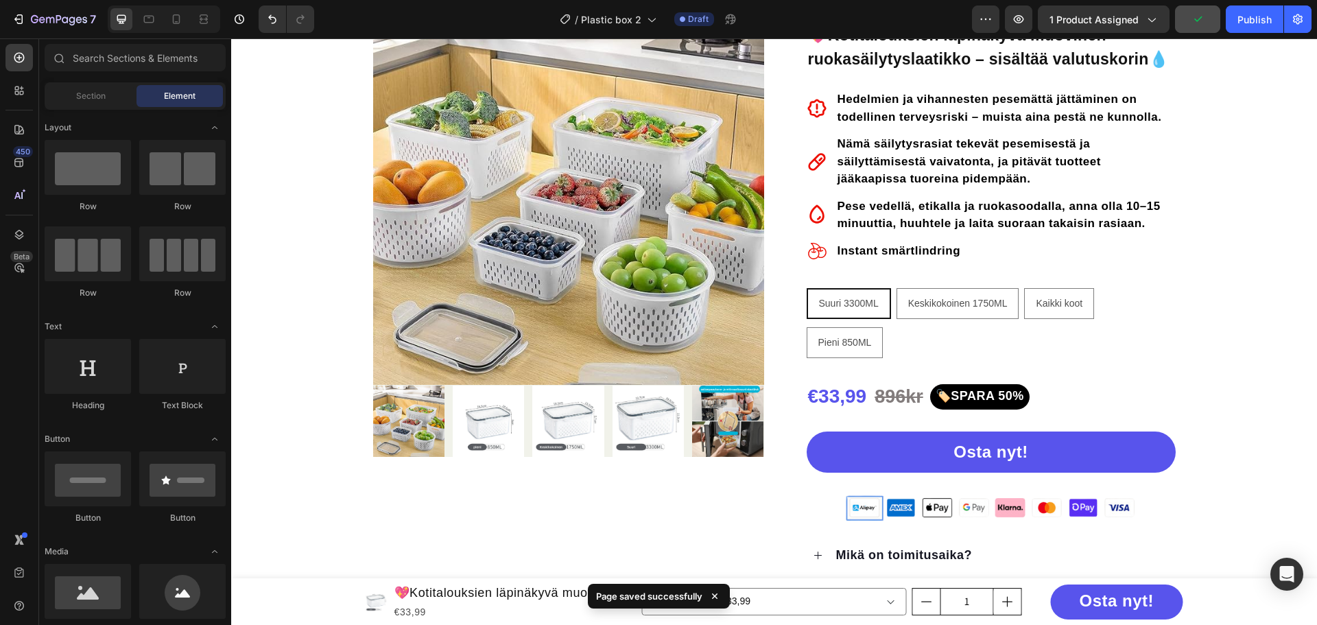
scroll to position [0, 0]
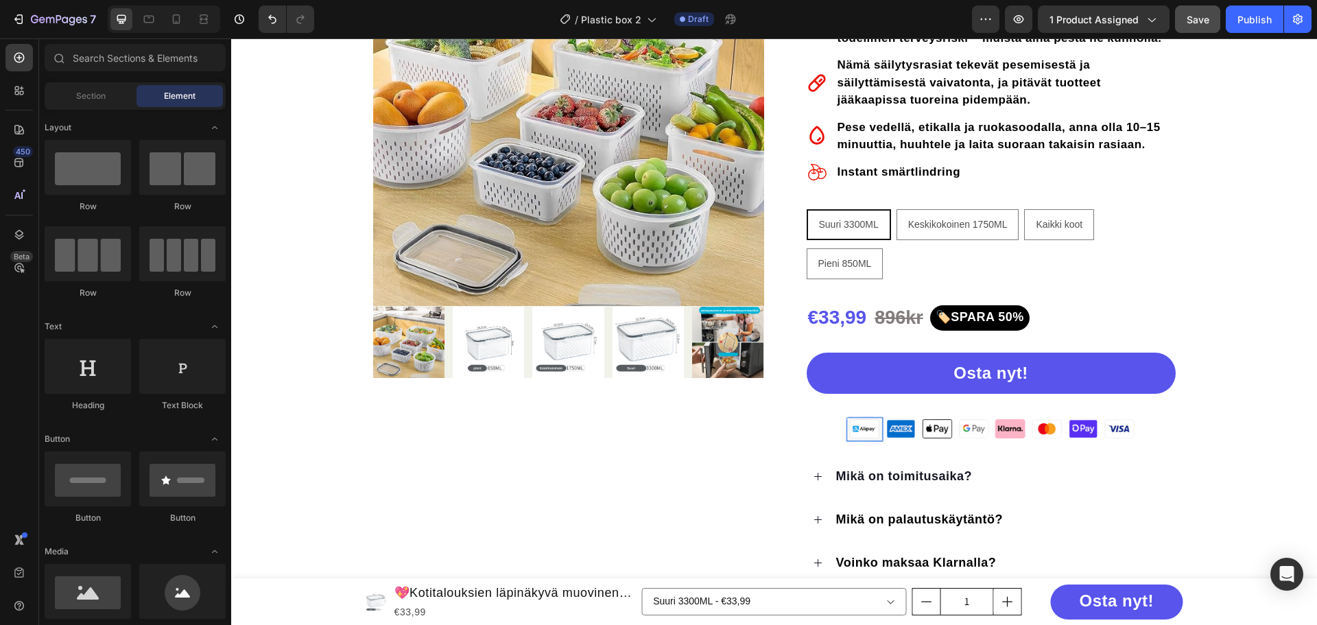
scroll to position [137, 0]
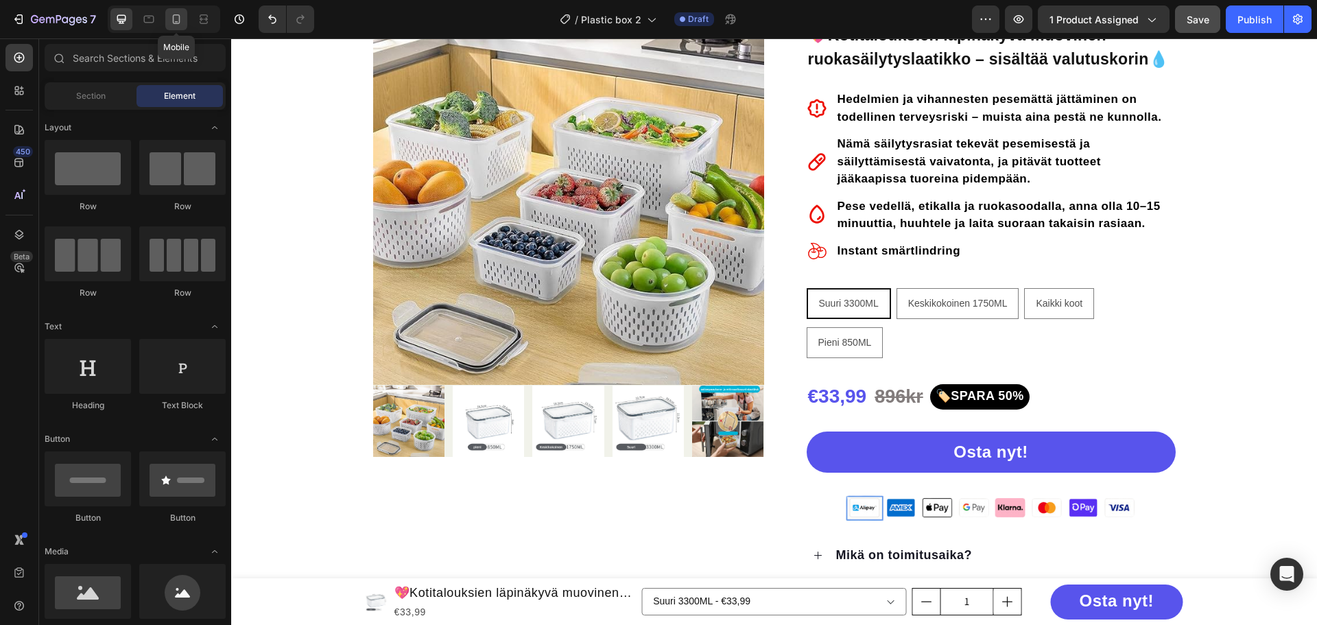
click at [169, 24] on icon at bounding box center [176, 19] width 14 height 14
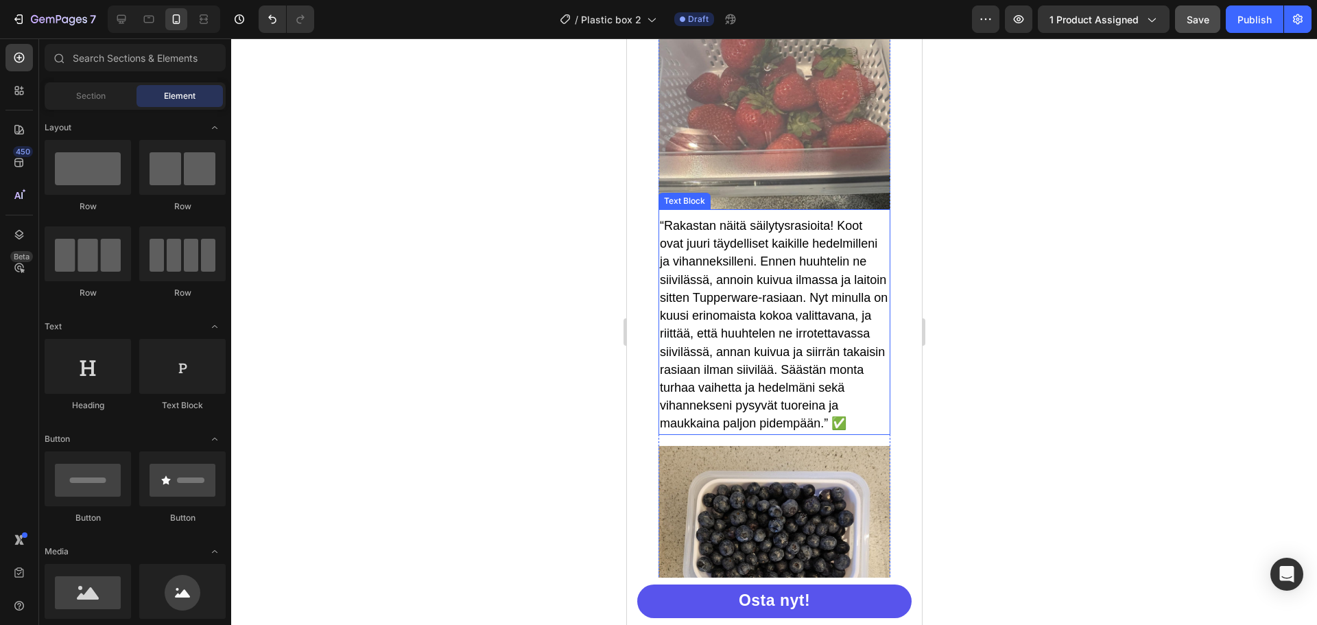
scroll to position [4252, 0]
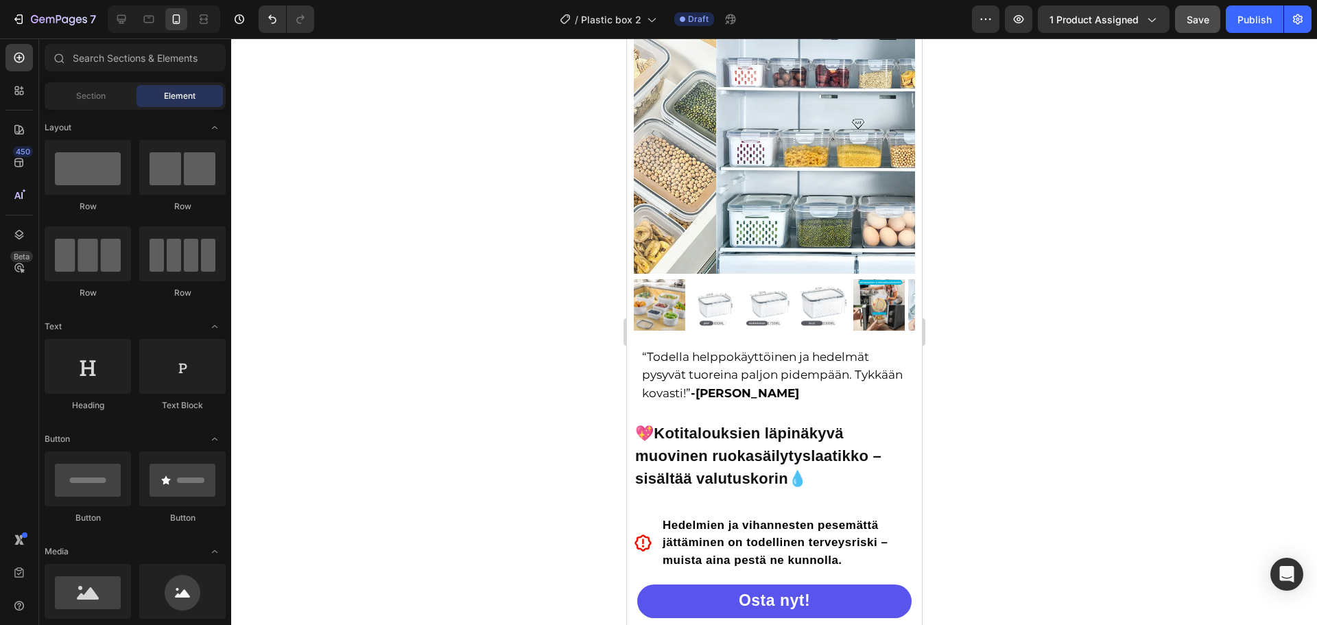
drag, startPoint x: 916, startPoint y: 535, endPoint x: 1549, endPoint y: 123, distance: 755.4
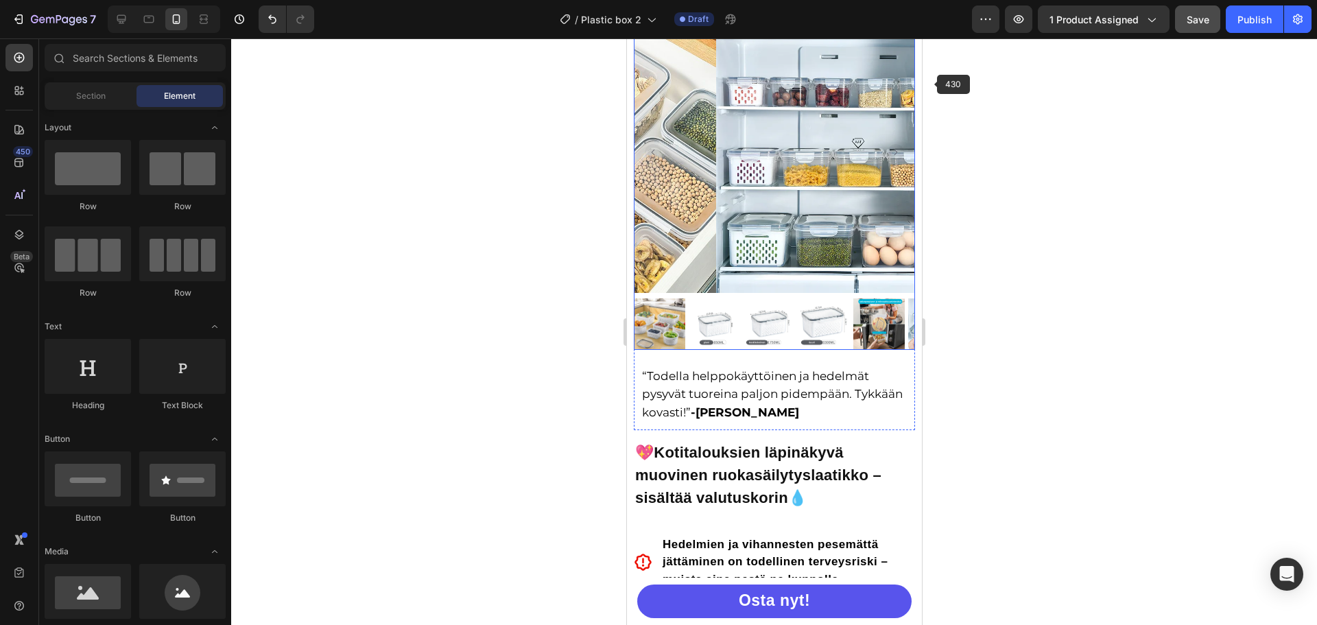
scroll to position [0, 0]
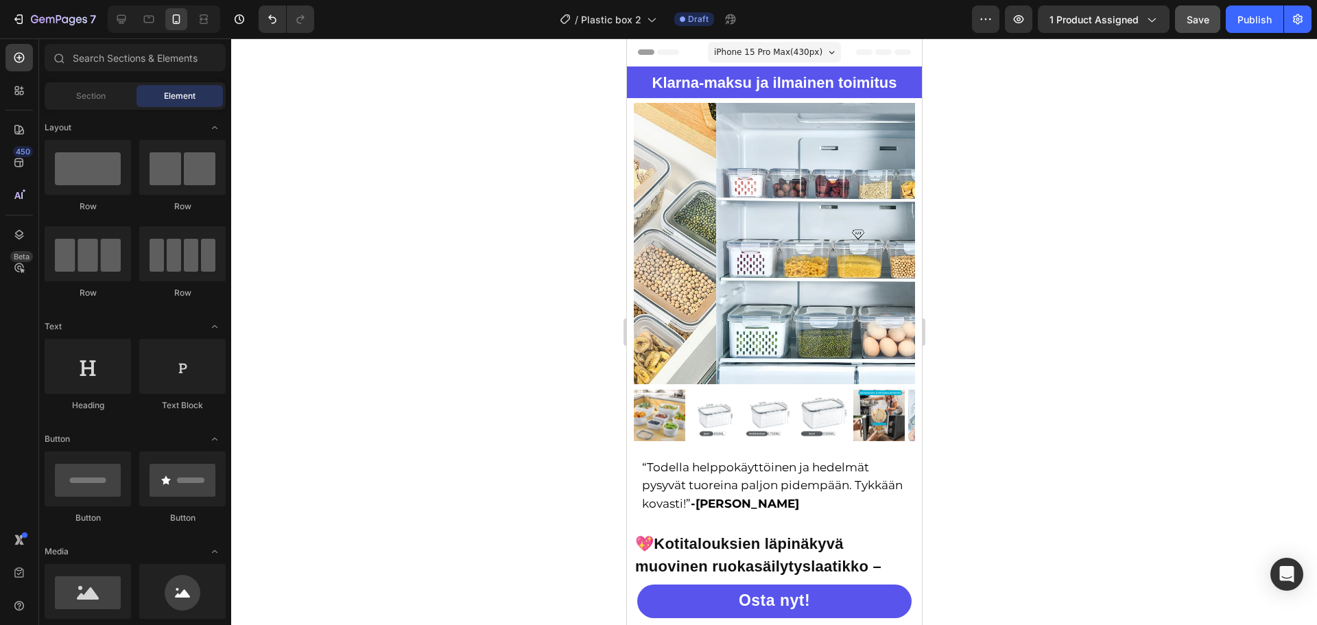
click at [981, 125] on div at bounding box center [774, 331] width 1086 height 586
click at [715, 407] on img at bounding box center [713, 415] width 51 height 51
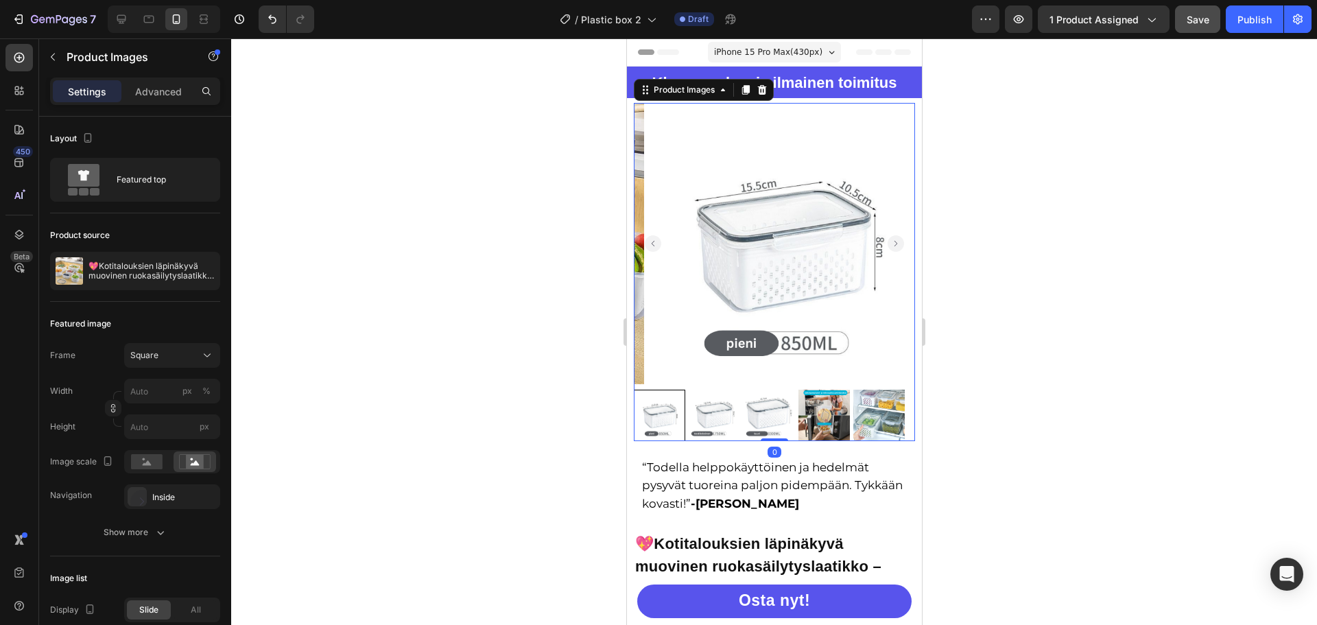
click at [710, 407] on img at bounding box center [713, 415] width 51 height 51
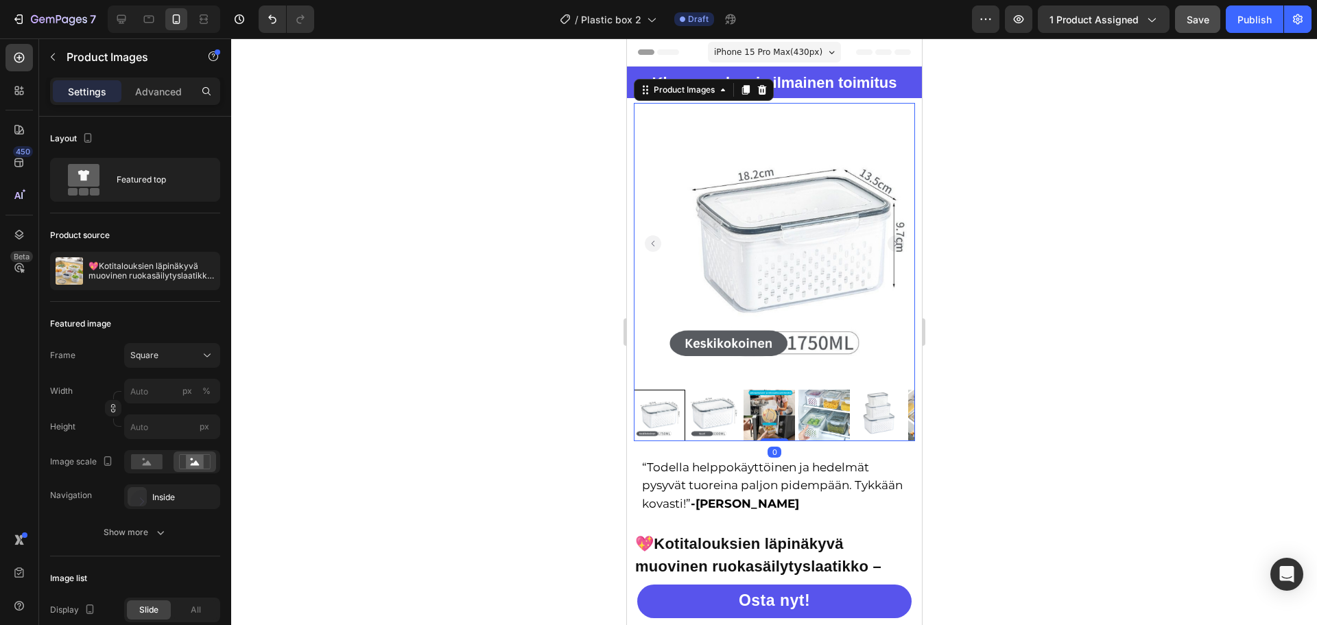
click at [710, 407] on img at bounding box center [713, 415] width 51 height 51
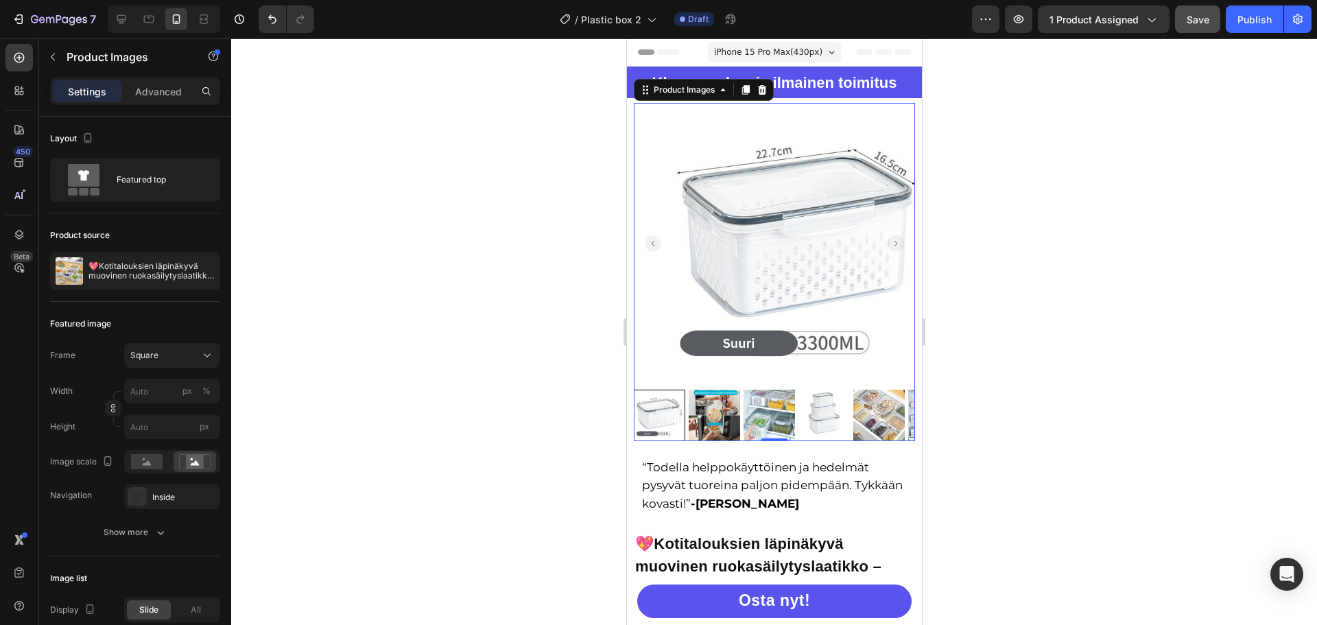
click at [717, 407] on img at bounding box center [713, 415] width 51 height 51
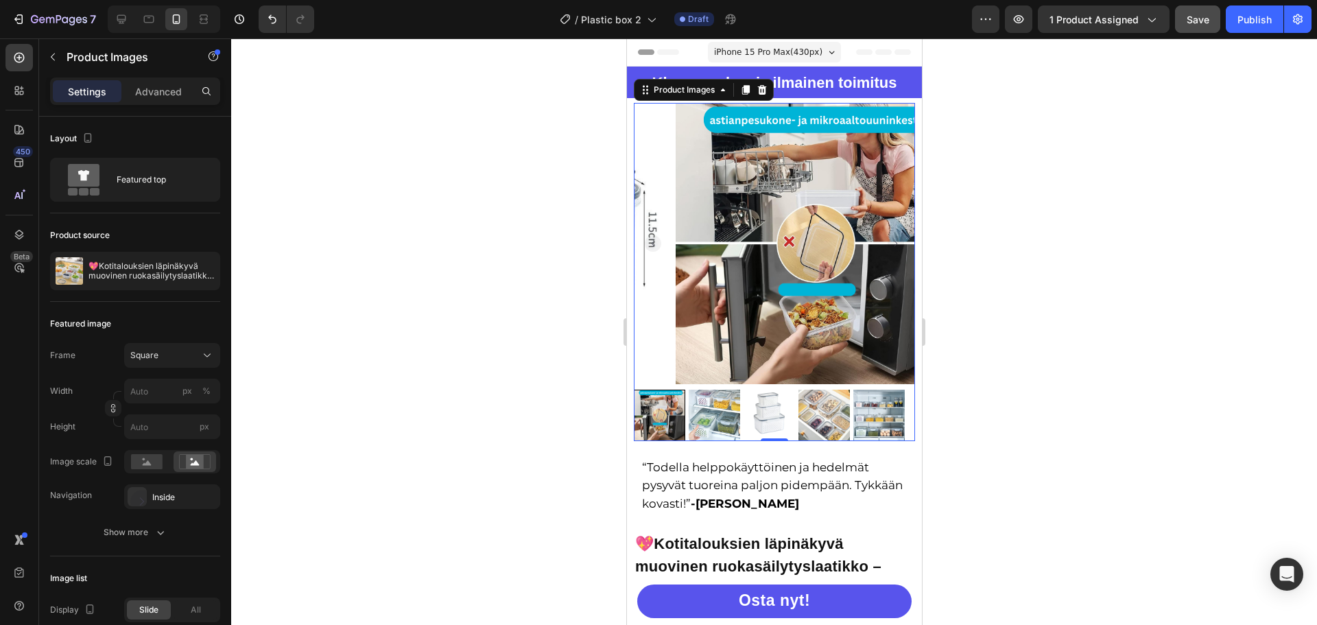
click at [722, 407] on img at bounding box center [713, 415] width 51 height 51
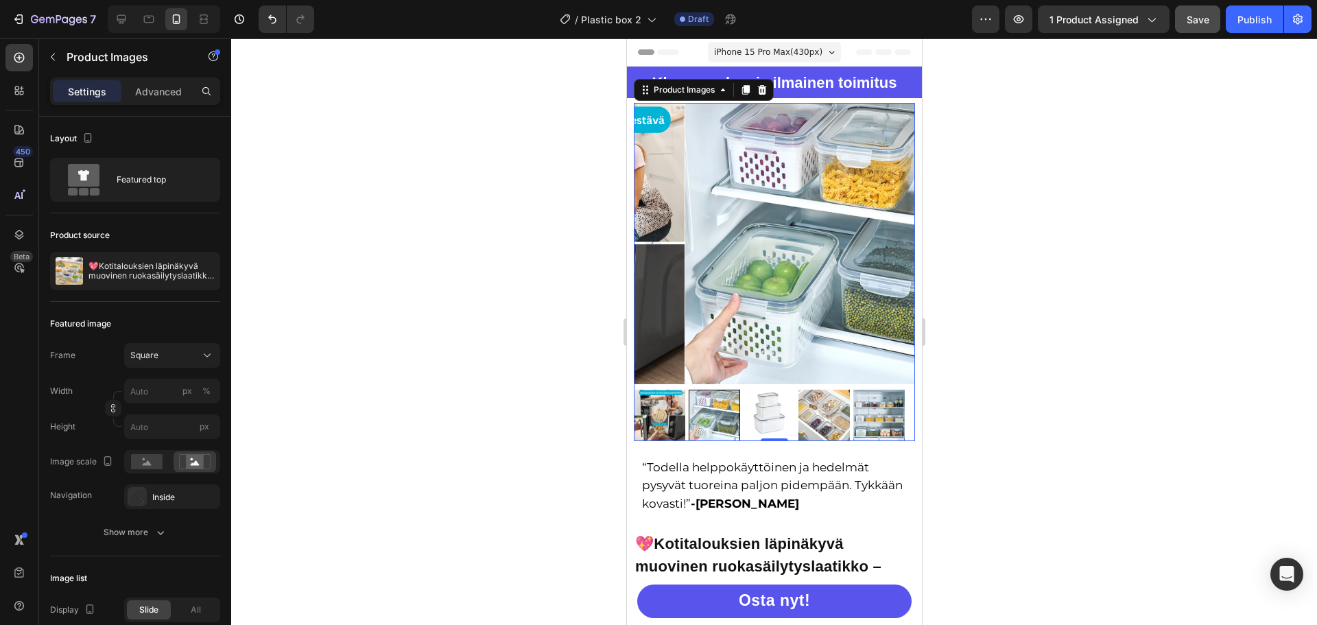
click at [757, 407] on img at bounding box center [768, 415] width 51 height 51
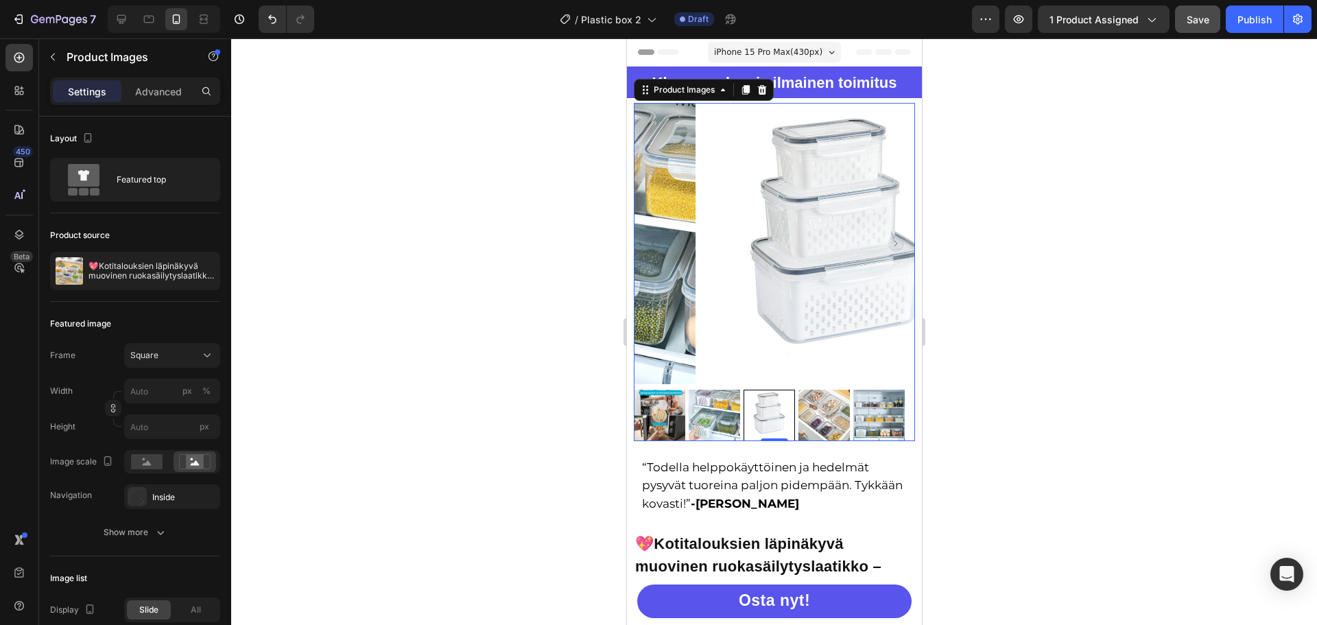
click at [805, 411] on img at bounding box center [823, 415] width 51 height 51
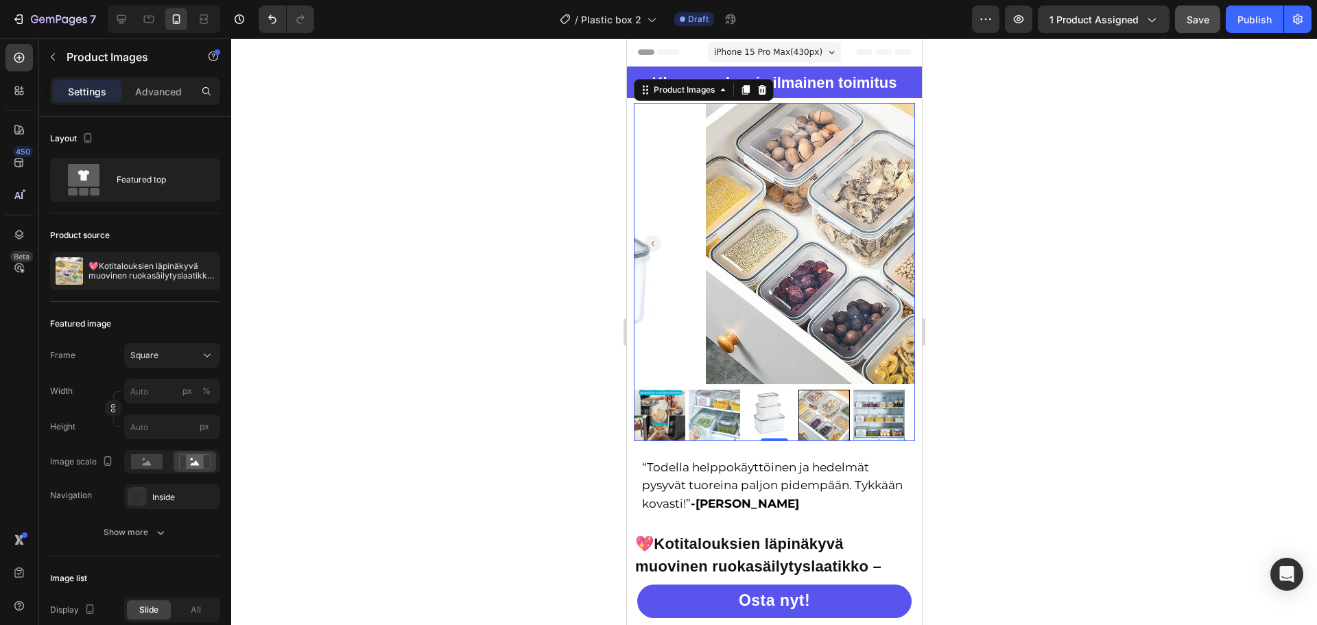
click at [881, 408] on img at bounding box center [878, 415] width 51 height 51
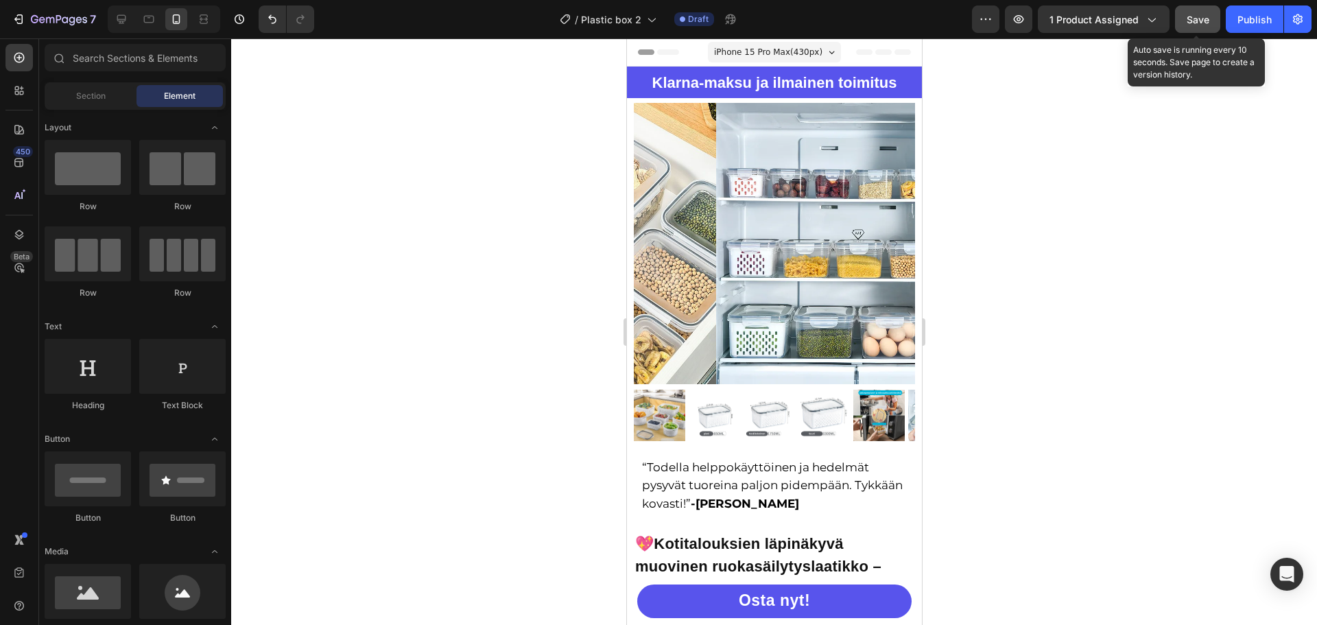
click at [1205, 25] on span "Save" at bounding box center [1198, 20] width 23 height 12
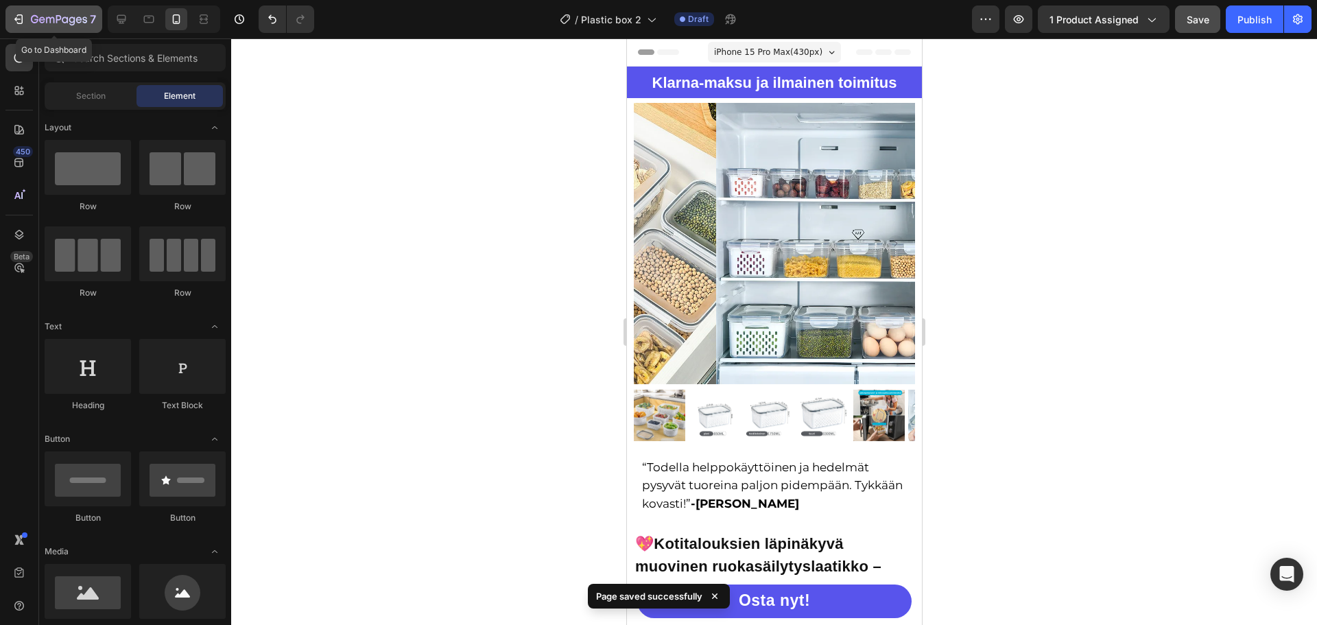
click at [79, 21] on icon "button" at bounding box center [59, 20] width 56 height 12
